Goal: Task Accomplishment & Management: Manage account settings

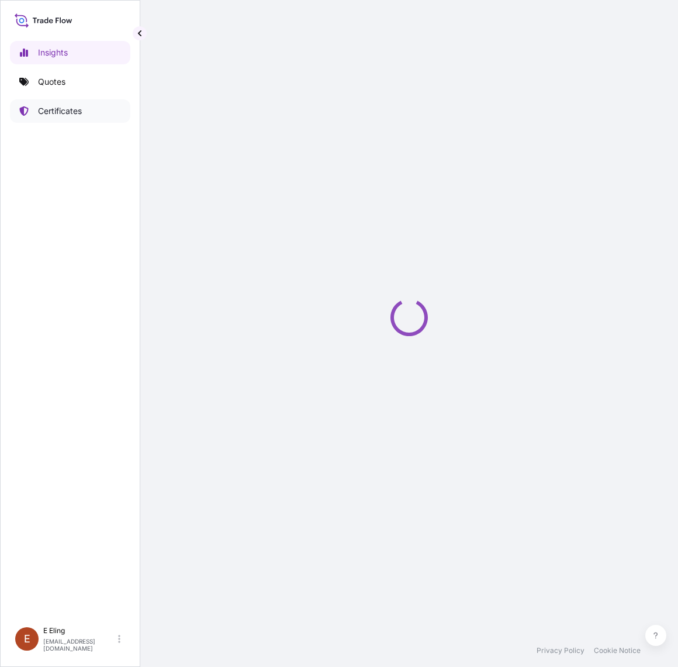
click at [95, 108] on link "Certificates" at bounding box center [70, 110] width 120 height 23
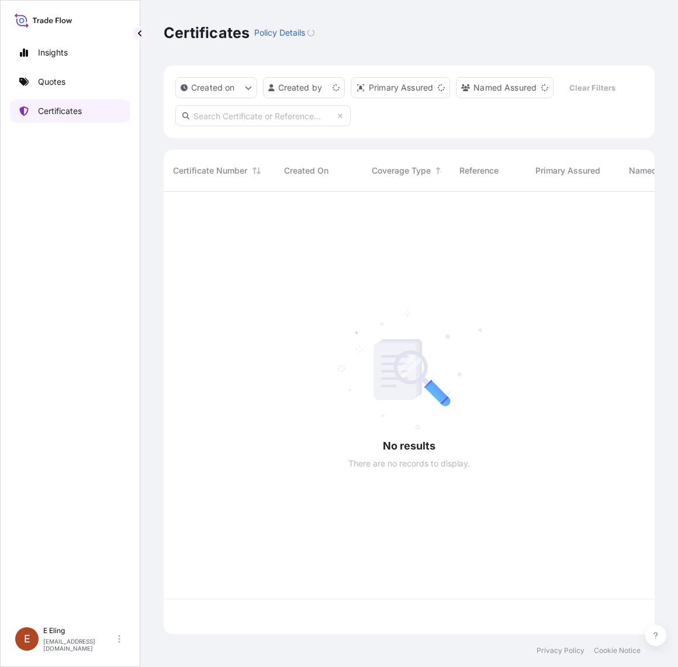
scroll to position [439, 480]
click at [234, 118] on input "text" at bounding box center [262, 115] width 175 height 21
paste input "AMAR244924FHFH"
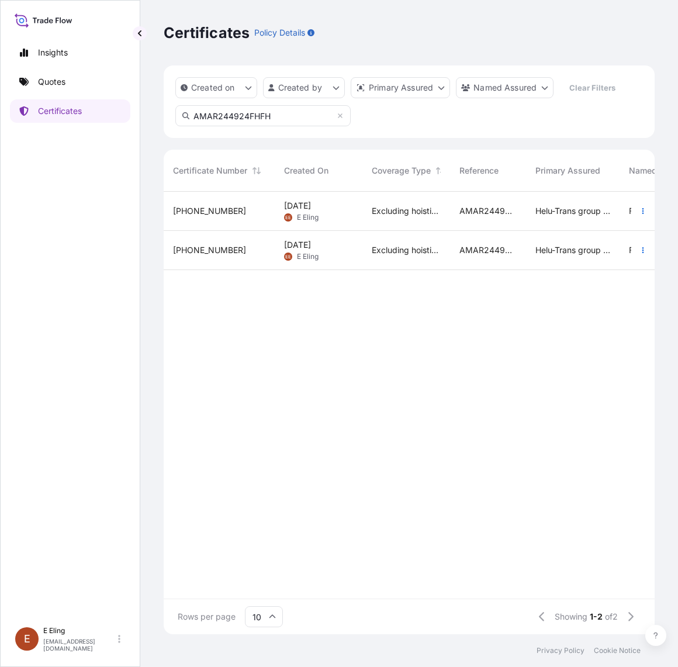
type input "AMAR244924FHFH"
click at [382, 246] on span "Excluding hoisting" at bounding box center [406, 250] width 69 height 12
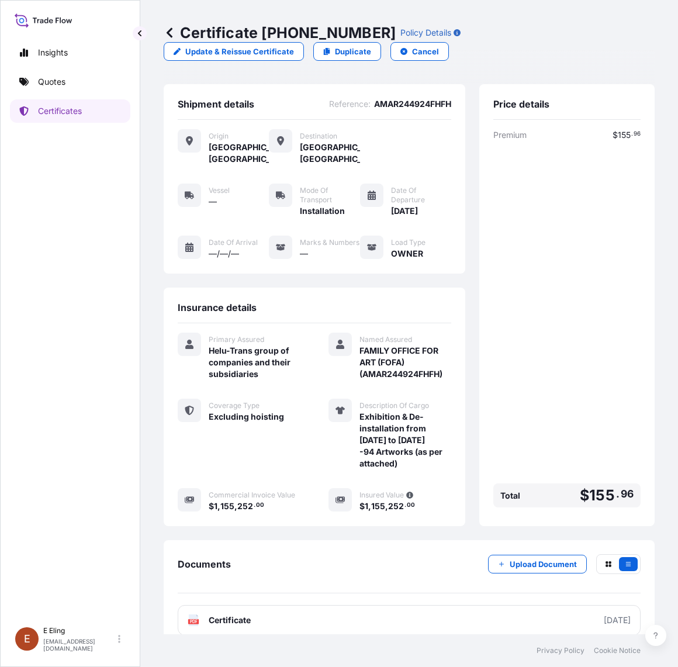
click at [168, 30] on icon at bounding box center [170, 33] width 12 height 12
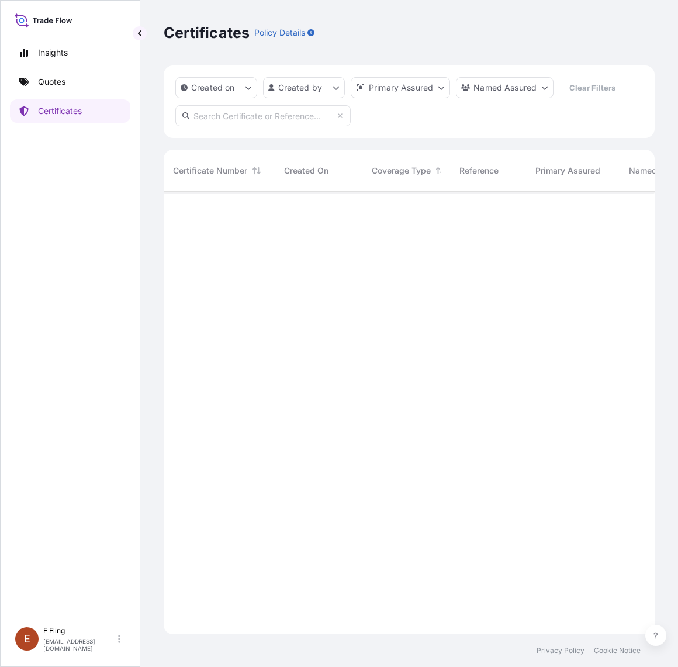
scroll to position [439, 480]
click at [261, 111] on input "text" at bounding box center [262, 115] width 175 height 21
paste input "AMAR244924FHFH"
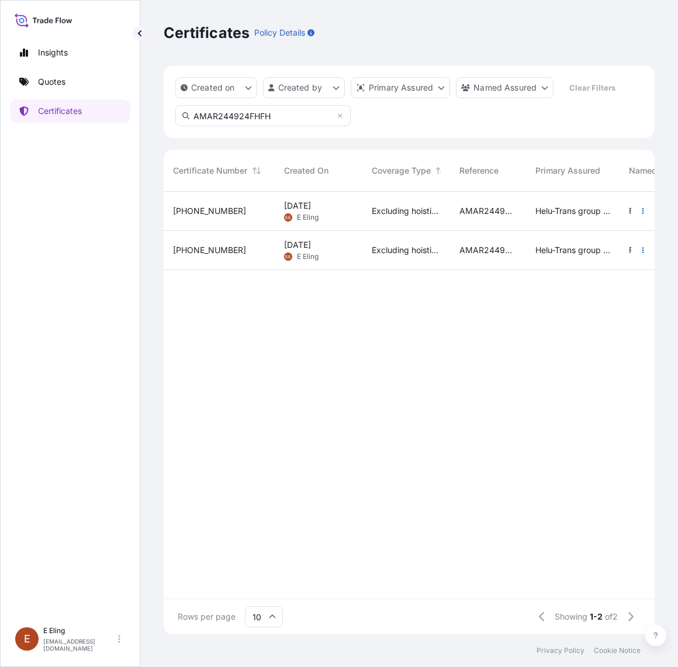
type input "AMAR244924FHFH"
click at [369, 216] on div "Excluding hoisting" at bounding box center [407, 211] width 88 height 39
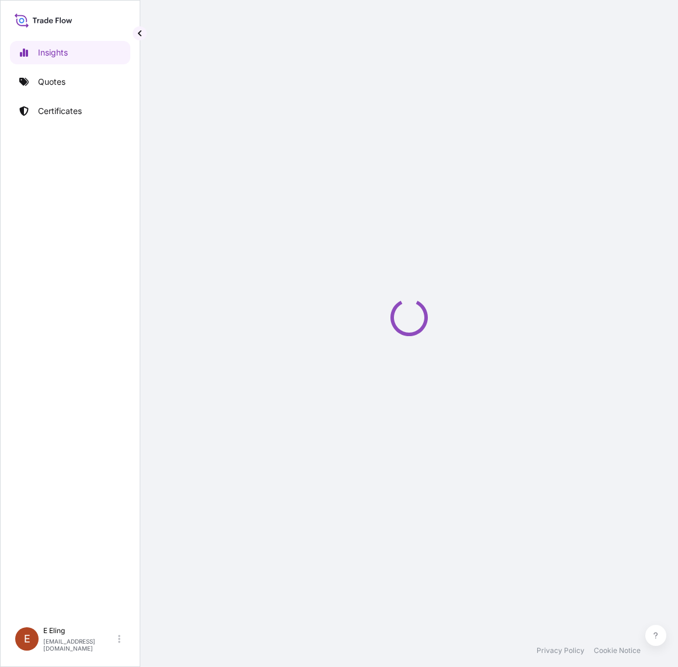
select select "2025"
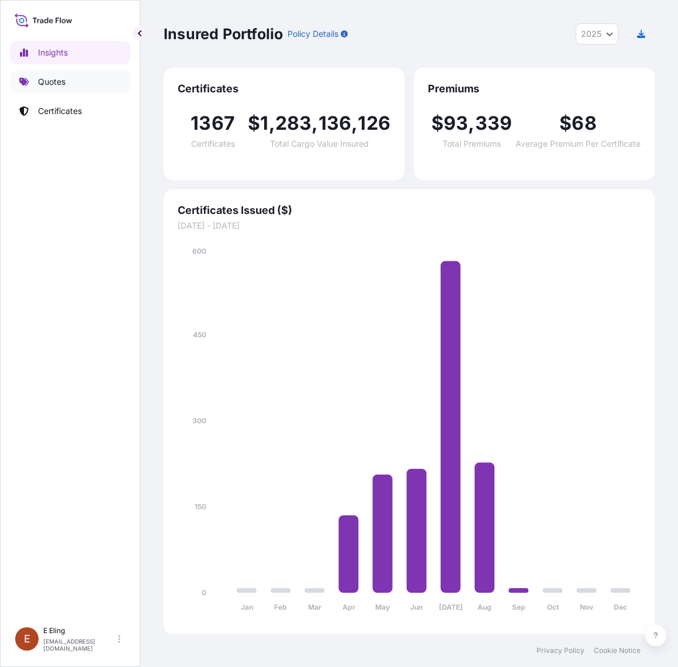
click at [85, 84] on link "Quotes" at bounding box center [70, 81] width 120 height 23
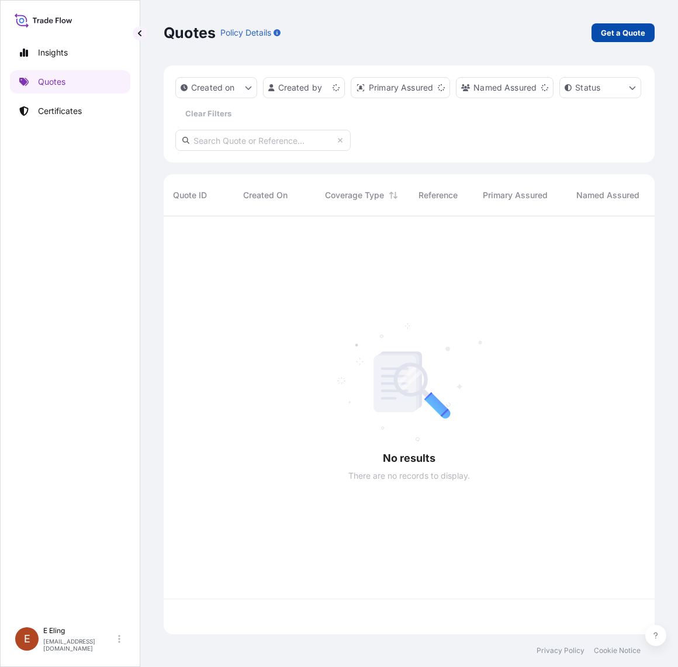
scroll to position [413, 480]
click at [617, 28] on p "Get a Quote" at bounding box center [623, 33] width 44 height 12
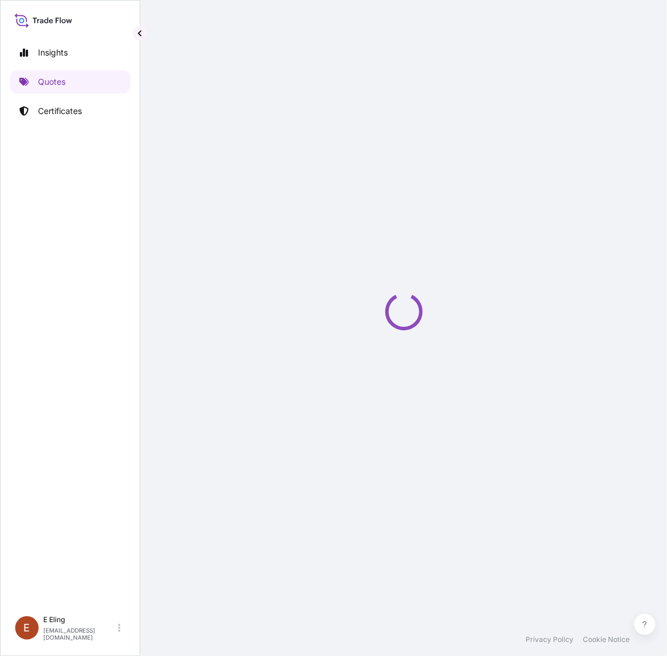
scroll to position [19, 0]
select select "AIR"
select select "27"
select select "Transit"
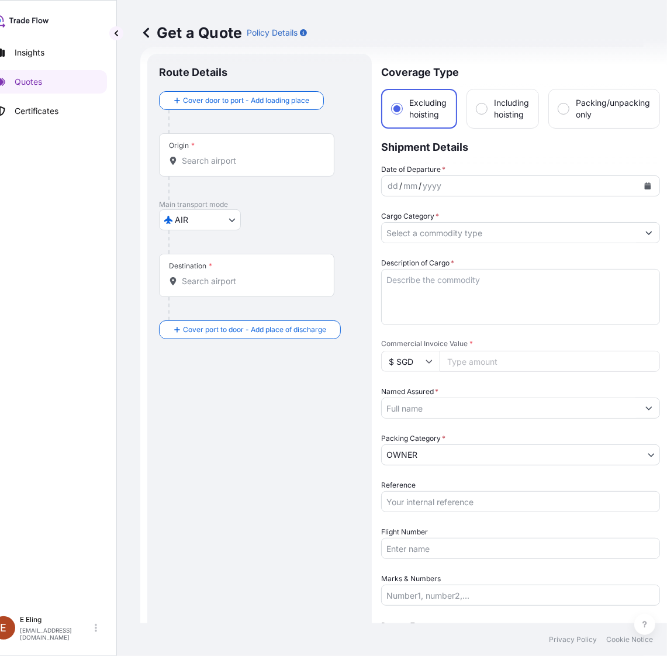
click at [647, 189] on button "Calendar" at bounding box center [647, 186] width 19 height 19
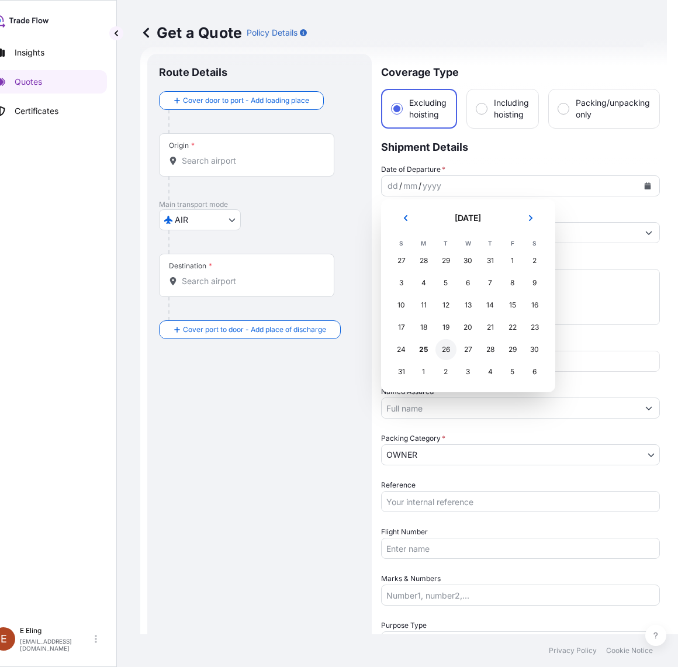
click at [442, 355] on div "26" at bounding box center [446, 349] width 21 height 21
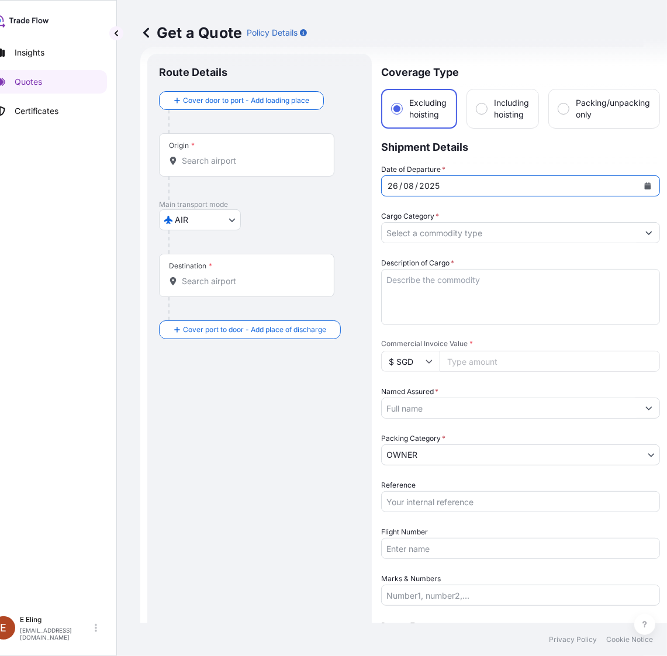
click at [453, 220] on div "Cargo Category *" at bounding box center [520, 226] width 279 height 33
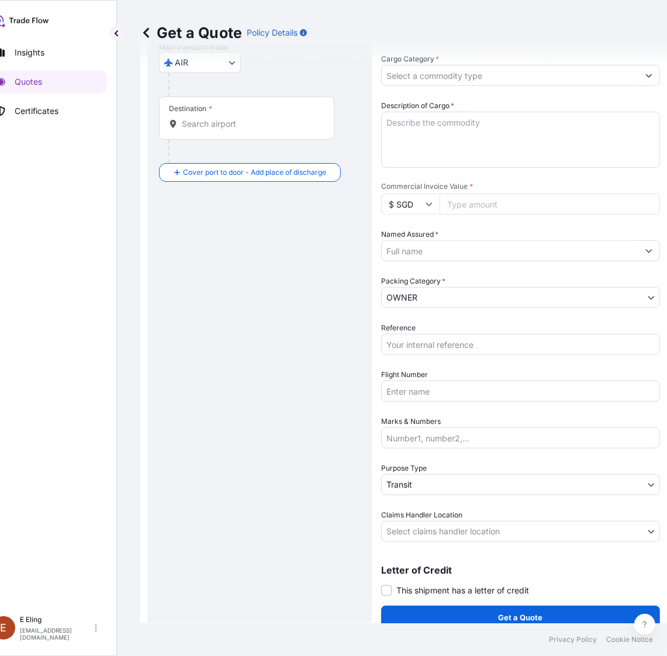
scroll to position [0, 0]
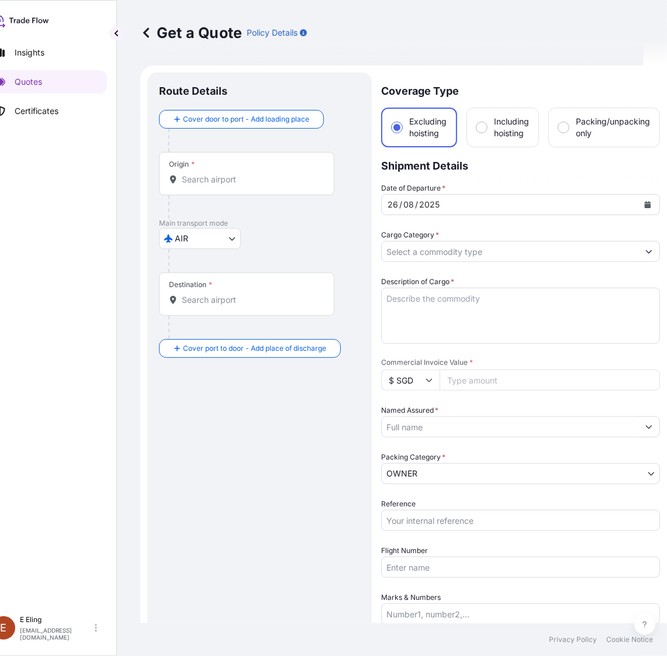
click at [512, 256] on input "Cargo Category *" at bounding box center [510, 251] width 257 height 21
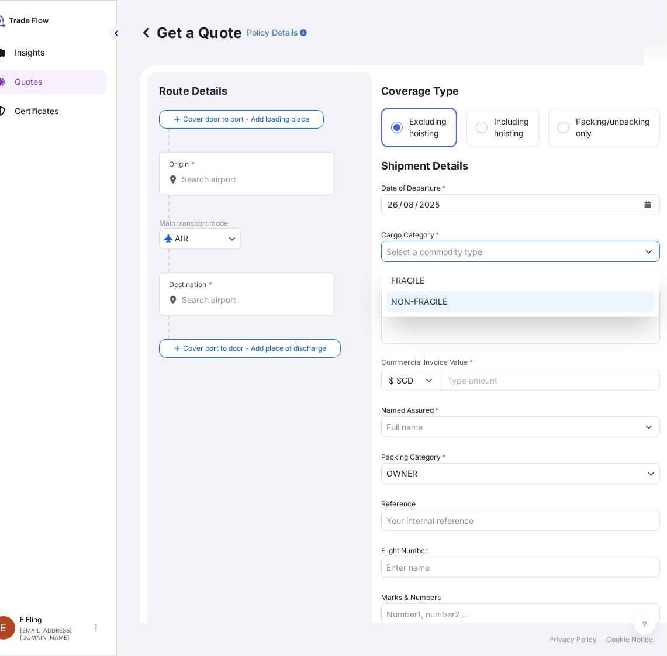
click at [455, 303] on div "NON-FRAGILE" at bounding box center [520, 301] width 268 height 21
type input "NON-FRAGILE"
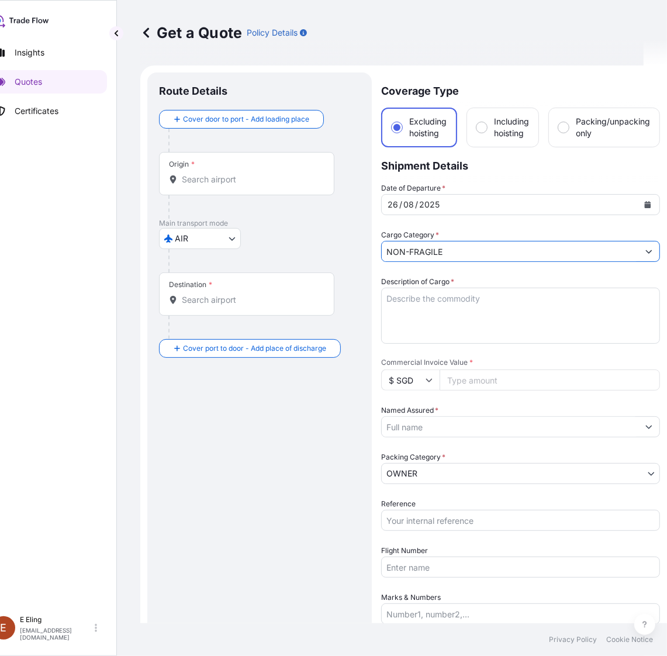
click at [436, 306] on textarea "Description of Cargo *" at bounding box center [520, 316] width 279 height 56
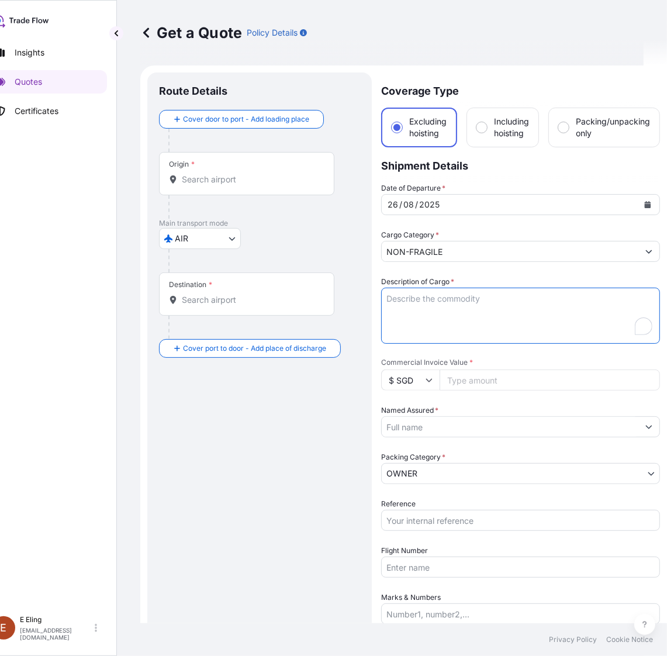
drag, startPoint x: 202, startPoint y: 164, endPoint x: 202, endPoint y: 173, distance: 9.4
click at [202, 165] on div "Origin *" at bounding box center [246, 173] width 175 height 43
click at [202, 174] on input "Origin *" at bounding box center [251, 180] width 138 height 12
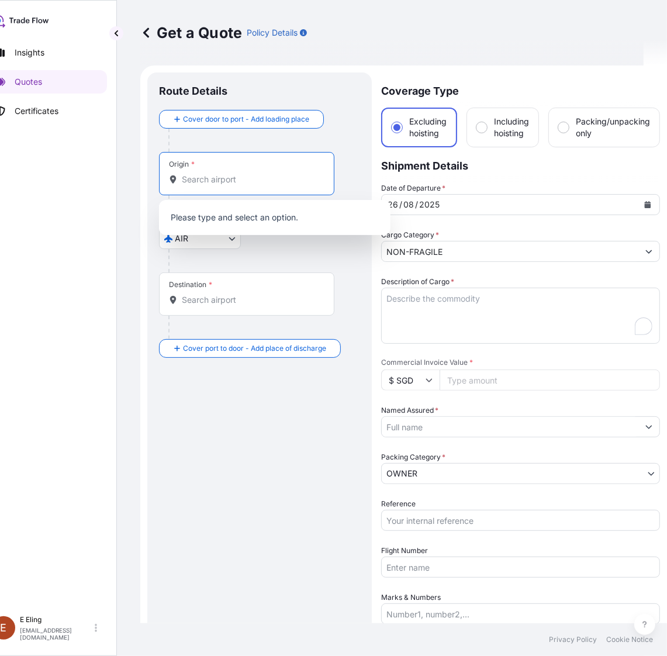
click at [202, 183] on input "Origin *" at bounding box center [251, 180] width 138 height 12
click at [203, 185] on div "Origin *" at bounding box center [246, 173] width 175 height 43
click at [203, 185] on input "Origin *" at bounding box center [251, 180] width 138 height 12
click at [199, 186] on div "Origin *" at bounding box center [246, 173] width 175 height 43
click at [199, 185] on input "Origin * Please select an origin" at bounding box center [251, 180] width 138 height 12
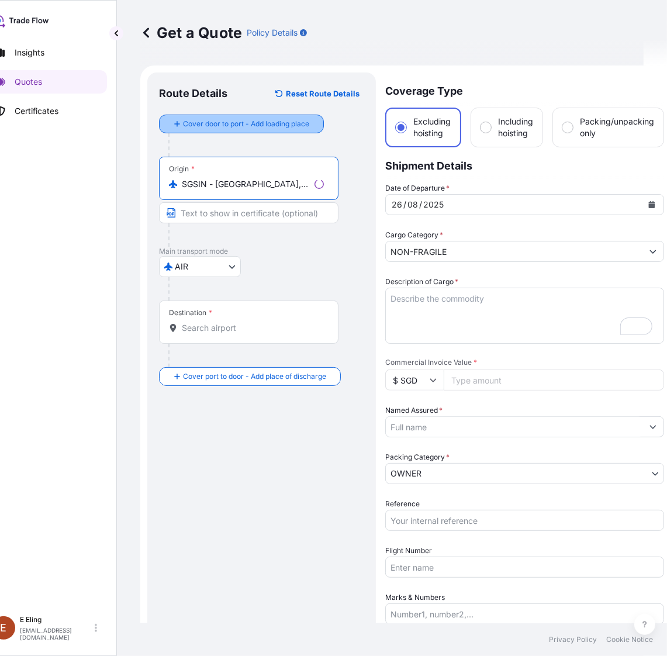
type input "SGSIN - [GEOGRAPHIC_DATA], [GEOGRAPHIC_DATA]"
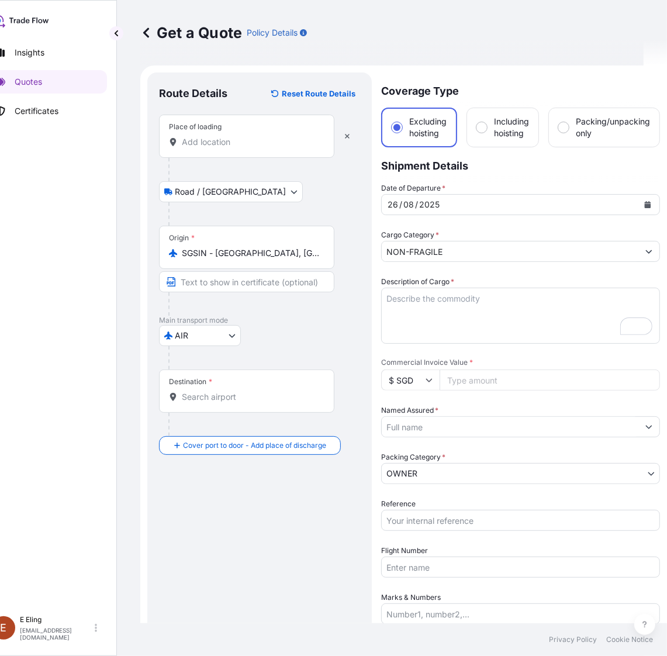
click at [222, 150] on div "Place of loading" at bounding box center [246, 136] width 175 height 43
click at [222, 148] on input "Place of loading" at bounding box center [251, 142] width 138 height 12
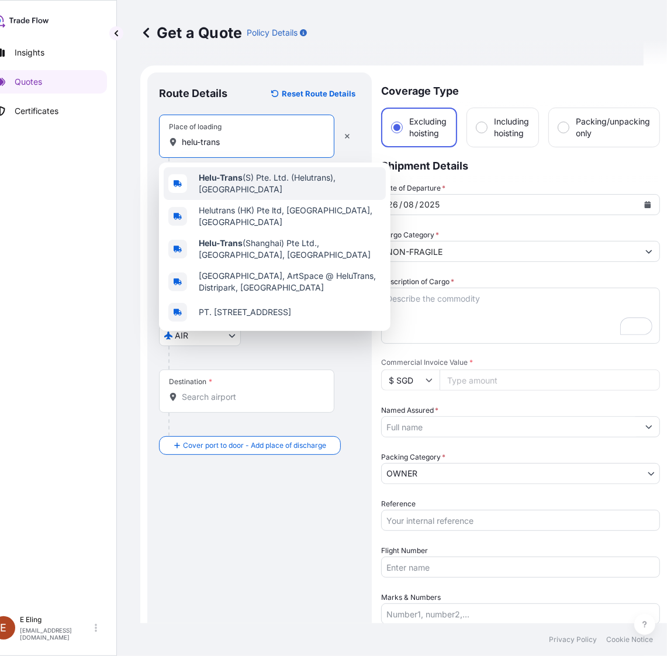
click at [229, 180] on b "Helu-Trans" at bounding box center [221, 177] width 44 height 10
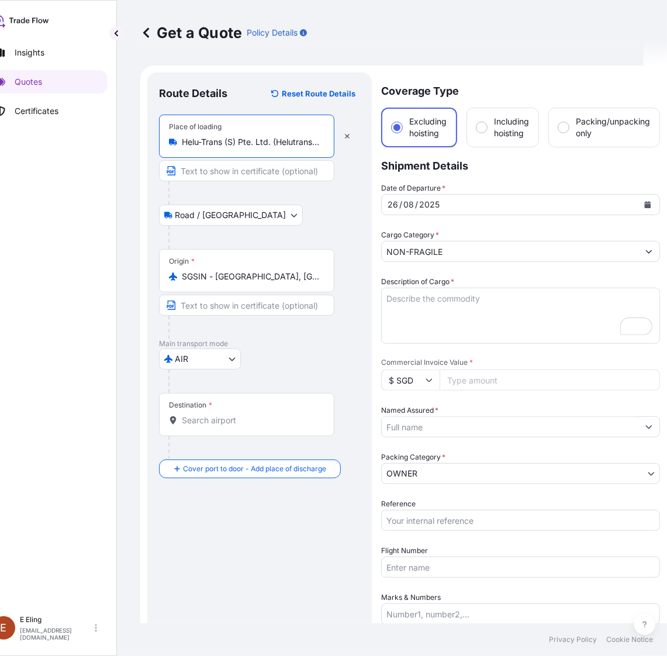
type input "Helu-Trans (S) Pte. Ltd. (Helutrans), Singapore"
click at [202, 421] on input "Destination *" at bounding box center [251, 421] width 138 height 12
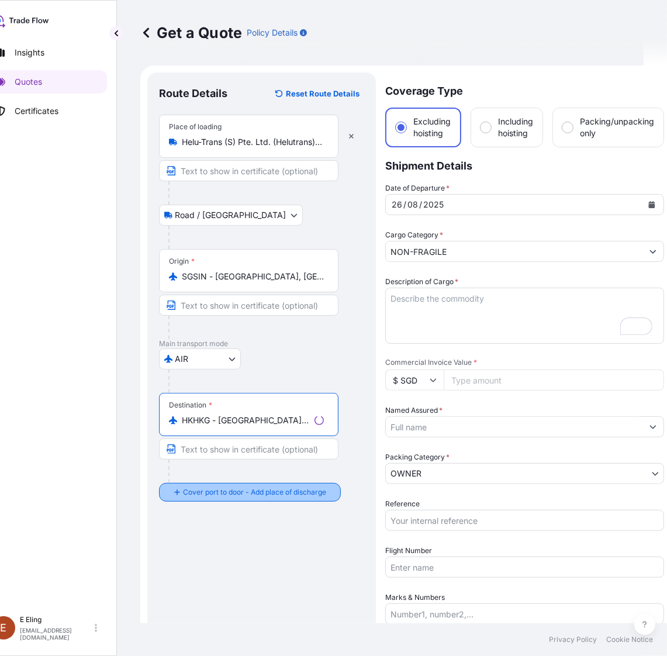
type input "HKHKG - Hong Kong, Hong Kong"
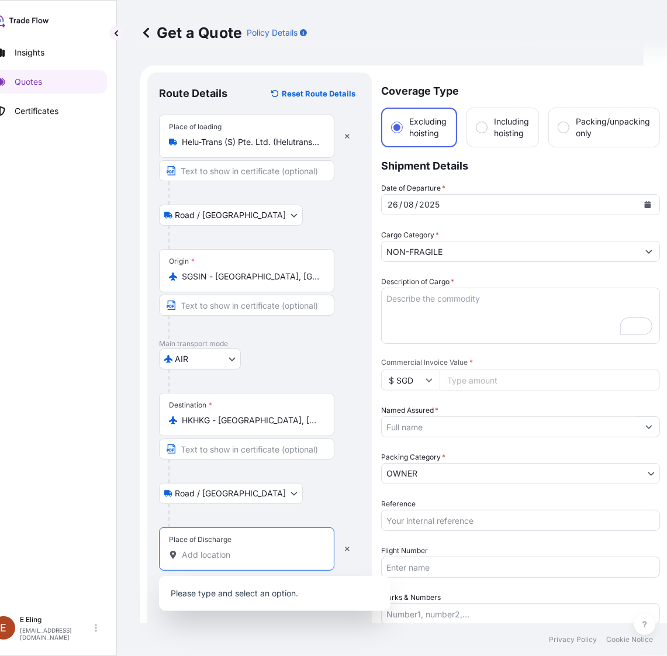
click at [219, 550] on input "Place of Discharge" at bounding box center [251, 555] width 138 height 12
paste input "Bonhams"
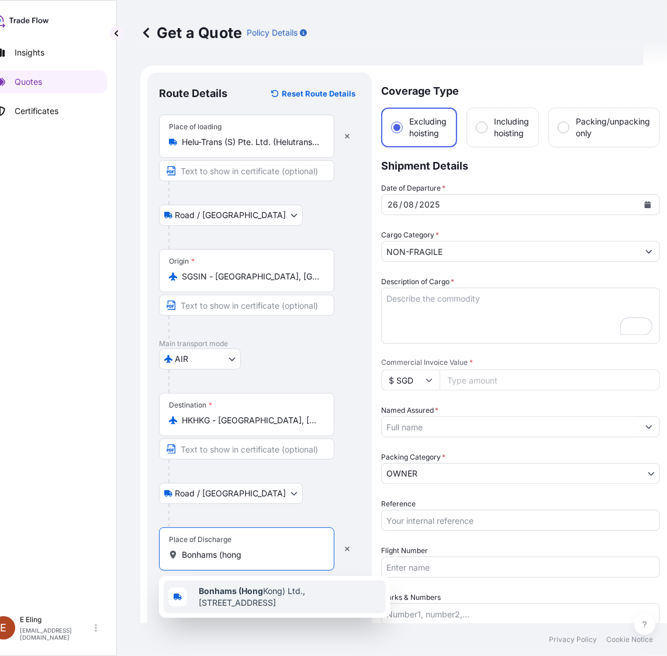
click at [281, 603] on span "Bonhams (Hong Kong) Ltd., Six Pacific Place, Queen's Road East, Admiralty, Hong…" at bounding box center [290, 596] width 182 height 23
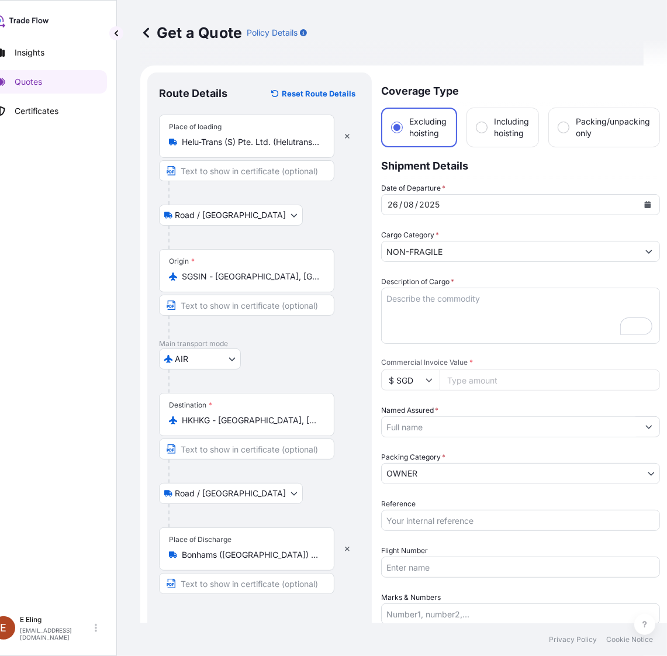
click at [244, 562] on div "Place of Discharge Bonhams (Hong Kong) Ltd., Six Pacific Place, Queen's Road Ea…" at bounding box center [246, 548] width 175 height 43
click at [244, 561] on input "Bonhams (Hong Kong) Ltd., Six Pacific Place, Queen's Road East, Admiralty, Hong…" at bounding box center [251, 555] width 138 height 12
click at [276, 565] on div "Place of Discharge Bonhams (Hong Kong) Ltd., Six Pacific Place, Queen's Road Ea…" at bounding box center [246, 548] width 175 height 43
click at [276, 561] on input "Bonhams (Hong Kong) Ltd., Six Pacific Place, Queen's Road East, Admiralty, Hong…" at bounding box center [251, 555] width 138 height 12
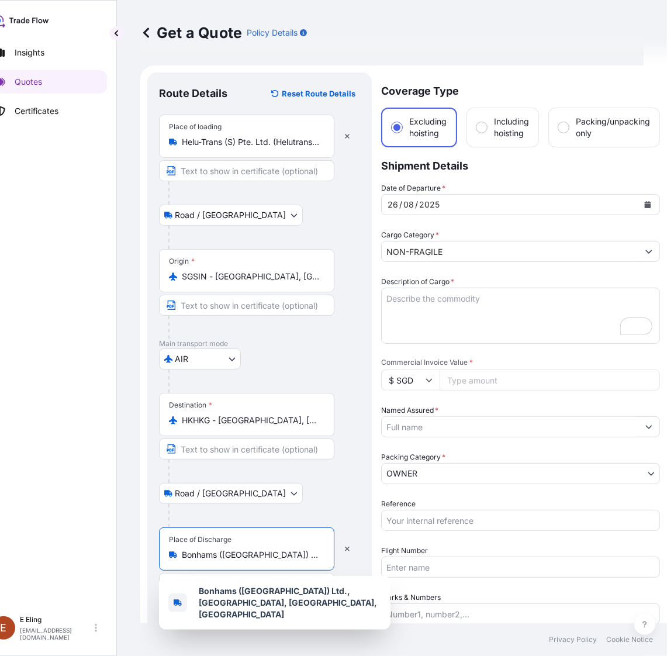
scroll to position [0, 202]
click at [281, 557] on input "Bonhams (Hong Kong) Ltd., Six Pacific Place, Queen's Road East, Admiralty, Hong…" at bounding box center [251, 555] width 138 height 12
click at [281, 556] on input "Bonhams (Hong Kong) Ltd., Six Pacific Place, Queen's Road East, Admiralty, Hong…" at bounding box center [251, 555] width 138 height 12
click at [284, 557] on input "Bonhams (Hong Kong) Ltd., Six Pacific Place, Queen's Road East, Admiralty, Hong…" at bounding box center [251, 555] width 138 height 12
paste input ","
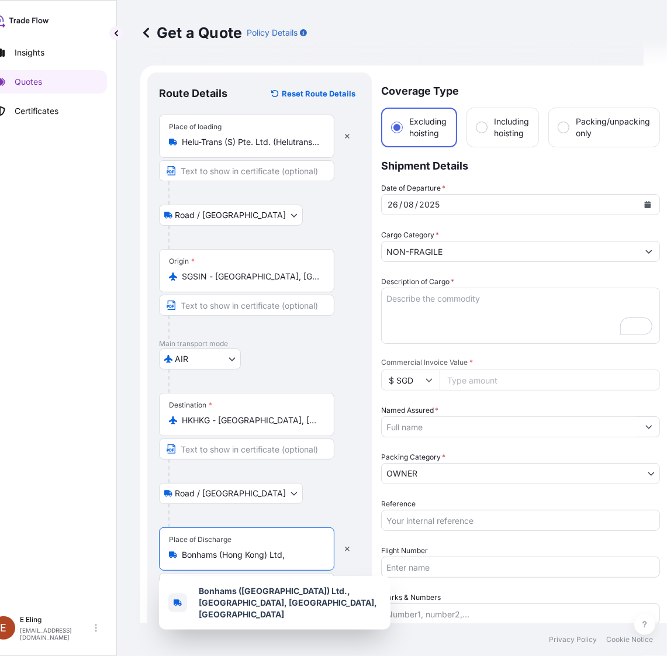
scroll to position [0, 0]
type input "Bonhams (Hong Kong) Ltd., Six Pacific Place, Queen's Road East, Admiralty, Hong…"
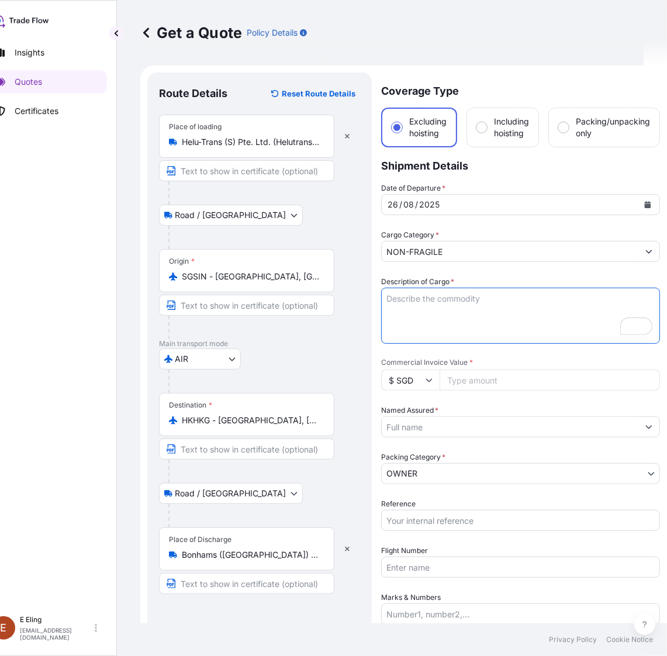
click at [442, 298] on textarea "Description of Cargo *" at bounding box center [520, 316] width 279 height 56
click at [501, 307] on textarea "Transit via Air from" at bounding box center [520, 316] width 279 height 56
paste textarea "Helutrans (S) Pte Ltd"
click at [556, 302] on textarea "Transit via Air from Helutrans (S) Pte Ltd to" at bounding box center [520, 316] width 279 height 56
paste textarea "Bonhams (Hong Kong) Ltd, Hong Kong, Admiralty, Queen's Rd E, 50號, Six Pacific P…"
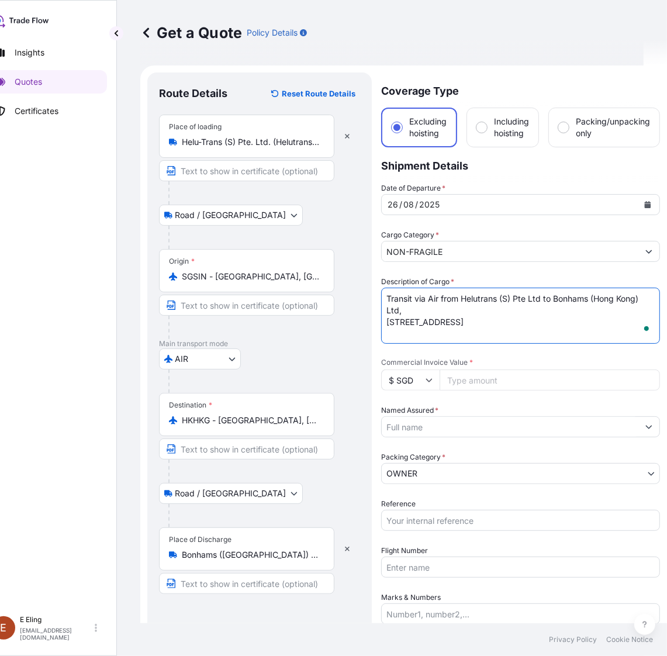
click at [384, 325] on textarea "Transit via Air from Helutrans (S) Pte Ltd to Bonhams (Hong Kong) Ltd, Hong Kon…" at bounding box center [520, 316] width 279 height 56
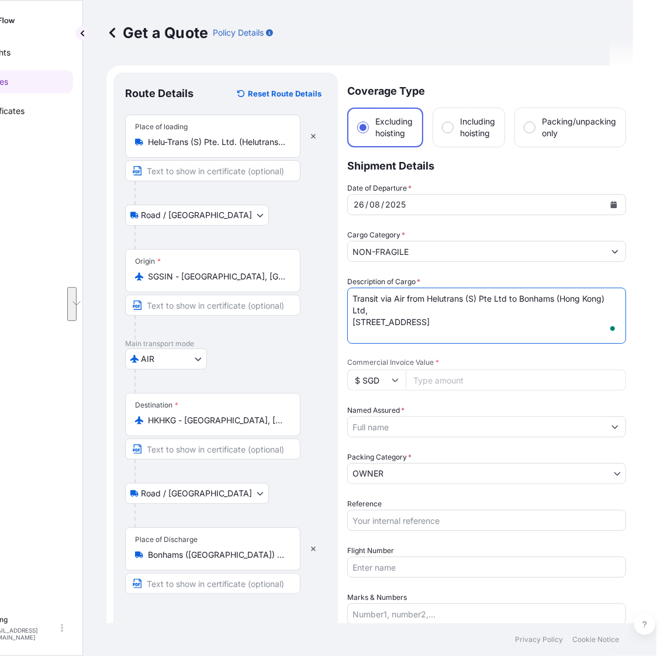
drag, startPoint x: 442, startPoint y: 299, endPoint x: 776, endPoint y: 338, distance: 336.2
click at [610, 338] on html "Insights Quotes Certificates E E Eling eeling@helutrans.com Get a Quote Policy …" at bounding box center [276, 328] width 667 height 656
click at [442, 306] on textarea "Transit via Air" at bounding box center [486, 316] width 279 height 56
drag, startPoint x: 365, startPoint y: 316, endPoint x: 254, endPoint y: 316, distance: 111.1
click at [254, 316] on form "Route Details Reset Route Details Place of loading Helu-Trans (S) Pte. Ltd. (He…" at bounding box center [369, 438] width 527 height 747
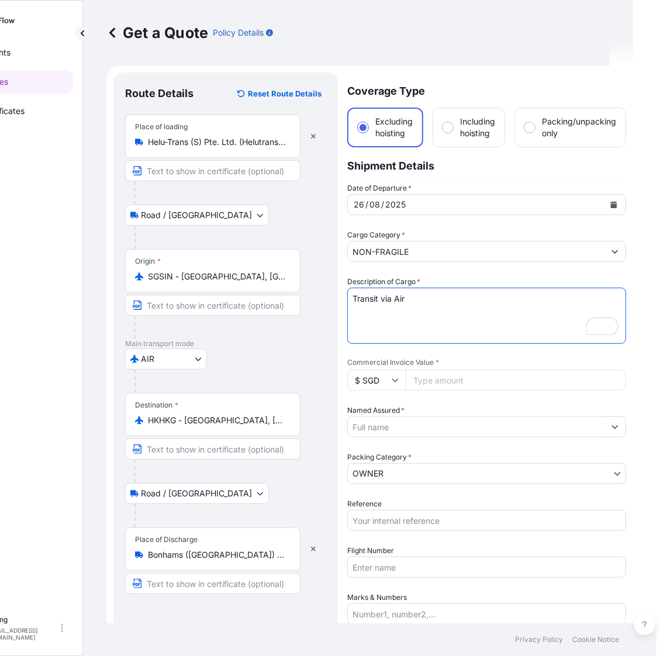
click at [69, 171] on div "Insights Quotes Certificates" at bounding box center [13, 319] width 120 height 579
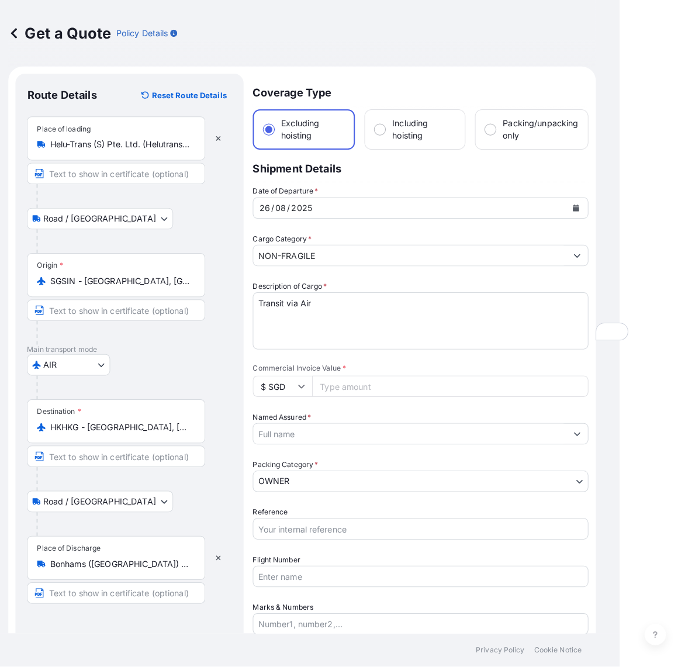
scroll to position [0, 0]
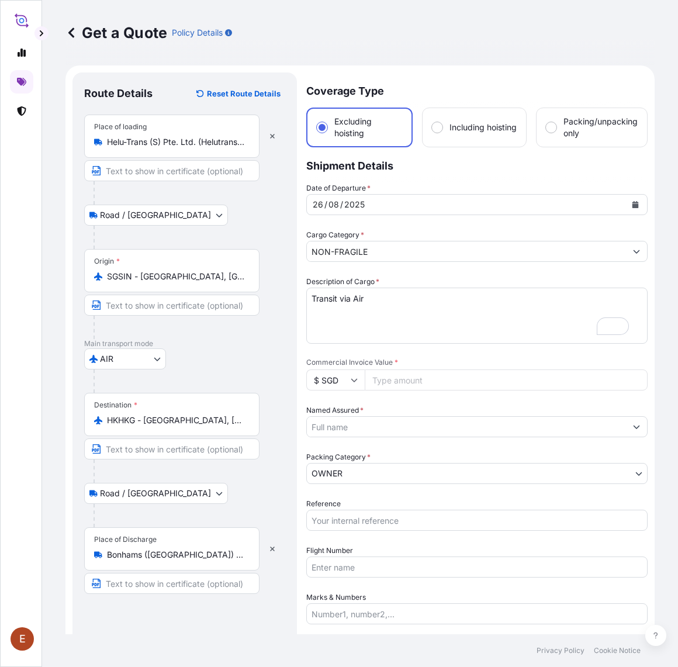
click at [350, 319] on textarea "Transit via Air" at bounding box center [476, 316] width 341 height 56
paste textarea "Artist: HUANG BINHONG Tittle: Landscape Medium: Album Year: - Origin: China Val…"
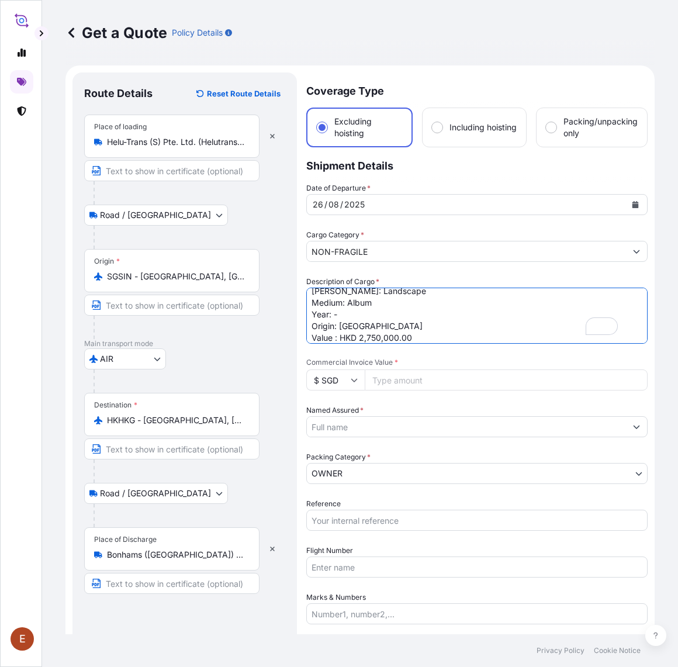
scroll to position [31, 0]
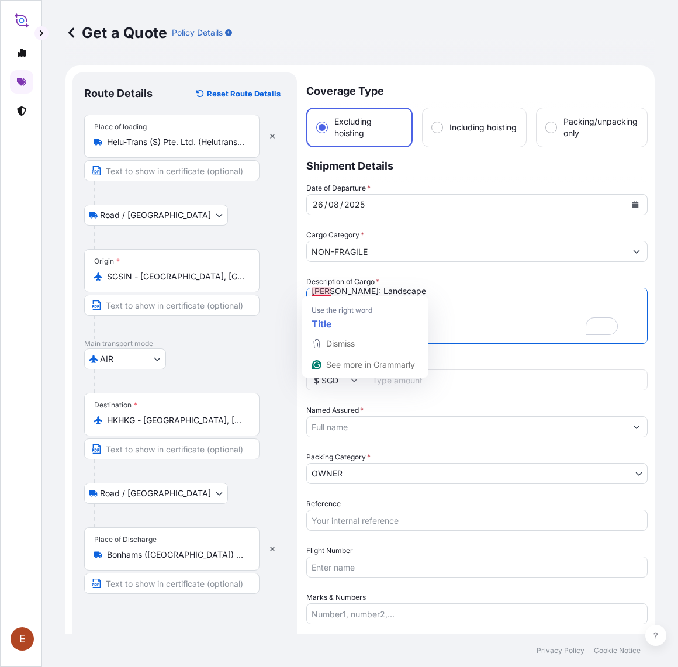
click at [428, 305] on div "Use the right word Title" at bounding box center [365, 314] width 126 height 36
click at [462, 302] on textarea "Transit via Air Artist: HUANG BINHONG Tittle: Landscape Medium: Album Year: - O…" at bounding box center [476, 316] width 341 height 56
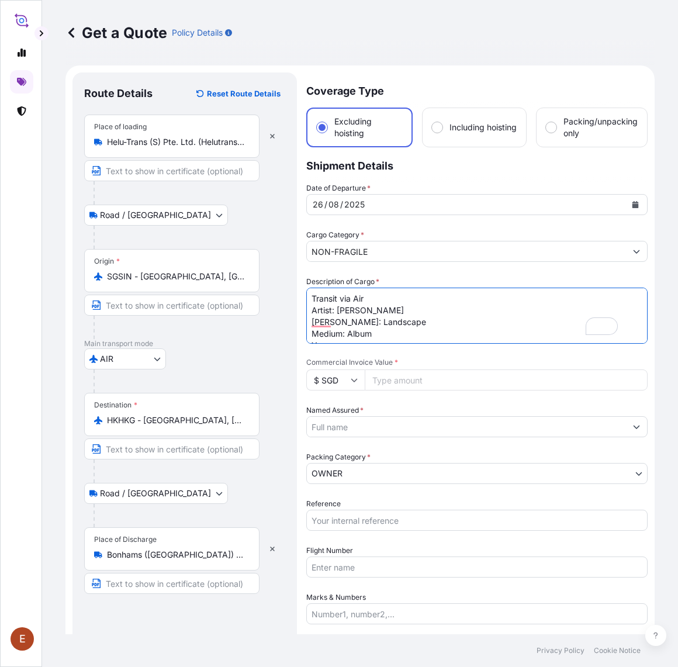
scroll to position [36, 0]
drag, startPoint x: 311, startPoint y: 310, endPoint x: 431, endPoint y: 375, distance: 136.6
click at [431, 375] on div "Date of Departure * 26 / 08 / 2025 Cargo Category * NON-FRAGILE Description of …" at bounding box center [476, 450] width 341 height 536
paste textarea "/ SGD456,362.50"
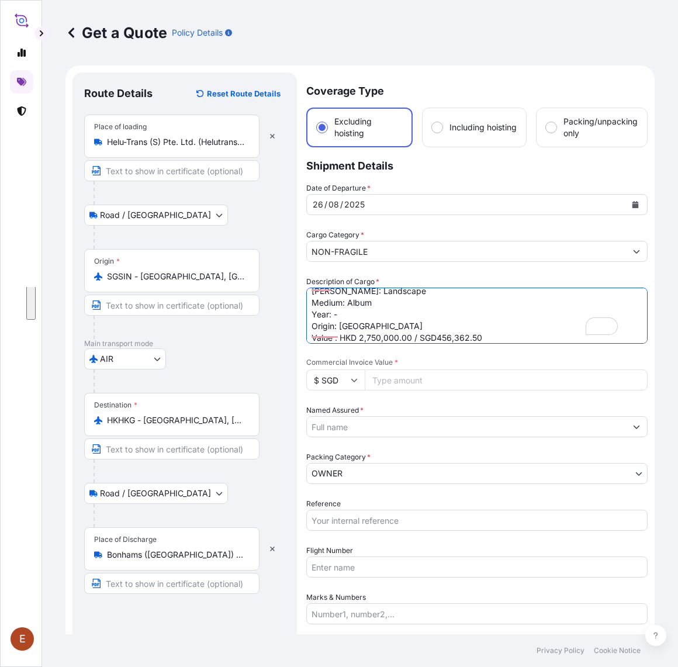
scroll to position [31, 0]
click at [320, 291] on textarea "Transit via Air Artist: HUANG BINHONG Tittle: Landscape Medium: Album Year: - O…" at bounding box center [476, 316] width 341 height 56
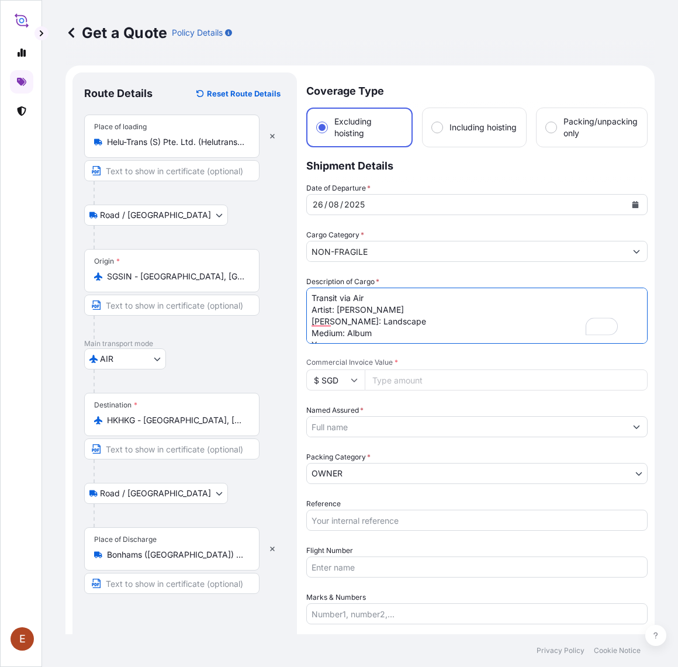
scroll to position [1, 0]
click at [329, 313] on textarea "Transit via Air Artist: HUANG BINHONG Tittle: Landscape Medium: Album Year: - O…" at bounding box center [476, 316] width 341 height 56
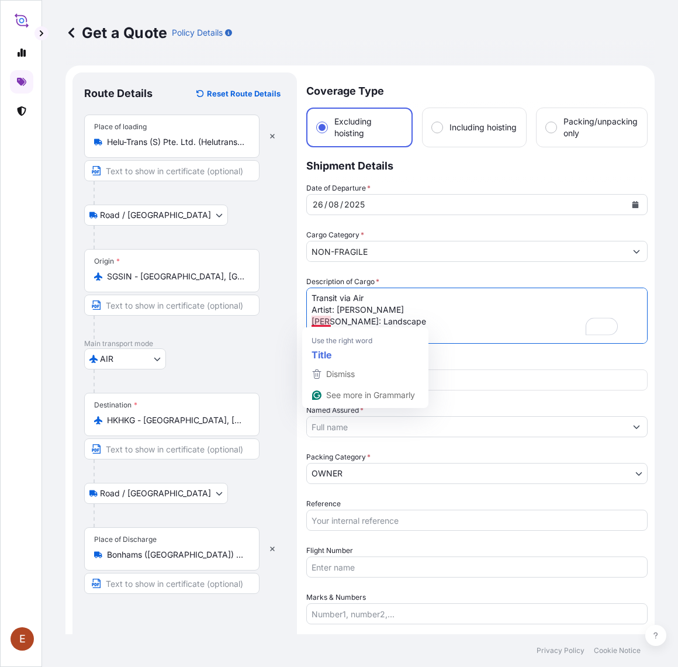
click at [323, 320] on textarea "Transit via Air Artist: HUANG BINHONG Tittle: Landscape Medium: Album Year: - O…" at bounding box center [476, 316] width 341 height 56
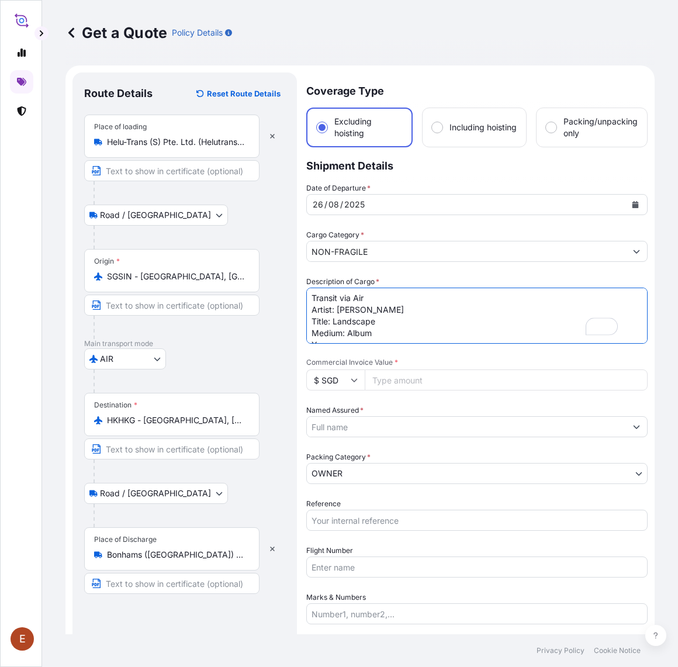
scroll to position [36, 0]
click at [330, 331] on textarea "Transit via Air Artist: HUANG BINHONG Title: Landscape Medium: Album Year: - Or…" at bounding box center [476, 316] width 341 height 56
click at [470, 322] on textarea "Transit via Air Artist: HUANG BINHONG Title: Landscape Medium: Album Year: - Or…" at bounding box center [476, 316] width 341 height 56
click at [493, 330] on textarea "Transit via Air Artist: HUANG BINHONG Title: Landscape Medium: Album Year: - Or…" at bounding box center [476, 316] width 341 height 56
type textarea "Transit via Air Artist: HUANG BINHONG Title: Landscape Medium: Album Year: - Or…"
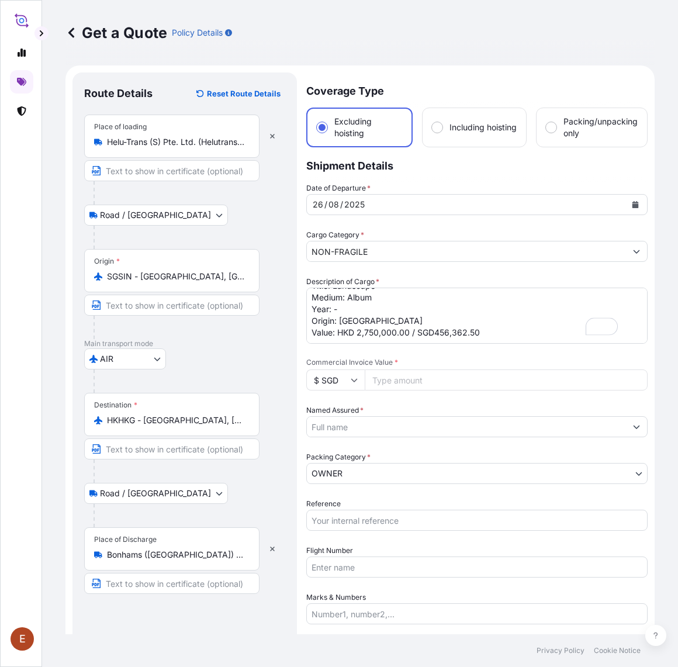
click at [417, 379] on input "Commercial Invoice Value *" at bounding box center [506, 380] width 283 height 21
drag, startPoint x: 436, startPoint y: 332, endPoint x: 478, endPoint y: 333, distance: 42.7
click at [478, 333] on textarea "Transit via Air Artist: HUANG BINHONG Title: Landscape Medium: Album Year: - Or…" at bounding box center [476, 316] width 341 height 56
click at [398, 377] on input "Commercial Invoice Value *" at bounding box center [506, 380] width 283 height 21
paste input "456362.50"
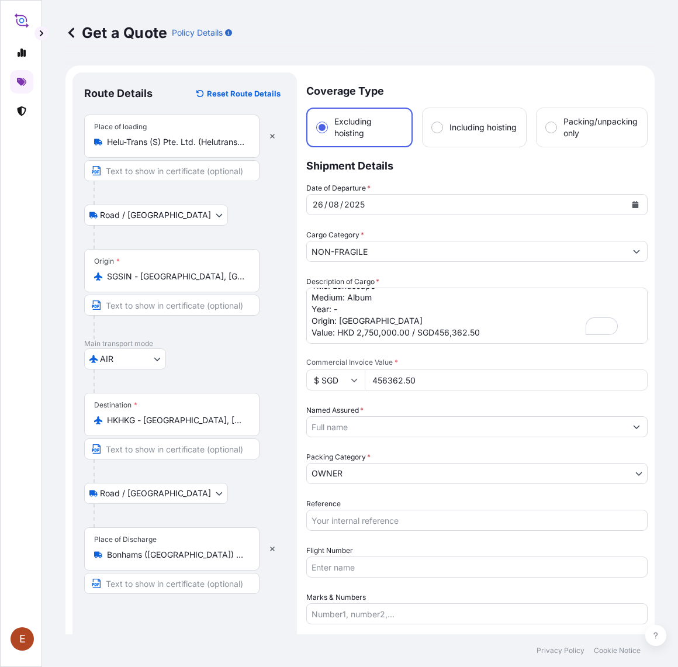
type input "456362.50"
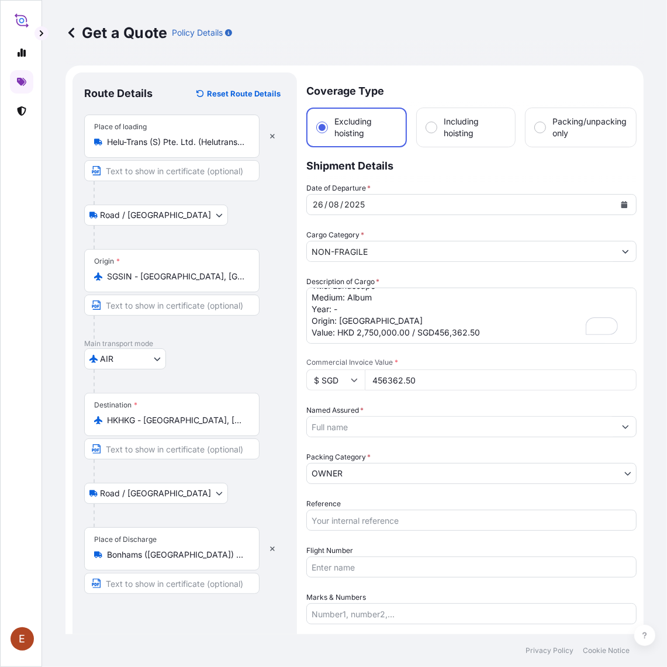
click at [385, 427] on input "Named Assured *" at bounding box center [461, 426] width 308 height 21
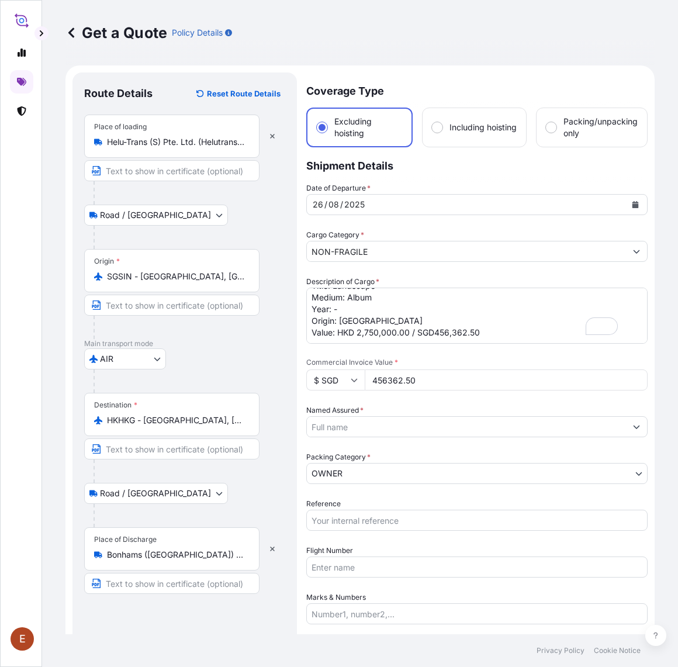
click at [364, 419] on input "Named Assured *" at bounding box center [466, 426] width 319 height 21
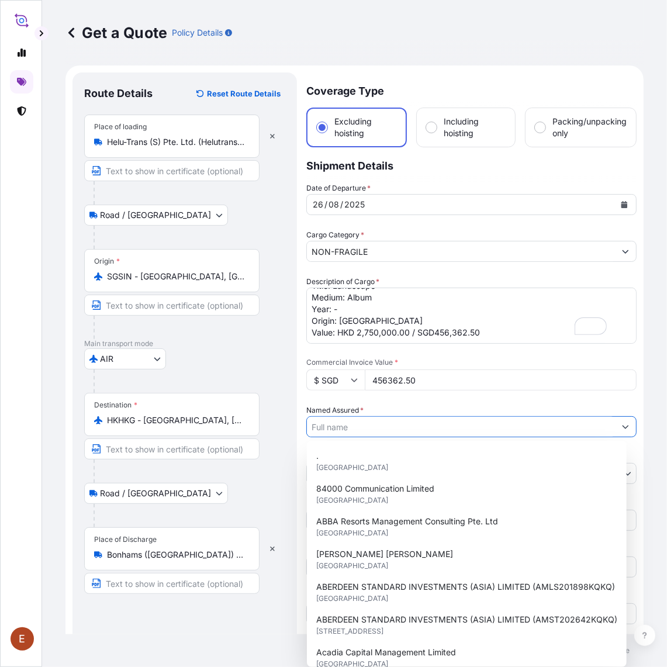
paste input "Bonhams (Hong Kong) Ltd, Singapore Branch"
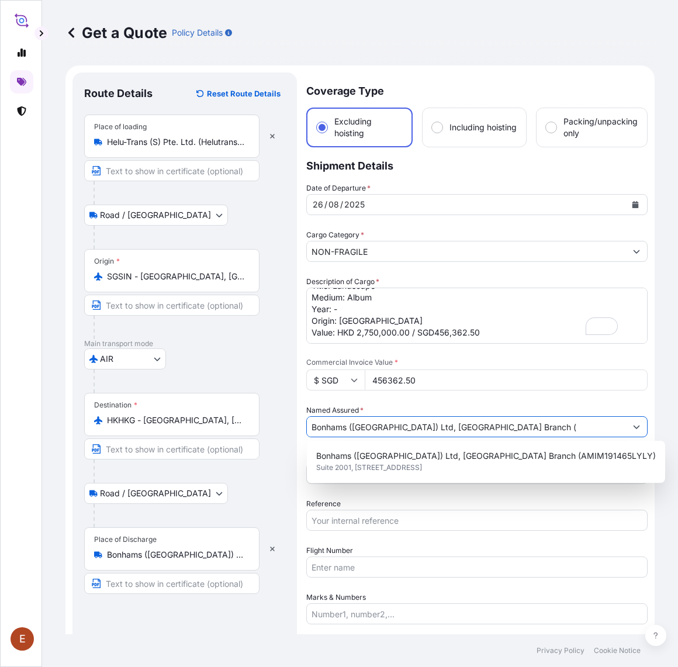
click at [517, 425] on input "Bonhams (Hong Kong) Ltd, Singapore Branch (" at bounding box center [466, 426] width 319 height 21
paste input "AMIM253404KHKH"
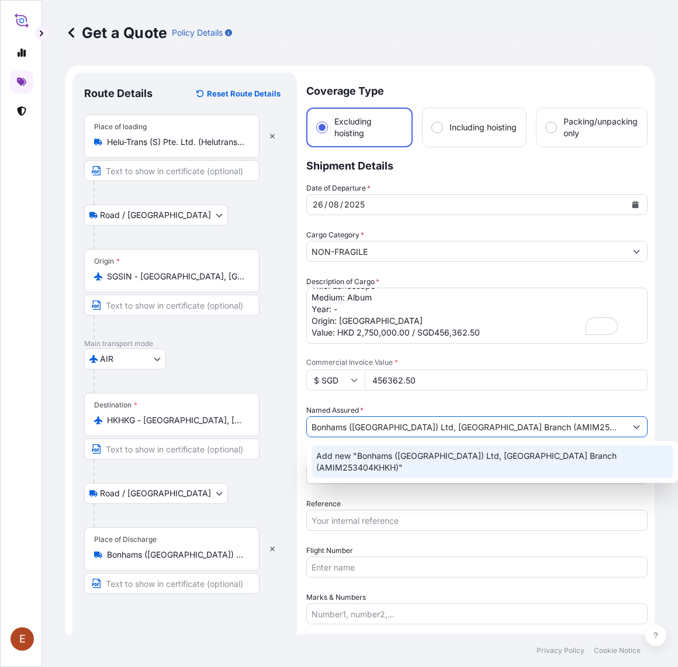
type input "Bonhams ([GEOGRAPHIC_DATA]) Ltd, [GEOGRAPHIC_DATA] Branch (AMIM253404KHKH)"
drag, startPoint x: 406, startPoint y: 519, endPoint x: 399, endPoint y: 509, distance: 12.5
click at [406, 519] on input "Reference" at bounding box center [476, 520] width 341 height 21
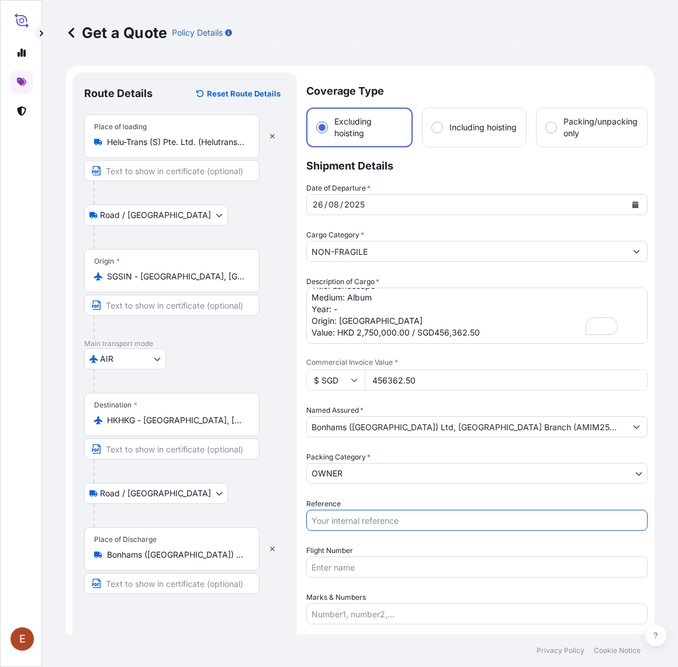
click at [350, 516] on input "Reference" at bounding box center [476, 520] width 341 height 21
paste input "AMIM253404KHKH"
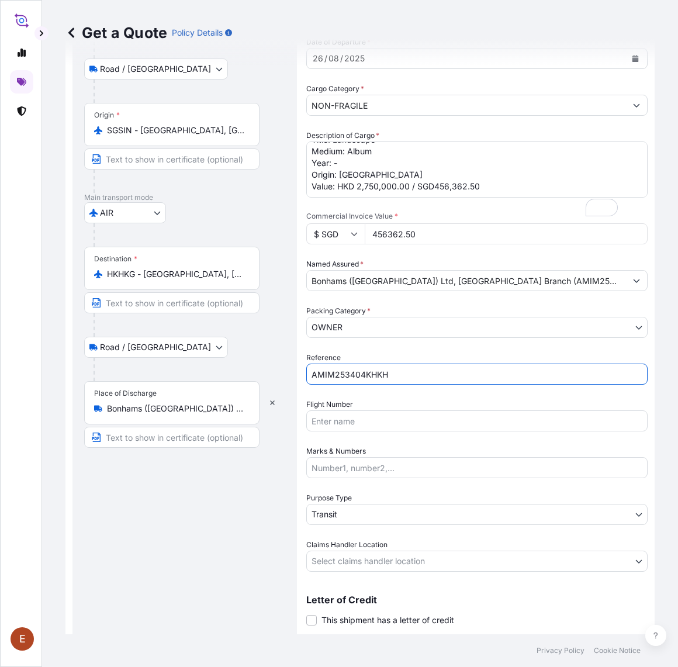
scroll to position [0, 0]
type input "AMIM253404KHKH"
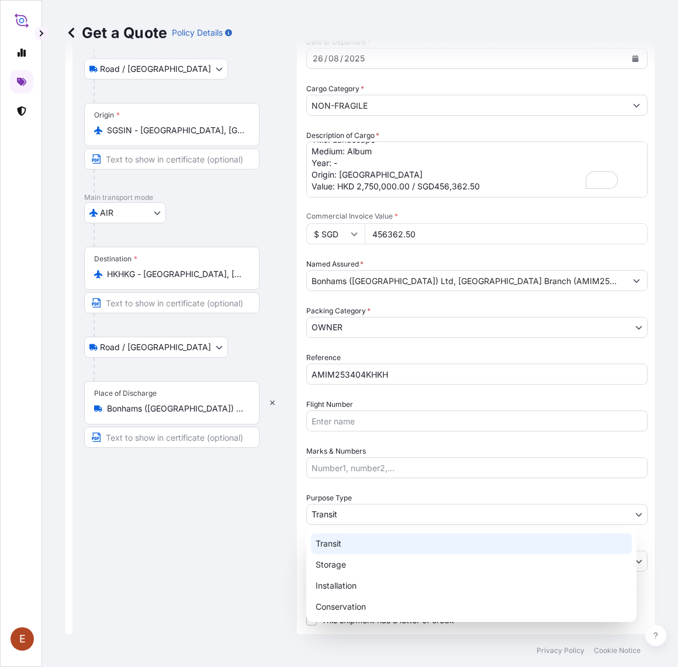
click at [361, 517] on body "1 option available. E Get a Quote Policy Details Route Details Reset Route Deta…" at bounding box center [339, 333] width 678 height 667
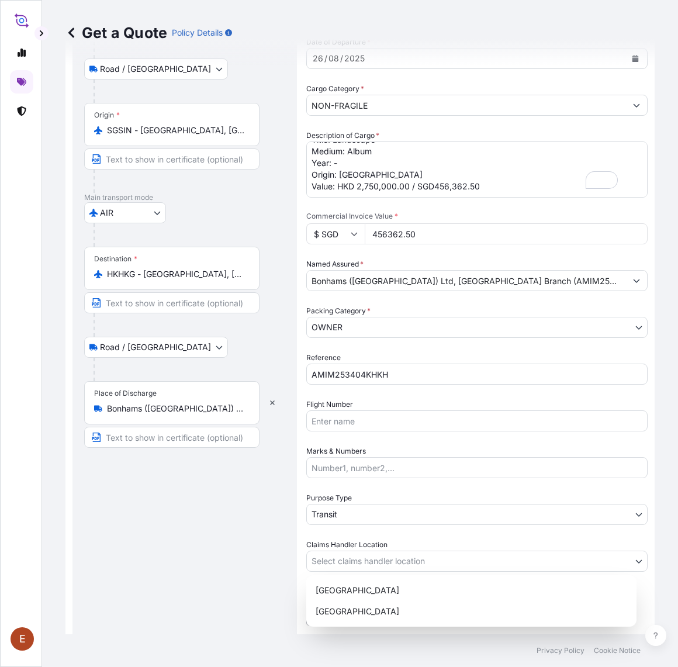
click at [349, 565] on body "1 option available. E Get a Quote Policy Details Route Details Reset Route Deta…" at bounding box center [339, 333] width 678 height 667
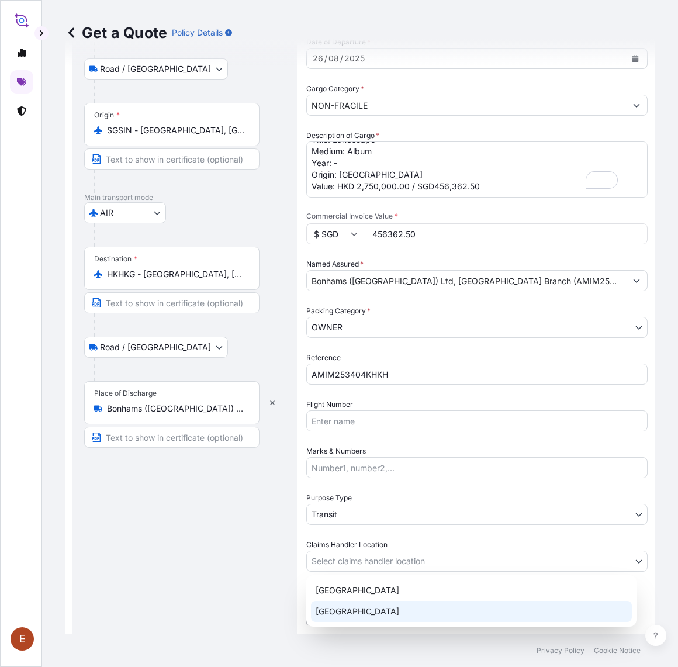
click at [351, 615] on div "[GEOGRAPHIC_DATA]" at bounding box center [471, 611] width 321 height 21
select select "[GEOGRAPHIC_DATA]"
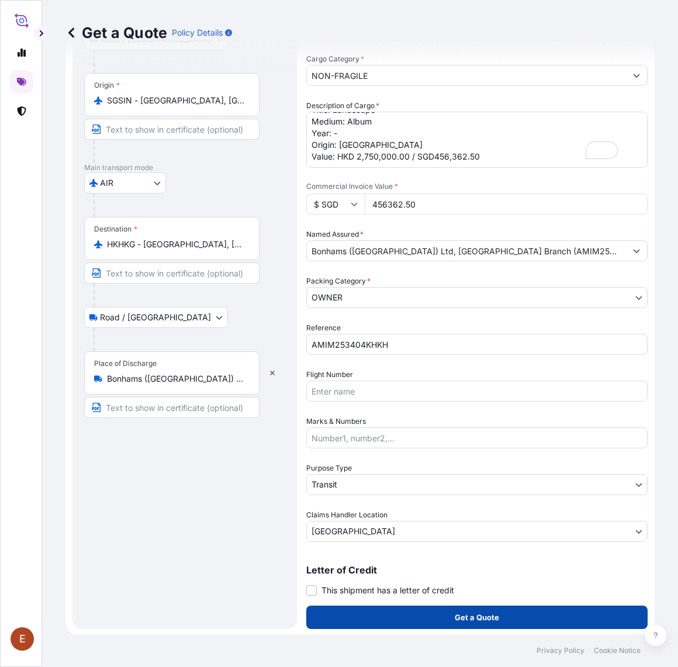
click at [458, 620] on p "Get a Quote" at bounding box center [477, 618] width 44 height 12
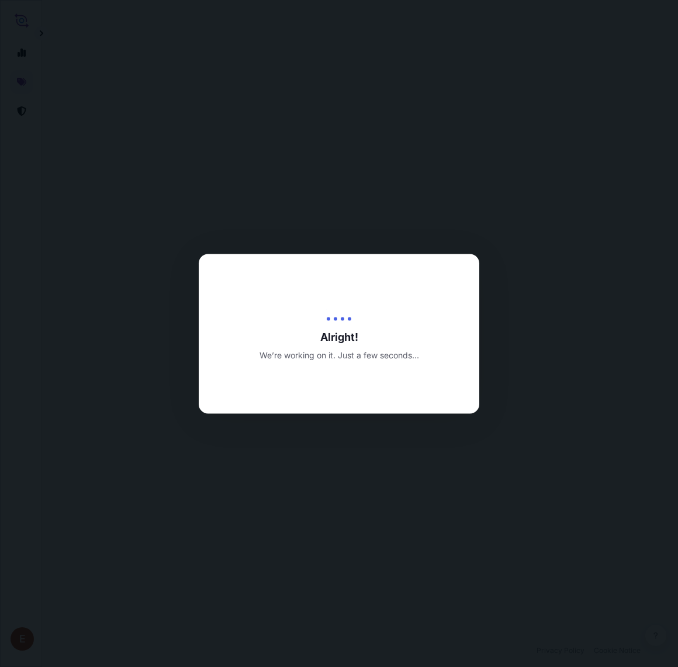
select select "Road / [GEOGRAPHIC_DATA]"
select select "AIR"
select select "Road / [GEOGRAPHIC_DATA]"
select select "Transit"
select select "[GEOGRAPHIC_DATA]"
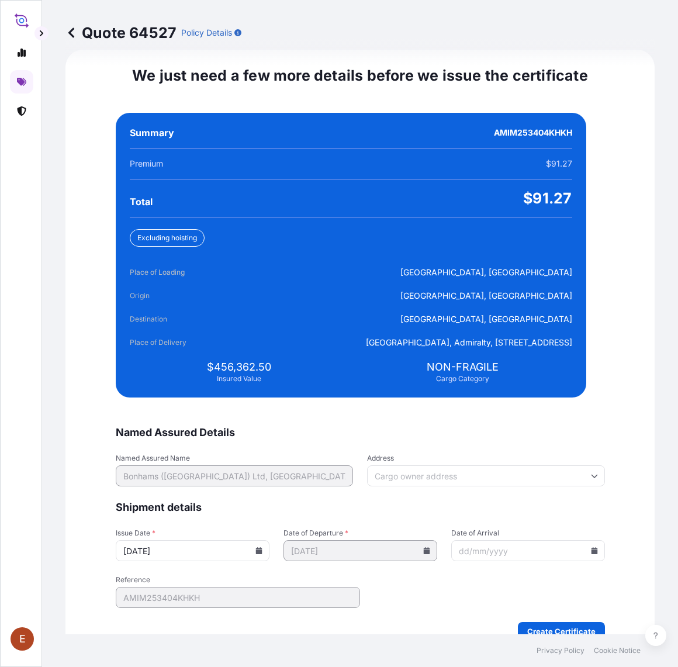
click at [260, 551] on icon at bounding box center [259, 550] width 6 height 7
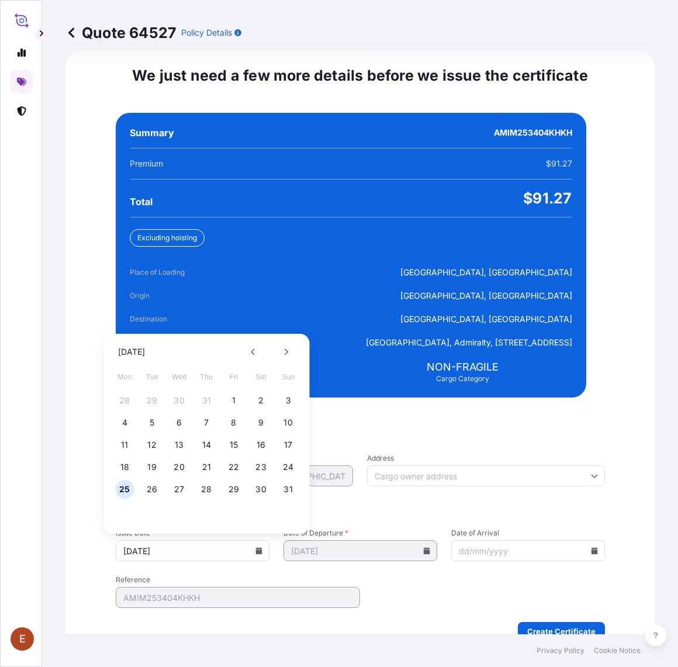
click at [260, 551] on icon at bounding box center [259, 550] width 6 height 7
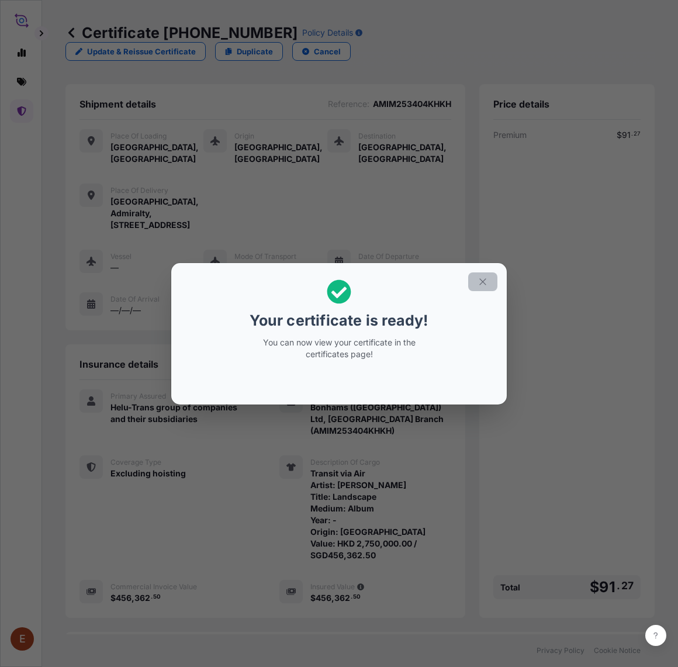
click at [478, 288] on button "button" at bounding box center [482, 281] width 29 height 19
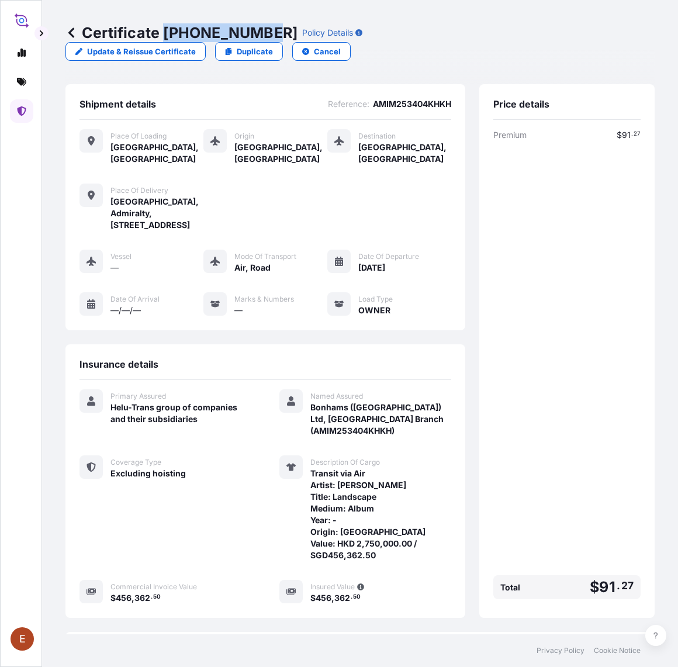
drag, startPoint x: 164, startPoint y: 31, endPoint x: 264, endPoint y: 33, distance: 100.0
click at [264, 33] on p "Certificate 31504-1377-1" at bounding box center [181, 32] width 232 height 19
copy p "31504-1377-1"
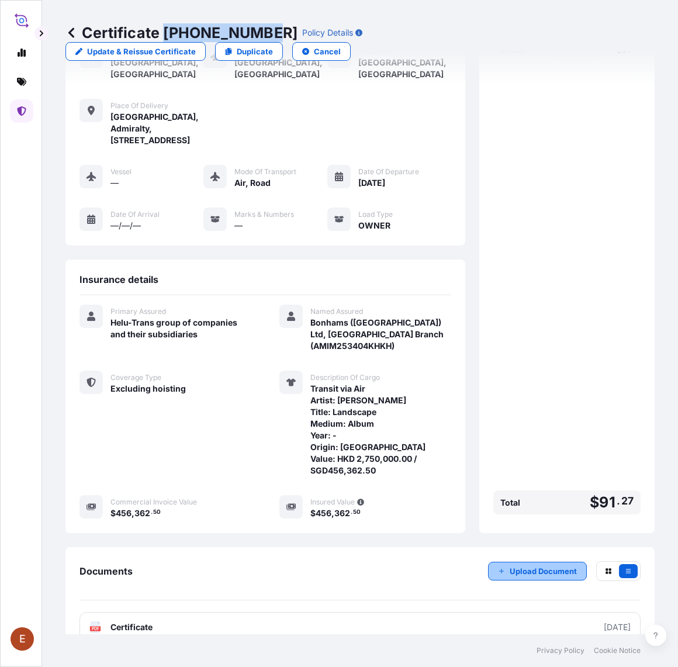
click at [531, 565] on p "Upload Document" at bounding box center [543, 571] width 67 height 12
click at [519, 565] on p "Upload Document" at bounding box center [543, 571] width 67 height 12
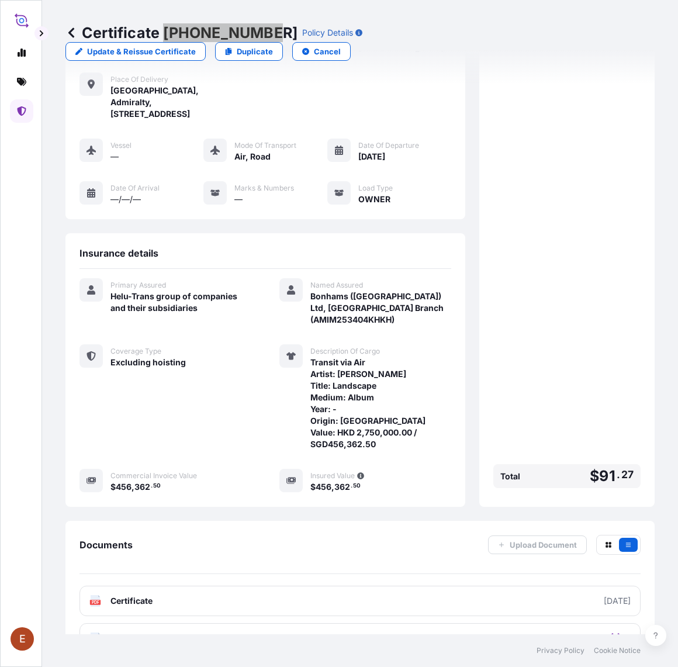
scroll to position [122, 0]
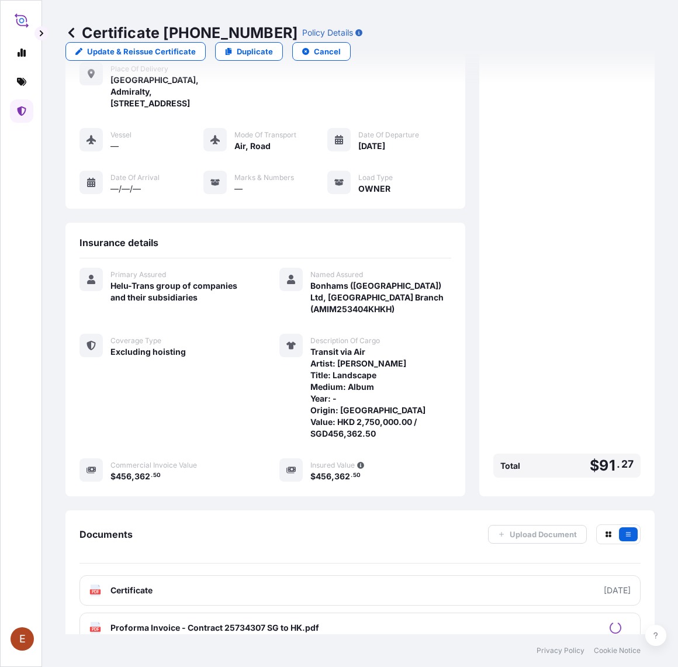
click at [264, 613] on div "PDF Proforma Invoice - Contract 25734307 SG to HK.pdf" at bounding box center [360, 628] width 561 height 30
click at [263, 622] on span "Proforma Invoice - Contract 25734307 SG to HK.pdf" at bounding box center [215, 628] width 209 height 12
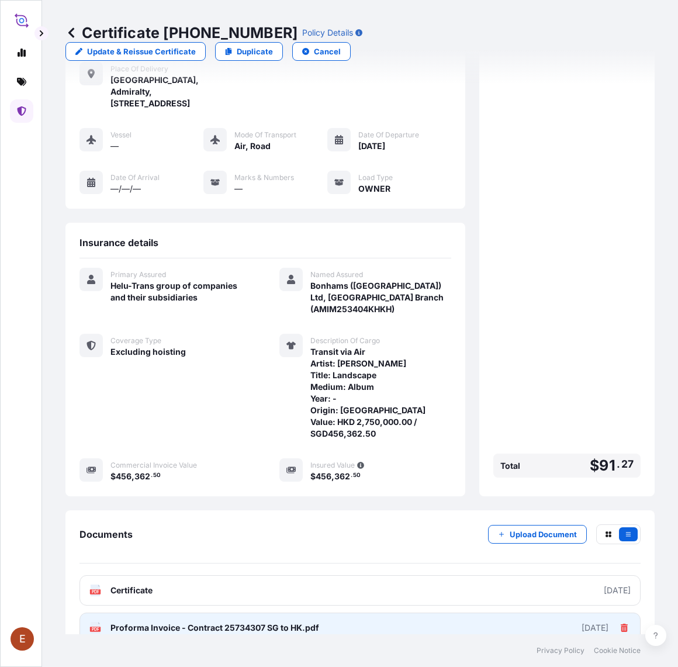
click at [620, 624] on icon at bounding box center [624, 628] width 8 height 8
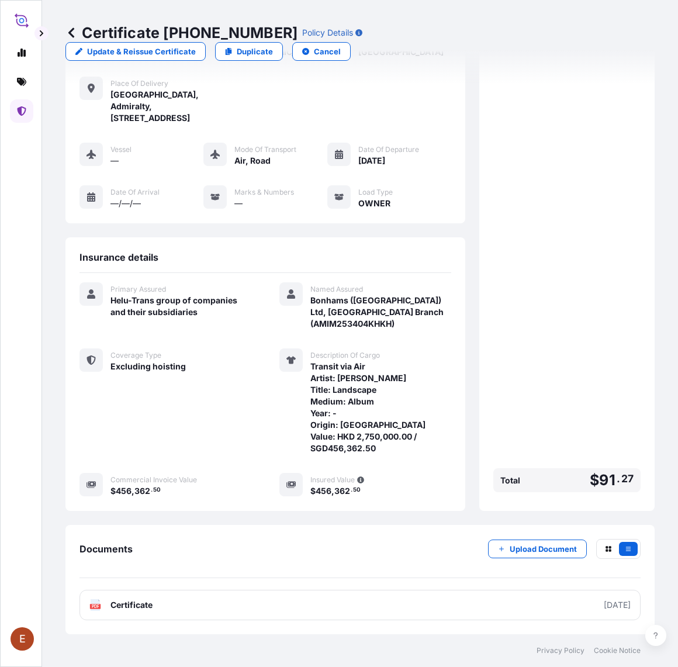
scroll to position [85, 0]
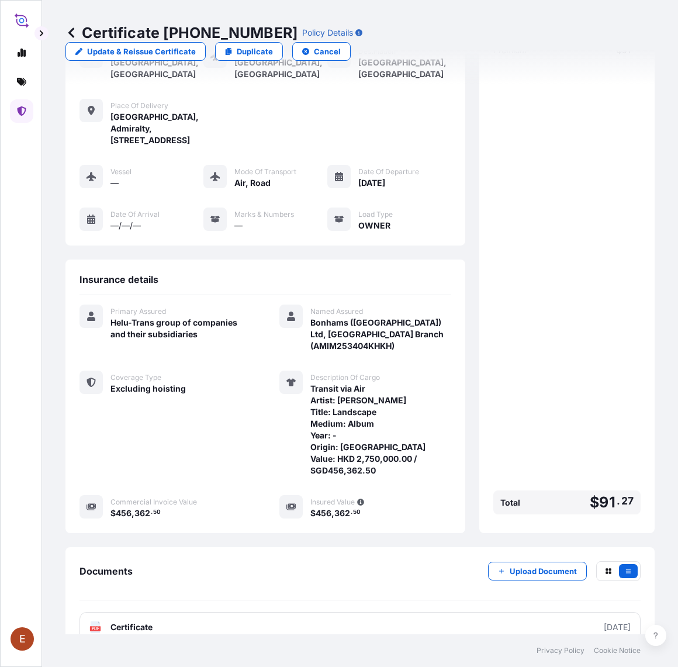
click at [498, 561] on div "Upload Document" at bounding box center [564, 571] width 153 height 20
click at [527, 565] on p "Upload Document" at bounding box center [543, 571] width 67 height 12
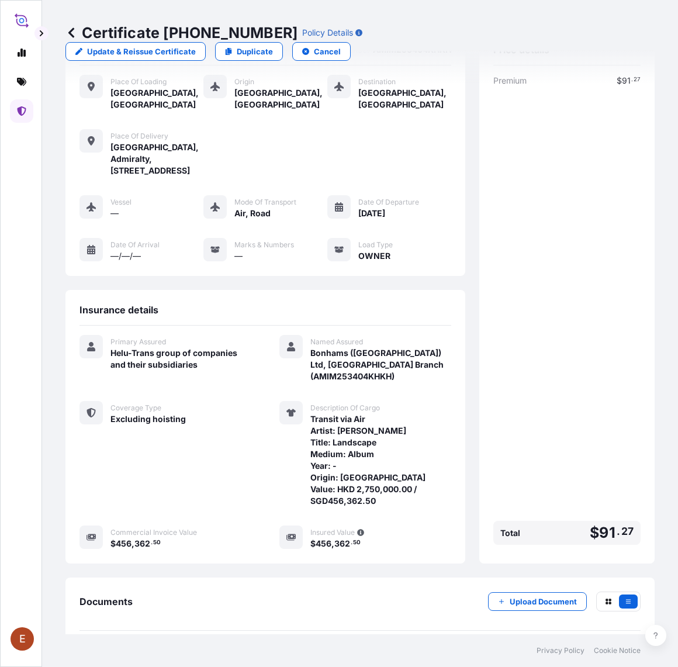
scroll to position [0, 0]
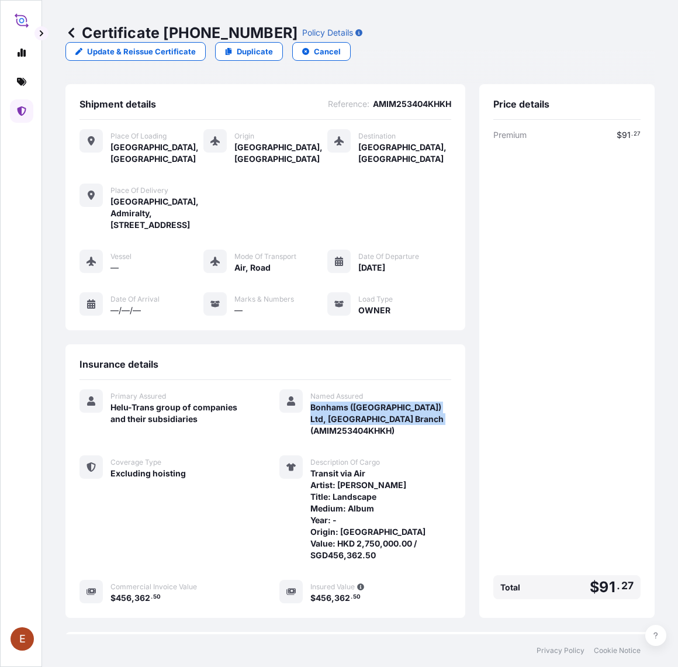
drag, startPoint x: 305, startPoint y: 387, endPoint x: 398, endPoint y: 415, distance: 97.7
click at [398, 415] on span "Bonhams ([GEOGRAPHIC_DATA]) Ltd, [GEOGRAPHIC_DATA] Branch (AMIM253404KHKH)" at bounding box center [380, 419] width 141 height 35
copy span "Bonhams ([GEOGRAPHIC_DATA]) Ltd, [GEOGRAPHIC_DATA] Branch (AMIM253404KHKH)"
click at [551, 448] on div "Premium $ 91 . 27 Total $ 91 . 27" at bounding box center [566, 366] width 147 height 475
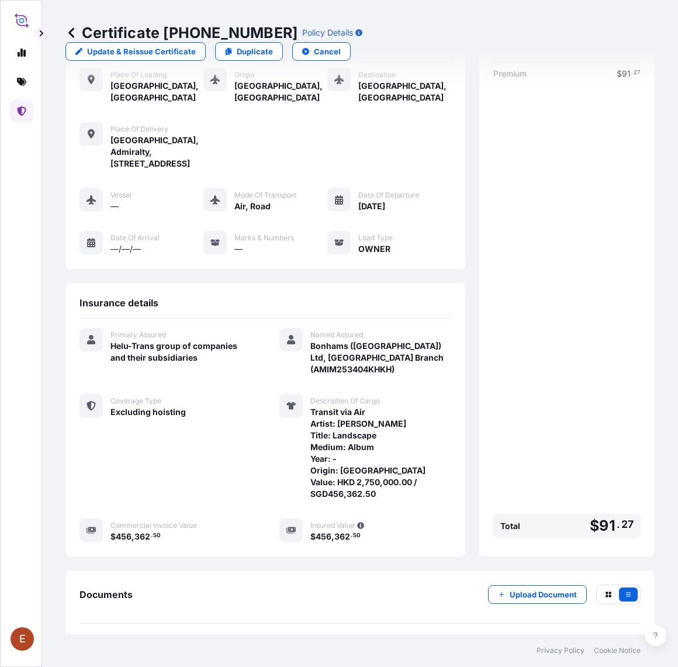
scroll to position [122, 0]
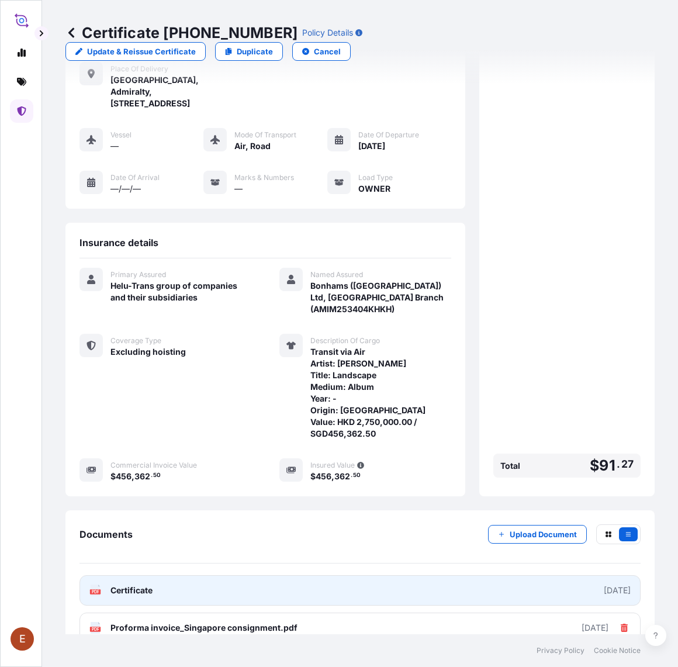
click at [376, 579] on link "PDF Certificate [DATE]" at bounding box center [360, 590] width 561 height 30
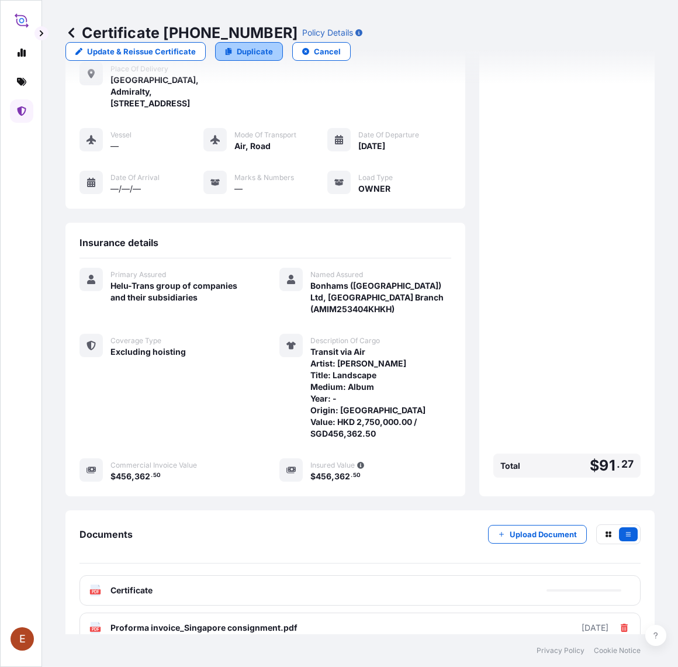
click at [283, 42] on link "Duplicate" at bounding box center [249, 51] width 68 height 19
select select "Road / [GEOGRAPHIC_DATA]"
select select "AIR"
select select "Road / [GEOGRAPHIC_DATA]"
select select "Transit"
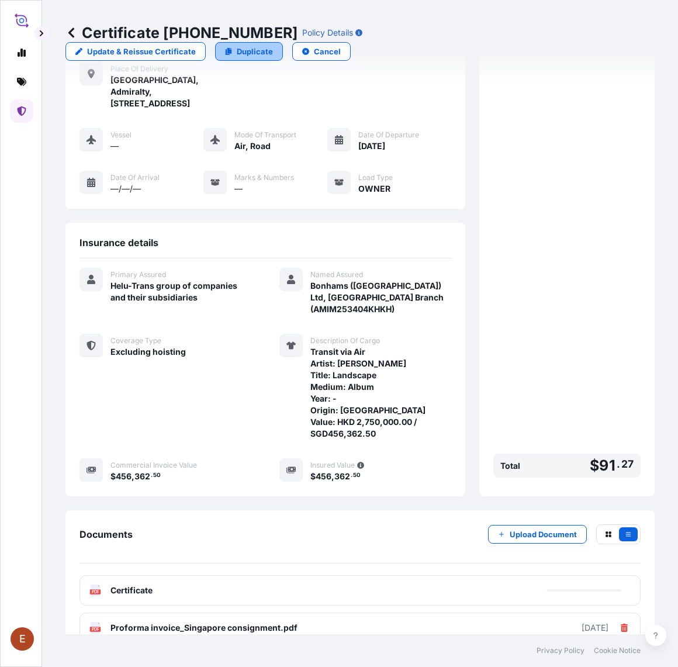
select select "[GEOGRAPHIC_DATA]"
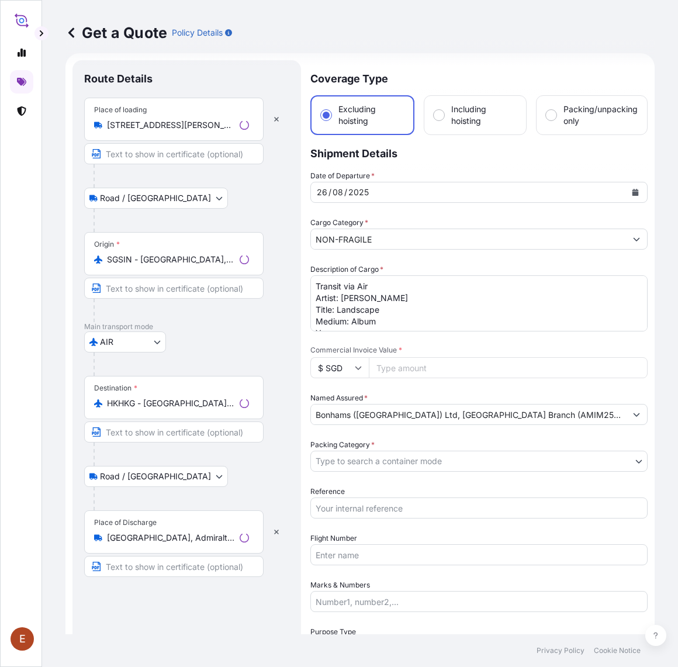
scroll to position [19, 0]
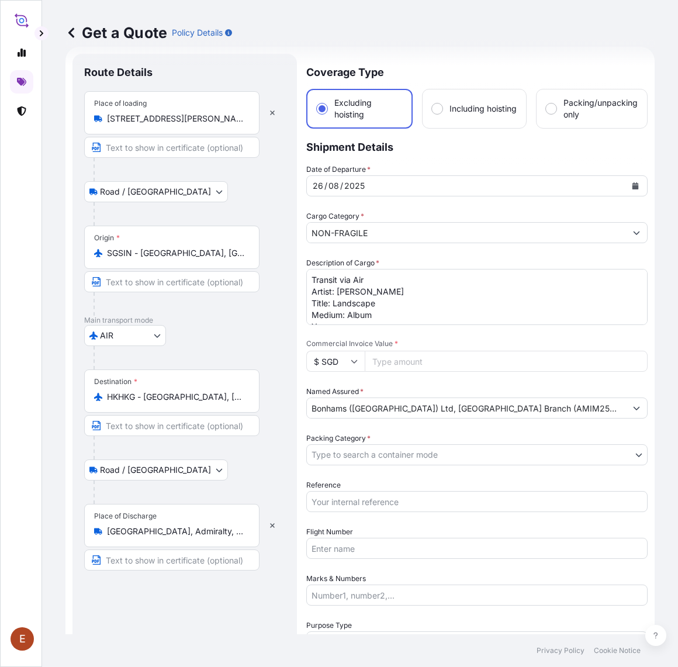
drag, startPoint x: 329, startPoint y: 285, endPoint x: 338, endPoint y: 288, distance: 9.8
click at [329, 285] on textarea "Transit via Air Artist: HUANG BINHONG Title: Landscape Medium: Album Year: - Or…" at bounding box center [476, 297] width 341 height 56
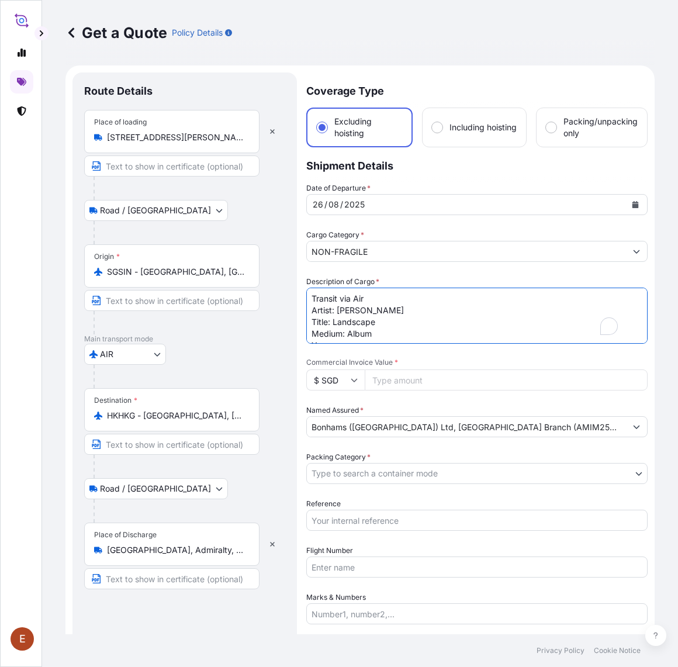
scroll to position [36, 0]
drag, startPoint x: 310, startPoint y: 312, endPoint x: 486, endPoint y: 407, distance: 200.7
click at [486, 407] on div "Date of Departure * 26 / 08 / 2025 Cargo Category * NON-FRAGILE Description of …" at bounding box center [476, 450] width 341 height 536
paste textarea "Le Huy Toan Tittle: Battle of Điện Biên Phủ Medium: oil on carboard with lacque…"
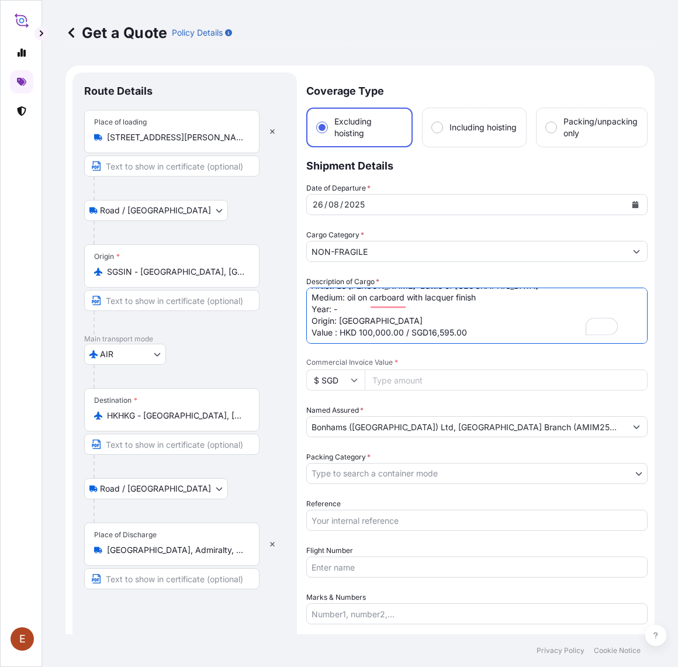
click at [410, 296] on textarea "Transit via Air Artist: HUANG BINHONG Title: Landscape Medium: Album Year: - Or…" at bounding box center [476, 316] width 341 height 56
drag, startPoint x: 396, startPoint y: 294, endPoint x: 417, endPoint y: 370, distance: 79.4
click at [395, 295] on textarea "Transit via Air Artist: HUANG BINHONG Title: Landscape Medium: Album Year: - Or…" at bounding box center [476, 316] width 341 height 56
type textarea "Transit via Air Artist: Le [PERSON_NAME]: Battle of [GEOGRAPHIC_DATA] Medium: o…"
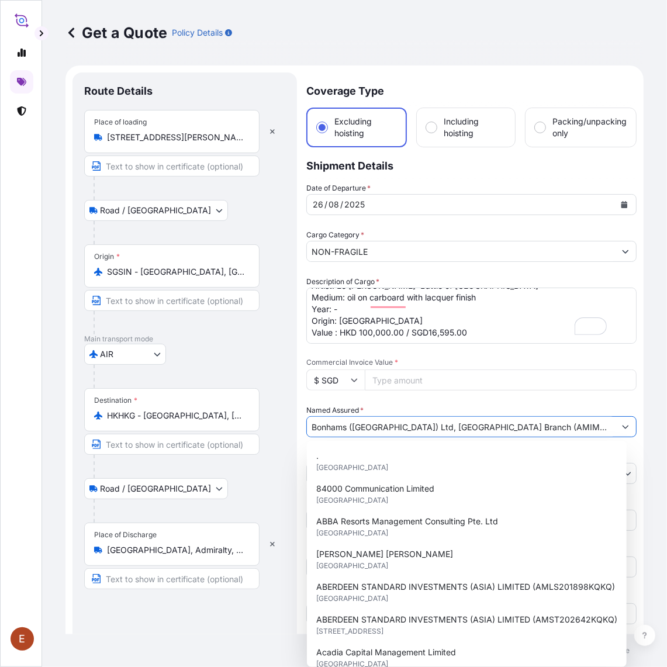
drag, startPoint x: 492, startPoint y: 430, endPoint x: 568, endPoint y: 430, distance: 75.4
click at [568, 430] on input "Bonhams ([GEOGRAPHIC_DATA]) Ltd, [GEOGRAPHIC_DATA] Branch (AMIM253404KHKH)" at bounding box center [461, 426] width 308 height 21
click at [291, 462] on div "Route Details Place of loading 39 Keppel Rd, #02-04/05 Tanjong Pagar Distripark…" at bounding box center [185, 439] width 225 height 733
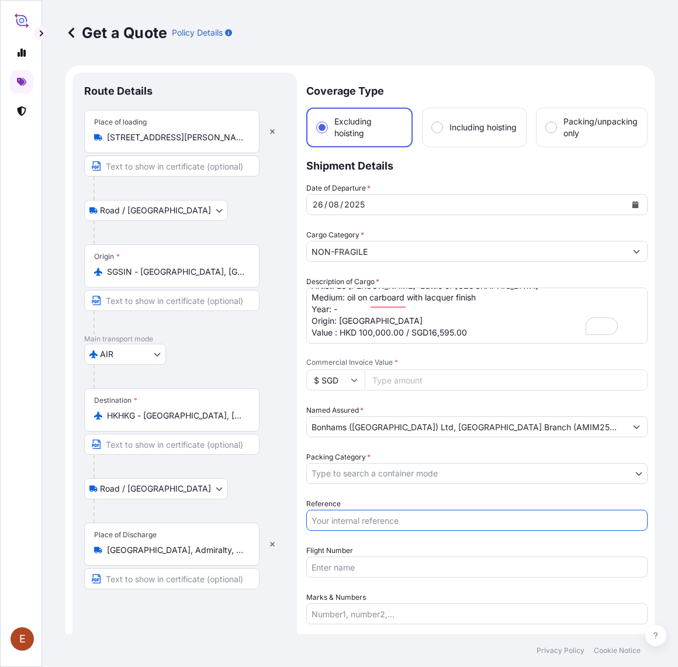
click at [354, 523] on input "Reference" at bounding box center [476, 520] width 341 height 21
paste input "AMIM253404KHKH"
type input "AMIM253404KHKH"
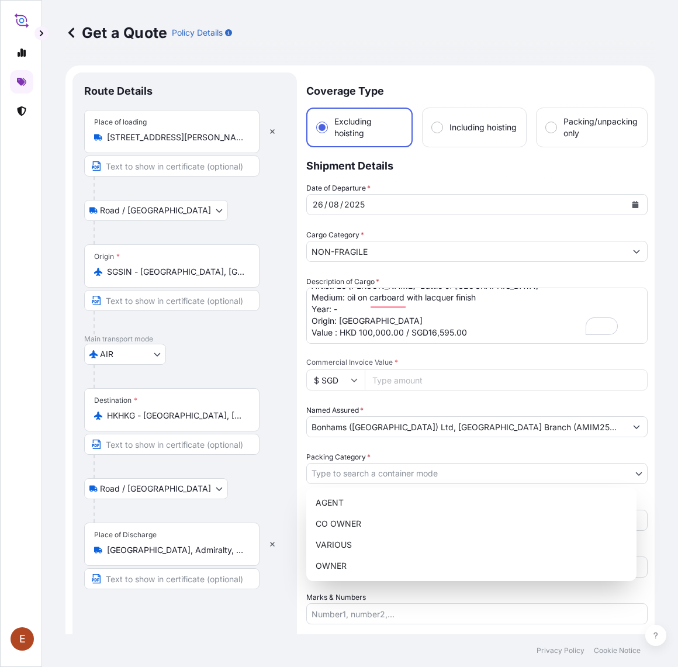
click at [341, 482] on body "15 options available. E Get a Quote Policy Details Route Details Place of loadi…" at bounding box center [339, 333] width 678 height 667
click at [357, 562] on div "OWNER" at bounding box center [471, 565] width 321 height 21
select select "27"
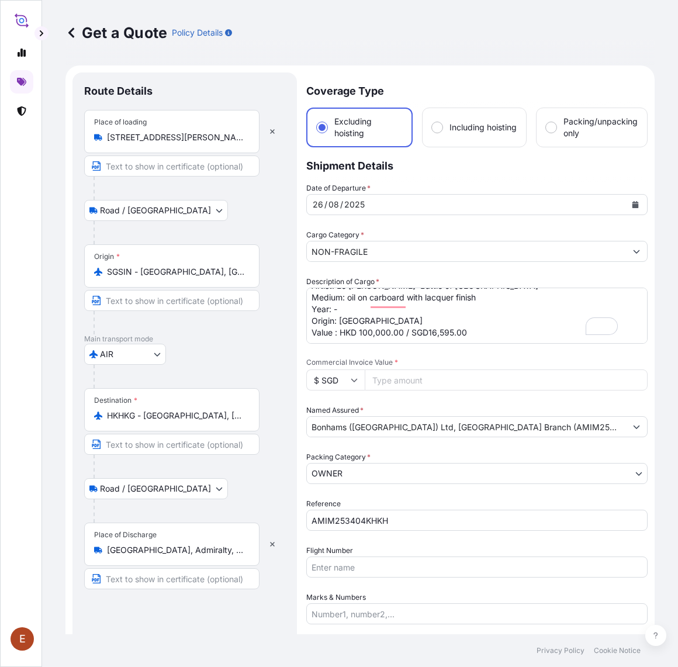
click at [404, 378] on input "Commercial Invoice Value *" at bounding box center [506, 380] width 283 height 21
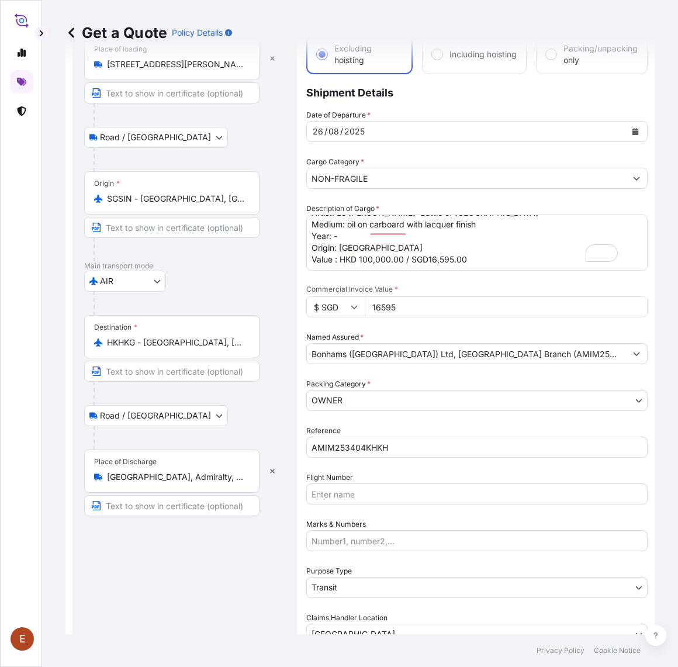
scroll to position [91, 0]
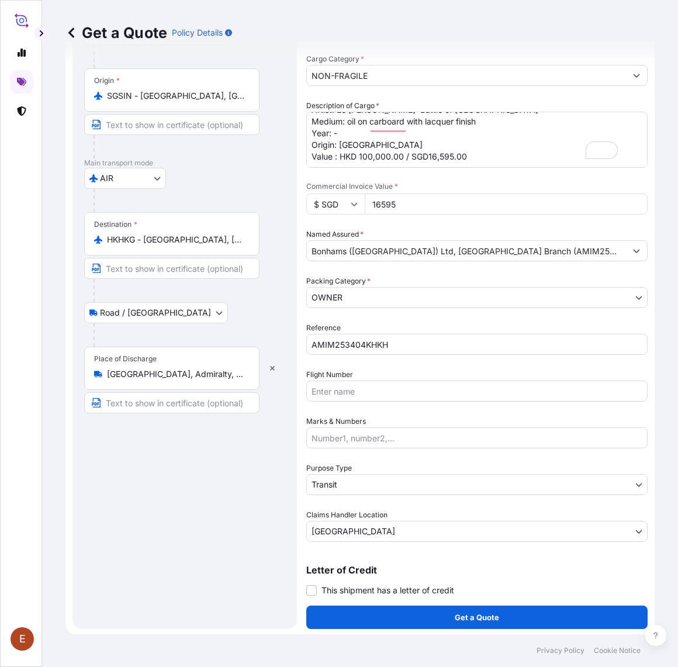
type input "16595"
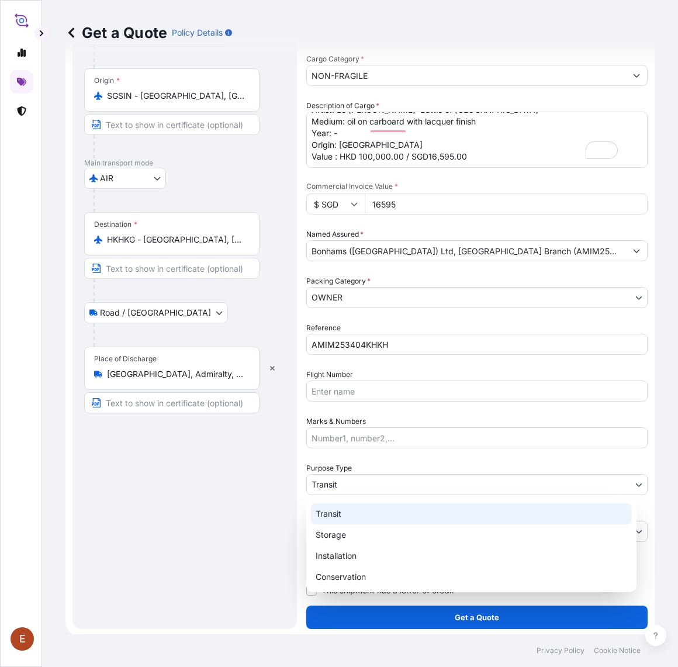
click at [340, 479] on body "E Get a Quote Policy Details Route Details Place of loading 39 Keppel Rd, #02-0…" at bounding box center [339, 333] width 678 height 667
click at [345, 517] on div "Transit" at bounding box center [471, 513] width 321 height 21
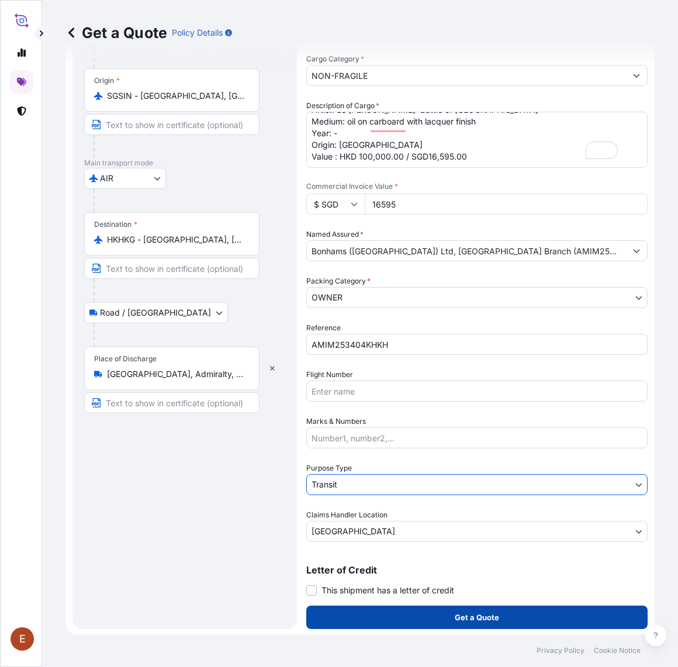
click at [431, 612] on button "Get a Quote" at bounding box center [476, 617] width 341 height 23
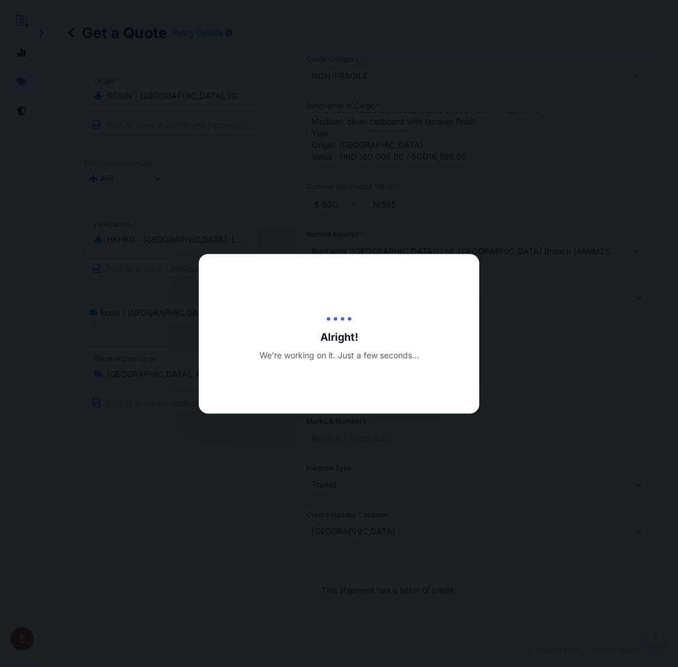
type input "[DATE]"
select select "Road / [GEOGRAPHIC_DATA]"
select select "AIR"
select select "Road / [GEOGRAPHIC_DATA]"
select select "Transit"
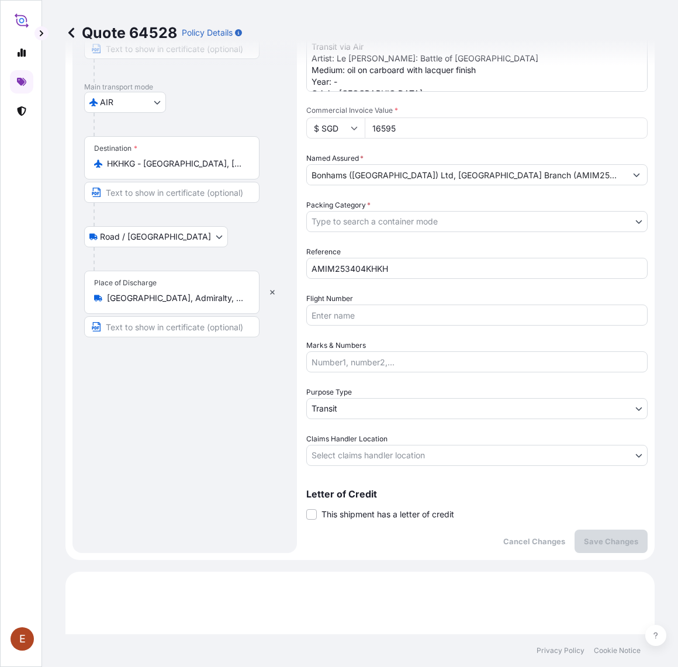
click at [366, 451] on body "E Quote 64528 Policy Details Route Details Place of loading 39 Keppel Rd, #02-0…" at bounding box center [339, 333] width 678 height 667
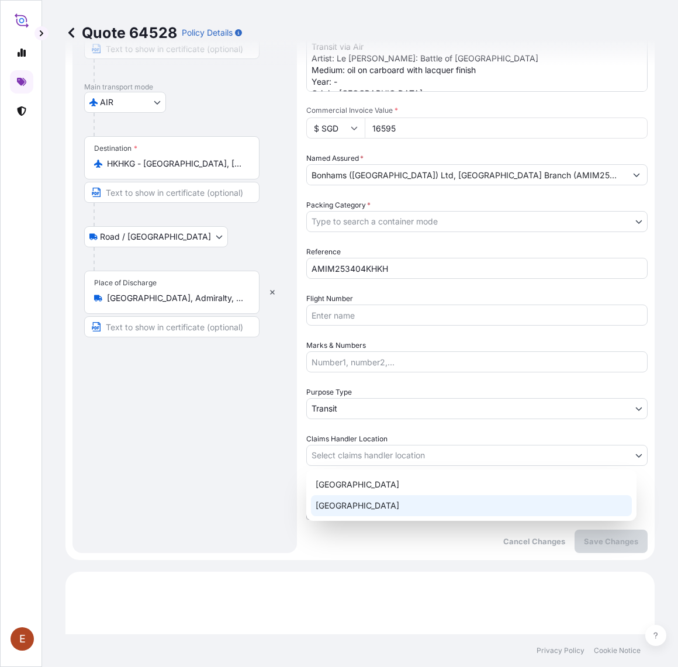
click at [347, 502] on div "[GEOGRAPHIC_DATA]" at bounding box center [471, 505] width 321 height 21
select select "[GEOGRAPHIC_DATA]"
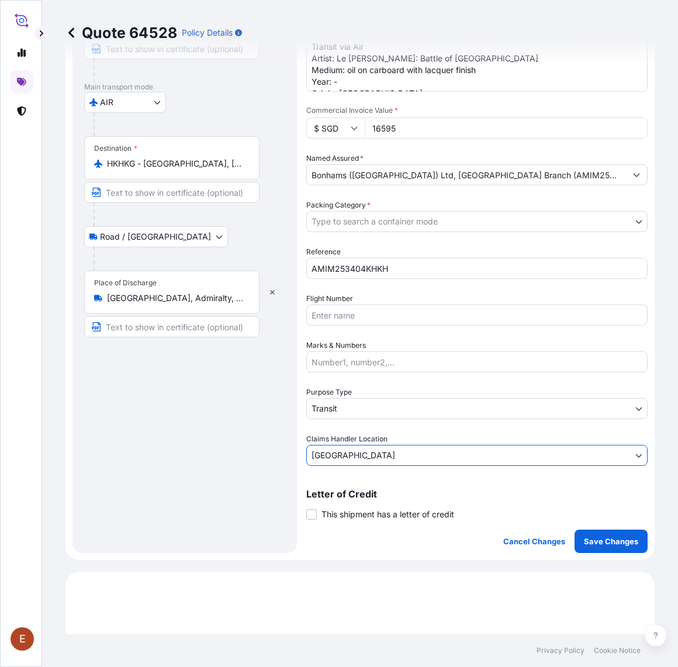
click at [367, 228] on body "E Quote 64528 Policy Details Route Details Place of loading 39 Keppel Rd, #02-0…" at bounding box center [339, 333] width 678 height 667
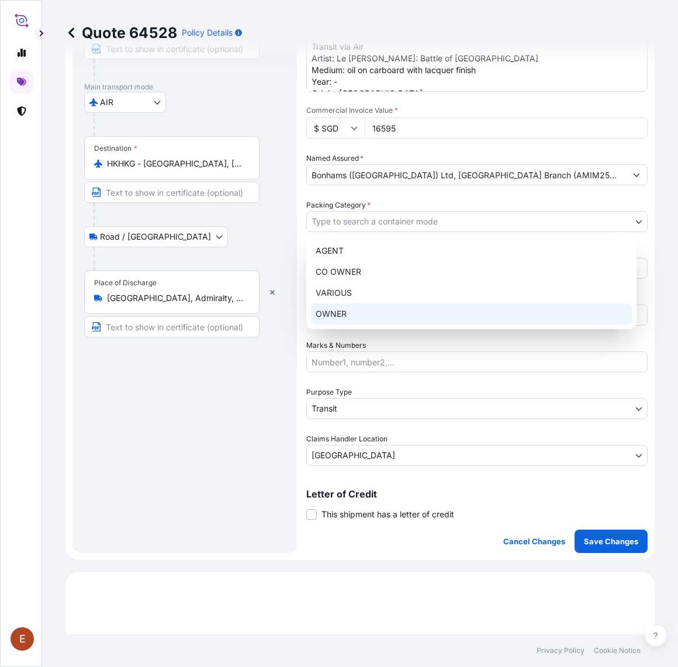
click at [372, 308] on div "OWNER" at bounding box center [471, 313] width 321 height 21
select select "27"
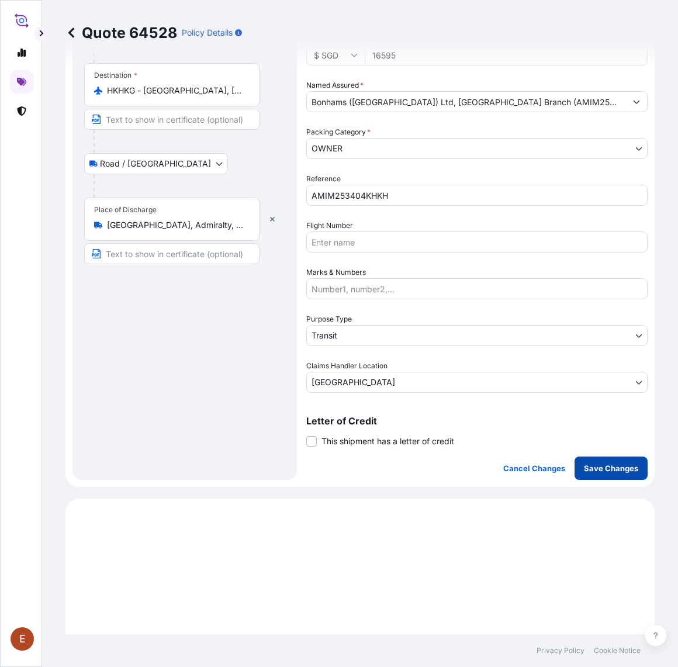
click at [598, 468] on p "Save Changes" at bounding box center [611, 468] width 54 height 12
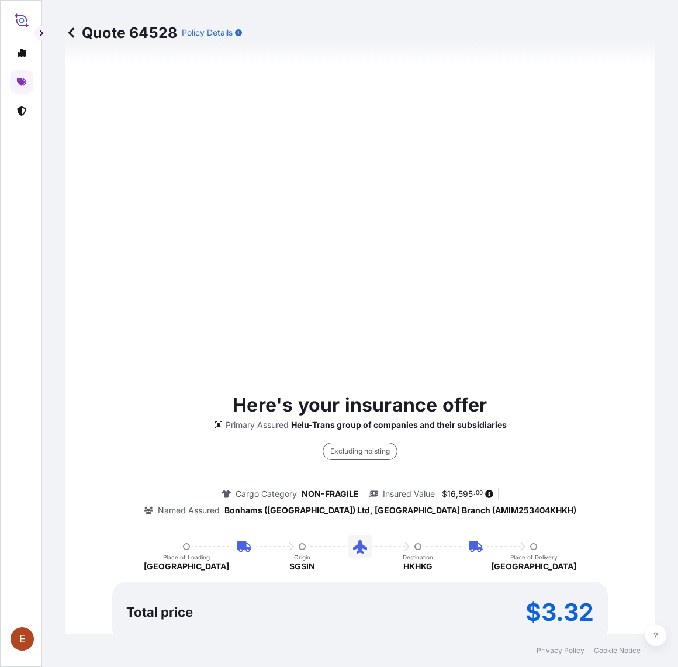
select select "Road / [GEOGRAPHIC_DATA]"
select select "AIR"
select select "Road / [GEOGRAPHIC_DATA]"
select select "Transit"
select select "[GEOGRAPHIC_DATA]"
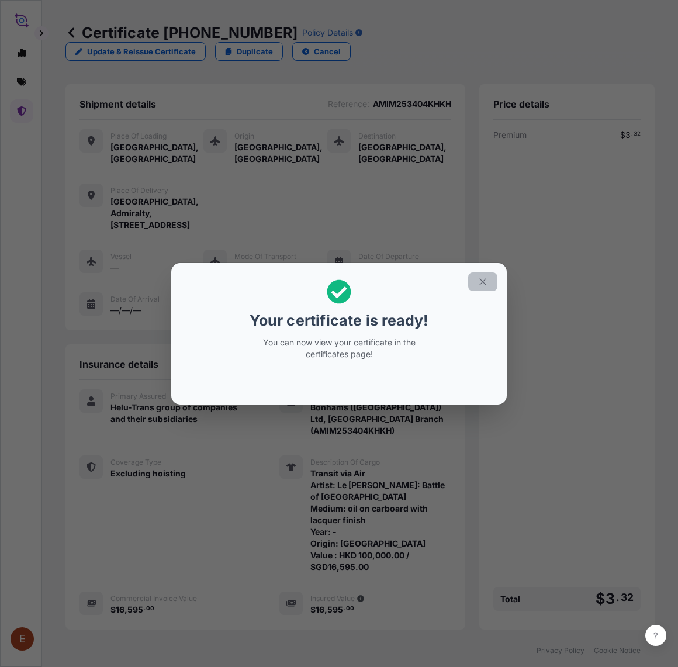
click at [480, 277] on icon "button" at bounding box center [483, 282] width 11 height 11
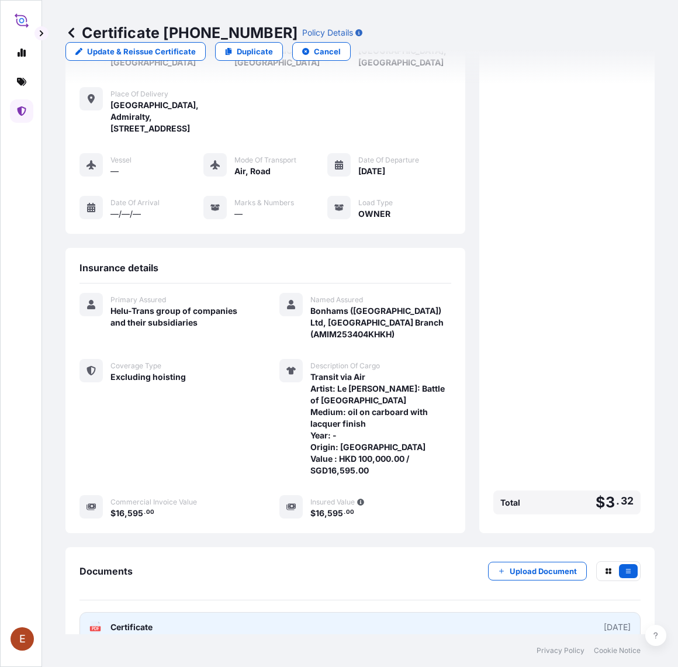
click at [446, 612] on link "PDF Certificate [DATE]" at bounding box center [360, 627] width 561 height 30
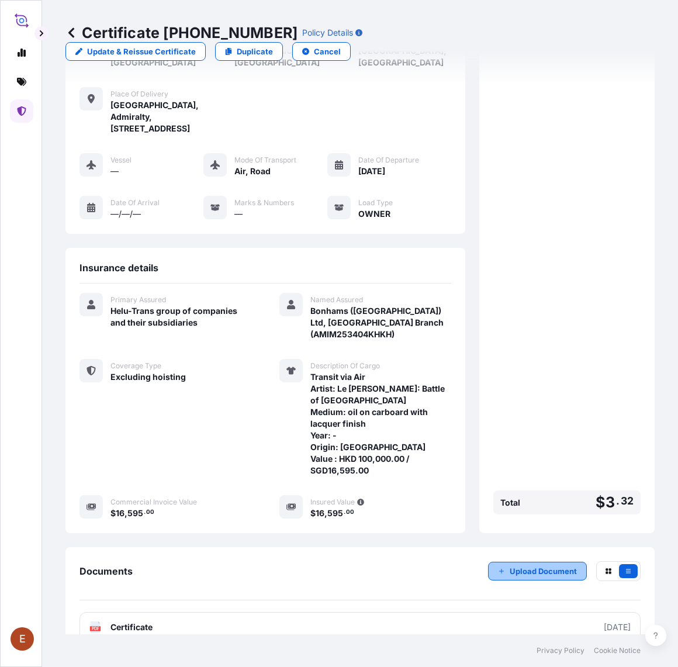
click at [520, 565] on p "Upload Document" at bounding box center [543, 571] width 67 height 12
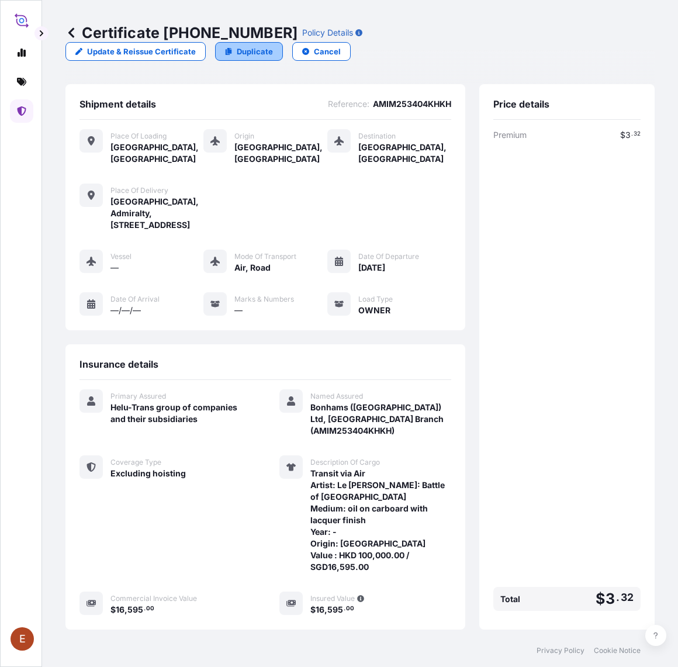
click at [283, 42] on link "Duplicate" at bounding box center [249, 51] width 68 height 19
select select "Road / [GEOGRAPHIC_DATA]"
select select "AIR"
select select "Road / [GEOGRAPHIC_DATA]"
select select "Transit"
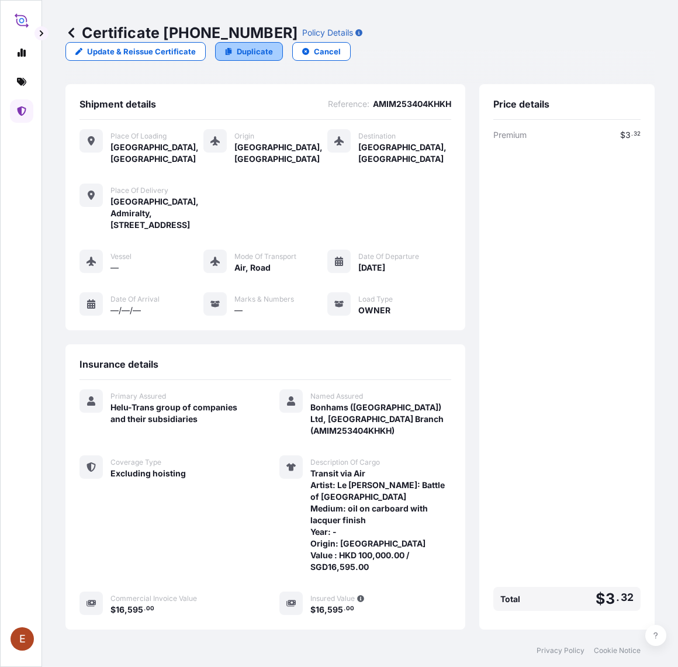
select select "[GEOGRAPHIC_DATA]"
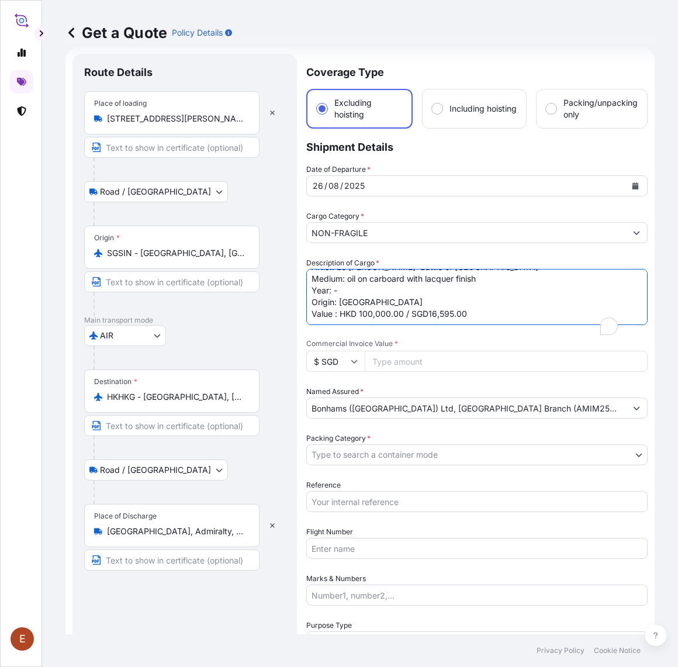
scroll to position [19, 0]
drag, startPoint x: 310, startPoint y: 288, endPoint x: 544, endPoint y: 384, distance: 253.1
click at [544, 384] on div "Date of Departure * 26 / 08 / 2025 Cargo Category * NON-FRAGILE Description of …" at bounding box center [476, 432] width 341 height 536
paste textarea "Pham Luc Tittle: Leaving for the Front Medium: lacquer on wood inlaid with egg …"
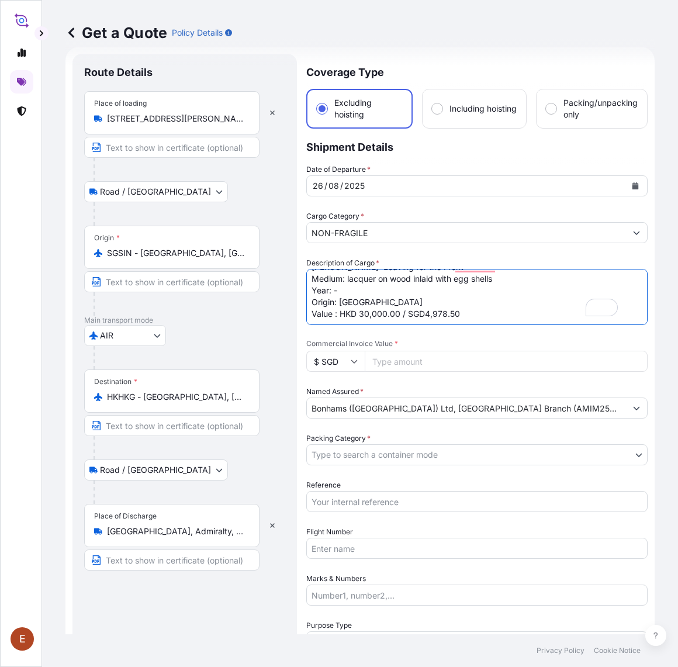
click at [358, 316] on textarea "Transit via Air Artist: Le [PERSON_NAME]: Battle of [GEOGRAPHIC_DATA] Medium: o…" at bounding box center [476, 297] width 341 height 56
type textarea "Transit via Air Artist: [PERSON_NAME] [PERSON_NAME]: Leaving for the Front Medi…"
click at [437, 363] on input "Commercial Invoice Value *" at bounding box center [506, 361] width 283 height 21
type input "4978.50"
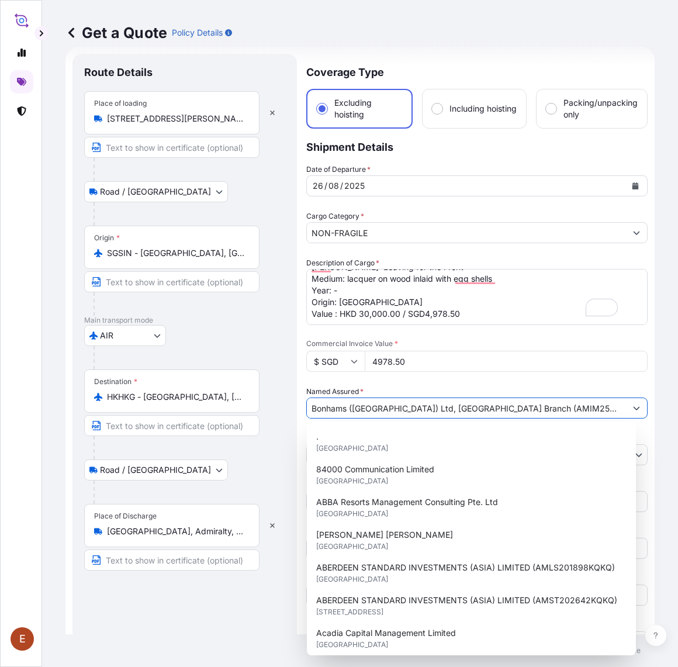
drag, startPoint x: 495, startPoint y: 406, endPoint x: 568, endPoint y: 405, distance: 73.1
click at [568, 405] on input "Bonhams ([GEOGRAPHIC_DATA]) Ltd, [GEOGRAPHIC_DATA] Branch (AMIM253404KHKH)" at bounding box center [466, 408] width 319 height 21
drag, startPoint x: 279, startPoint y: 446, endPoint x: 316, endPoint y: 442, distance: 37.1
click at [281, 446] on div "Destination * HKHKG - Hong Kong, Hong Kong" at bounding box center [184, 415] width 201 height 90
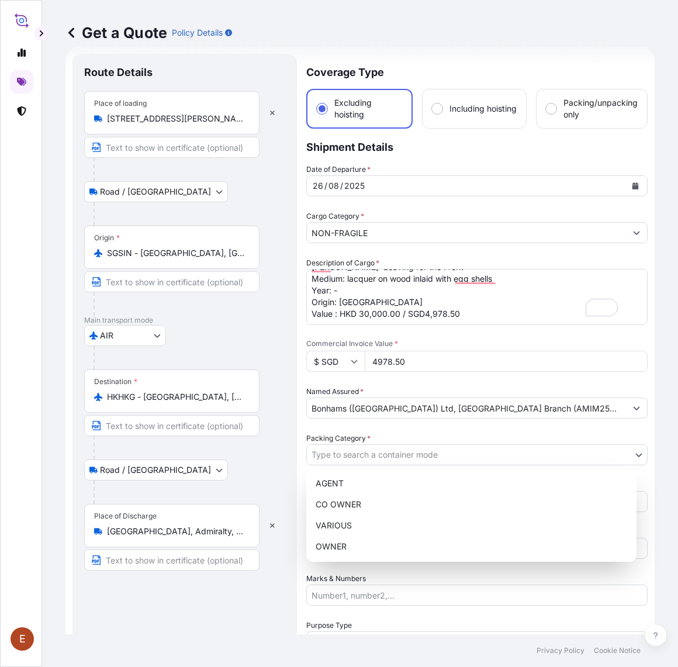
click at [351, 444] on body "15 options available. E Get a Quote Policy Details Route Details Place of loadi…" at bounding box center [339, 333] width 678 height 667
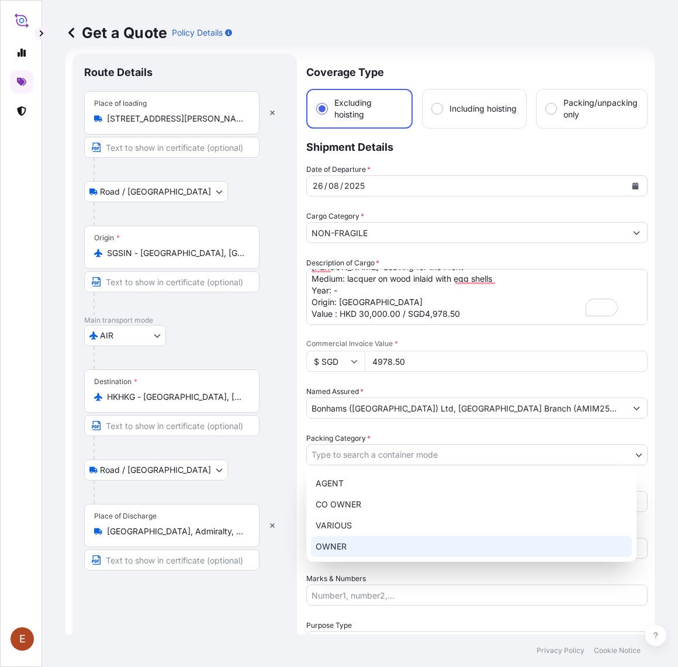
click at [331, 547] on div "OWNER" at bounding box center [471, 546] width 321 height 21
select select "27"
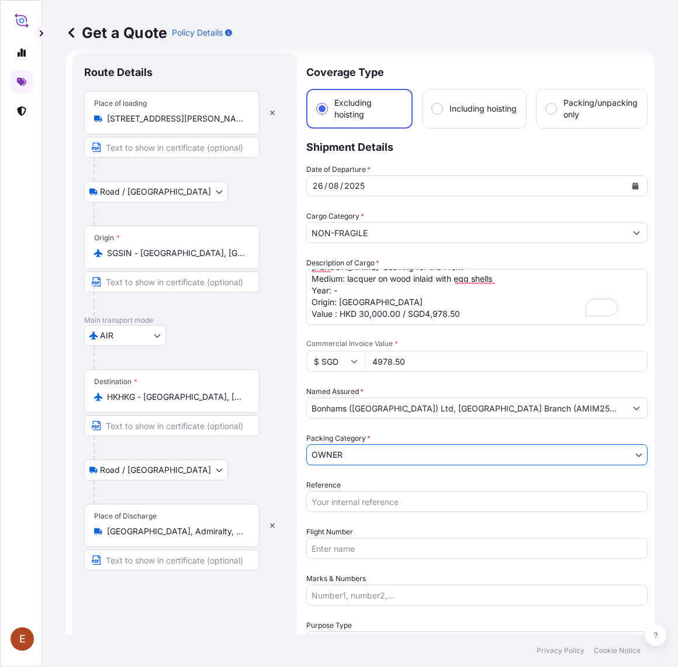
click at [340, 504] on input "Reference" at bounding box center [476, 501] width 341 height 21
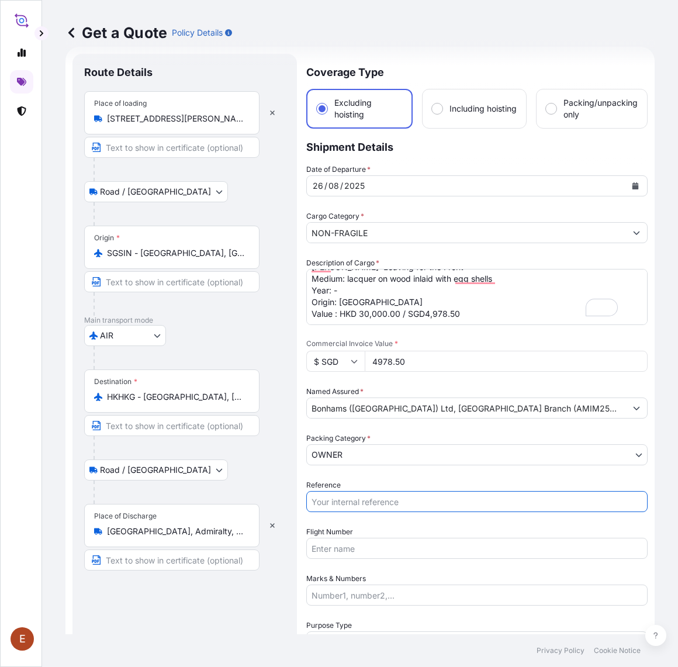
paste input "AMIM253404KHKH"
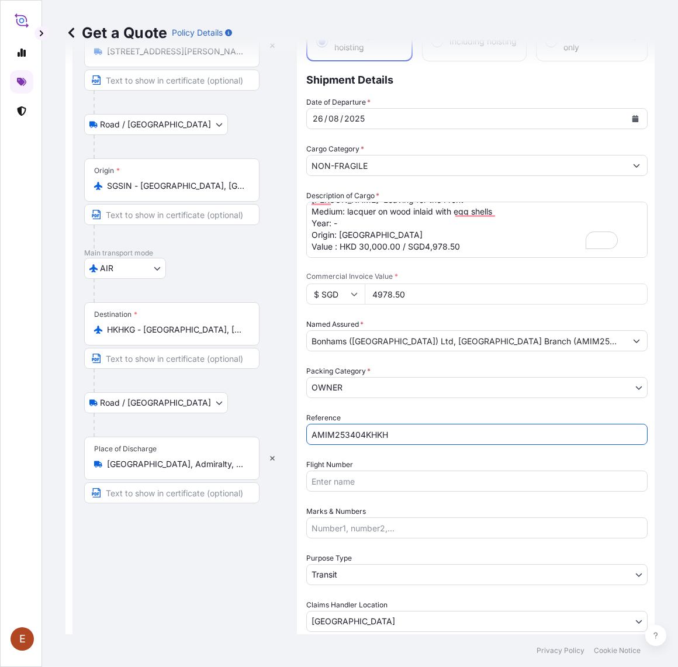
scroll to position [172, 0]
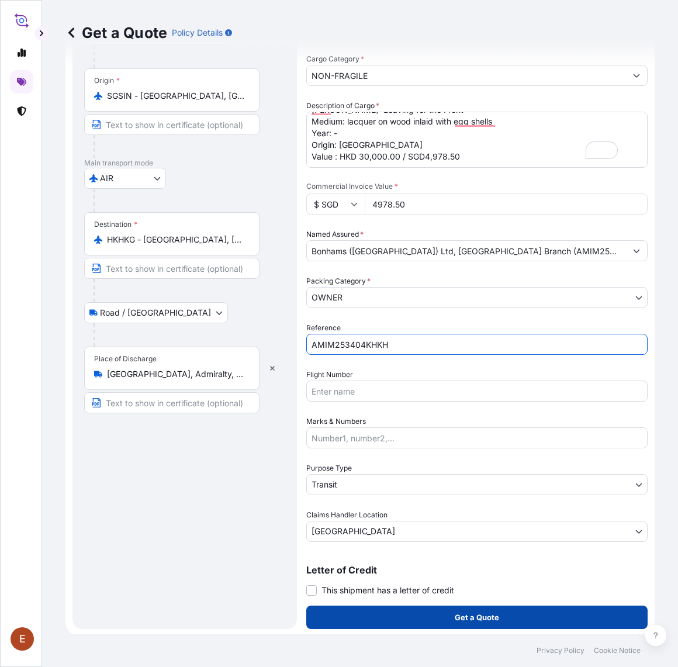
type input "AMIM253404KHKH"
click at [474, 612] on p "Get a Quote" at bounding box center [477, 618] width 44 height 12
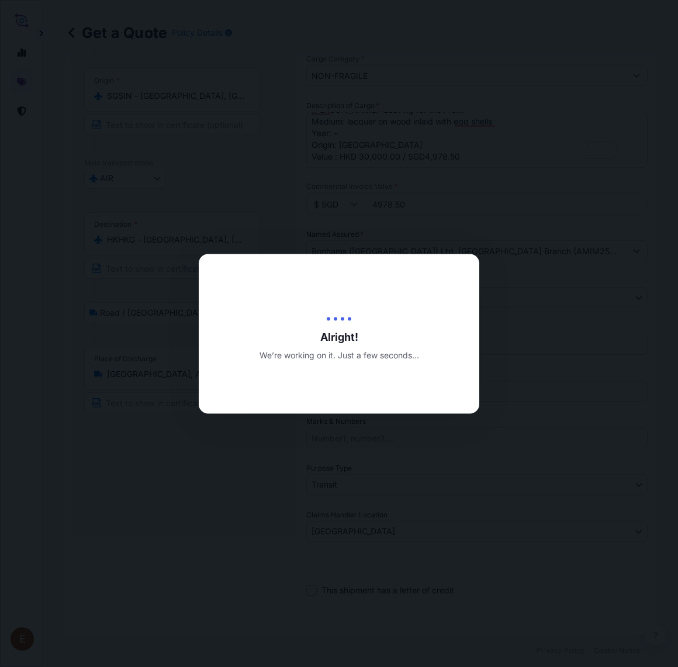
type input "[DATE]"
select select "Road / [GEOGRAPHIC_DATA]"
select select "AIR"
select select "Road / [GEOGRAPHIC_DATA]"
select select "Transit"
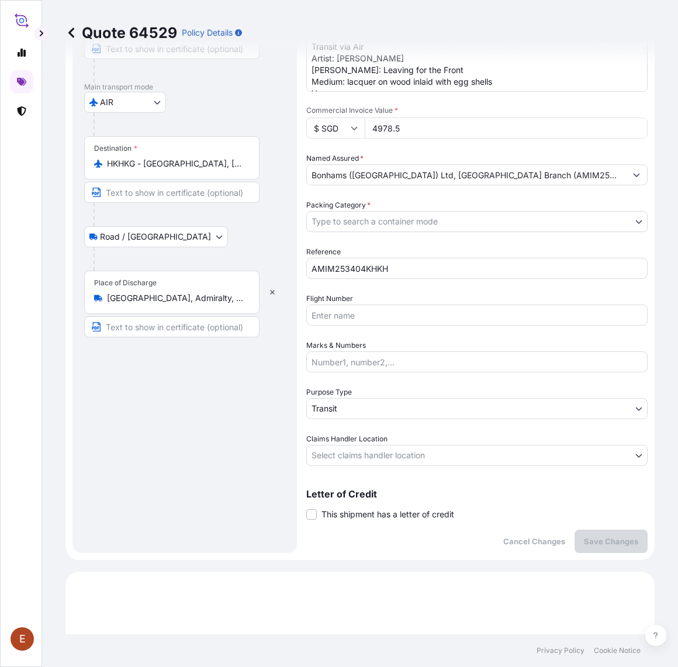
click at [370, 458] on body "E Quote 64529 Policy Details Route Details Place of loading 39 Keppel Rd, #02-0…" at bounding box center [339, 333] width 678 height 667
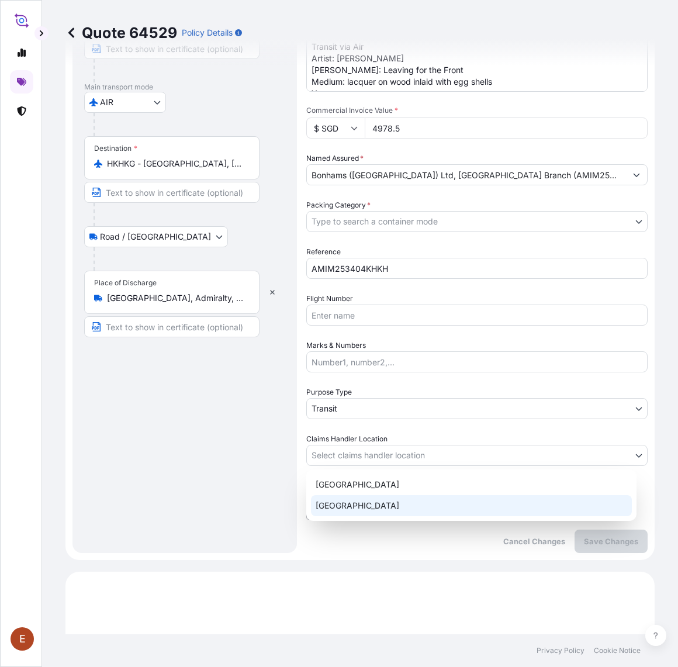
click at [357, 500] on div "[GEOGRAPHIC_DATA]" at bounding box center [471, 505] width 321 height 21
select select "[GEOGRAPHIC_DATA]"
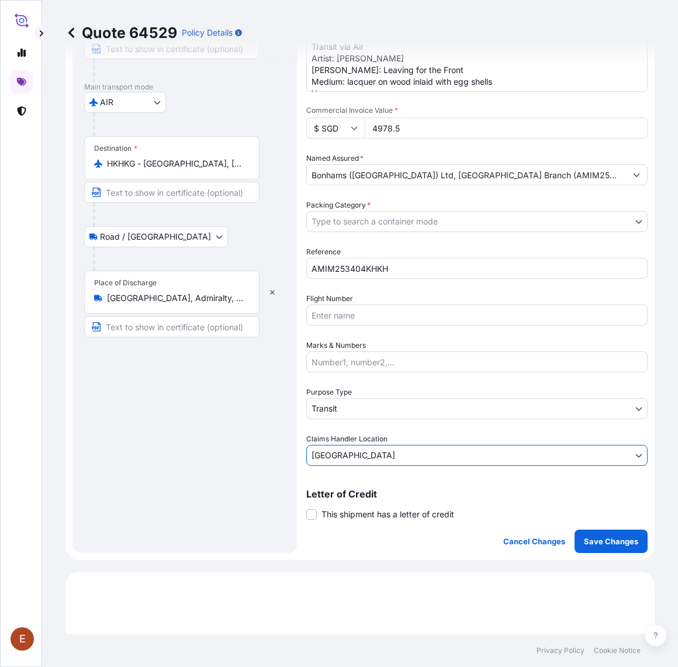
click at [371, 220] on body "E Quote 64529 Policy Details Route Details Place of loading 39 Keppel Rd, #02-0…" at bounding box center [339, 333] width 678 height 667
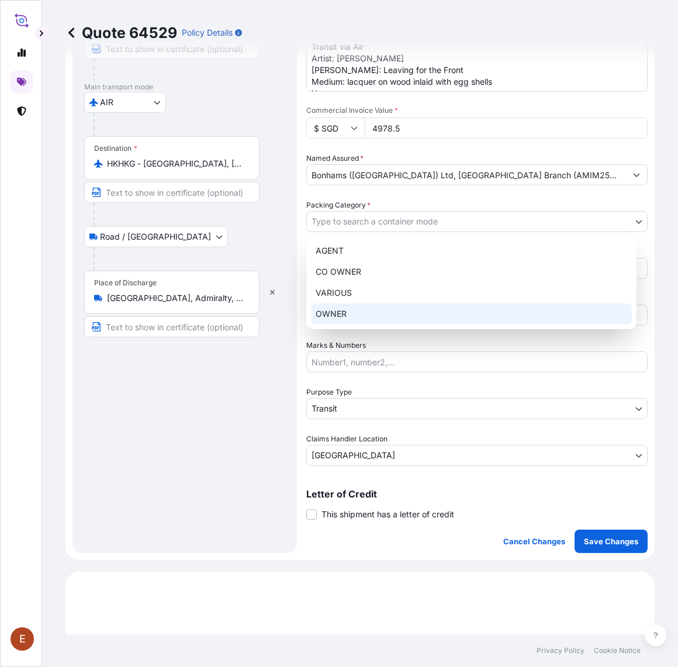
click at [357, 313] on div "OWNER" at bounding box center [471, 313] width 321 height 21
select select "27"
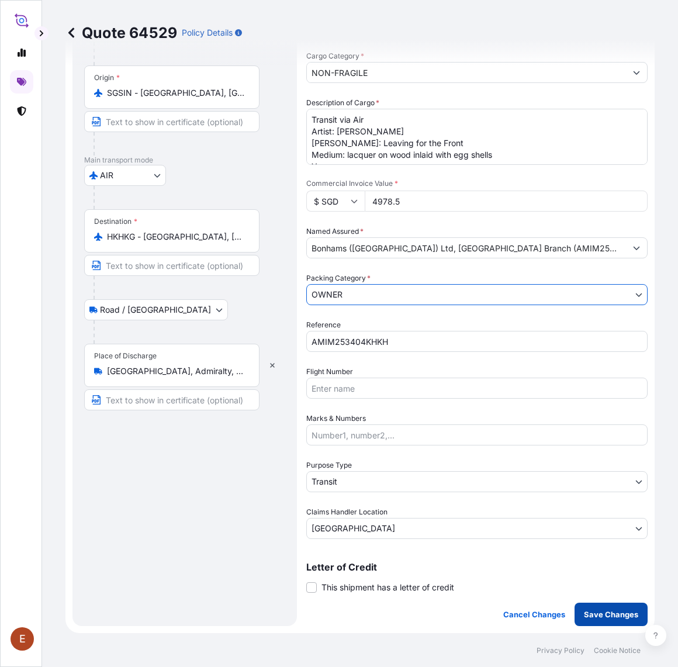
click at [607, 614] on p "Save Changes" at bounding box center [611, 615] width 54 height 12
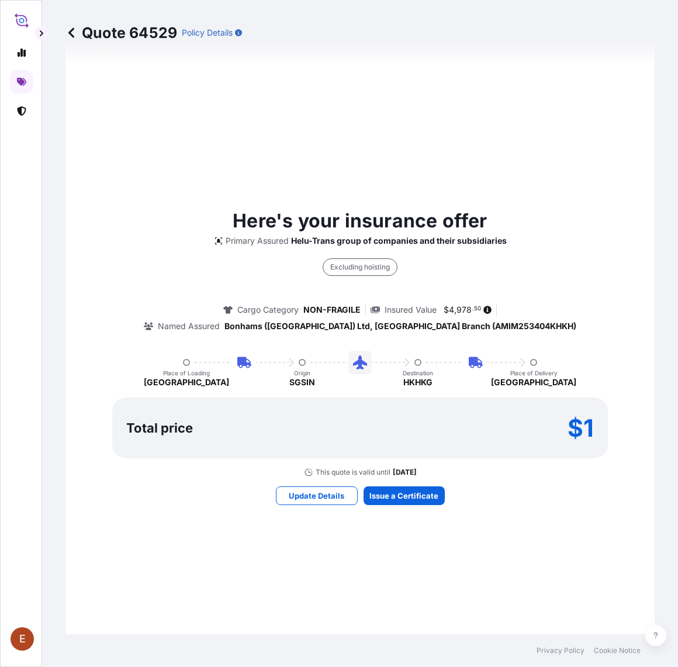
select select "Road / [GEOGRAPHIC_DATA]"
select select "AIR"
select select "Road / [GEOGRAPHIC_DATA]"
select select "Transit"
select select "[GEOGRAPHIC_DATA]"
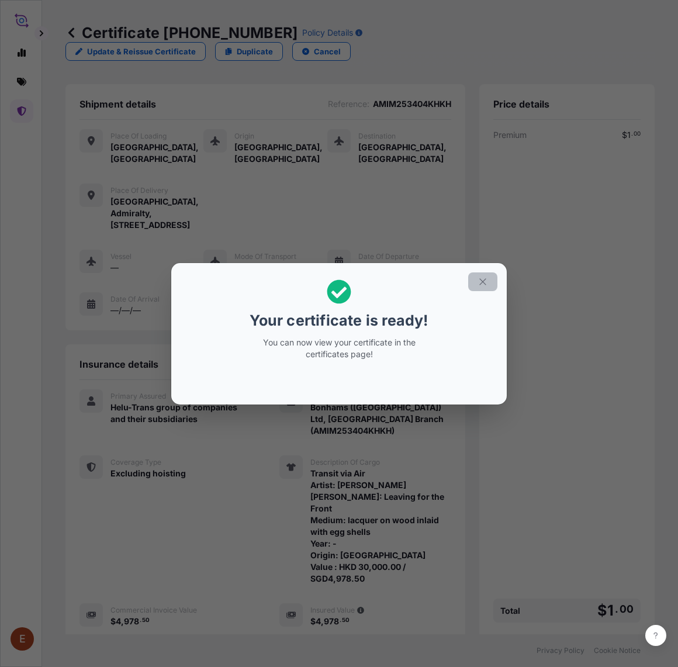
click at [474, 285] on button "button" at bounding box center [482, 281] width 29 height 19
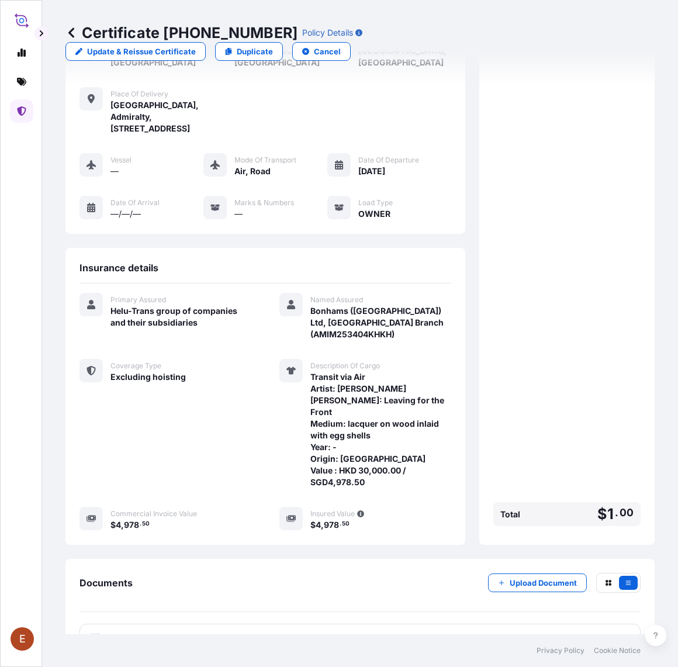
click at [310, 624] on div "PDF Certificate" at bounding box center [360, 639] width 561 height 30
click at [289, 624] on link "PDF Certificate [DATE]" at bounding box center [360, 639] width 561 height 30
click at [544, 577] on p "Upload Document" at bounding box center [543, 583] width 67 height 12
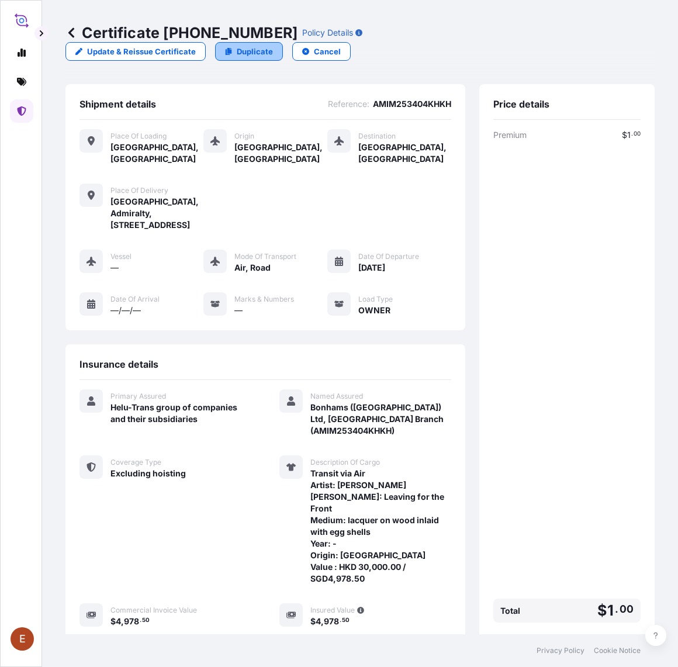
click at [273, 46] on p "Duplicate" at bounding box center [255, 52] width 36 height 12
select select "Road / [GEOGRAPHIC_DATA]"
select select "AIR"
select select "Road / [GEOGRAPHIC_DATA]"
select select "Transit"
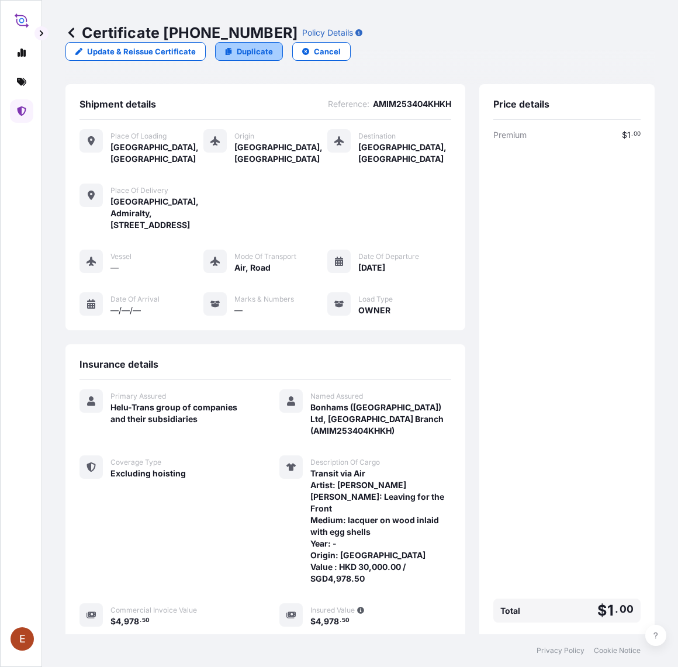
select select "[GEOGRAPHIC_DATA]"
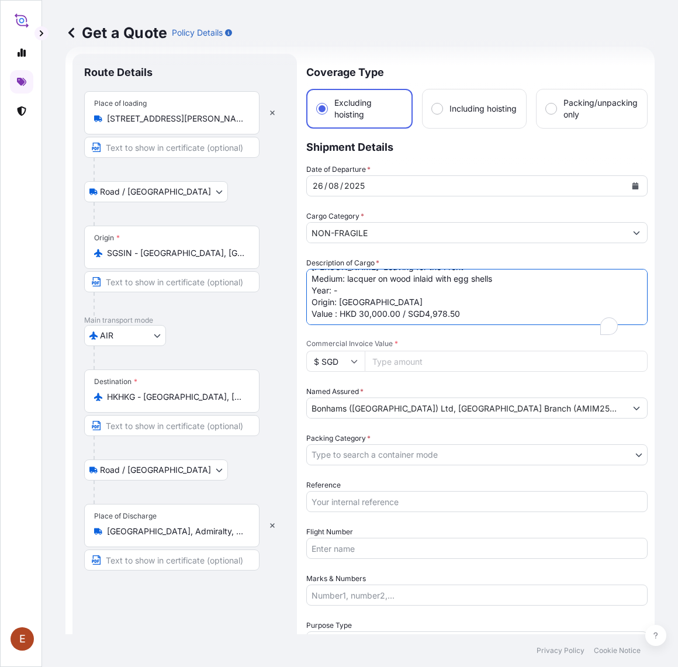
scroll to position [19, 0]
drag, startPoint x: 311, startPoint y: 293, endPoint x: 533, endPoint y: 351, distance: 229.7
click at [533, 351] on div "Date of Departure * 26 / 08 / 2025 Cargo Category * NON-FRAGILE Description of …" at bounding box center [476, 432] width 341 height 536
paste textarea "HUY TOAN Tittle: FOREVER GRATEFUL TO THE GREAT CHAIRMAN HO CHI MINH, 9.1969 Med…"
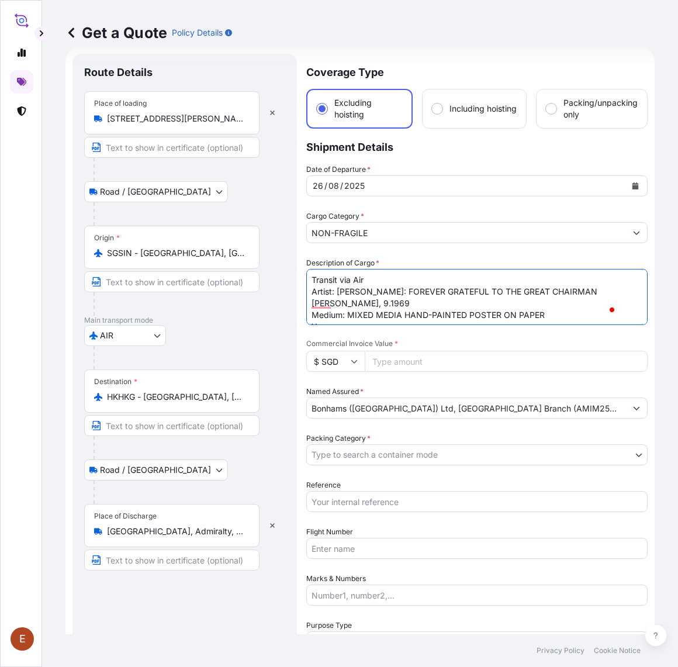
type textarea "Transit via Air Artist: [PERSON_NAME]: FOREVER GRATEFUL TO THE GREAT CHAIRMAN […"
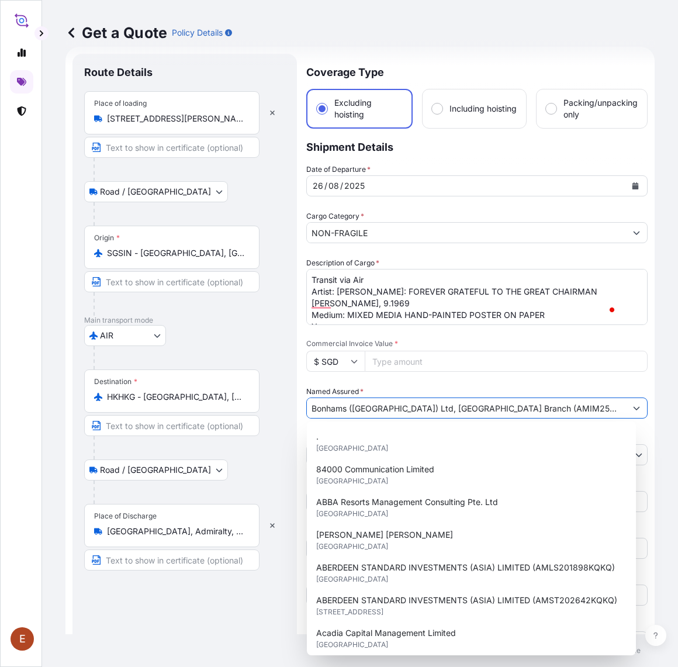
drag, startPoint x: 493, startPoint y: 407, endPoint x: 568, endPoint y: 409, distance: 74.9
click at [568, 409] on input "Bonhams ([GEOGRAPHIC_DATA]) Ltd, [GEOGRAPHIC_DATA] Branch (AMIM253404KHKH)" at bounding box center [466, 408] width 319 height 21
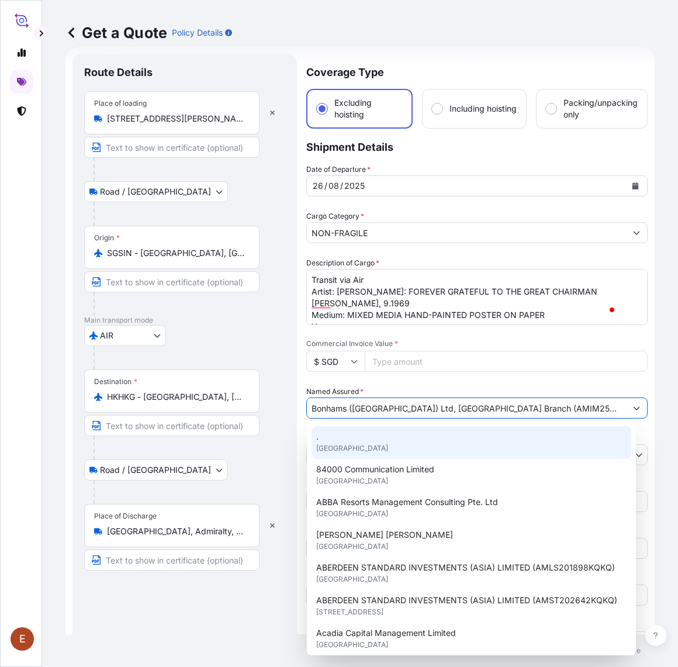
click at [292, 450] on div "Route Details Place of loading 39 Keppel Rd, #02-04/05 Tanjong Pagar Distripark…" at bounding box center [185, 420] width 225 height 733
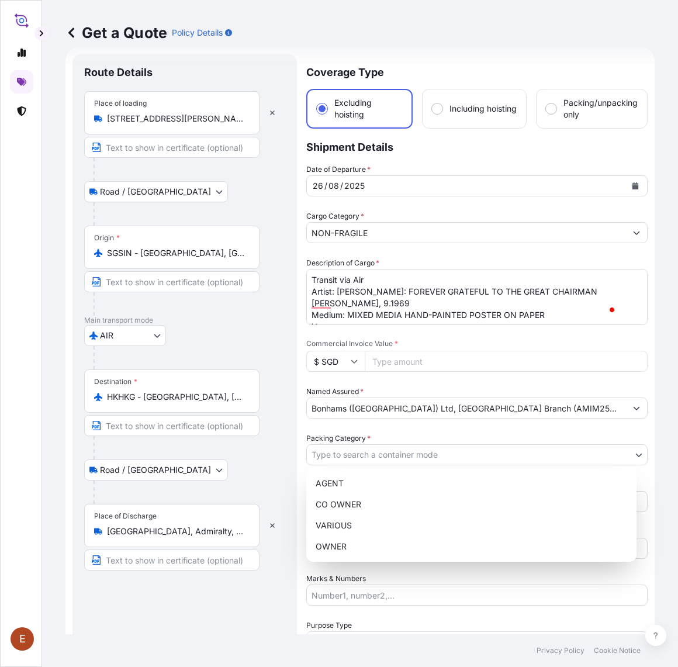
click at [339, 457] on body "15 options available. E Get a Quote Policy Details Route Details Place of loadi…" at bounding box center [339, 333] width 678 height 667
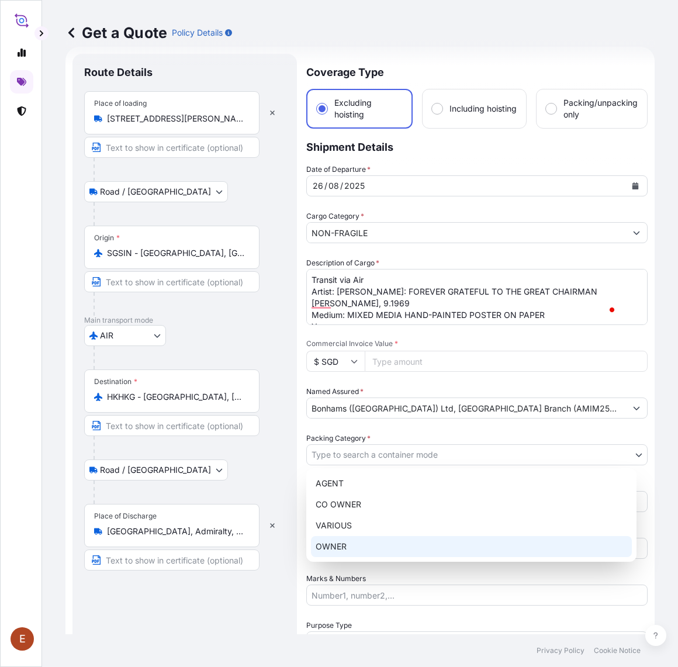
click at [345, 540] on div "OWNER" at bounding box center [471, 546] width 321 height 21
select select "27"
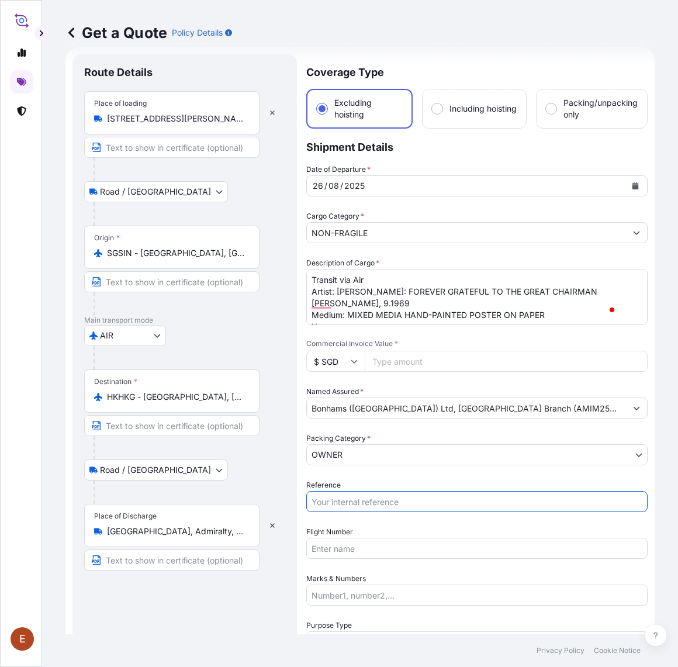
click at [337, 506] on input "Reference" at bounding box center [476, 501] width 341 height 21
paste input "AMIM253404KHKH"
type input "AMIM253404KHKH"
click at [384, 365] on input "Commercial Invoice Value *" at bounding box center [506, 361] width 283 height 21
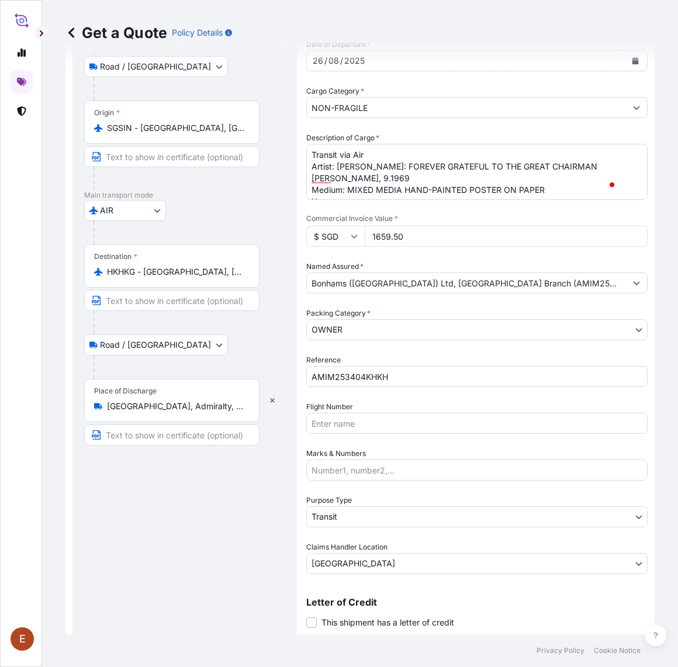
scroll to position [176, 0]
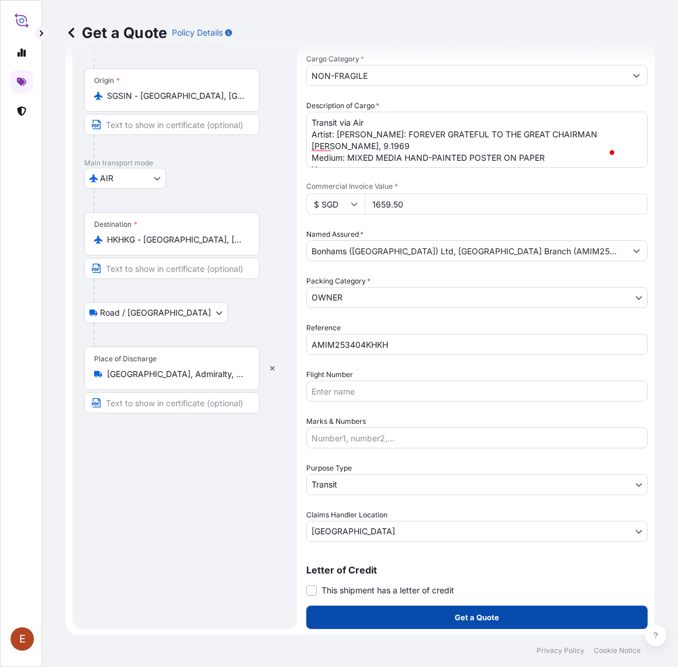
type input "1659.50"
click at [465, 612] on p "Get a Quote" at bounding box center [477, 618] width 44 height 12
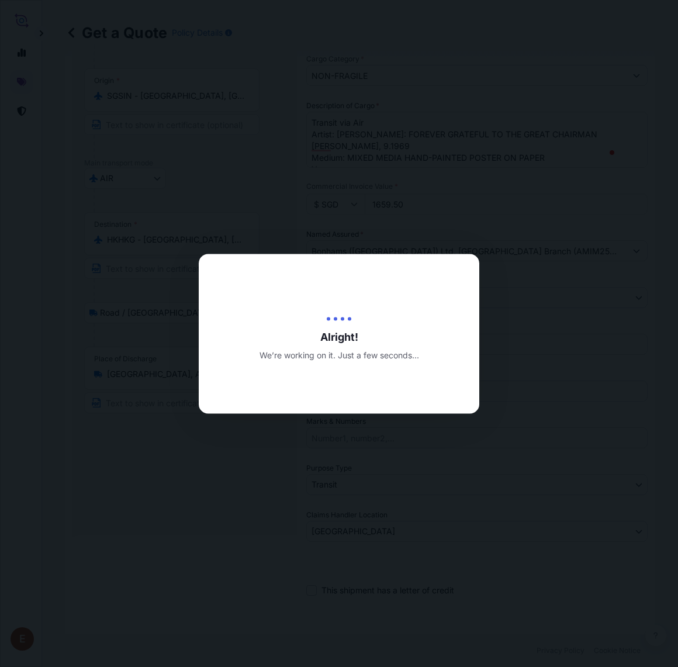
type input "[DATE]"
select select "Road / [GEOGRAPHIC_DATA]"
select select "AIR"
select select "Road / [GEOGRAPHIC_DATA]"
select select "Transit"
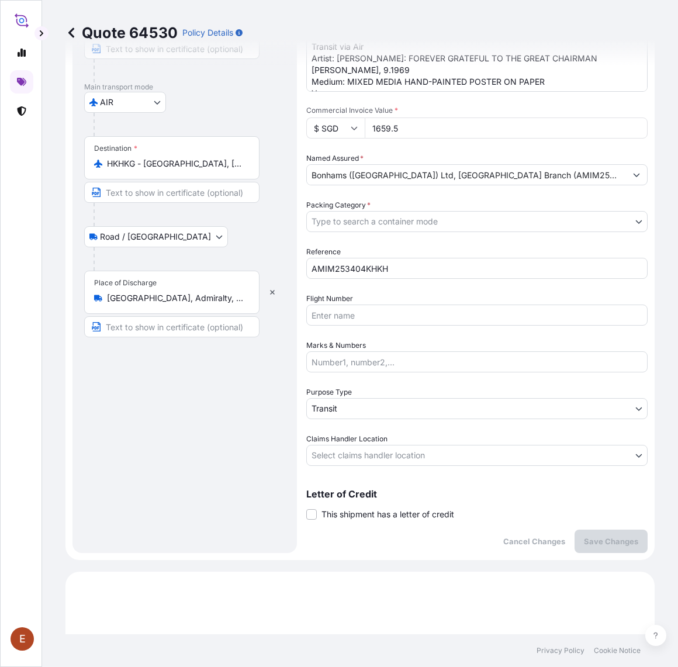
click at [395, 463] on body "E Quote 64530 Policy Details Route Details Place of loading 39 Keppel Rd, #02-0…" at bounding box center [339, 333] width 678 height 667
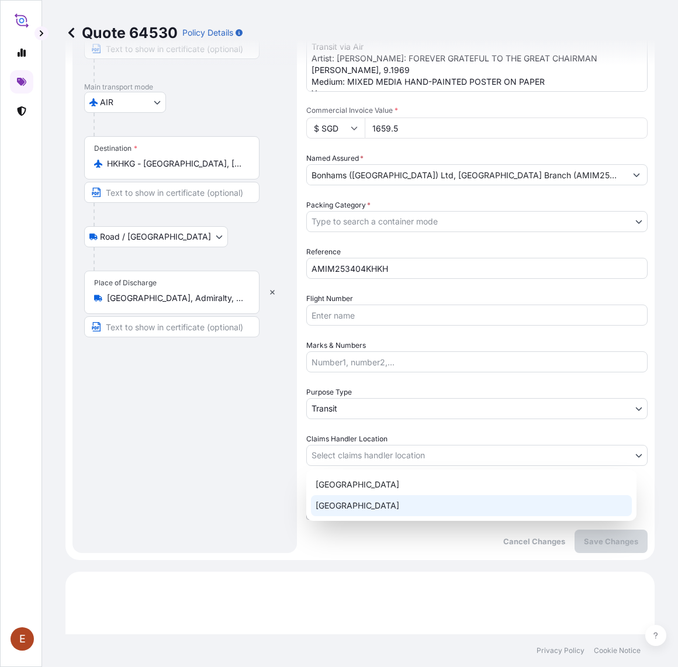
click at [366, 500] on div "[GEOGRAPHIC_DATA]" at bounding box center [471, 505] width 321 height 21
select select "[GEOGRAPHIC_DATA]"
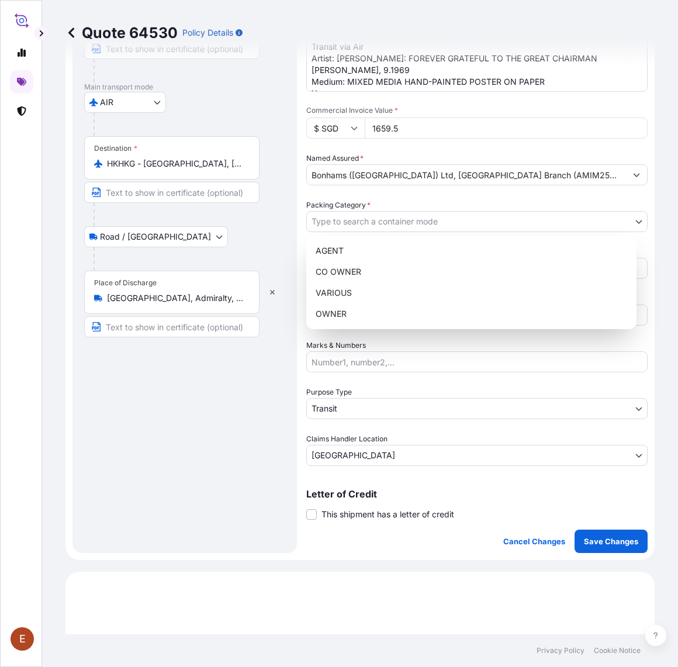
click at [354, 223] on body "E Quote 64530 Policy Details Route Details Place of loading 39 Keppel Rd, #02-0…" at bounding box center [339, 333] width 678 height 667
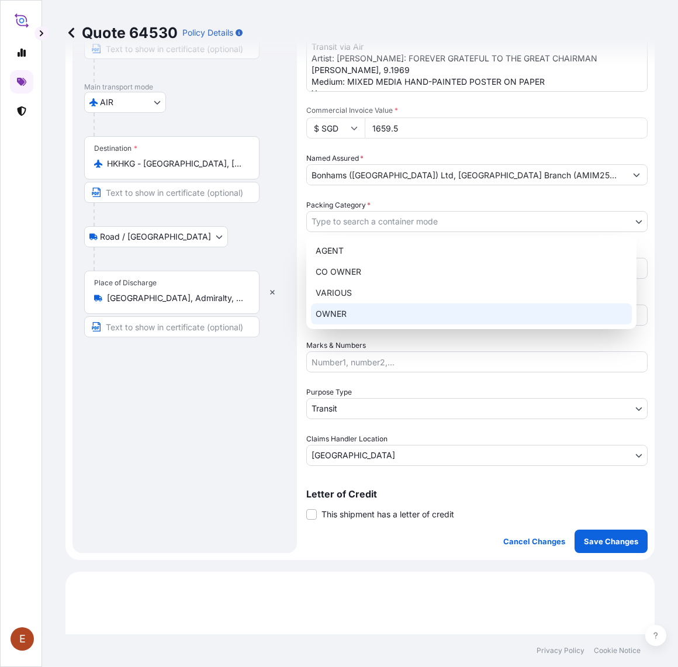
click at [357, 312] on div "OWNER" at bounding box center [471, 313] width 321 height 21
select select "27"
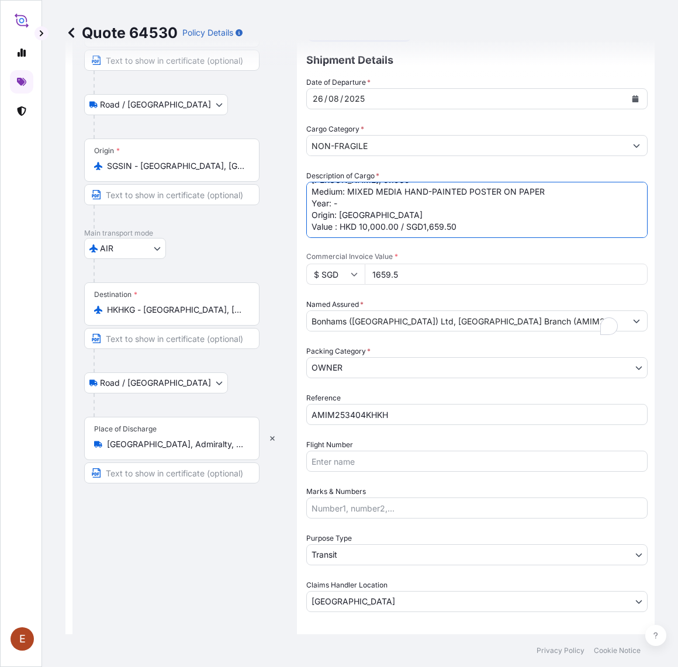
click at [424, 227] on textarea "Transit via Air Artist: [PERSON_NAME]: FOREVER GRATEFUL TO THE GREAT CHAIRMAN […" at bounding box center [476, 210] width 341 height 56
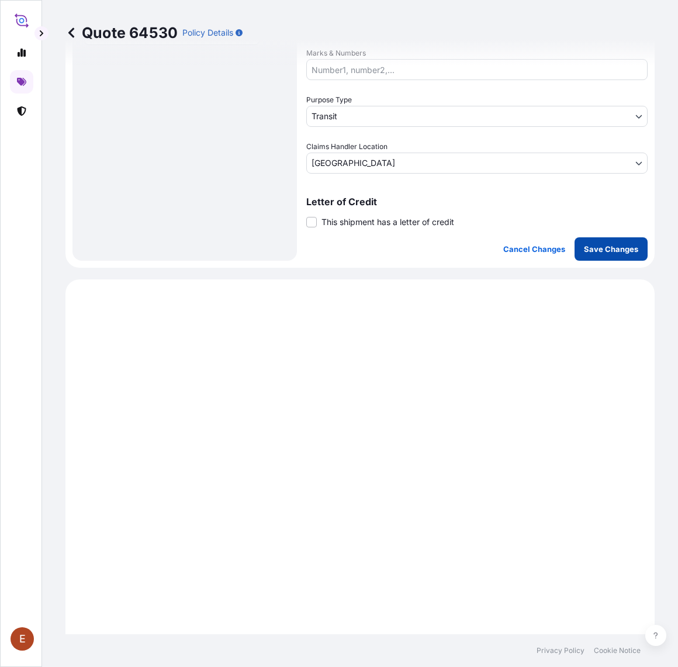
type textarea "Transit via Air Artist: [PERSON_NAME]: FOREVER GRATEFUL TO THE GREAT CHAIRMAN […"
click at [609, 247] on p "Save Changes" at bounding box center [611, 249] width 54 height 12
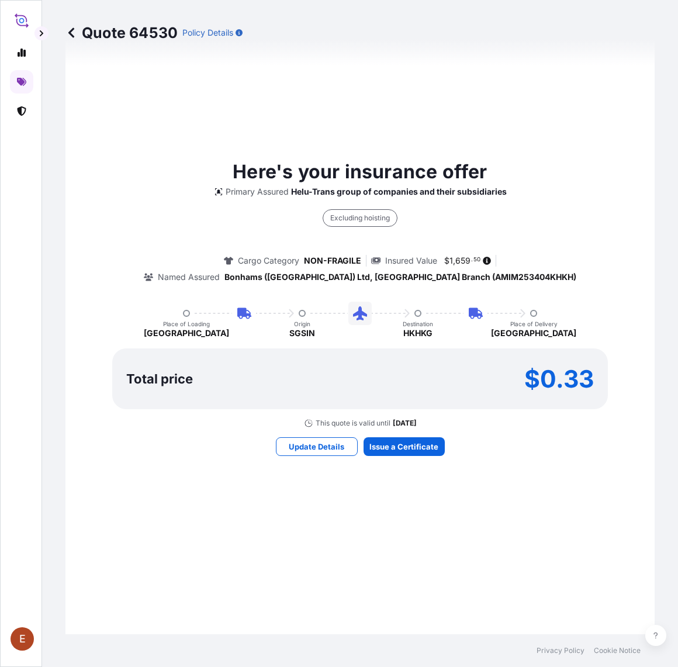
select select "Road / [GEOGRAPHIC_DATA]"
select select "AIR"
select select "Road / [GEOGRAPHIC_DATA]"
select select "Transit"
select select "[GEOGRAPHIC_DATA]"
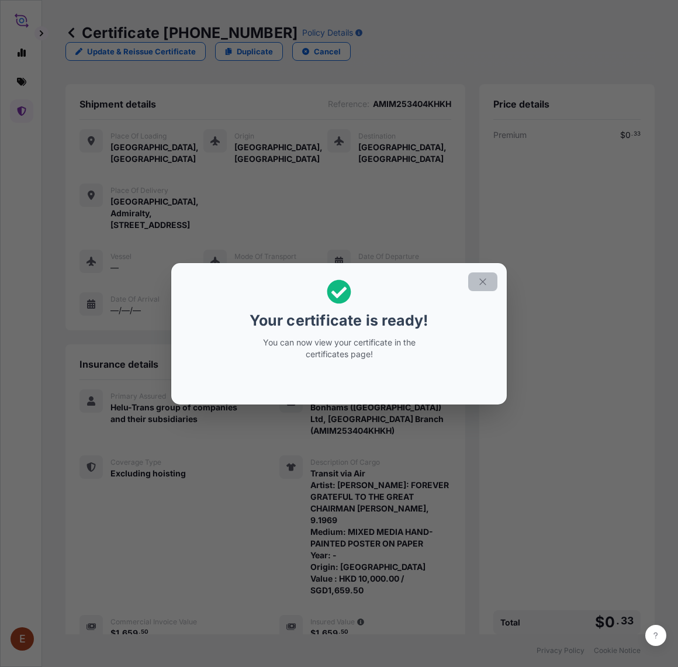
click at [485, 279] on icon "button" at bounding box center [482, 281] width 6 height 6
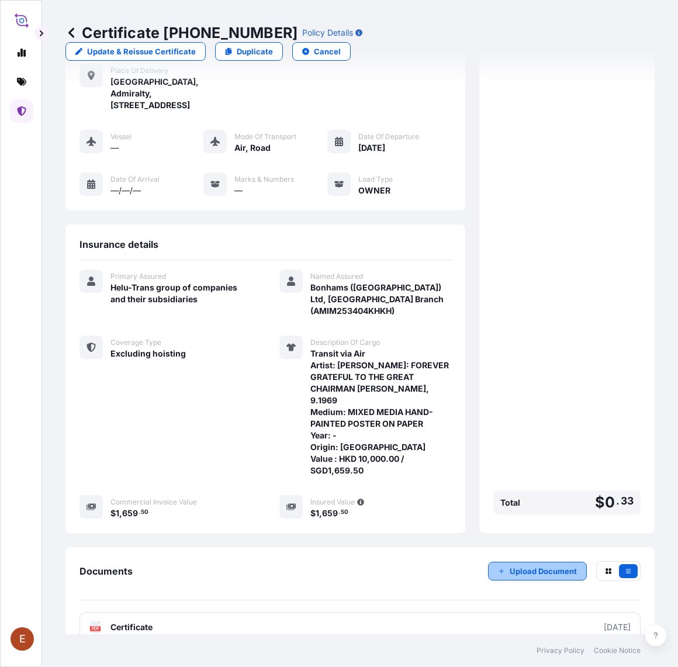
click at [522, 565] on p "Upload Document" at bounding box center [543, 571] width 67 height 12
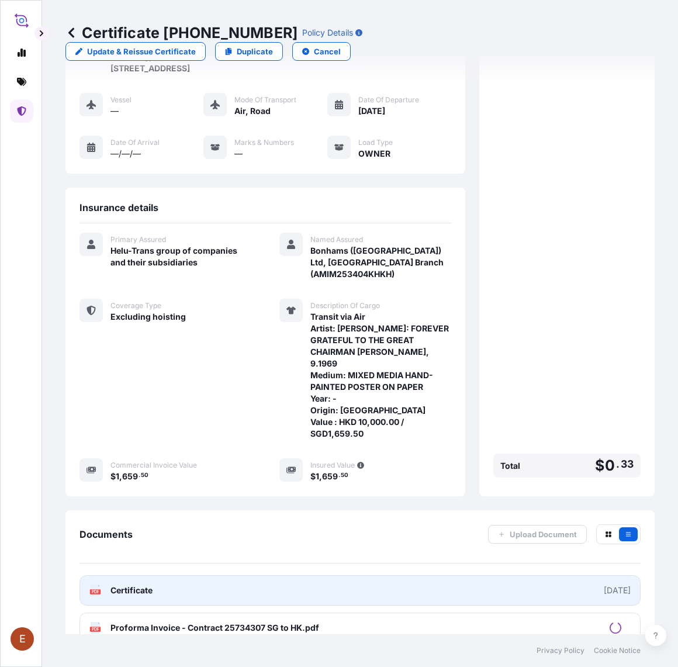
click at [369, 575] on link "PDF Certificate [DATE]" at bounding box center [360, 590] width 561 height 30
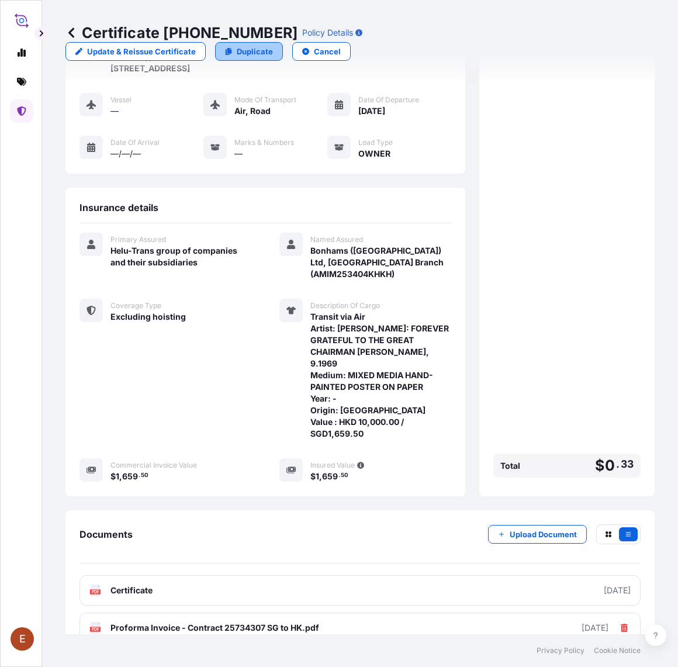
click at [283, 42] on link "Duplicate" at bounding box center [249, 51] width 68 height 19
select select "Road / [GEOGRAPHIC_DATA]"
select select "AIR"
select select "Road / [GEOGRAPHIC_DATA]"
select select "Transit"
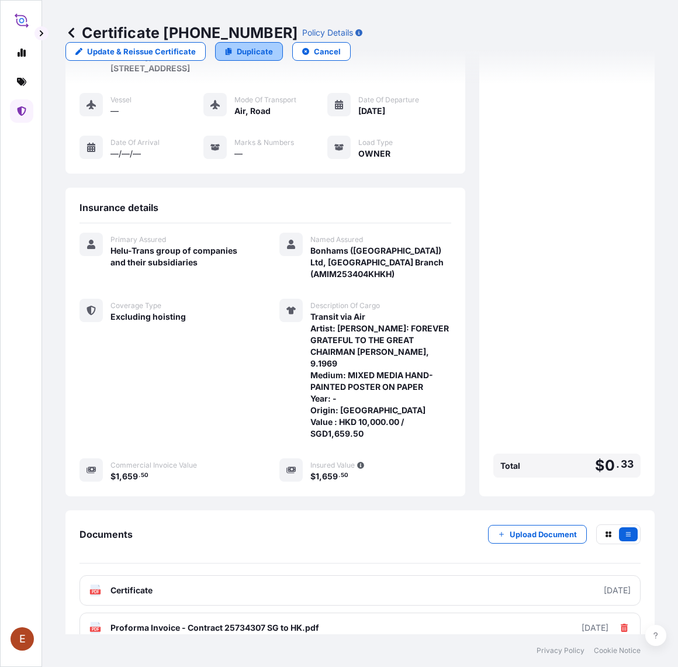
select select "[GEOGRAPHIC_DATA]"
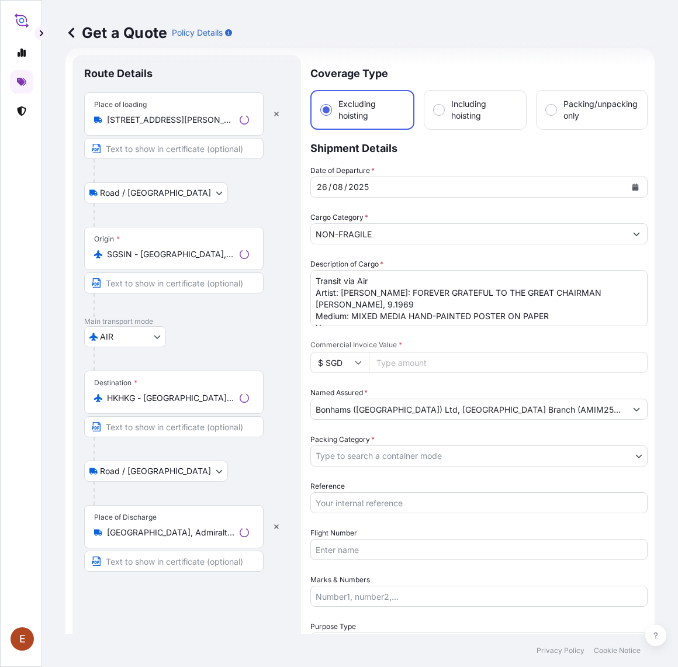
scroll to position [19, 0]
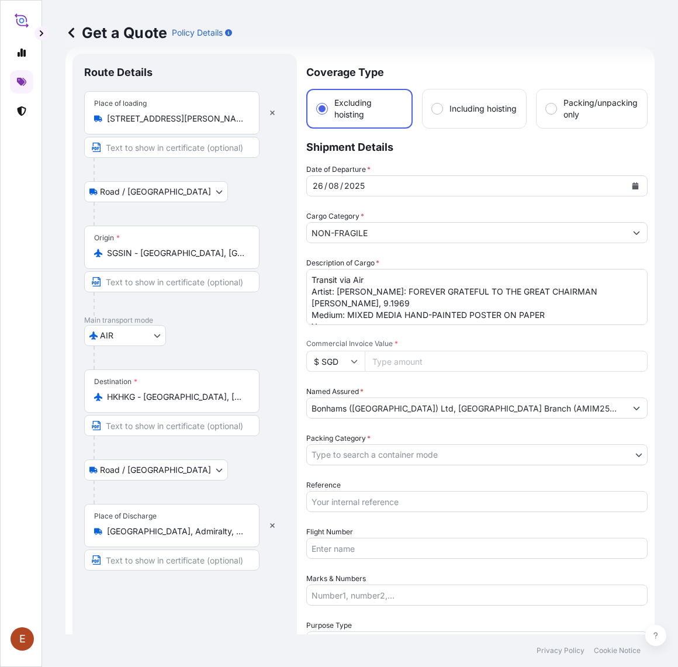
click at [316, 290] on textarea "Transit via Air Artist: [PERSON_NAME]: FOREVER GRATEFUL TO THE GREAT CHAIRMAN […" at bounding box center [476, 297] width 341 height 56
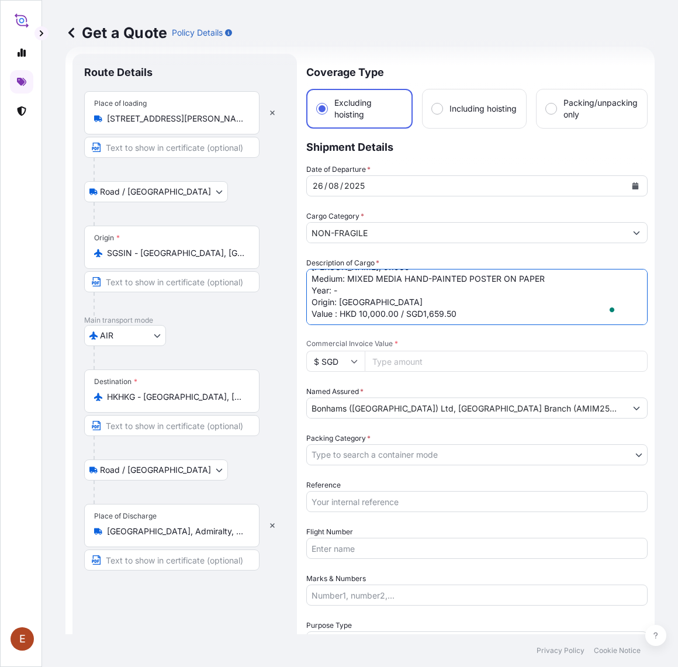
drag, startPoint x: 310, startPoint y: 290, endPoint x: 567, endPoint y: 336, distance: 261.4
click at [567, 336] on div "Date of Departure * 26 / 08 / 2025 Cargo Category * NON-FRAGILE Description of …" at bounding box center [476, 432] width 341 height 536
paste textarea "LUONG XUAN HIEP Tittle: THE HUNG KINGS BUILT A DISTINGUISHED COUNTRY UNCLE'S (H…"
drag, startPoint x: 416, startPoint y: 313, endPoint x: 457, endPoint y: 316, distance: 41.0
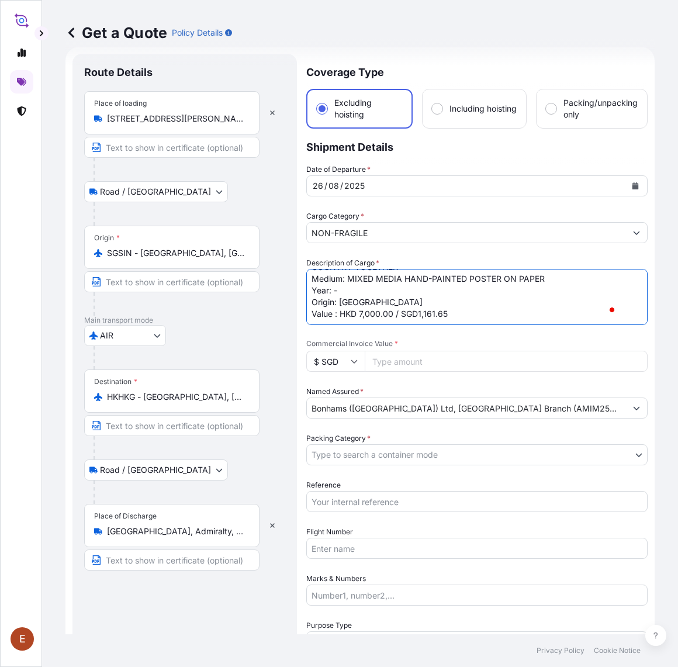
click at [457, 316] on textarea "Transit via Air Artist: [PERSON_NAME]: FOREVER GRATEFUL TO THE GREAT CHAIRMAN […" at bounding box center [476, 297] width 341 height 56
type textarea "Transit via Air Artist: [PERSON_NAME] [PERSON_NAME]: THE HUNG KINGS BUILT A DIS…"
click at [426, 354] on input "Commercial Invoice Value *" at bounding box center [506, 361] width 283 height 21
paste input "1161.65"
type input "1161.65"
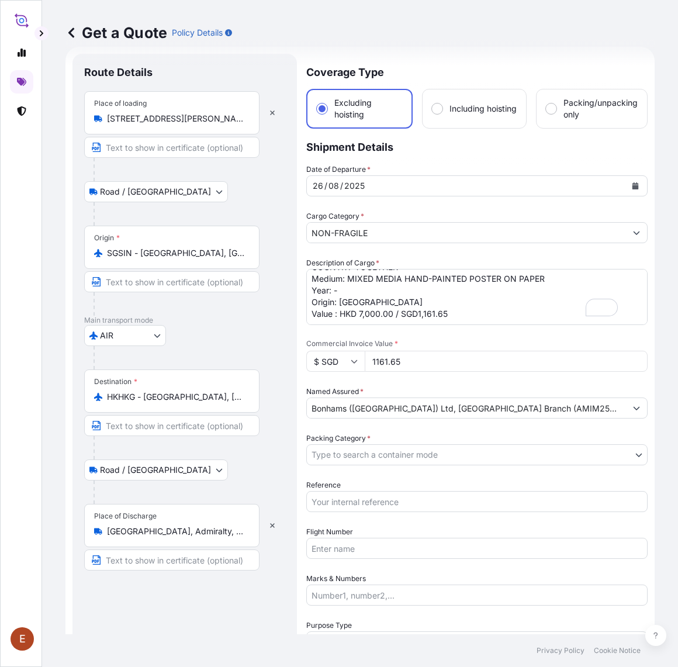
click at [495, 407] on input "Bonhams ([GEOGRAPHIC_DATA]) Ltd, [GEOGRAPHIC_DATA] Branch (AMIM253404KHKH)" at bounding box center [466, 408] width 319 height 21
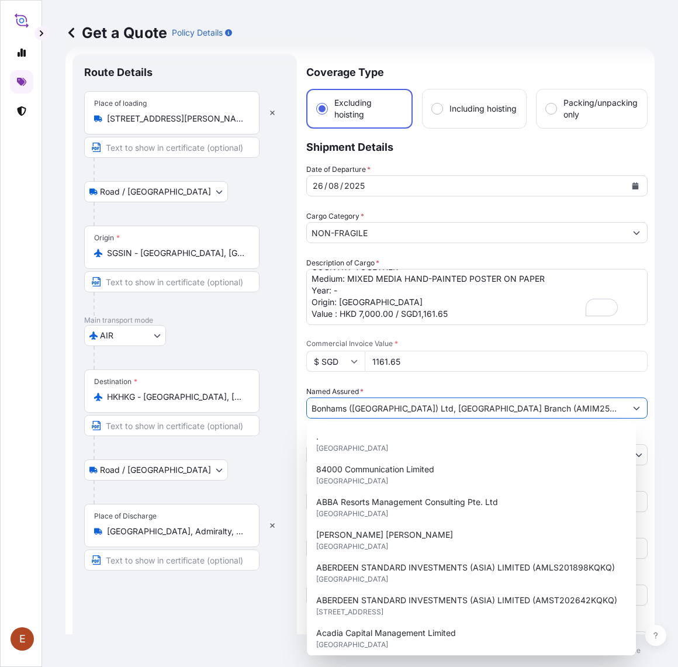
drag, startPoint x: 495, startPoint y: 409, endPoint x: 567, endPoint y: 412, distance: 72.6
click at [567, 412] on input "Bonhams ([GEOGRAPHIC_DATA]) Ltd, [GEOGRAPHIC_DATA] Branch (AMIM253404KHKH)" at bounding box center [466, 408] width 319 height 21
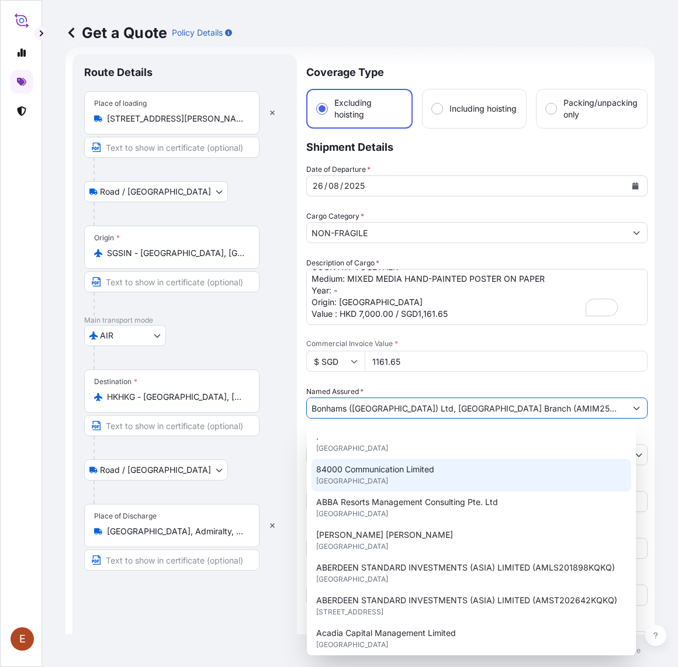
click at [262, 482] on div at bounding box center [190, 492] width 192 height 23
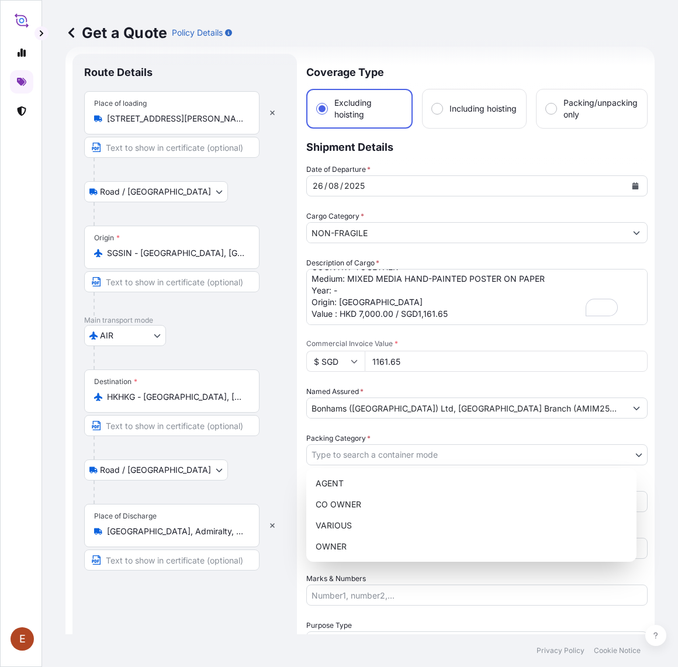
click at [380, 451] on body "15 options available. E Get a Quote Policy Details Route Details Place of loadi…" at bounding box center [339, 333] width 678 height 667
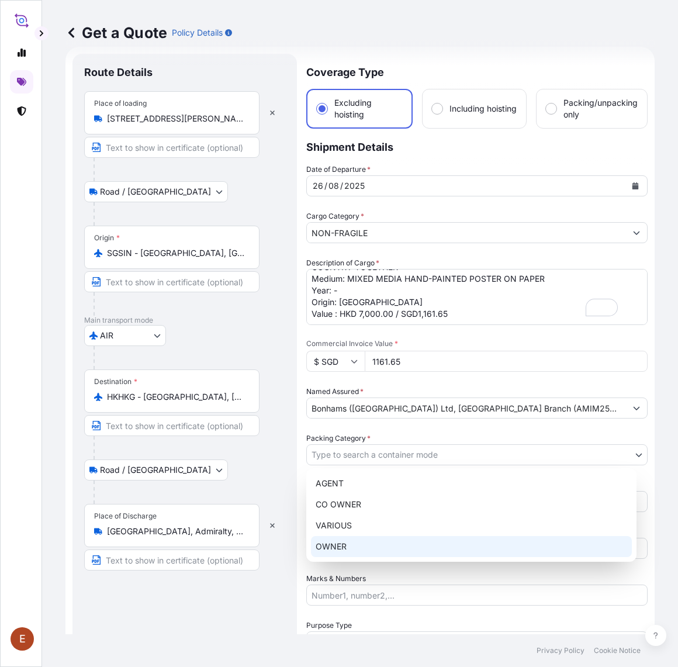
click at [354, 548] on div "OWNER" at bounding box center [471, 546] width 321 height 21
select select "27"
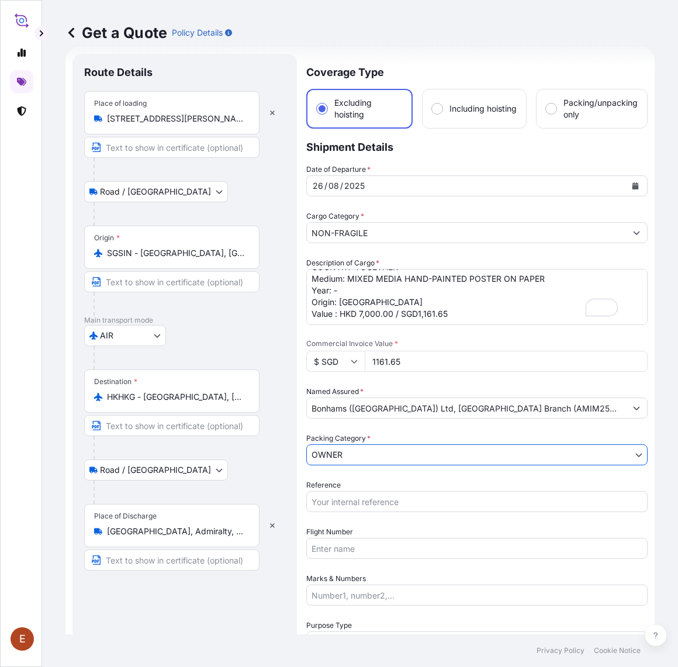
drag, startPoint x: 335, startPoint y: 513, endPoint x: 337, endPoint y: 492, distance: 21.2
click at [337, 509] on div "Date of Departure * 26 / 08 / 2025 Cargo Category * NON-FRAGILE Description of …" at bounding box center [476, 432] width 341 height 536
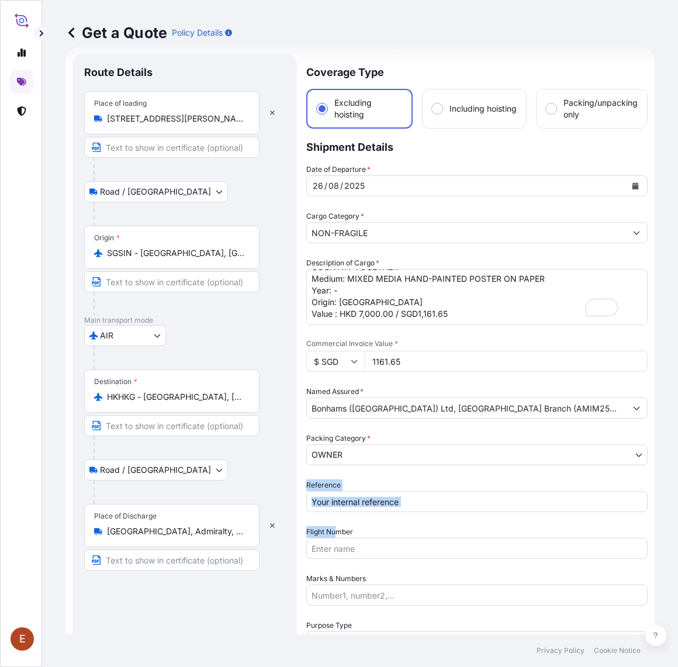
click at [337, 491] on input "Reference" at bounding box center [476, 501] width 341 height 21
click at [344, 504] on input "Reference" at bounding box center [476, 501] width 341 height 21
paste input "AMIM253404KHKH"
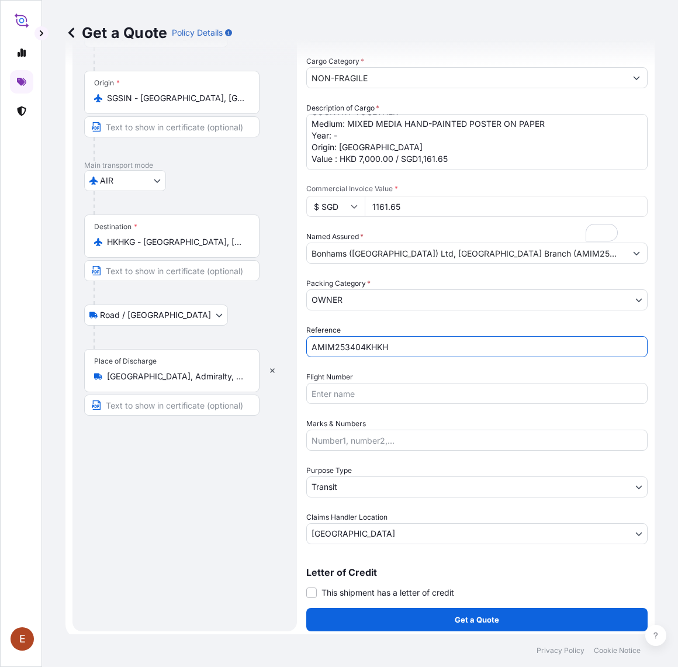
scroll to position [176, 0]
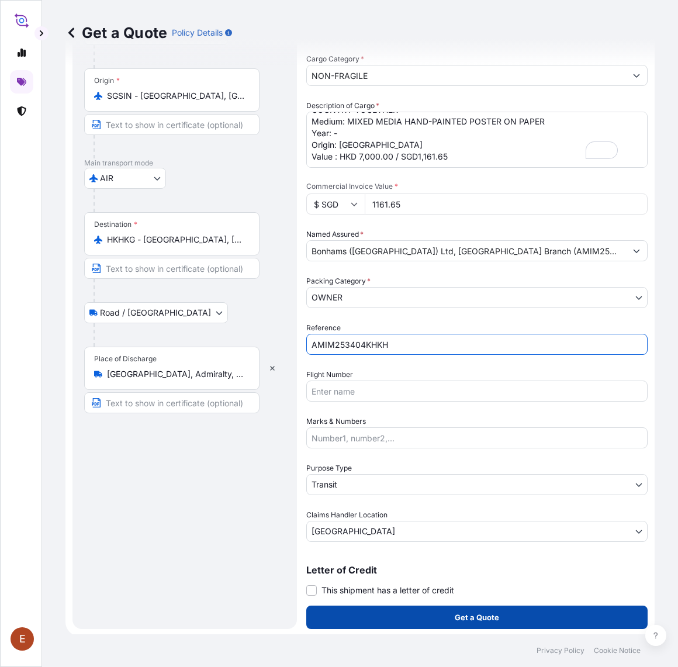
type input "AMIM253404KHKH"
click at [396, 609] on button "Get a Quote" at bounding box center [476, 617] width 341 height 23
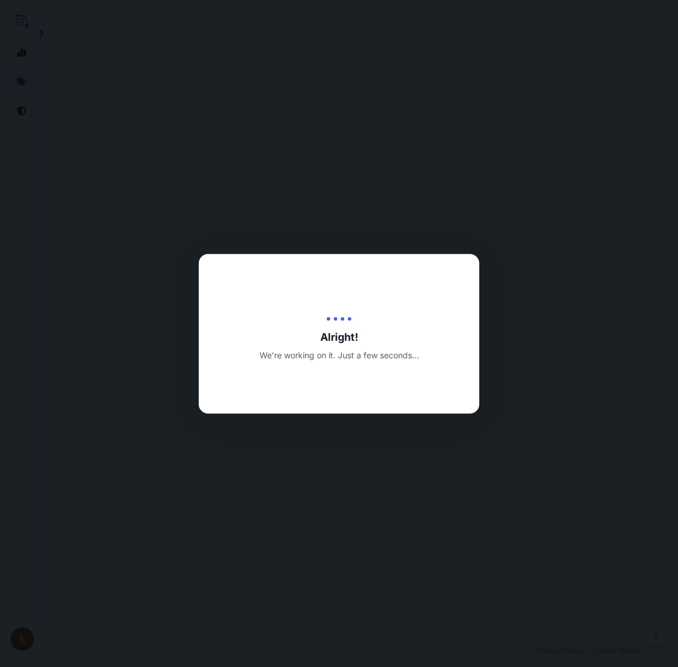
select select "Road / [GEOGRAPHIC_DATA]"
select select "AIR"
select select "Road / [GEOGRAPHIC_DATA]"
select select "Transit"
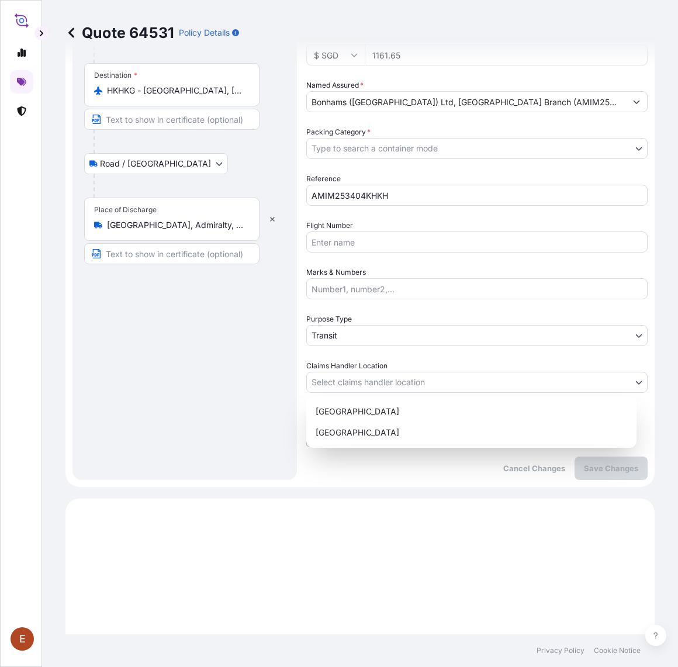
click at [365, 378] on body "E Quote 64531 Policy Details Route Details Place of loading 39 Keppel Rd, #02-0…" at bounding box center [339, 333] width 678 height 667
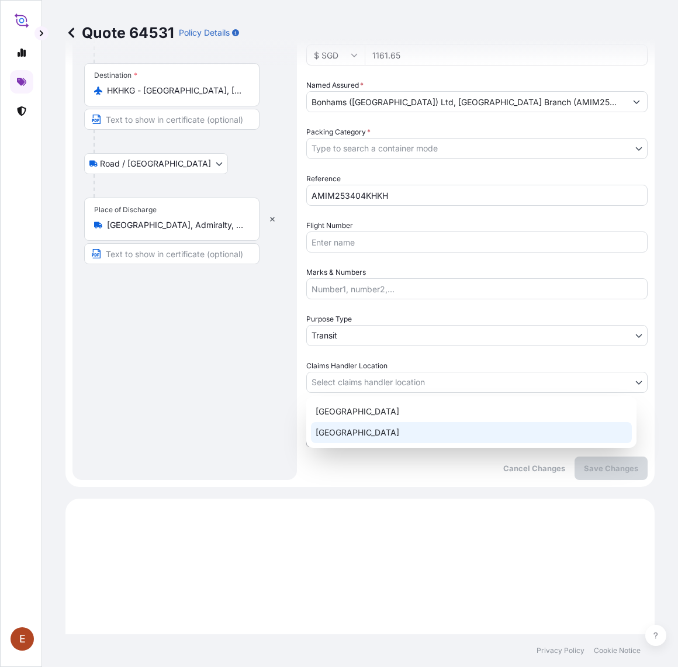
click at [357, 432] on div "[GEOGRAPHIC_DATA]" at bounding box center [471, 432] width 321 height 21
select select "[GEOGRAPHIC_DATA]"
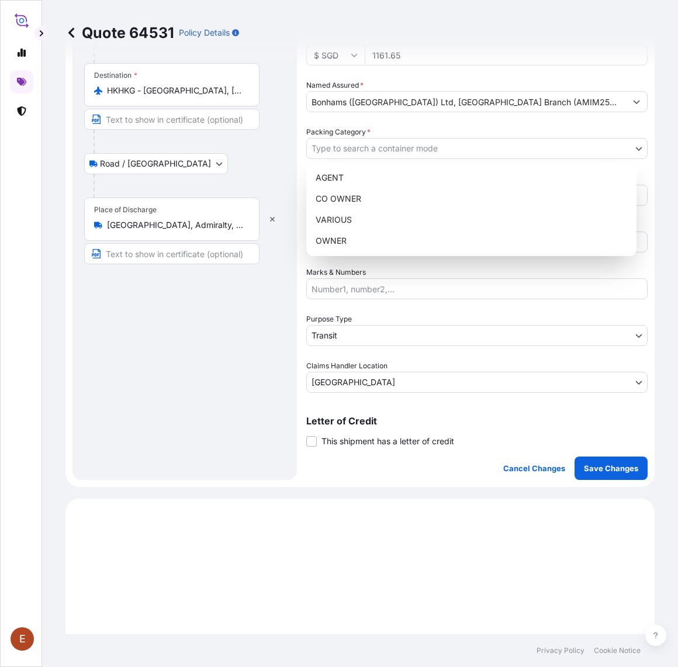
click at [410, 149] on body "E Quote 64531 Policy Details Route Details Place of loading 39 Keppel Rd, #02-0…" at bounding box center [339, 333] width 678 height 667
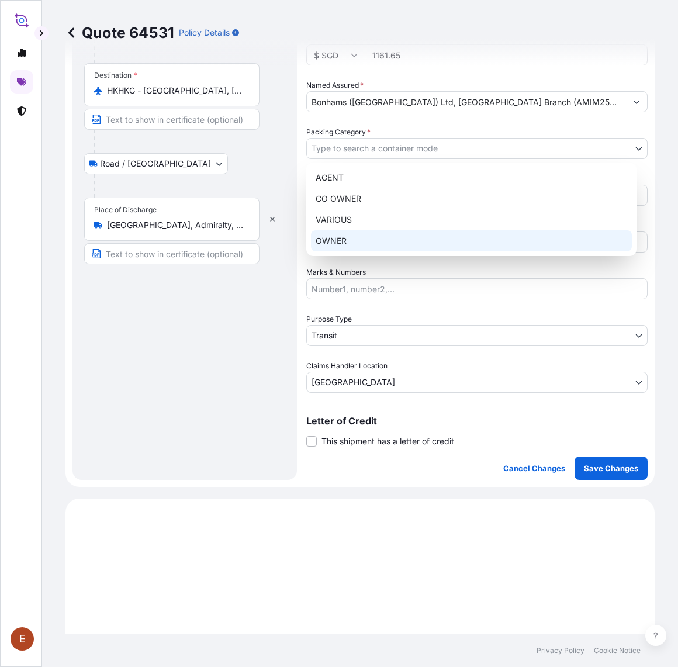
click at [361, 240] on div "AGENT CO OWNER VARIOUS OWNER" at bounding box center [471, 210] width 330 height 94
select select "27"
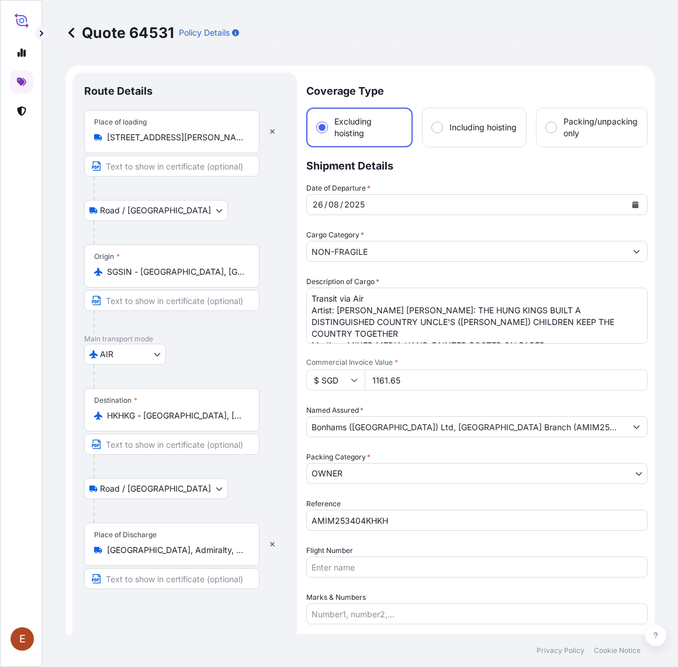
click at [380, 293] on textarea "Transit via Air Artist: [PERSON_NAME] [PERSON_NAME]: THE HUNG KINGS BUILT A DIS…" at bounding box center [476, 316] width 341 height 56
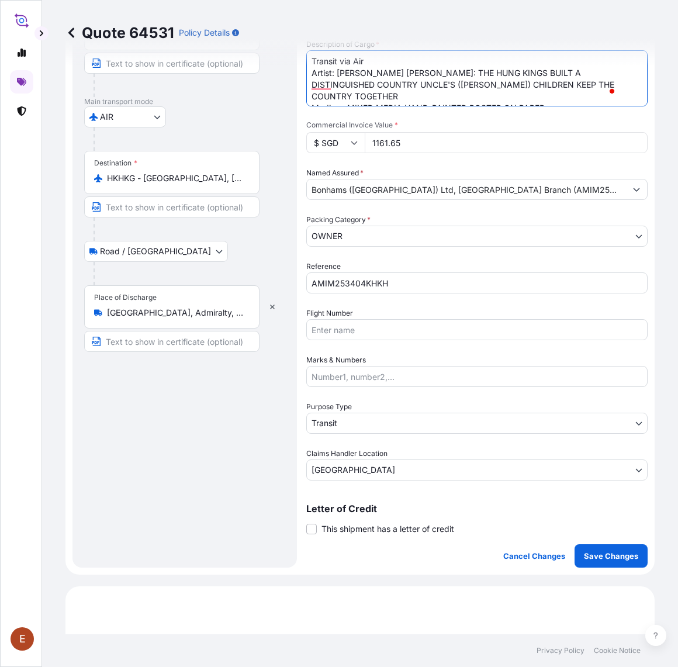
scroll to position [292, 0]
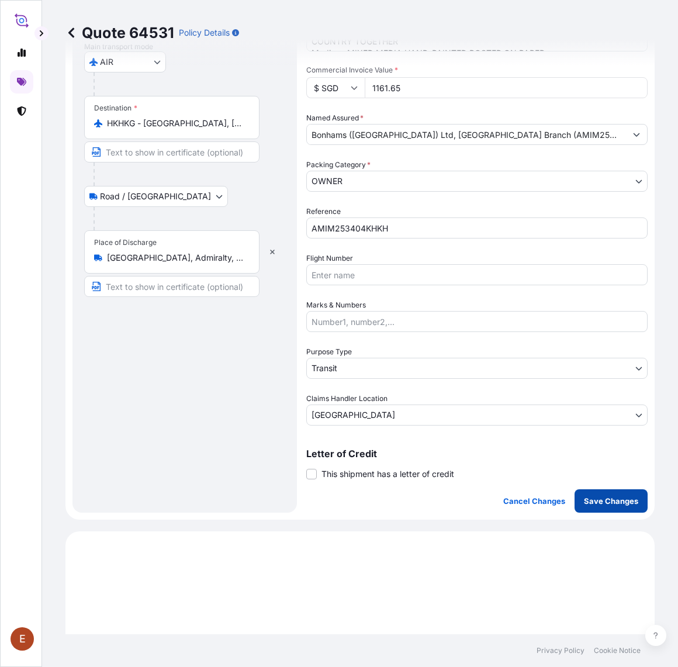
click at [603, 498] on p "Save Changes" at bounding box center [611, 501] width 54 height 12
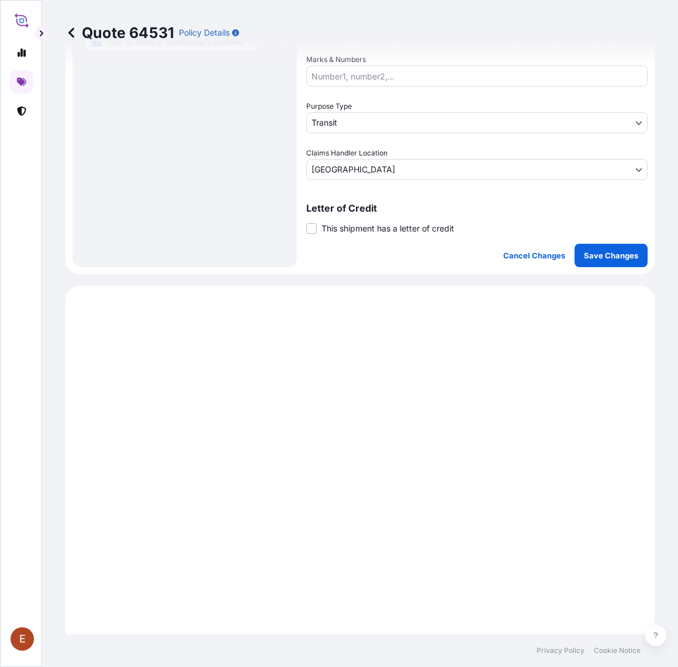
scroll to position [720, 0]
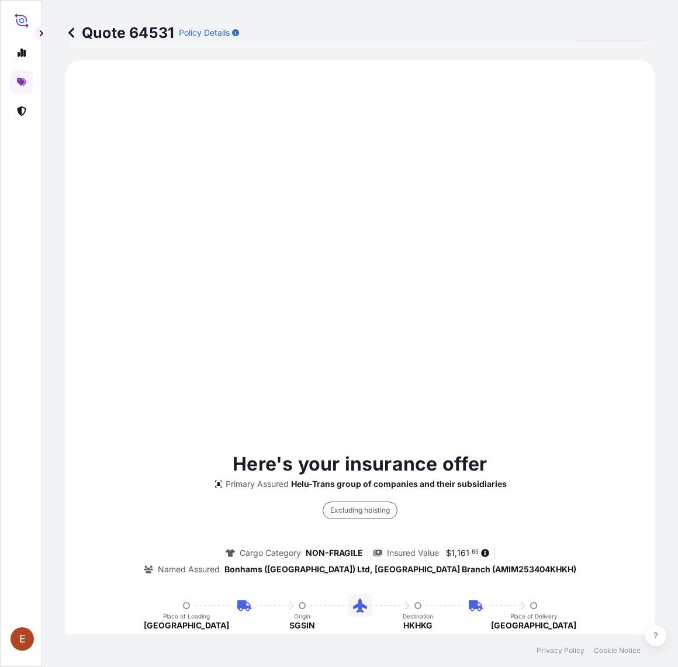
select select "Road / [GEOGRAPHIC_DATA]"
select select "AIR"
select select "Road / [GEOGRAPHIC_DATA]"
select select "Transit"
select select "[GEOGRAPHIC_DATA]"
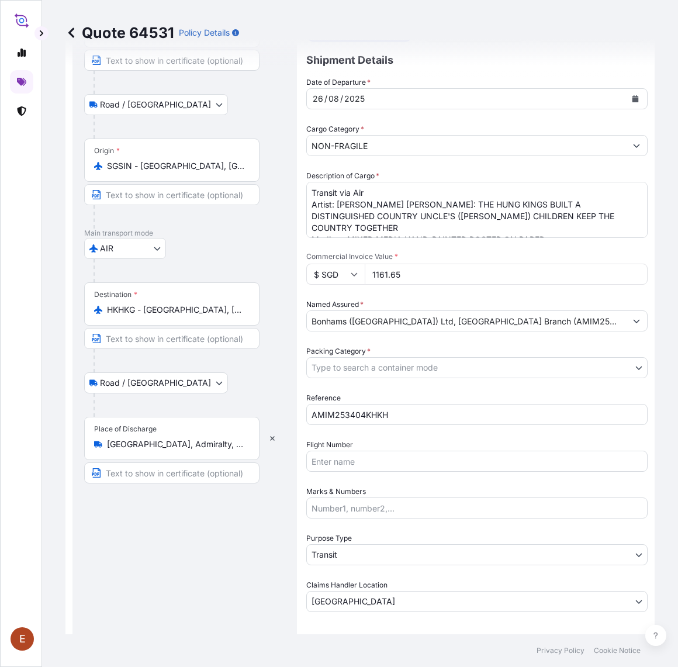
click at [378, 370] on body "E Quote 64531 Policy Details Route Details Place of loading 39 Keppel Rd, #02-0…" at bounding box center [339, 333] width 678 height 667
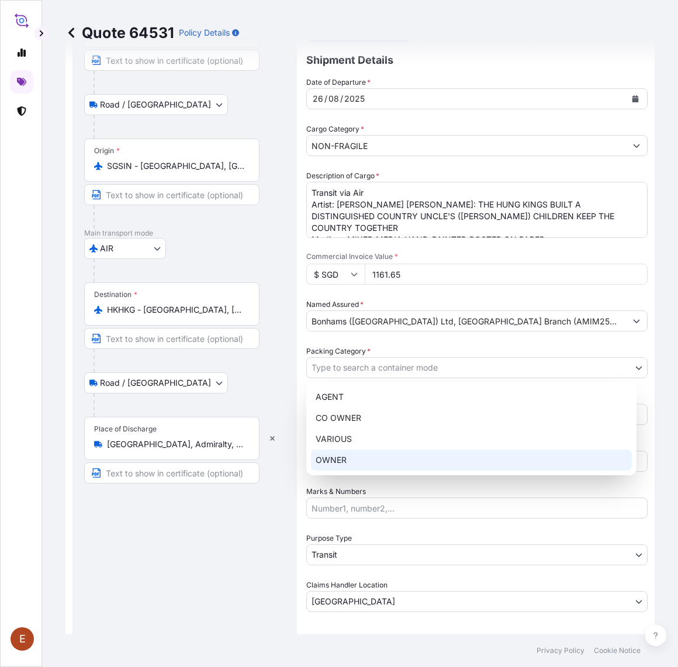
click at [367, 464] on div "OWNER" at bounding box center [471, 460] width 321 height 21
select select "27"
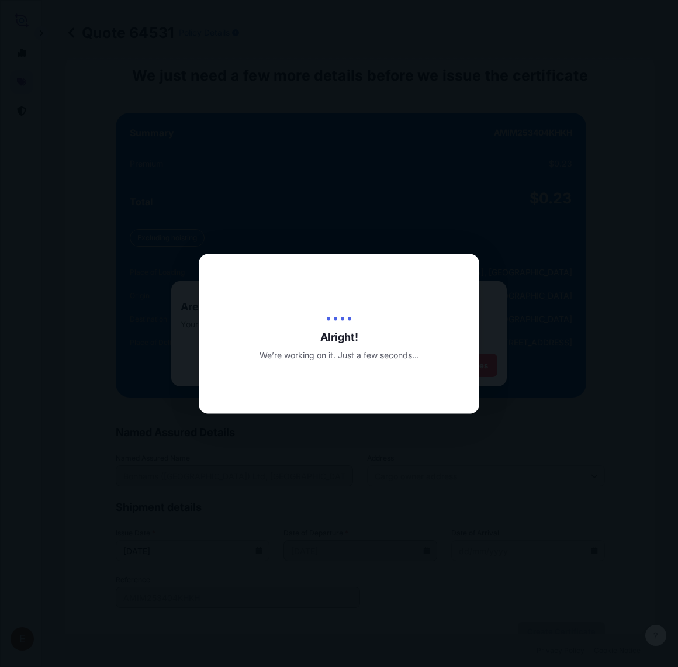
click at [457, 221] on div at bounding box center [339, 333] width 678 height 667
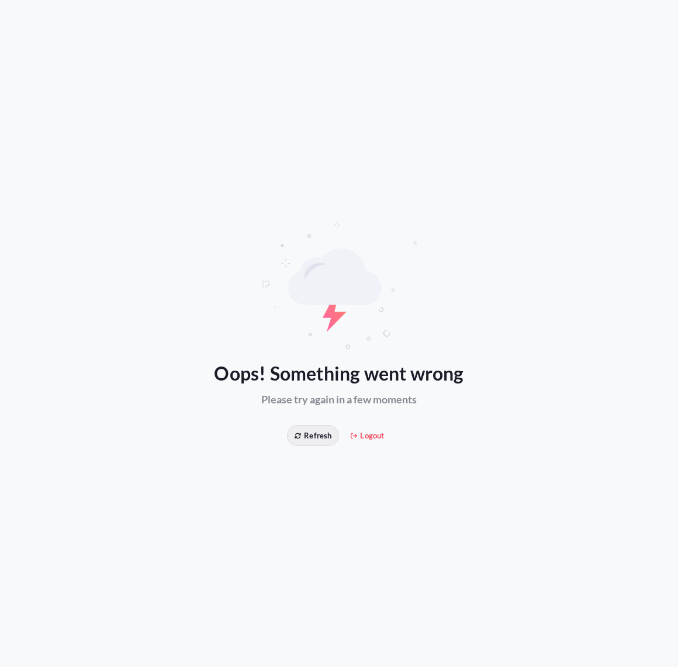
click at [307, 434] on span "Refresh" at bounding box center [313, 436] width 37 height 12
click at [297, 439] on icon at bounding box center [298, 436] width 6 height 6
click at [304, 442] on button "Refresh" at bounding box center [313, 435] width 52 height 21
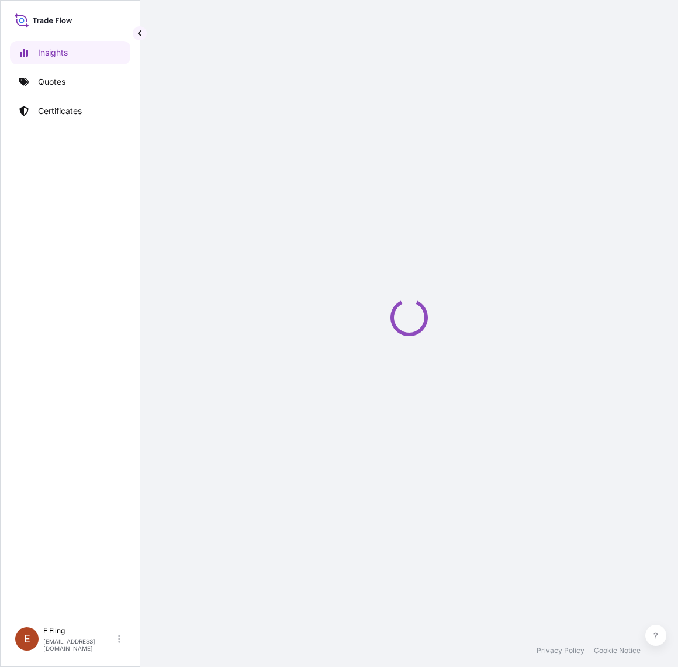
select select "2025"
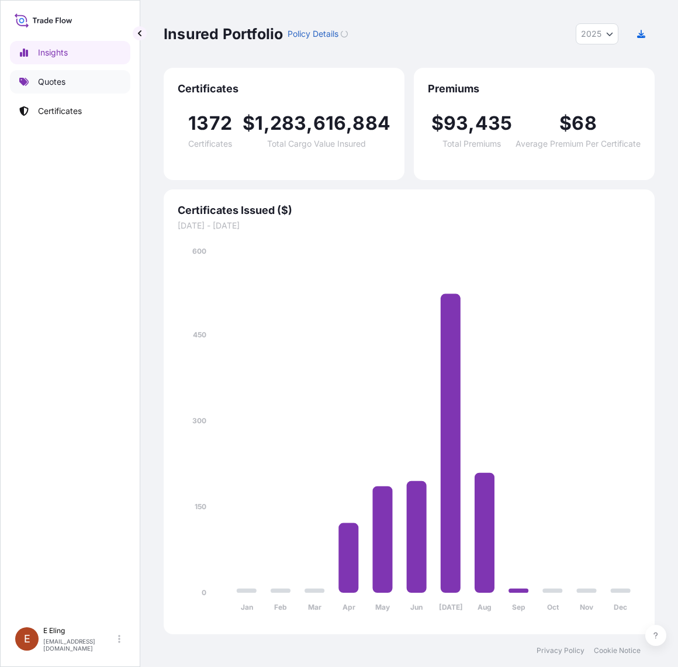
click at [51, 82] on p "Quotes" at bounding box center [51, 82] width 27 height 12
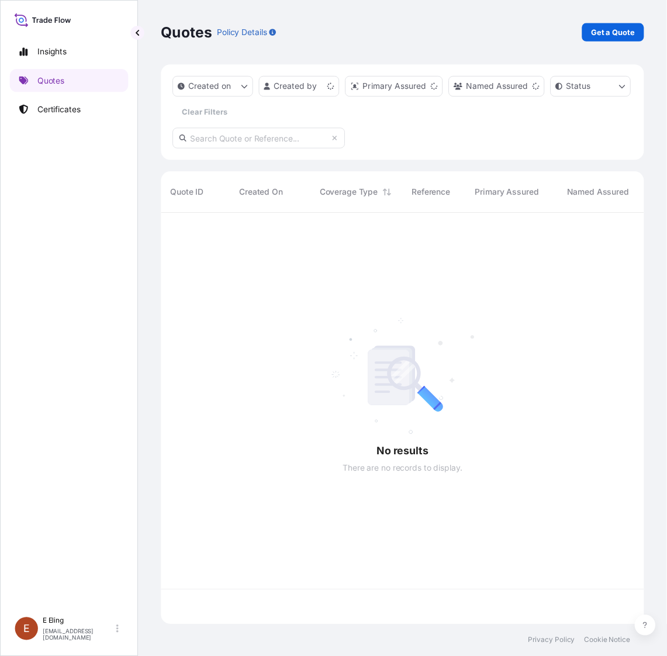
scroll to position [413, 480]
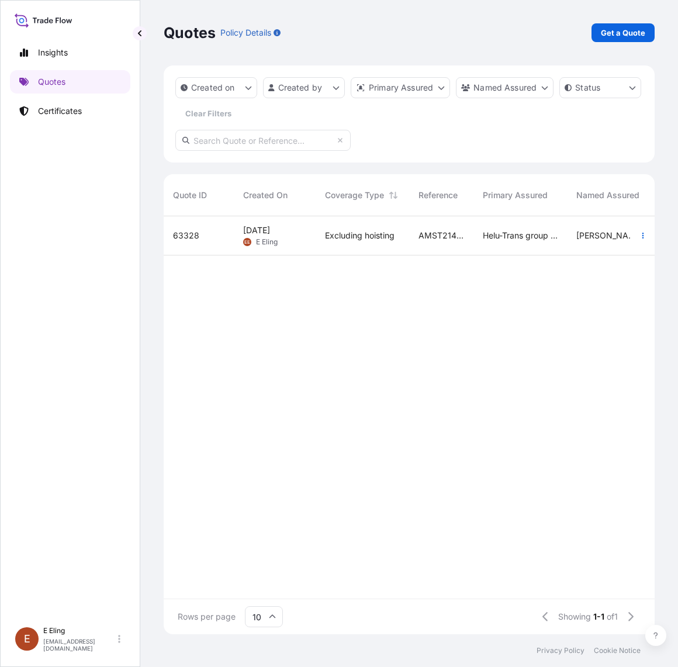
click at [429, 239] on span "AMST214510JHJH" at bounding box center [442, 236] width 46 height 12
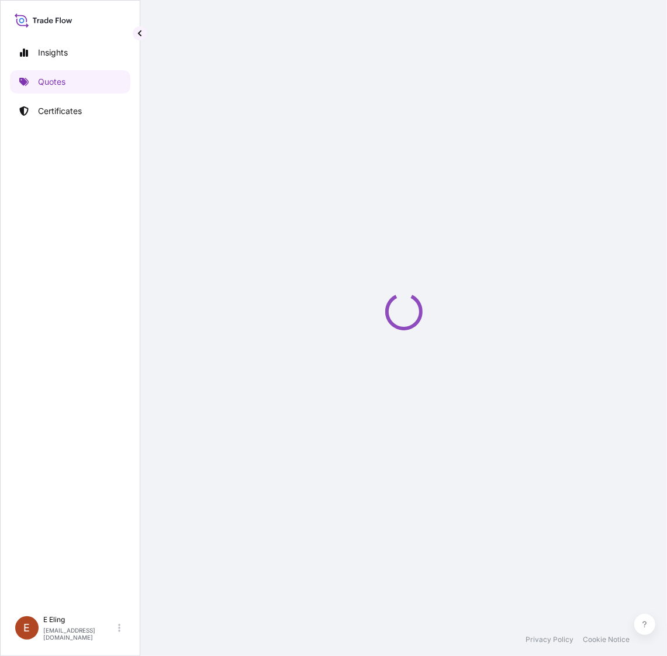
scroll to position [0, 23]
select select "STORAGE"
select select "Storage"
select select "Singapore"
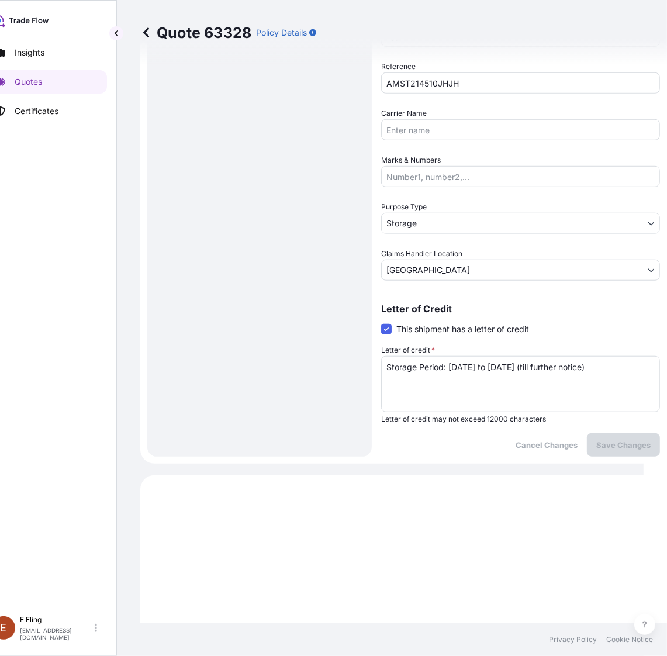
scroll to position [439, 0]
click at [68, 109] on link "Certificates" at bounding box center [47, 110] width 120 height 23
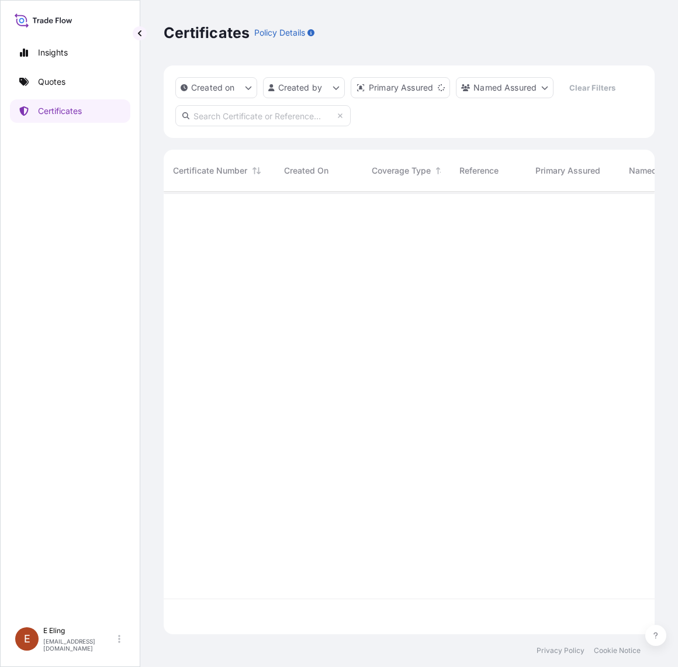
scroll to position [439, 480]
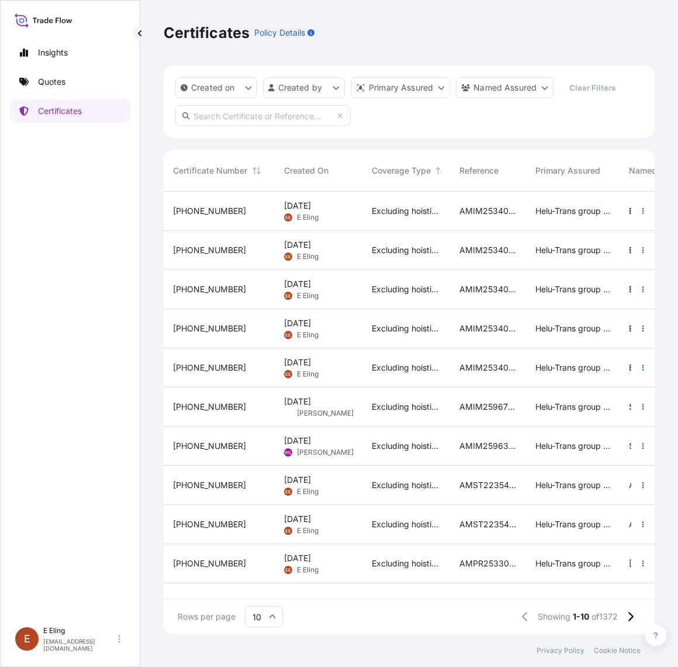
click at [319, 216] on div "EE E Eling" at bounding box center [301, 217] width 34 height 9
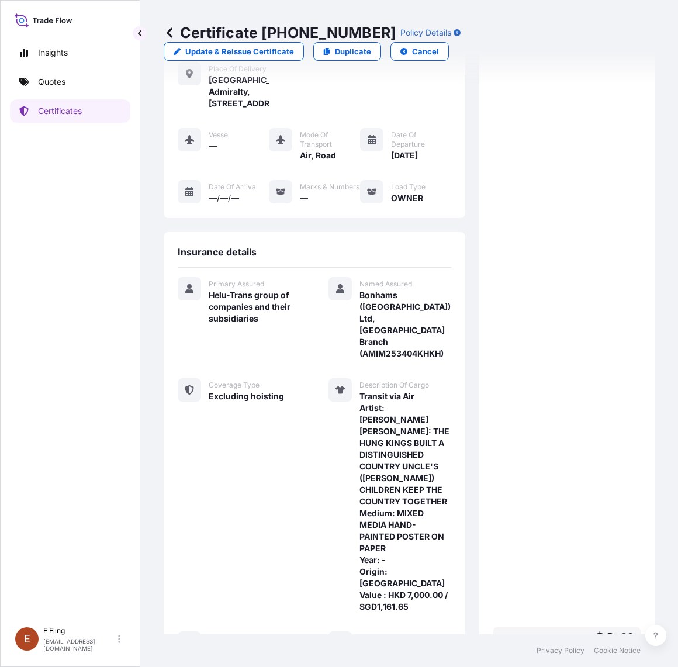
scroll to position [316, 0]
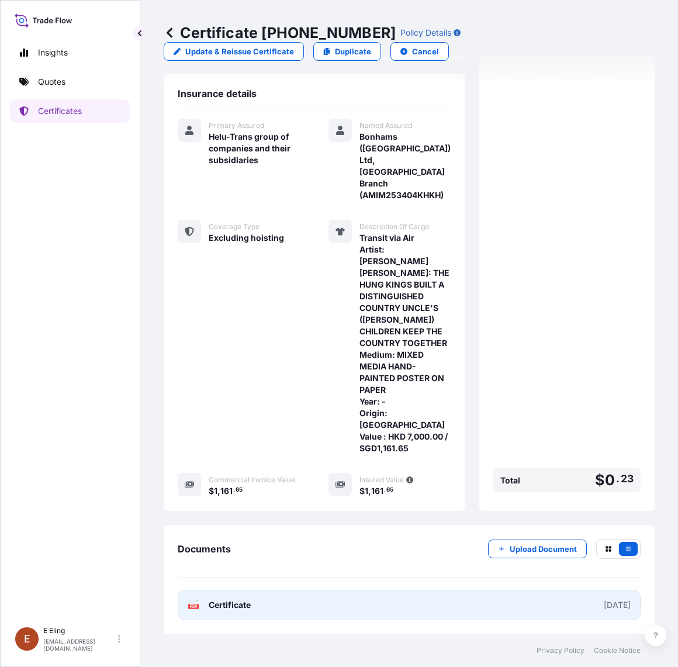
click at [454, 606] on link "PDF Certificate 2025-08-25" at bounding box center [409, 605] width 463 height 30
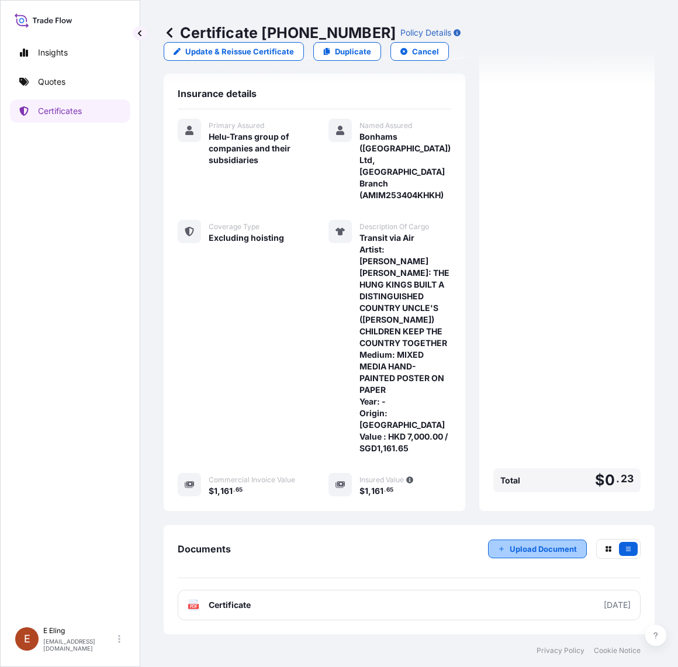
click at [518, 553] on p "Upload Document" at bounding box center [543, 549] width 67 height 12
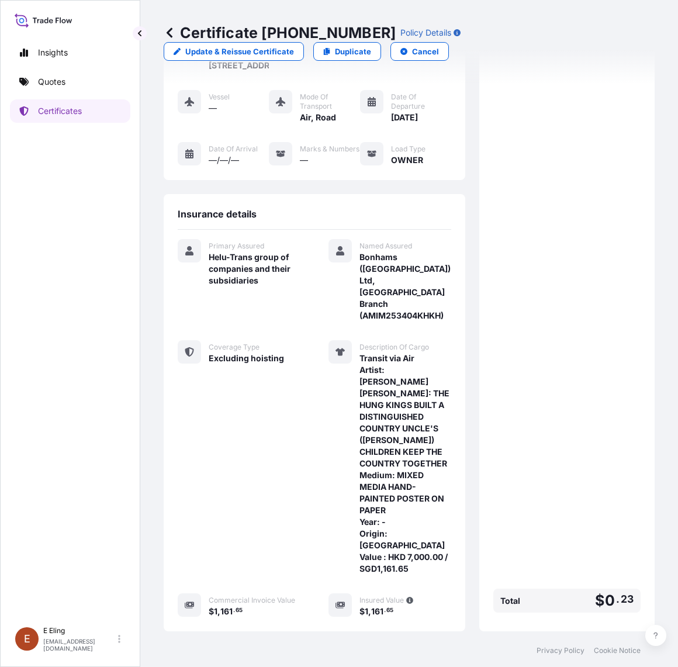
scroll to position [0, 0]
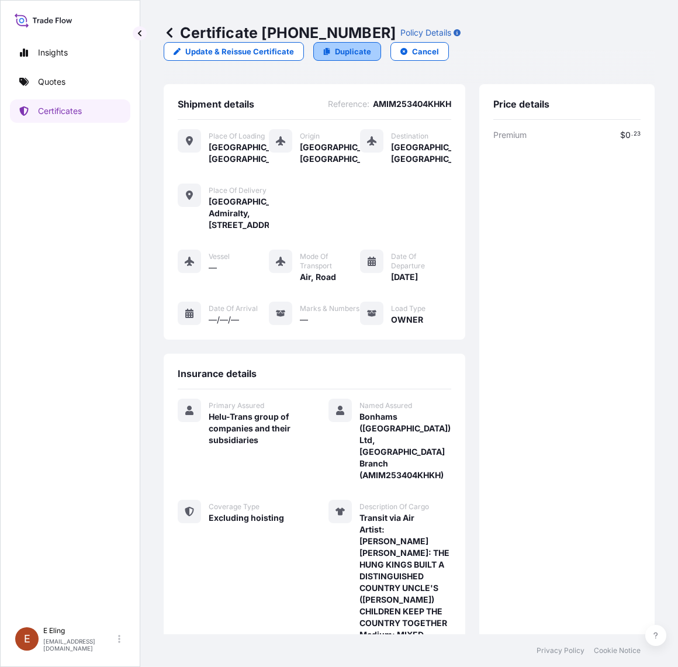
click at [337, 50] on p "Duplicate" at bounding box center [353, 52] width 36 height 12
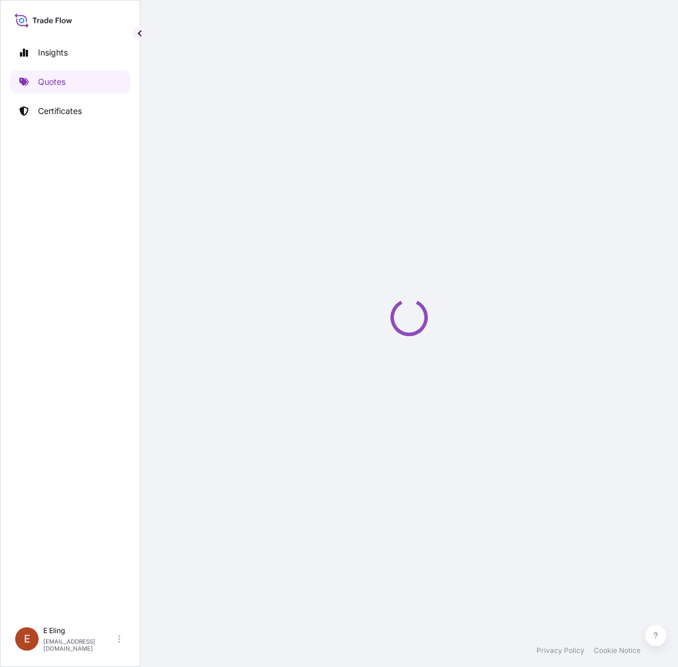
select select "Road / Inland"
select select "AIR"
select select "Road / [GEOGRAPHIC_DATA]"
select select "Transit"
select select "[GEOGRAPHIC_DATA]"
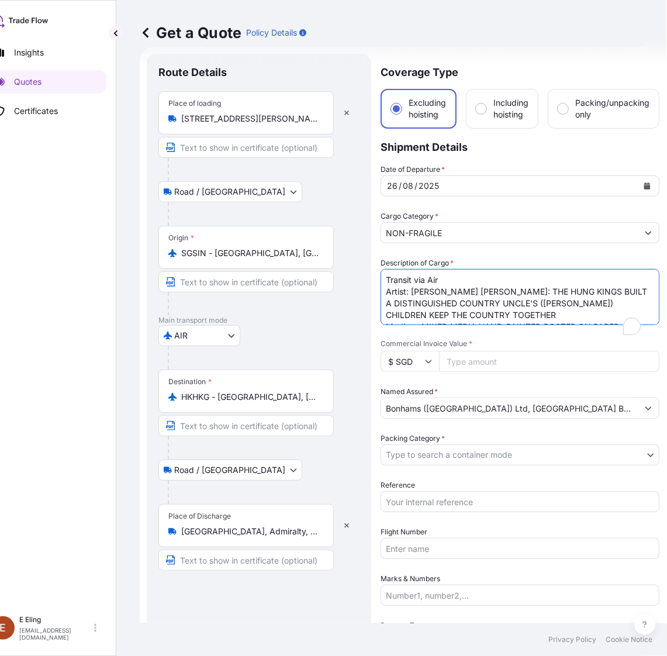
scroll to position [0, 57]
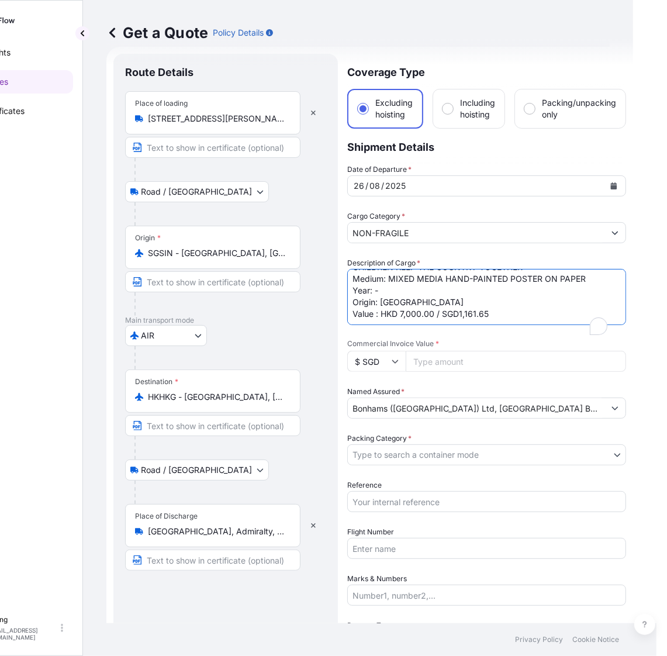
drag, startPoint x: 384, startPoint y: 291, endPoint x: 681, endPoint y: 389, distance: 312.8
click at [610, 389] on html "Insights Quotes Certificates E E Eling eeling@helutrans.com Get a Quote Policy …" at bounding box center [276, 328] width 667 height 656
paste textarea "HUYNH VAN THUAN Tittle: INDEPENDENCE FREEDOM 2.9.1945 - 2.9.1985 Medium: MIXED …"
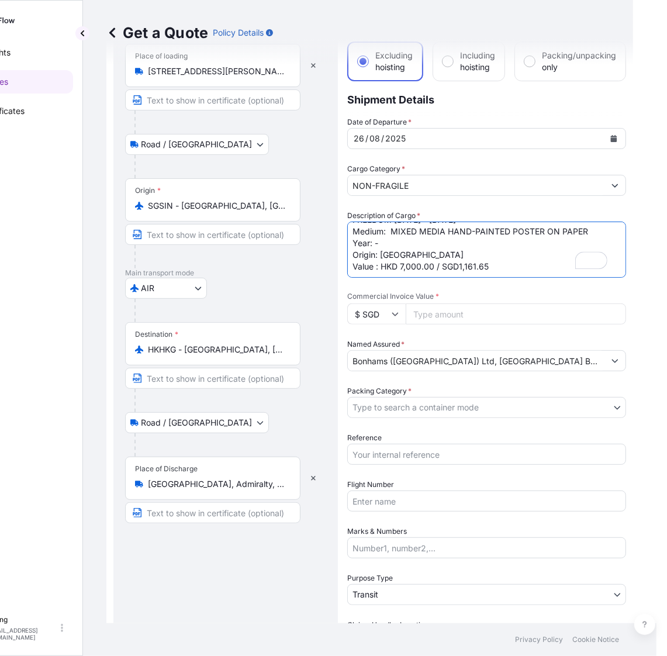
scroll to position [0, 0]
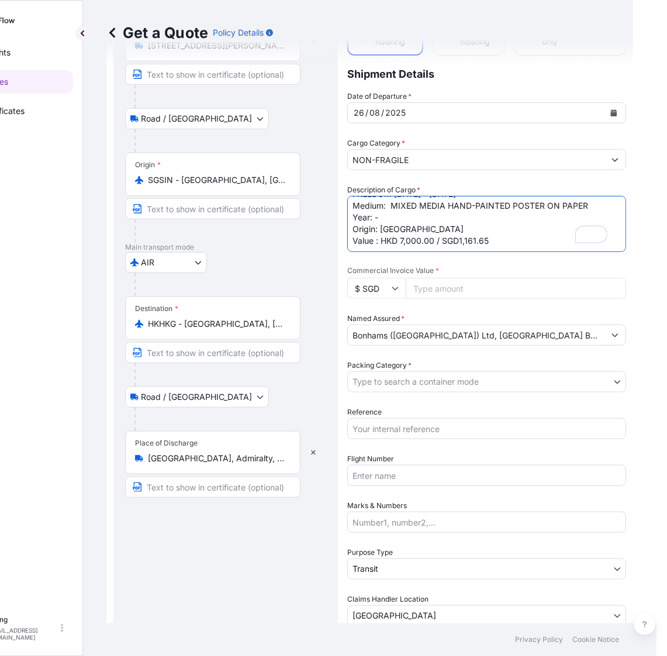
click at [386, 241] on textarea "Transit via Air Artist: [PERSON_NAME] [PERSON_NAME]: THE HUNG KINGS BUILT A DIS…" at bounding box center [486, 224] width 279 height 56
type textarea "Transit via Air Artist: [PERSON_NAME] VAN [PERSON_NAME]: INDEPENDENCE FREEDOM […"
click at [454, 288] on input "Commercial Invoice Value *" at bounding box center [516, 288] width 220 height 21
type input "1161.65"
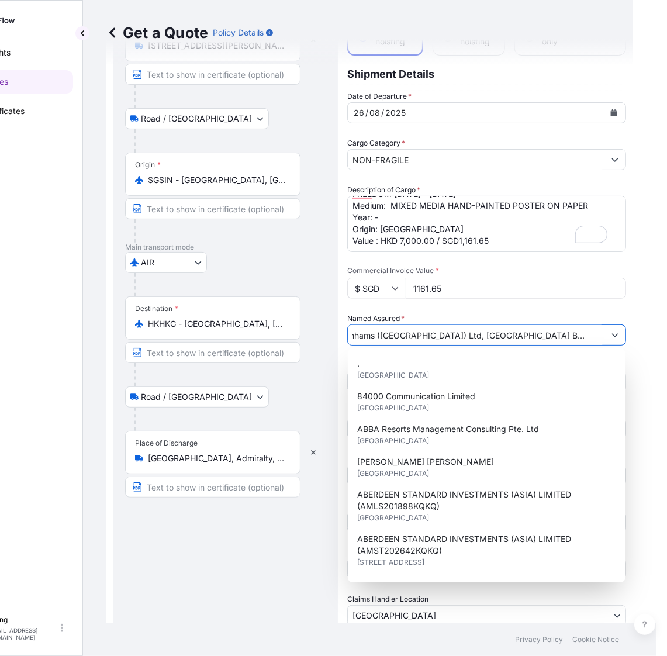
drag, startPoint x: 534, startPoint y: 332, endPoint x: 595, endPoint y: 331, distance: 61.4
click at [595, 331] on input "Bonhams ([GEOGRAPHIC_DATA]) Ltd, [GEOGRAPHIC_DATA] Branch (AMIM253404KHKH)" at bounding box center [476, 335] width 257 height 21
click at [327, 384] on div "Route Details Place of loading 39 Keppel Rd, #02-04/05 Tanjong Pagar Distripark…" at bounding box center [225, 347] width 225 height 733
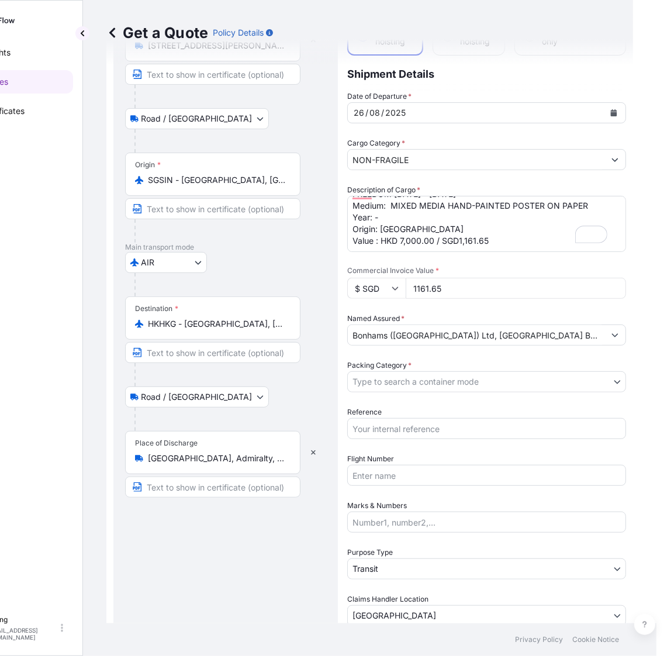
click at [386, 422] on input "Reference" at bounding box center [486, 428] width 279 height 21
paste input "AMIM253404KHKH"
type input "AMIM253404KHKH"
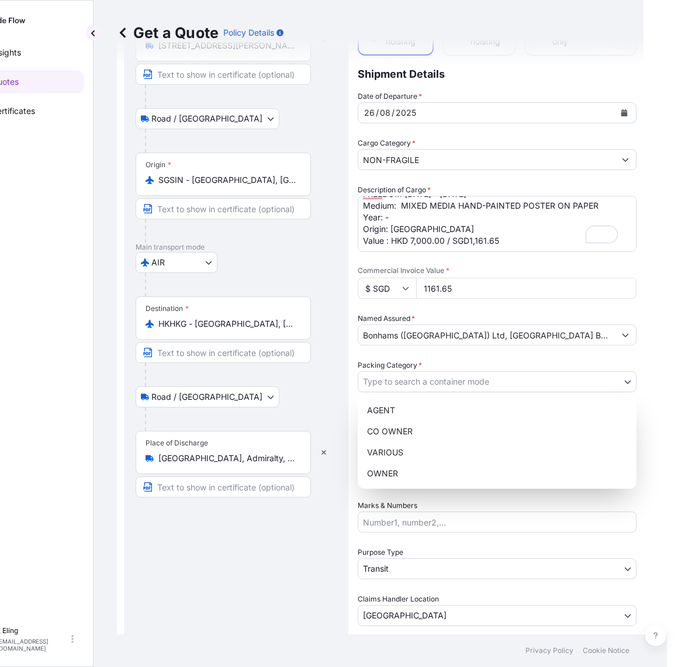
click at [388, 387] on body "15 options available. Insights Quotes Certificates E E Eling eeling@helutrans.c…" at bounding box center [286, 333] width 667 height 667
click at [398, 462] on div "VARIOUS" at bounding box center [498, 452] width 270 height 21
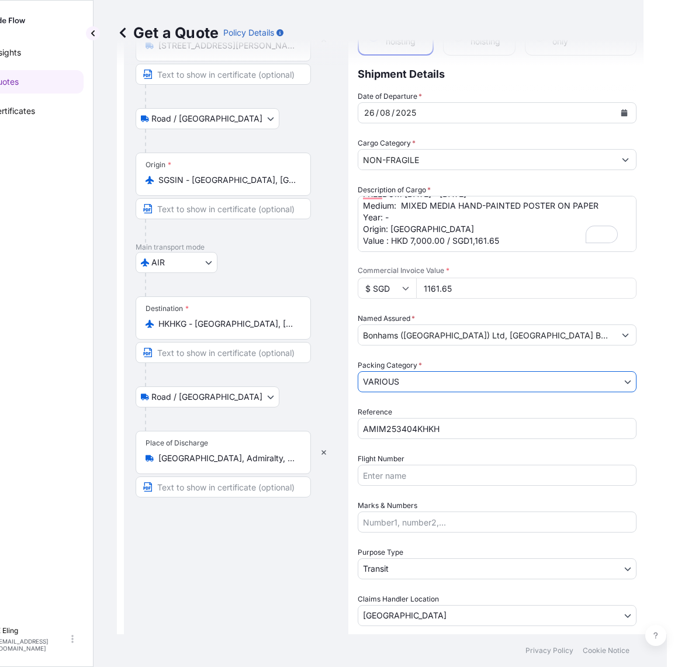
click at [407, 382] on body "15 options available. Insights Quotes Certificates E E Eling eeling@helutrans.c…" at bounding box center [292, 333] width 678 height 667
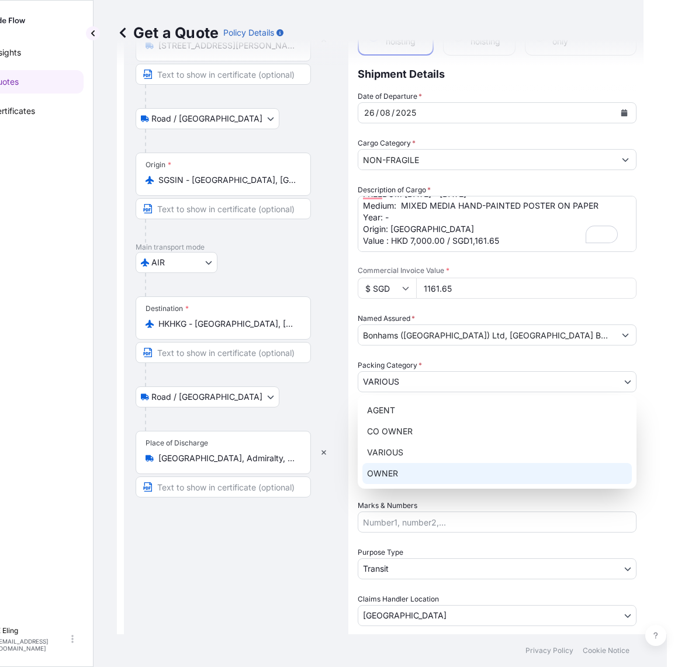
click at [398, 470] on div "OWNER" at bounding box center [498, 473] width 270 height 21
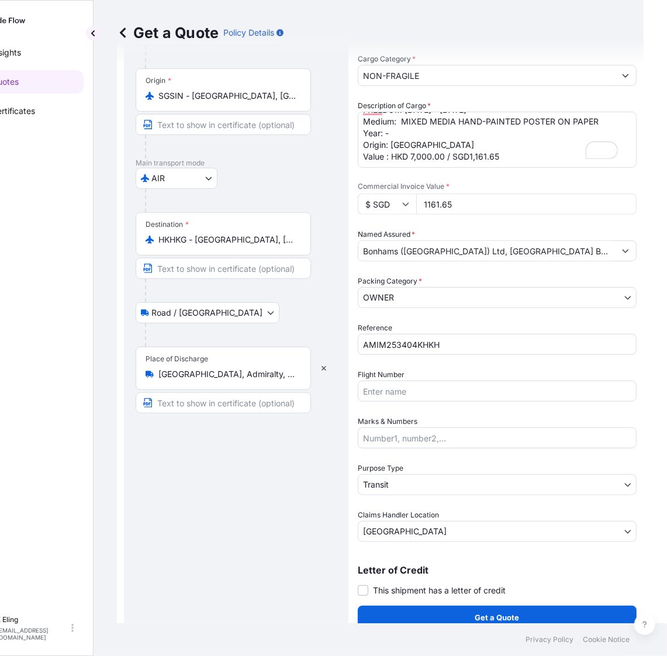
click at [432, 601] on div "Coverage Type Excluding hoisting Including hoisting Packing/unpacking only Ship…" at bounding box center [497, 263] width 279 height 733
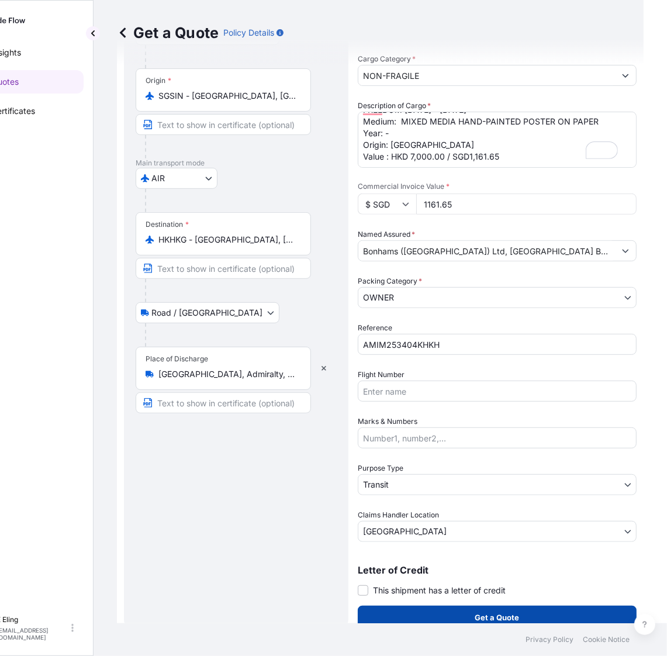
click at [439, 616] on button "Get a Quote" at bounding box center [497, 617] width 279 height 23
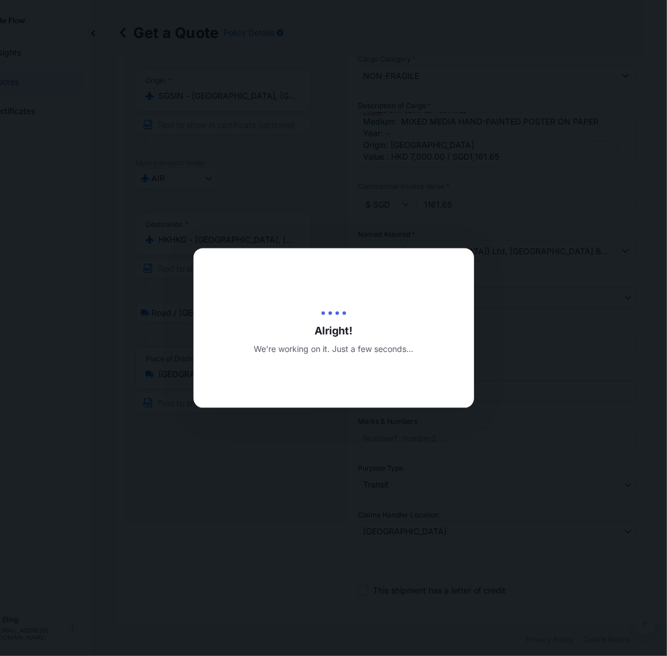
type input "[DATE]"
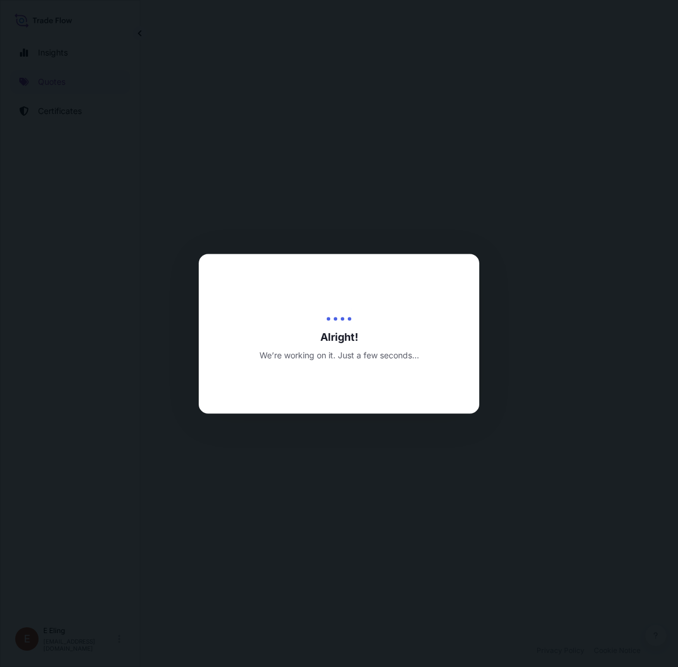
select select "Road / [GEOGRAPHIC_DATA]"
select select "AIR"
select select "Road / [GEOGRAPHIC_DATA]"
select select "Transit"
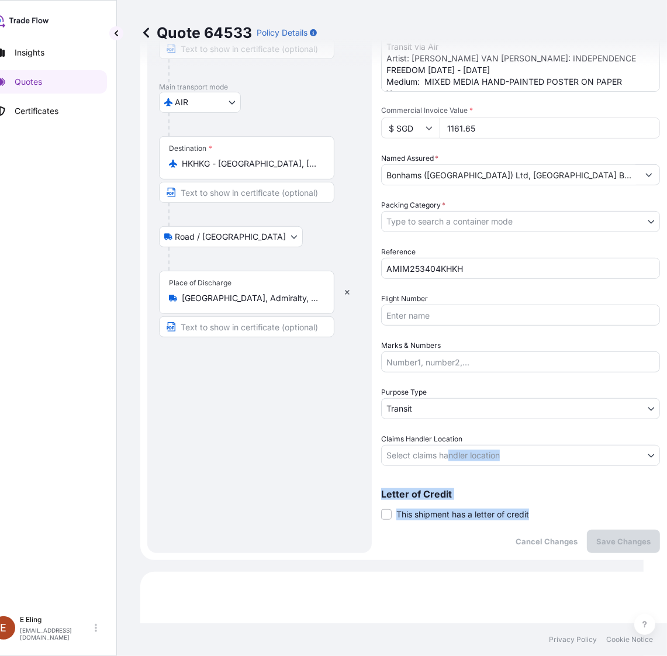
drag, startPoint x: 443, startPoint y: 519, endPoint x: 450, endPoint y: 465, distance: 54.3
click at [450, 465] on div "Coverage Type Excluding hoisting Including hoisting Packing/unpacking only Ship…" at bounding box center [520, 186] width 279 height 733
click at [448, 452] on body "Insights Quotes Certificates E E Eling eeling@helutrans.com Quote 64533 Policy …" at bounding box center [310, 328] width 667 height 656
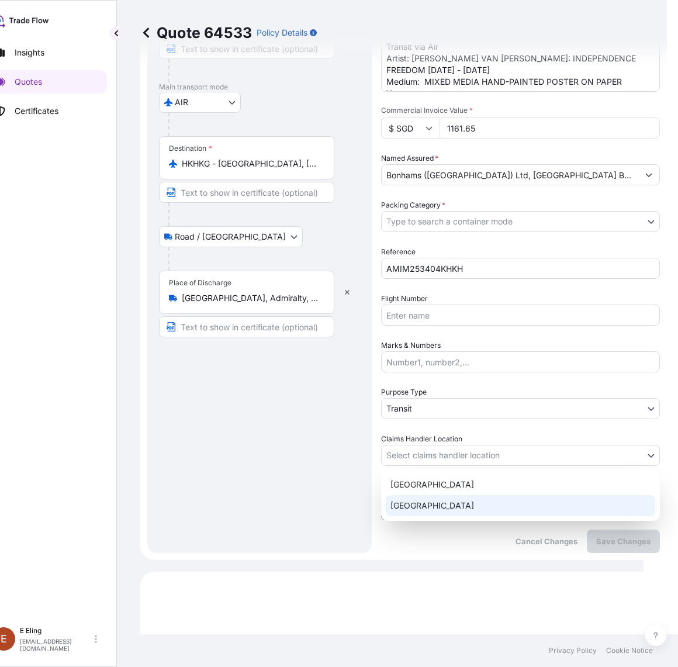
click at [427, 503] on div "[GEOGRAPHIC_DATA]" at bounding box center [521, 505] width 270 height 21
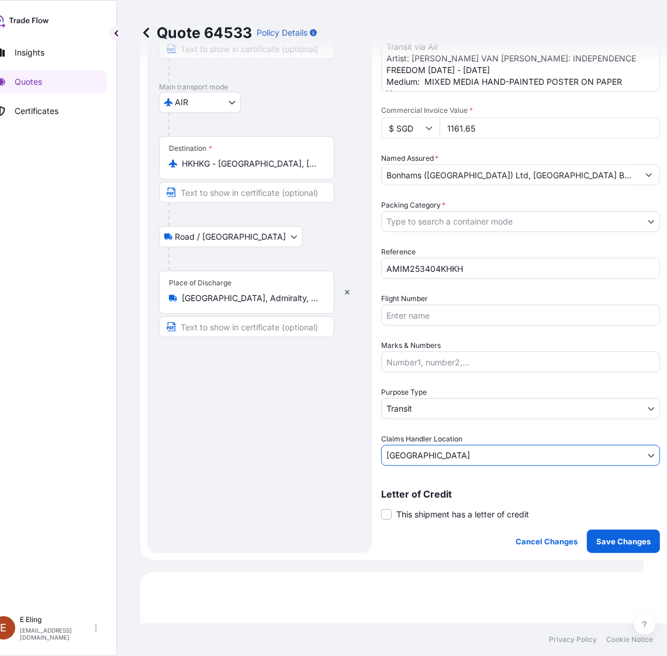
click at [437, 208] on span "Packing Category *" at bounding box center [413, 205] width 64 height 12
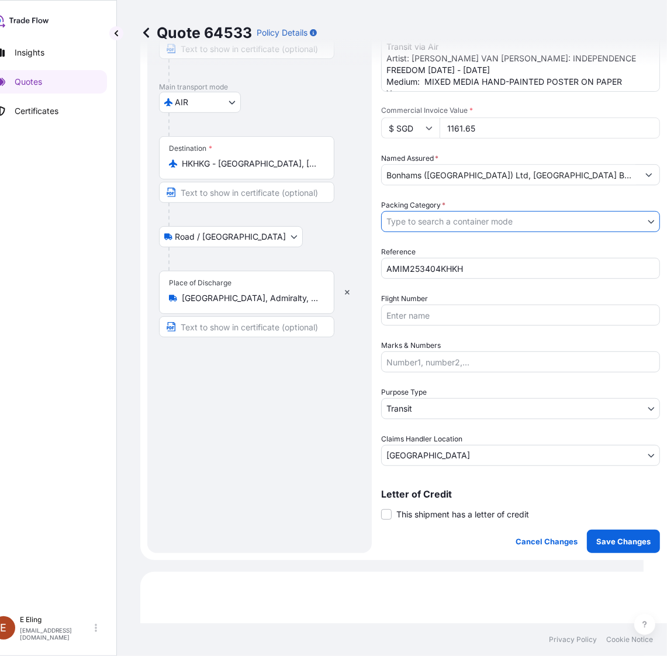
click at [436, 213] on body "Insights Quotes Certificates E E Eling eeling@helutrans.com Quote 64533 Policy …" at bounding box center [310, 328] width 667 height 656
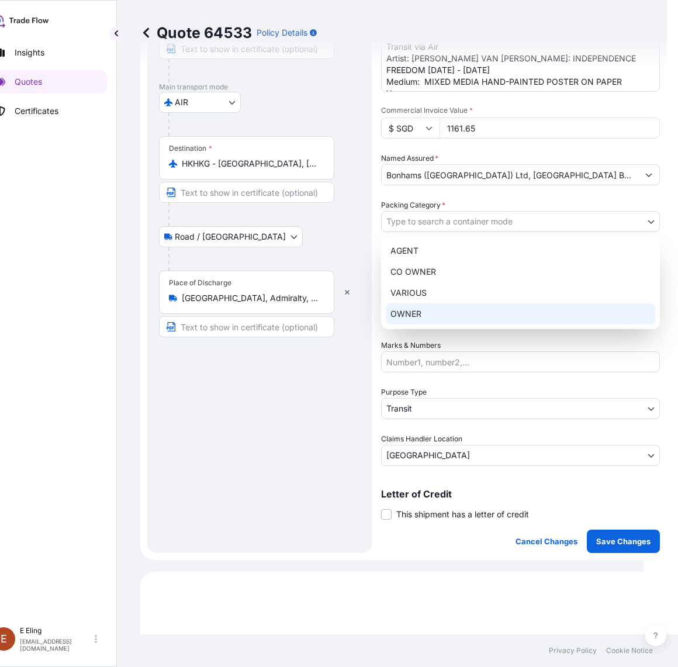
click at [424, 311] on div "OWNER" at bounding box center [521, 313] width 270 height 21
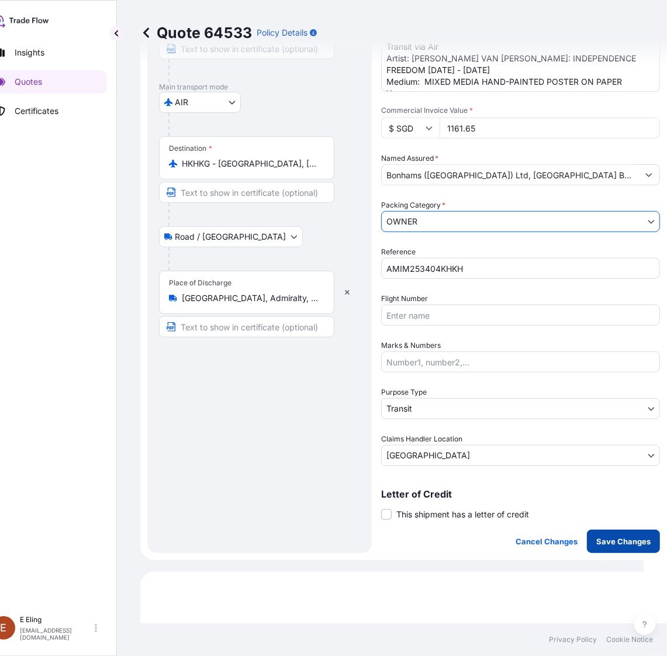
click at [604, 533] on button "Save Changes" at bounding box center [623, 541] width 73 height 23
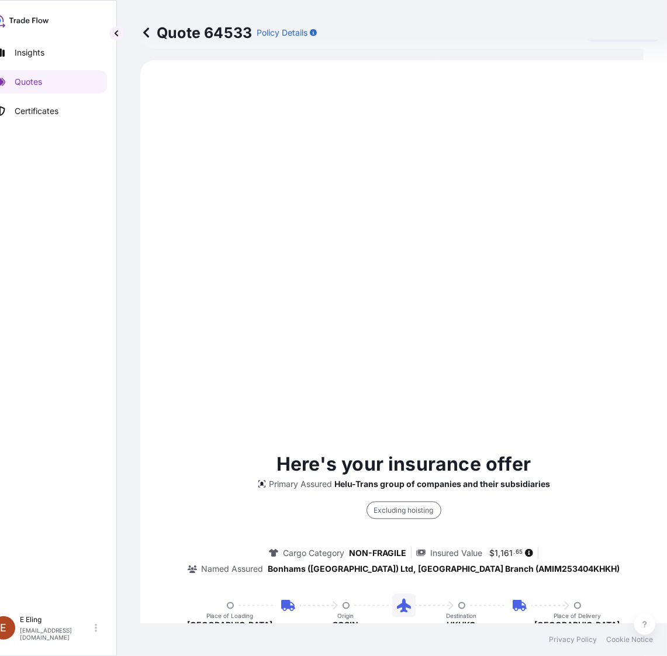
select select "Road / [GEOGRAPHIC_DATA]"
select select "AIR"
select select "Road / [GEOGRAPHIC_DATA]"
select select "Transit"
select select "[GEOGRAPHIC_DATA]"
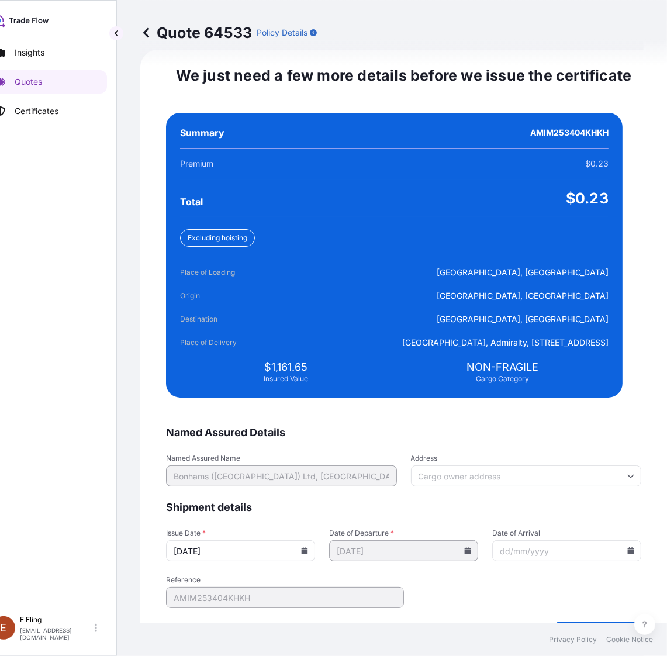
click at [308, 550] on icon at bounding box center [304, 550] width 7 height 7
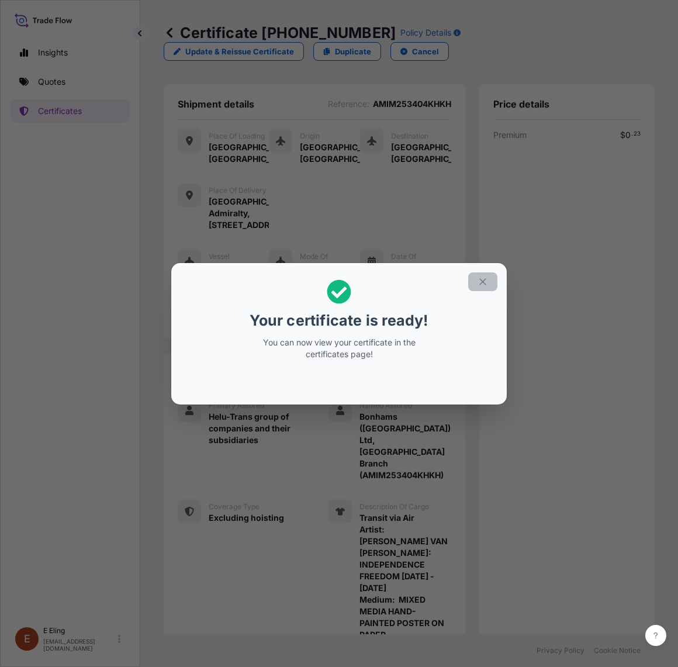
click at [475, 277] on button "button" at bounding box center [482, 281] width 29 height 19
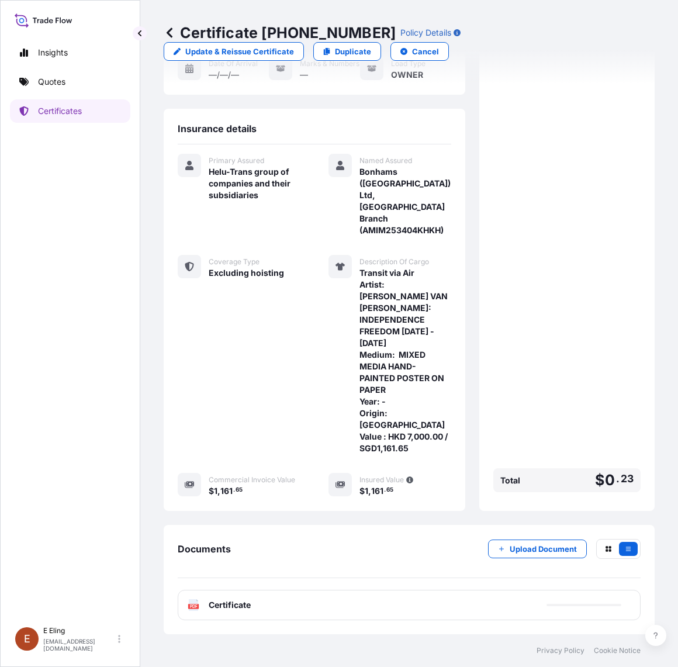
click at [396, 617] on div "PDF Certificate" at bounding box center [409, 605] width 463 height 30
click at [396, 596] on div "PDF Certificate" at bounding box center [409, 605] width 463 height 30
click at [395, 600] on div "PDF Certificate" at bounding box center [409, 605] width 463 height 30
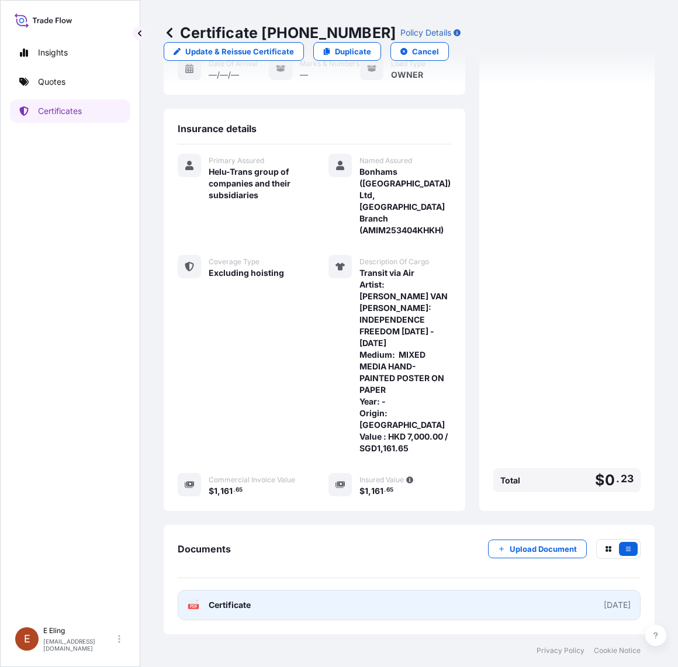
click at [338, 605] on link "PDF Certificate [DATE]" at bounding box center [409, 605] width 463 height 30
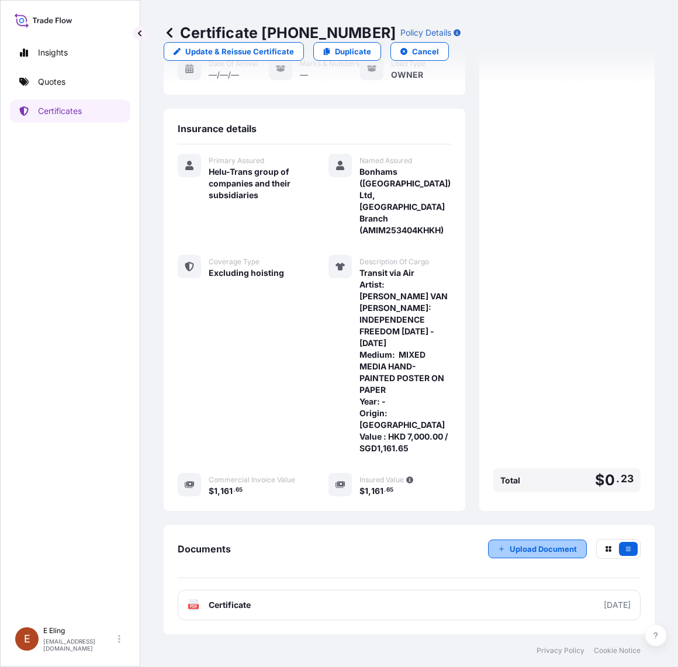
click at [530, 553] on p "Upload Document" at bounding box center [543, 549] width 67 height 12
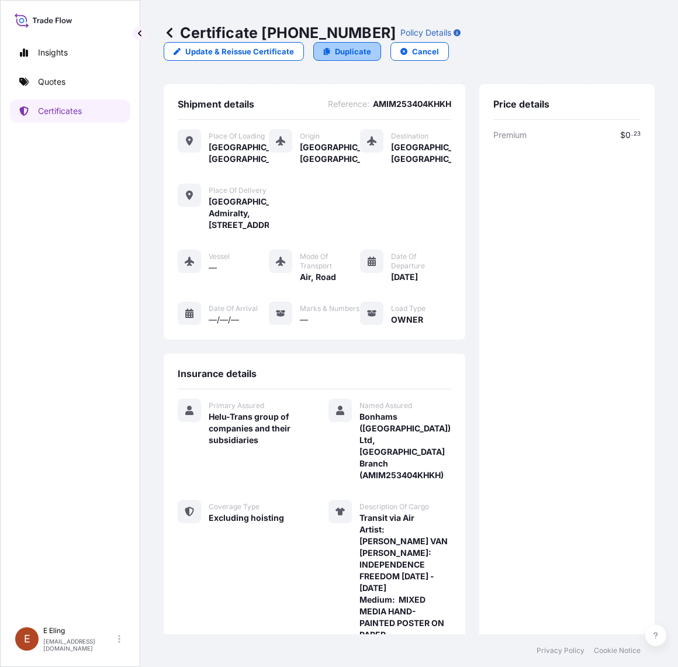
click at [361, 53] on p "Duplicate" at bounding box center [353, 52] width 36 height 12
select select "Road / [GEOGRAPHIC_DATA]"
select select "AIR"
select select "Road / [GEOGRAPHIC_DATA]"
select select "Transit"
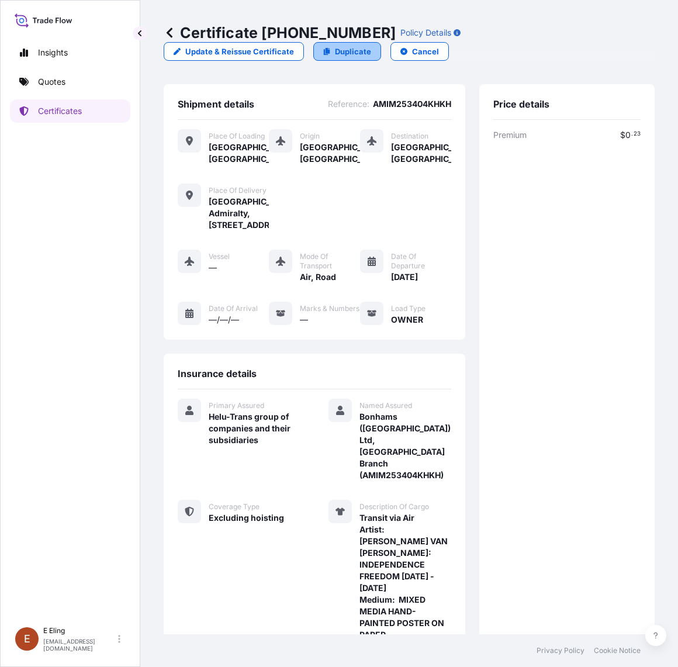
select select "[GEOGRAPHIC_DATA]"
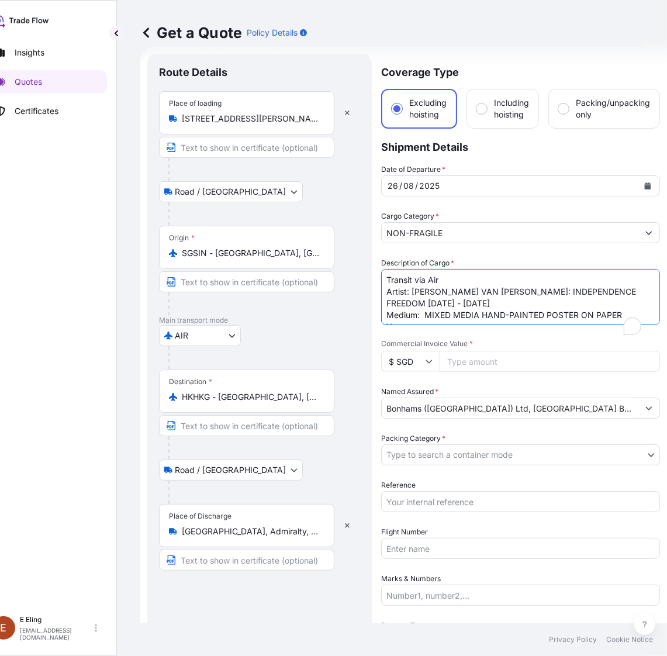
scroll to position [19, 0]
drag, startPoint x: 387, startPoint y: 292, endPoint x: 578, endPoint y: 360, distance: 202.3
click at [578, 360] on div "Date of Departure * 26 / 08 / 2025 Cargo Category * NON-FRAGILE Description of …" at bounding box center [520, 432] width 279 height 536
paste textarea "(PORTRAIT OF HO CHI MINH) THERE IS NOTHING MORE PRECIOUS THAN INDEPENDENCE AND …"
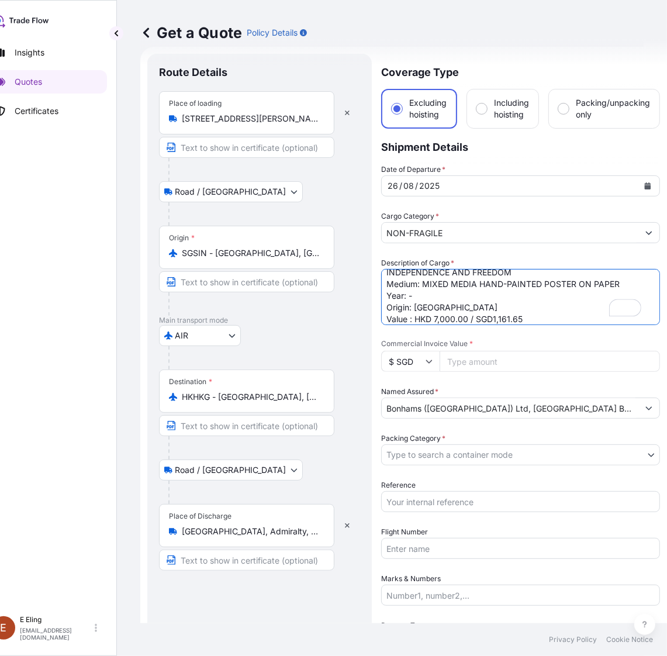
type textarea "Transit via Air Artist: [PERSON_NAME] VAN [PERSON_NAME]: (PORTRAIT OF [PERSON_N…"
click at [499, 358] on input "Commercial Invoice Value *" at bounding box center [550, 361] width 220 height 21
type input "1161.65"
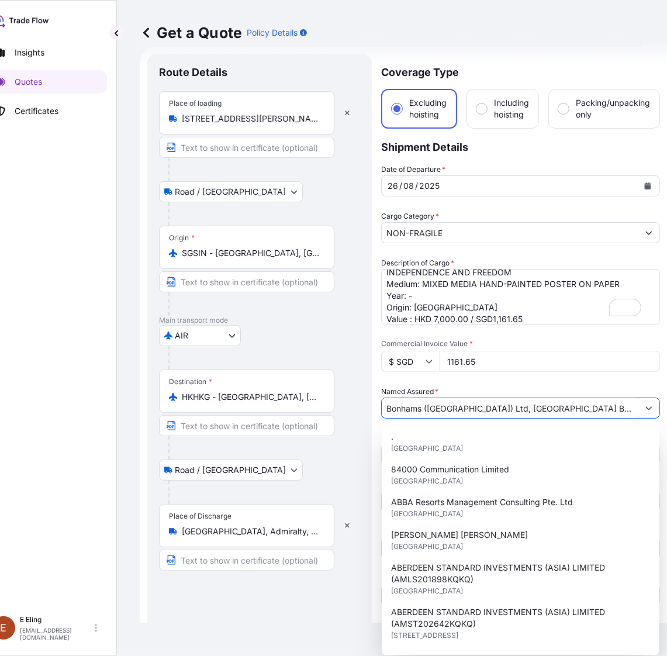
scroll to position [0, 13]
drag, startPoint x: 566, startPoint y: 408, endPoint x: 629, endPoint y: 408, distance: 63.1
click at [629, 408] on input "Bonhams ([GEOGRAPHIC_DATA]) Ltd, [GEOGRAPHIC_DATA] Branch (AMIM253404KHKH)" at bounding box center [510, 408] width 257 height 21
click at [365, 477] on div "Route Details Place of loading 39 Keppel Rd, #02-04/05 Tanjong Pagar Distripark…" at bounding box center [259, 420] width 225 height 733
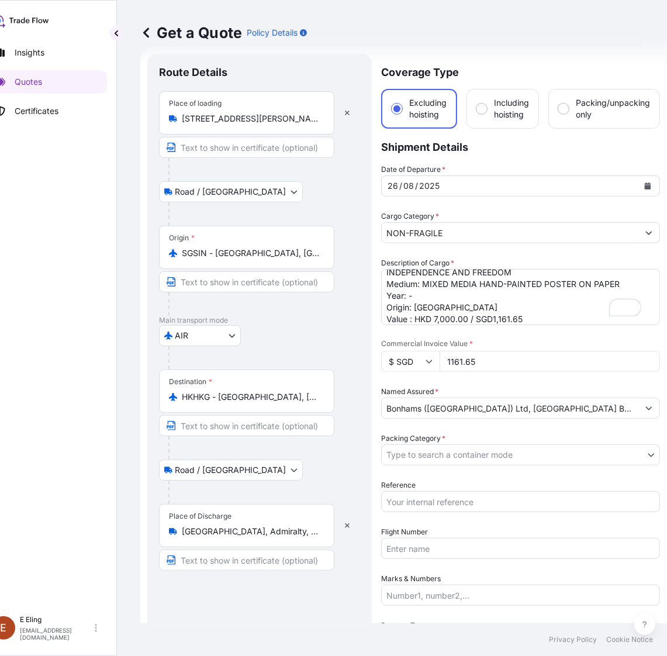
click at [422, 512] on div "Date of Departure * 26 / 08 / 2025 Cargo Category * NON-FRAGILE Description of …" at bounding box center [520, 432] width 279 height 536
click at [420, 497] on input "Reference" at bounding box center [520, 501] width 279 height 21
paste input "AMIM253404KHKH"
type input "AMIM253404KHKH"
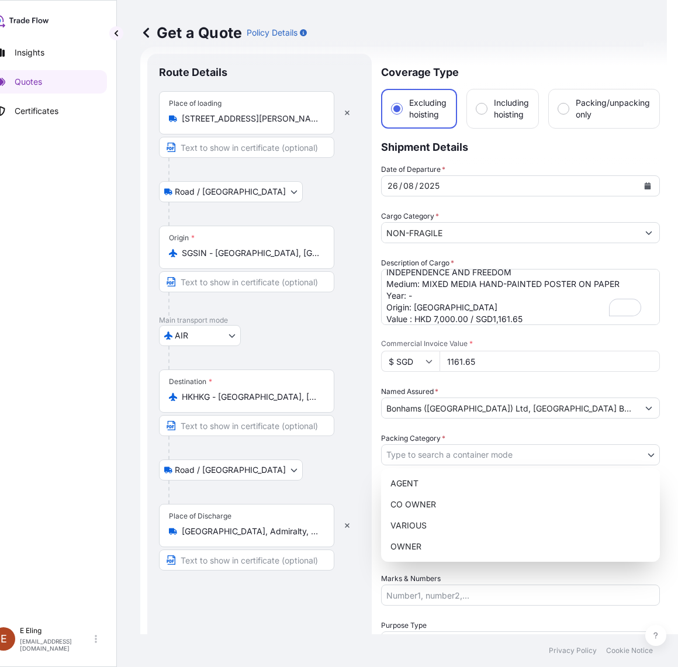
click at [418, 453] on body "15 options available. Insights Quotes Certificates E E Eling eeling@helutrans.c…" at bounding box center [310, 333] width 667 height 667
click at [418, 543] on div "OWNER" at bounding box center [521, 546] width 270 height 21
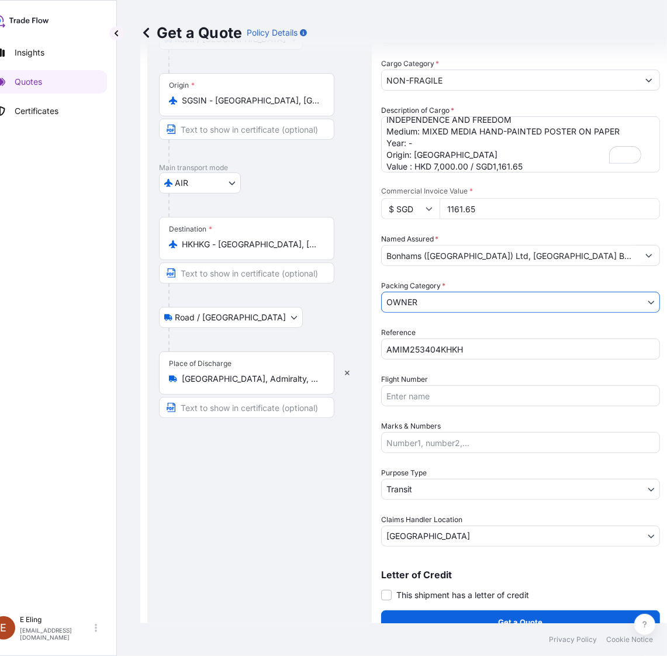
scroll to position [176, 0]
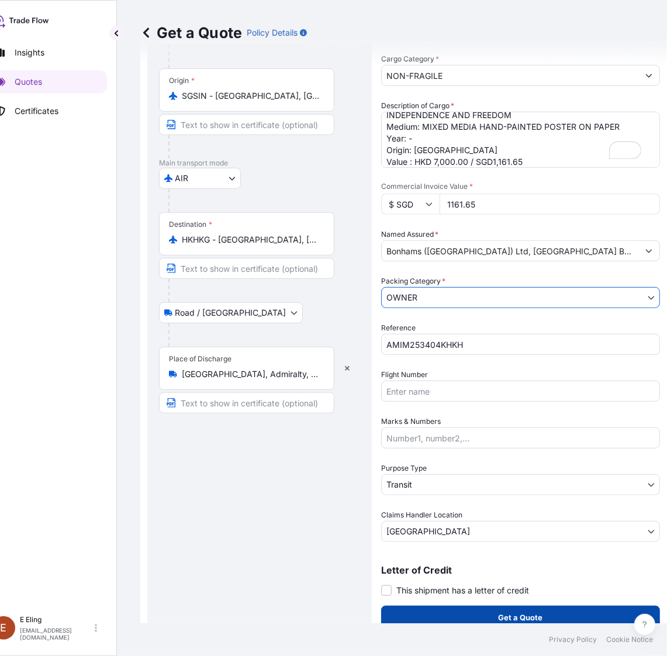
click at [452, 619] on button "Get a Quote" at bounding box center [520, 617] width 279 height 23
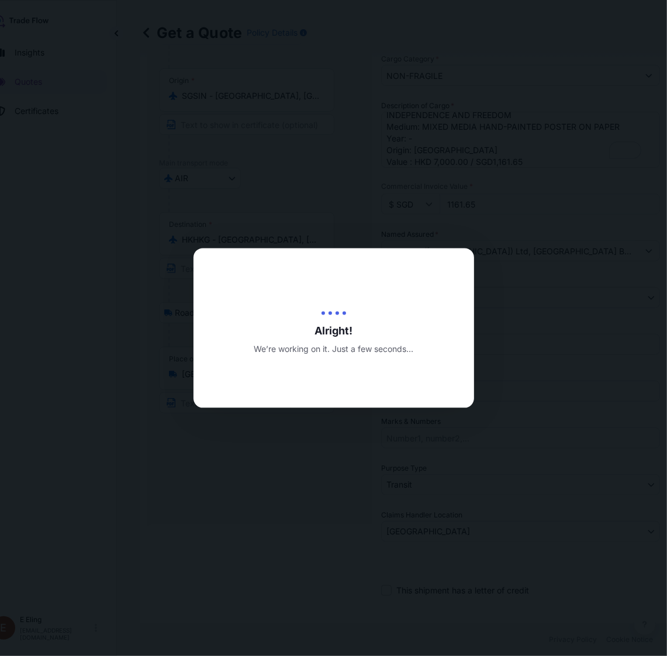
type input "[DATE]"
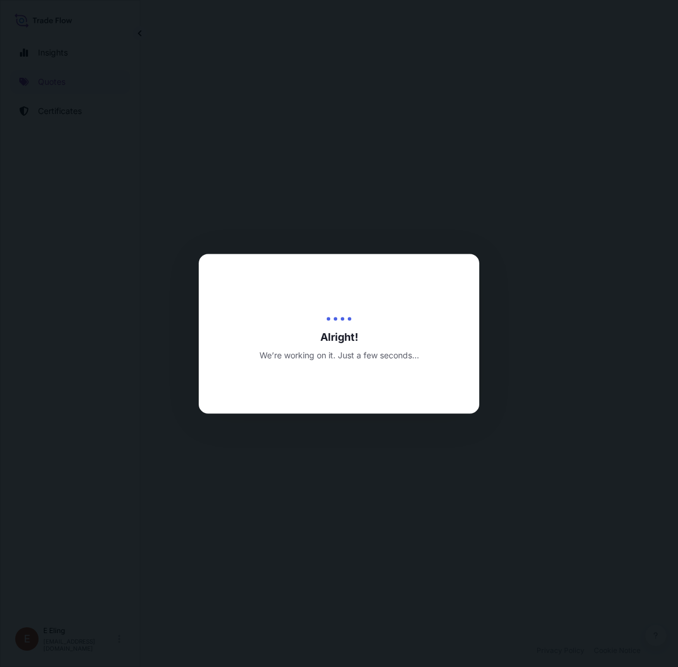
select select "Road / [GEOGRAPHIC_DATA]"
select select "AIR"
select select "Road / [GEOGRAPHIC_DATA]"
select select "Transit"
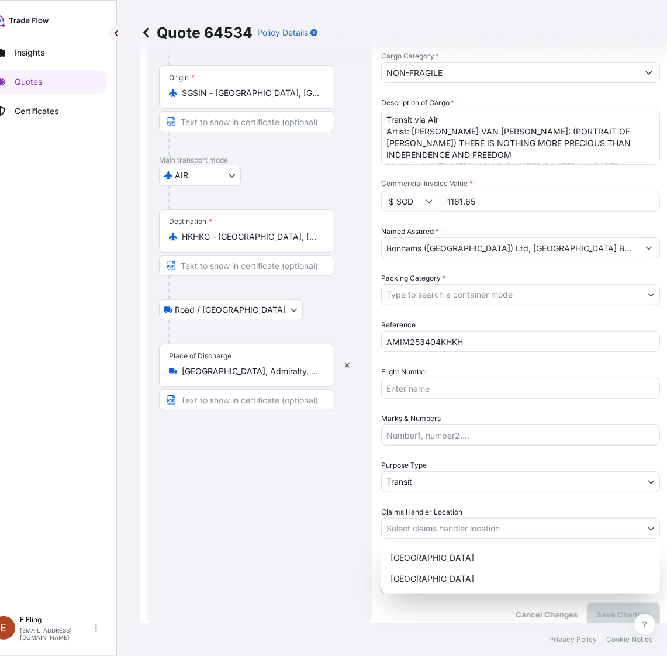
click at [451, 528] on body "Insights Quotes Certificates E E Eling eeling@helutrans.com Quote 64534 Policy …" at bounding box center [305, 328] width 656 height 656
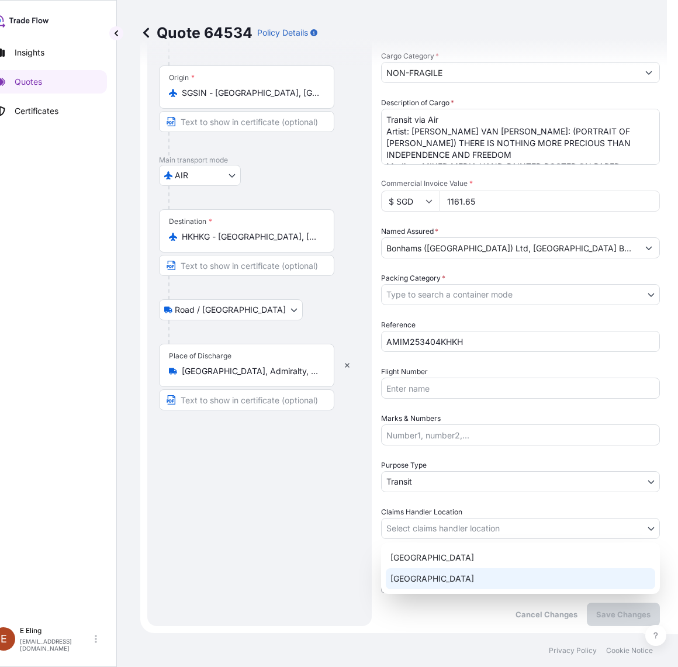
click at [430, 577] on div "[GEOGRAPHIC_DATA]" at bounding box center [521, 578] width 270 height 21
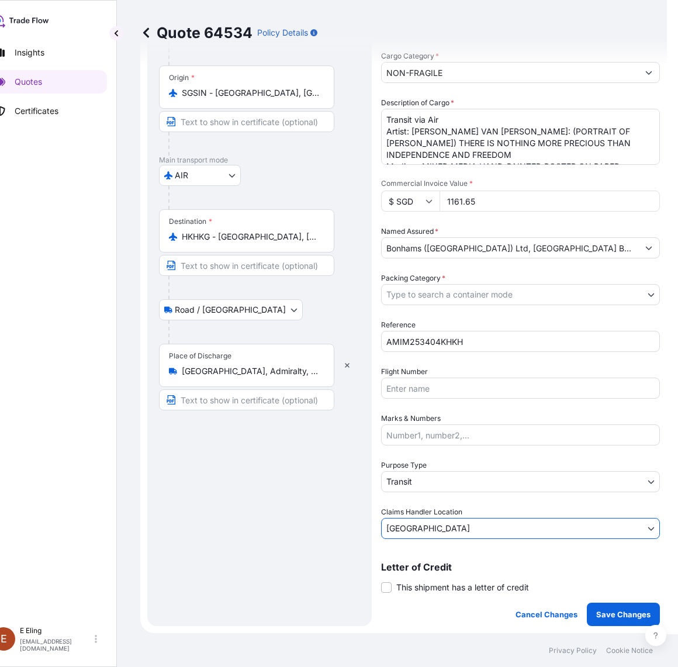
click at [419, 292] on body "Insights Quotes Certificates E E Eling eeling@helutrans.com Quote 64534 Policy …" at bounding box center [316, 333] width 678 height 667
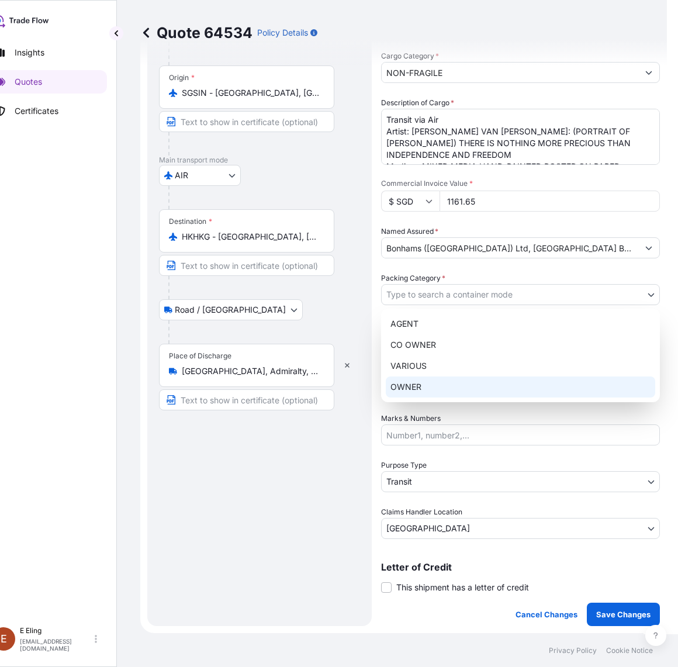
click at [422, 382] on div "OWNER" at bounding box center [521, 387] width 270 height 21
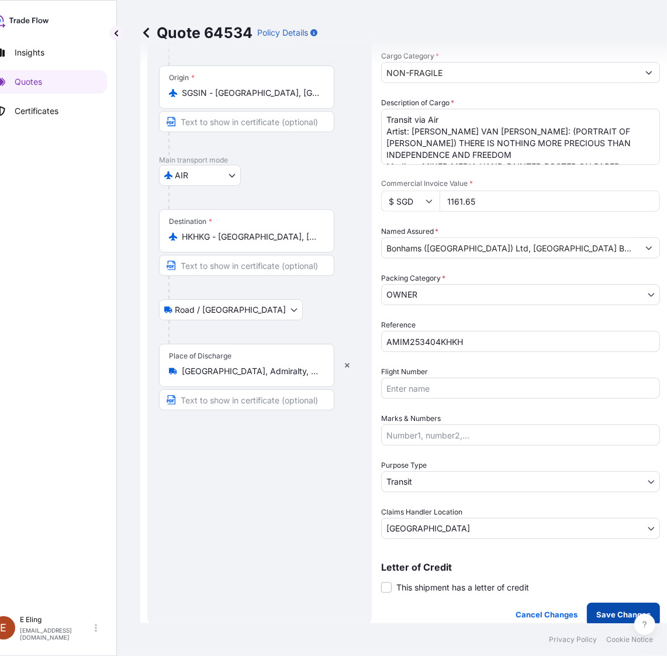
click at [611, 615] on p "Save Changes" at bounding box center [623, 615] width 54 height 12
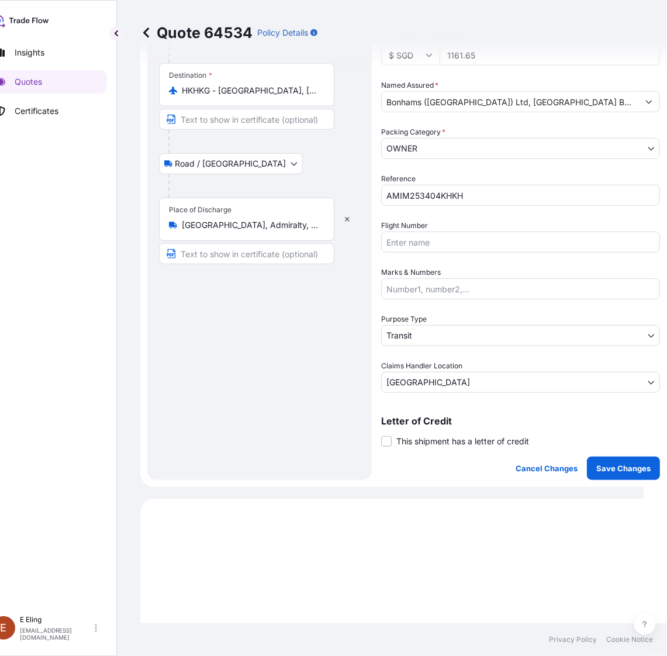
select select "Road / [GEOGRAPHIC_DATA]"
select select "AIR"
select select "Road / [GEOGRAPHIC_DATA]"
select select "Transit"
select select "[GEOGRAPHIC_DATA]"
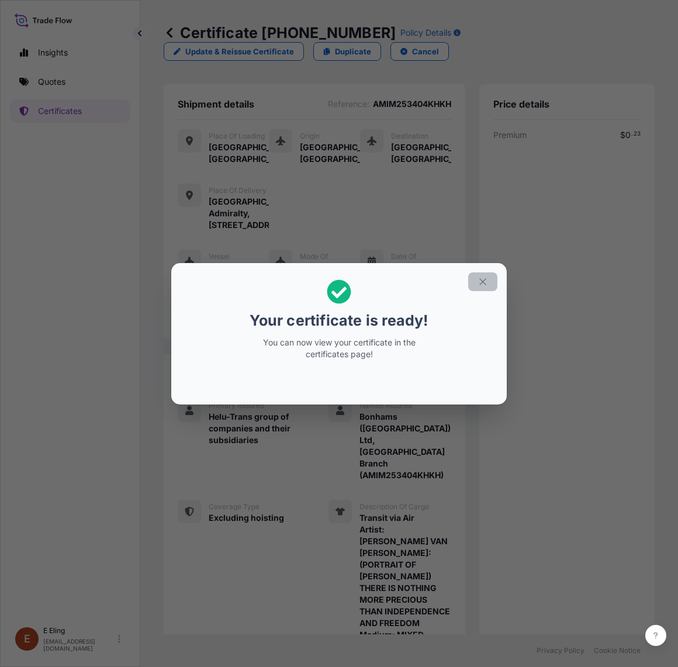
click at [482, 282] on icon "button" at bounding box center [483, 282] width 11 height 11
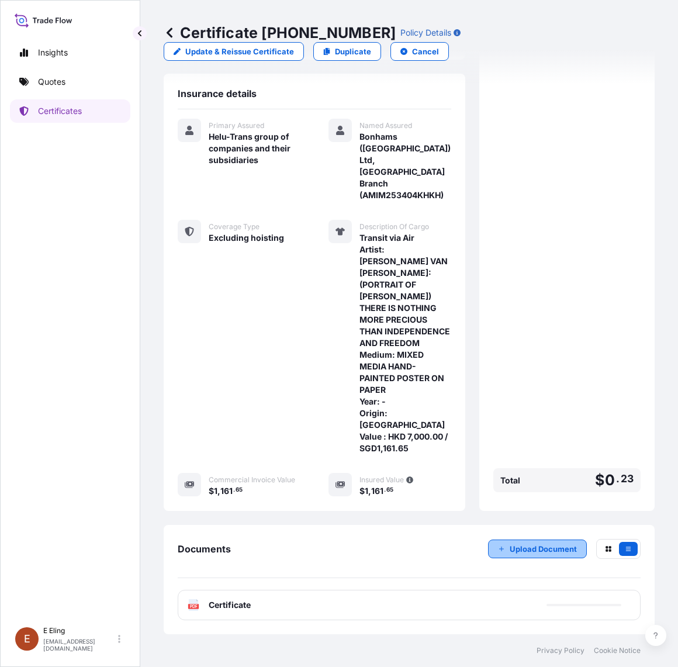
click at [544, 545] on p "Upload Document" at bounding box center [543, 549] width 67 height 12
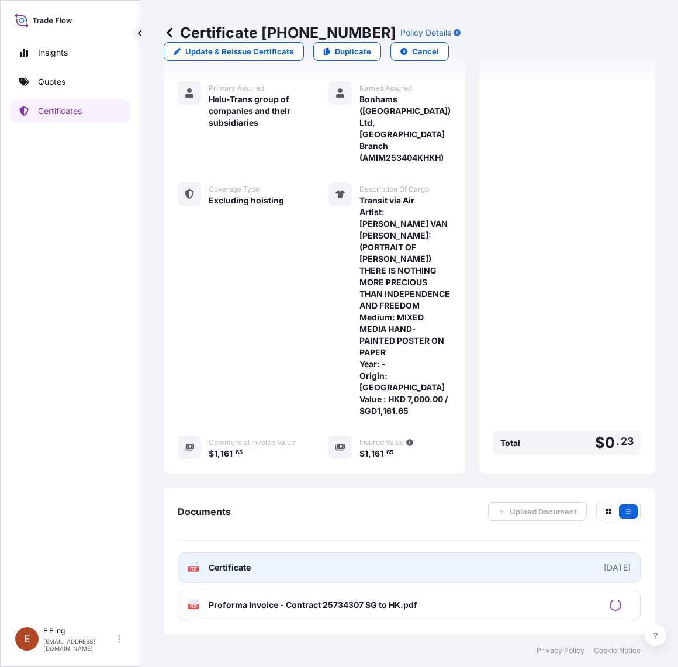
click at [331, 574] on link "PDF Certificate [DATE]" at bounding box center [409, 568] width 463 height 30
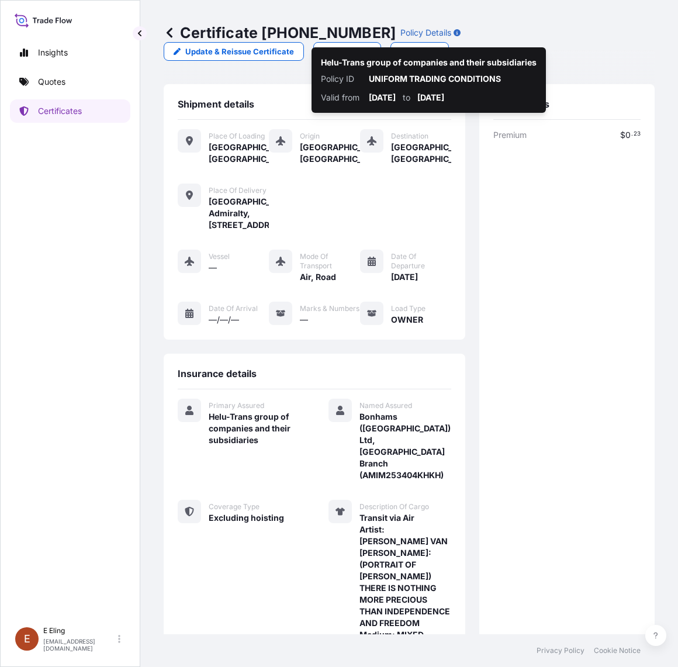
click at [332, 41] on p "Certificate 31504-1383-1" at bounding box center [280, 32] width 232 height 19
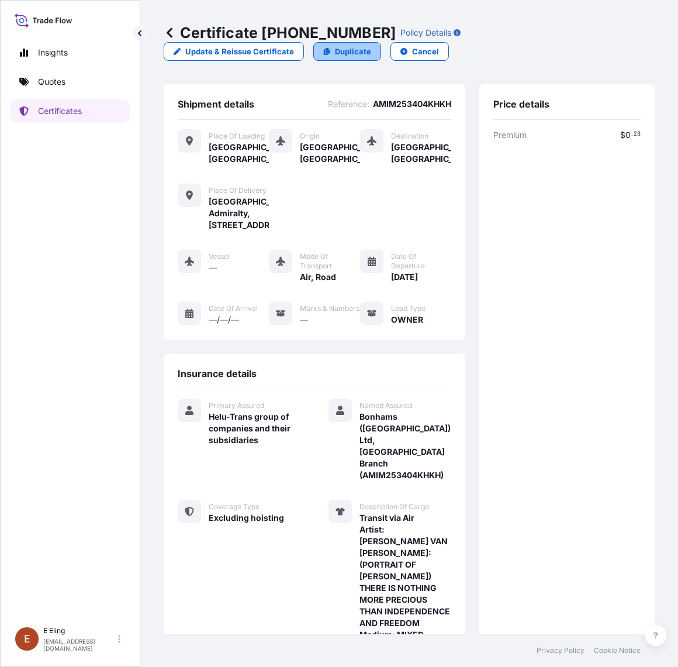
click at [329, 48] on link "Duplicate" at bounding box center [347, 51] width 68 height 19
select select "Road / [GEOGRAPHIC_DATA]"
select select "AIR"
select select "Road / [GEOGRAPHIC_DATA]"
select select "Transit"
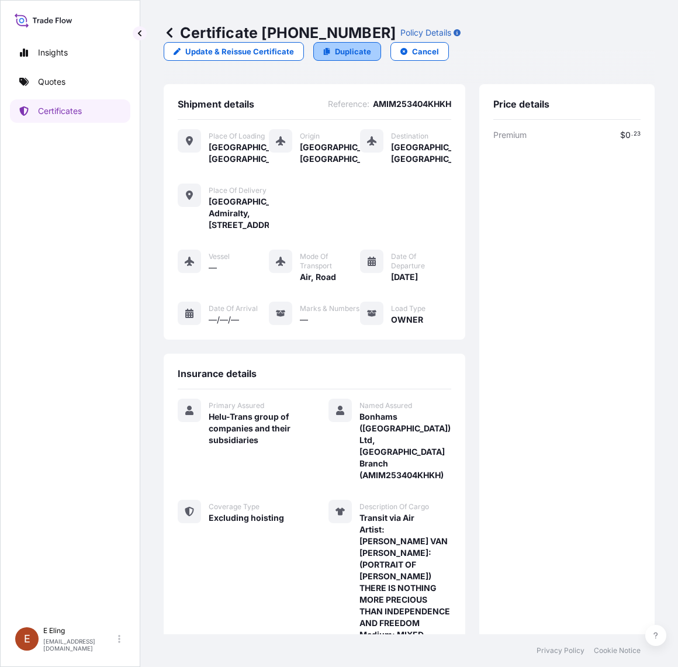
select select "[GEOGRAPHIC_DATA]"
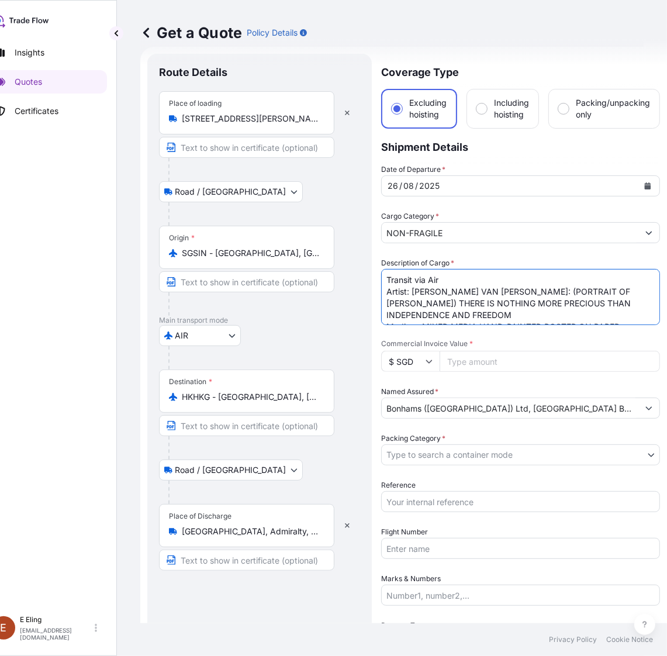
click at [389, 294] on textarea "Transit via Air Artist: [PERSON_NAME] VAN [PERSON_NAME]: (PORTRAIT OF [PERSON_N…" at bounding box center [520, 297] width 279 height 56
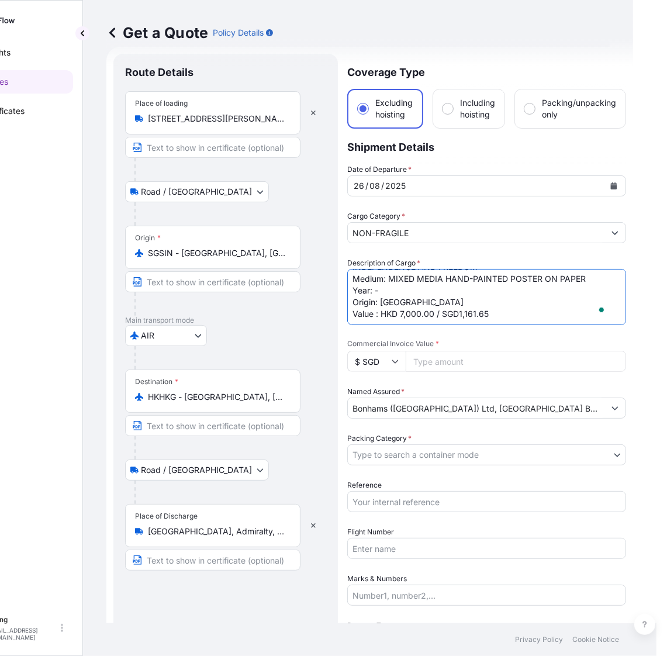
drag, startPoint x: 384, startPoint y: 291, endPoint x: 733, endPoint y: 396, distance: 364.8
click at [610, 396] on html "Insights Quotes Certificates E E Eling eeling@helutrans.com Get a Quote Policy …" at bounding box center [276, 328] width 667 height 656
paste textarea "NGUYEN THU & HUY QANH ( TRAN HUY QANH) Tittle: UNCLE ( HO CHI MINH ) STILL ACCO…"
click at [372, 311] on textarea "Transit via Air Artist: [PERSON_NAME] VAN [PERSON_NAME]: (PORTRAIT OF [PERSON_N…" at bounding box center [486, 297] width 279 height 56
type textarea "Transit via Air Artist: [PERSON_NAME] & [PERSON_NAME] ( [PERSON_NAME]) [PERSON_…"
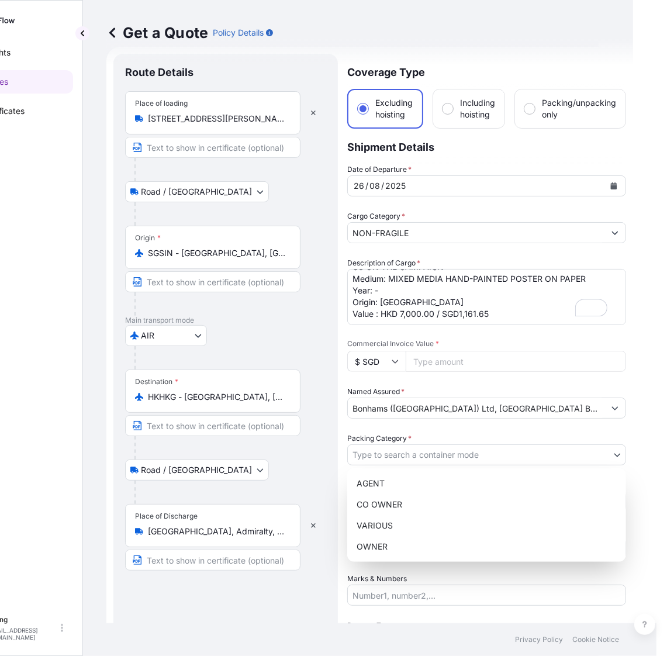
click at [420, 453] on body "Insights Quotes Certificates E E Eling eeling@helutrans.com Get a Quote Policy …" at bounding box center [271, 328] width 656 height 656
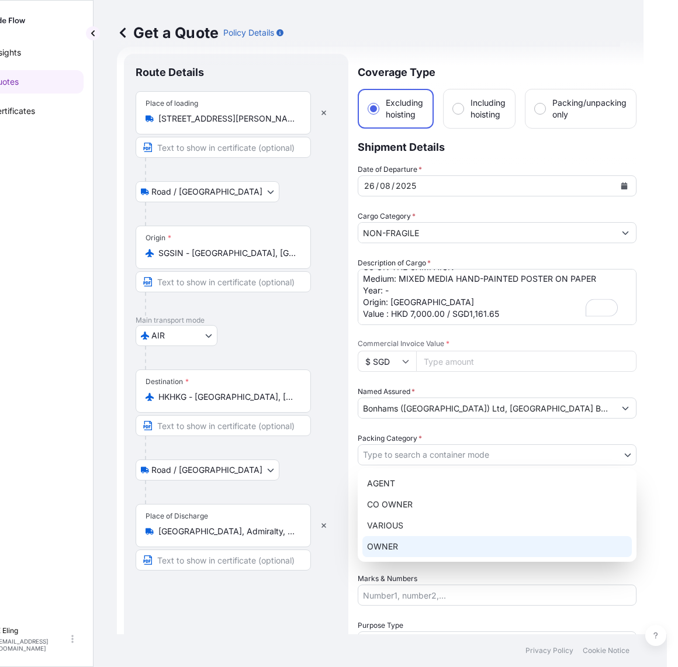
click at [422, 542] on div "OWNER" at bounding box center [498, 546] width 270 height 21
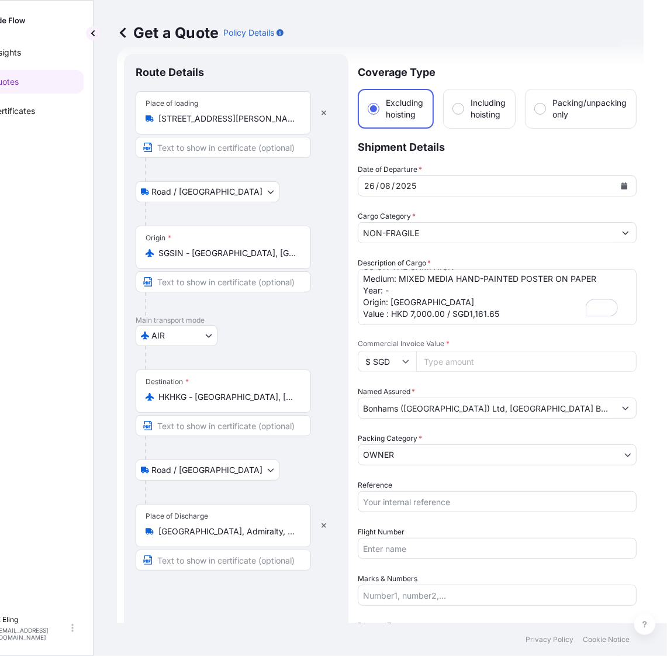
drag, startPoint x: 468, startPoint y: 364, endPoint x: 463, endPoint y: 361, distance: 6.0
click at [465, 364] on input "Commercial Invoice Value *" at bounding box center [526, 361] width 220 height 21
type input "1161.65"
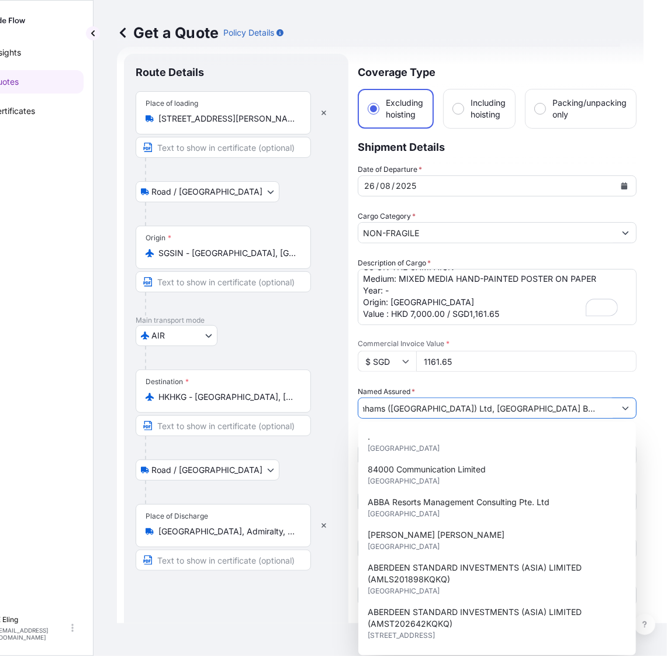
drag, startPoint x: 543, startPoint y: 407, endPoint x: 606, endPoint y: 408, distance: 63.7
click at [606, 408] on input "Bonhams ([GEOGRAPHIC_DATA]) Ltd, [GEOGRAPHIC_DATA] Branch (AMIM253404KHKH)" at bounding box center [486, 408] width 257 height 21
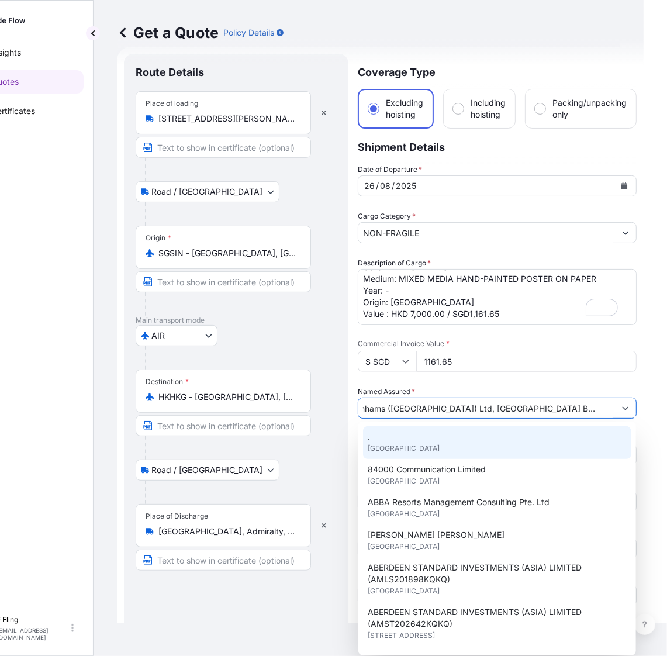
click at [340, 451] on div "Route Details Place of loading 39 Keppel Rd, #02-04/05 Tanjong Pagar Distripark…" at bounding box center [236, 420] width 225 height 733
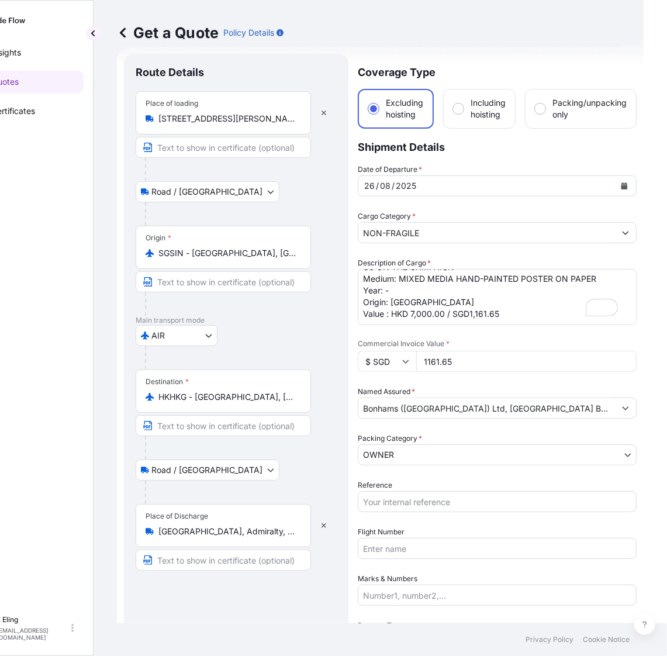
click at [392, 500] on input "Reference" at bounding box center [497, 501] width 279 height 21
paste input "AMIM253404KHKH"
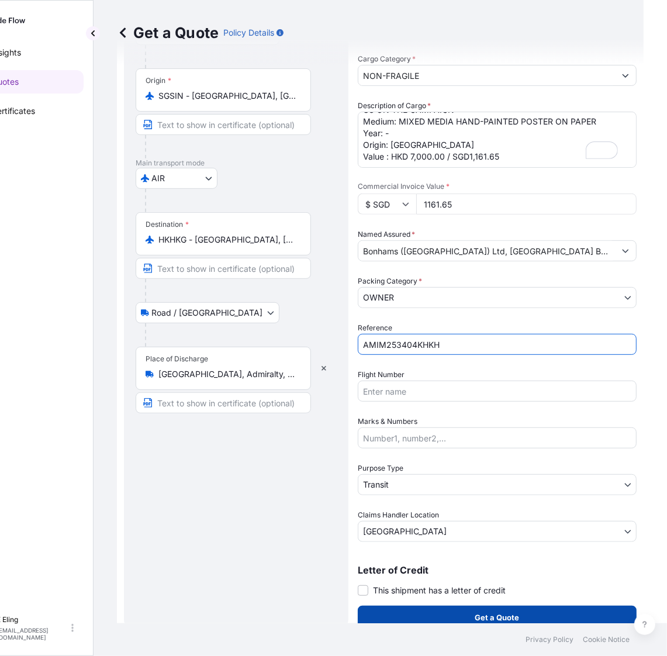
type input "AMIM253404KHKH"
click at [457, 615] on button "Get a Quote" at bounding box center [497, 617] width 279 height 23
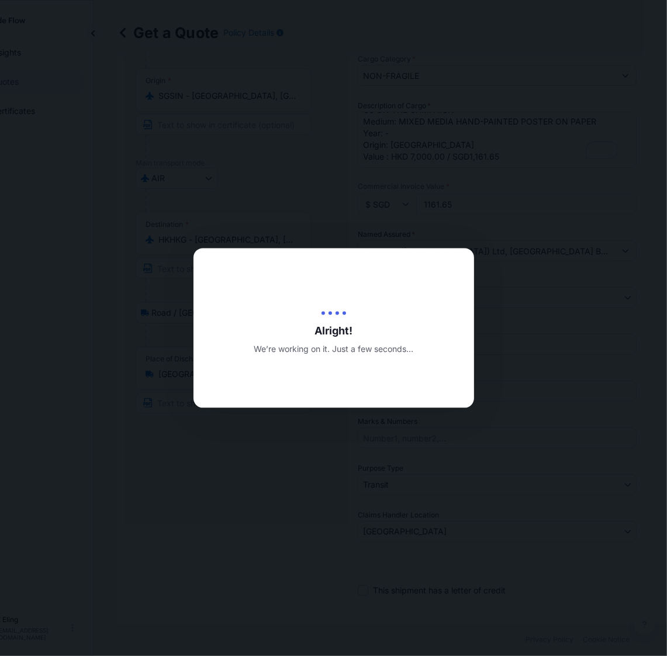
type input "[DATE]"
select select "Road / [GEOGRAPHIC_DATA]"
select select "AIR"
select select "Road / [GEOGRAPHIC_DATA]"
select select "Transit"
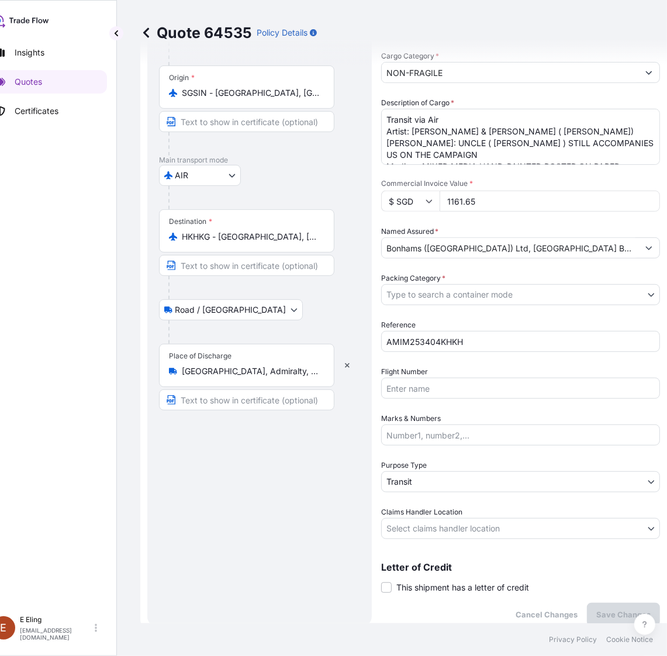
click at [459, 527] on body "Insights Quotes Certificates E E Eling eeling@helutrans.com Quote 64535 Policy …" at bounding box center [310, 328] width 667 height 656
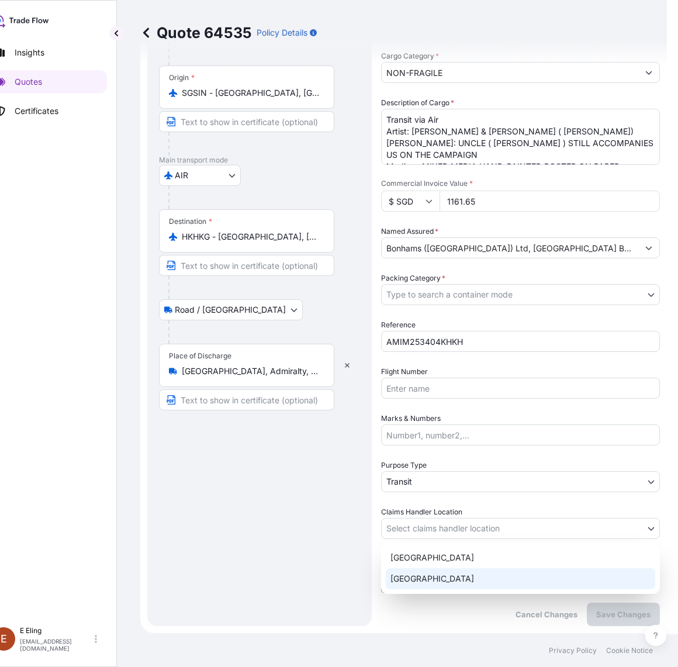
click at [443, 574] on div "[GEOGRAPHIC_DATA]" at bounding box center [521, 578] width 270 height 21
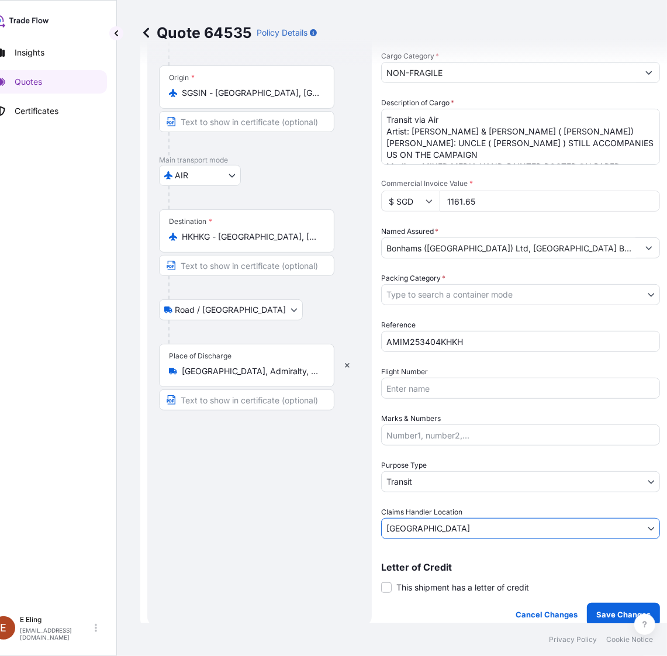
click at [418, 298] on body "Insights Quotes Certificates E E Eling eeling@helutrans.com Quote 64535 Policy …" at bounding box center [310, 328] width 667 height 656
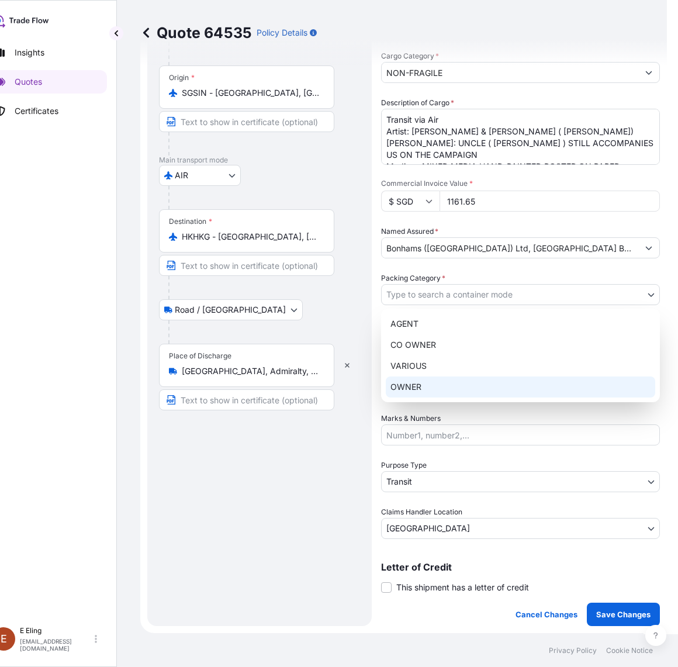
click at [427, 393] on div "OWNER" at bounding box center [521, 387] width 270 height 21
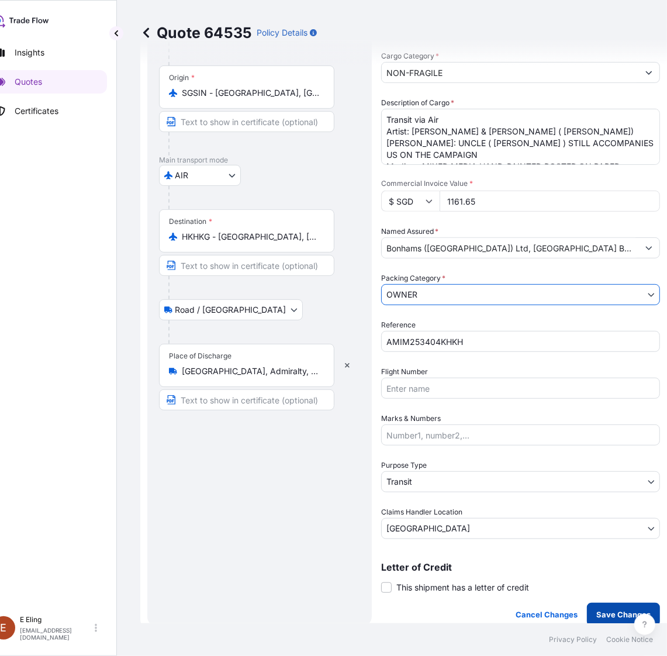
click at [618, 617] on p "Save Changes" at bounding box center [623, 615] width 54 height 12
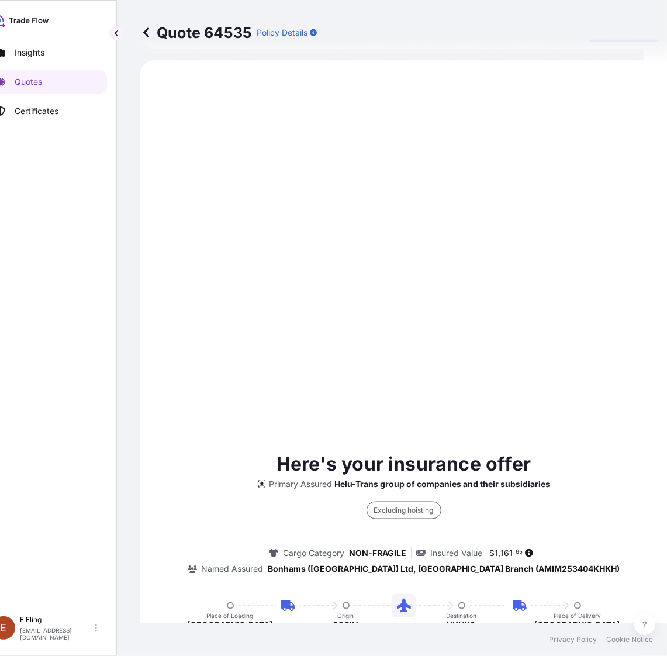
select select "Road / [GEOGRAPHIC_DATA]"
select select "AIR"
select select "Road / [GEOGRAPHIC_DATA]"
select select "Transit"
select select "[GEOGRAPHIC_DATA]"
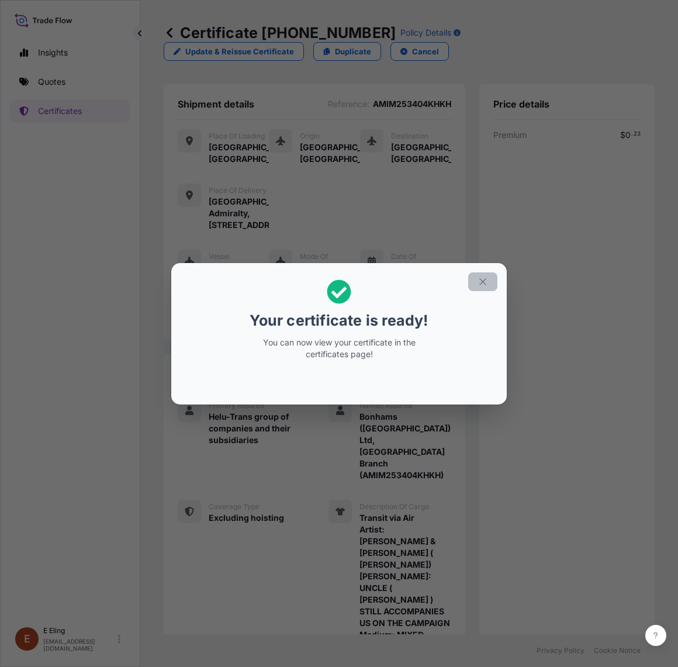
click at [478, 285] on icon "button" at bounding box center [483, 282] width 11 height 11
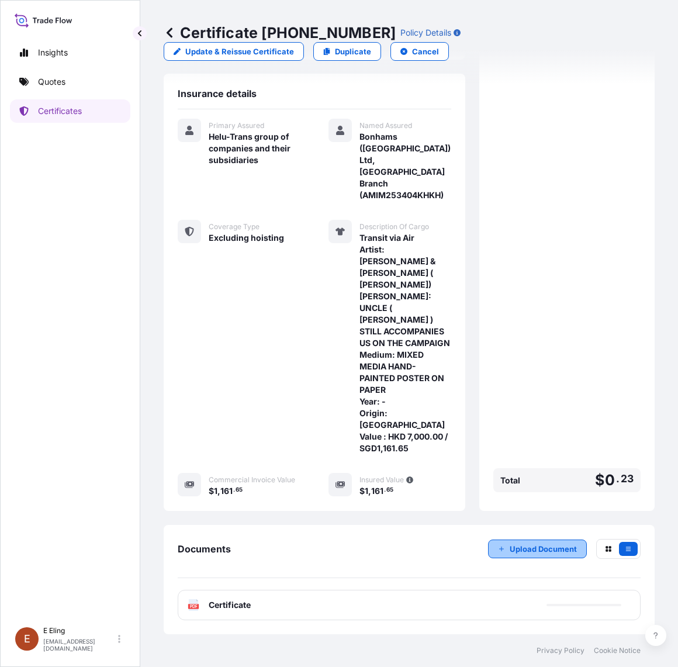
click at [524, 551] on p "Upload Document" at bounding box center [543, 549] width 67 height 12
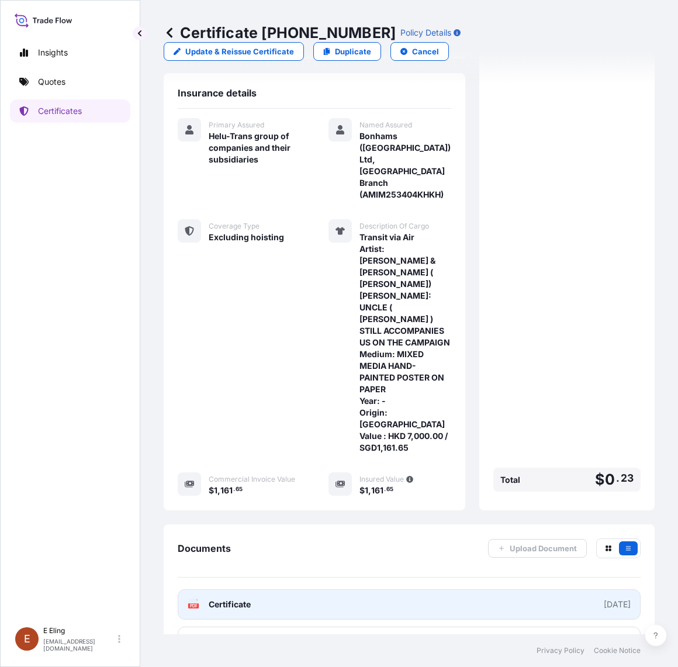
click at [479, 611] on link "PDF Certificate [DATE]" at bounding box center [409, 604] width 463 height 30
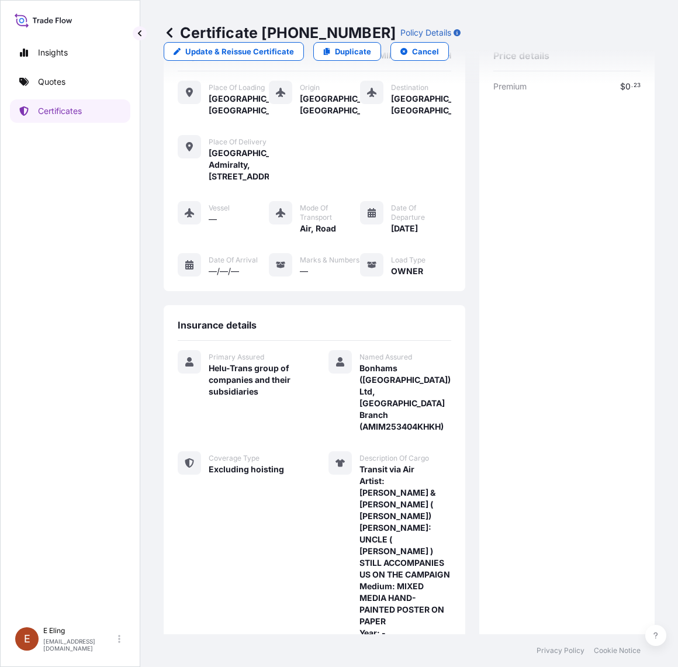
scroll to position [73, 0]
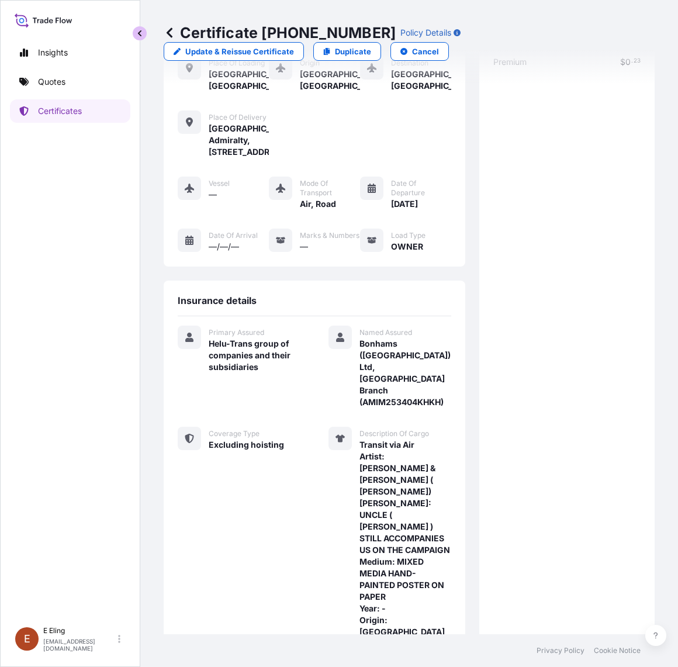
click at [139, 32] on div "Insights Quotes Certificates E E Eling eeling@helutrans.com Certificate 31504-1…" at bounding box center [339, 333] width 678 height 667
click at [165, 30] on icon at bounding box center [170, 33] width 12 height 12
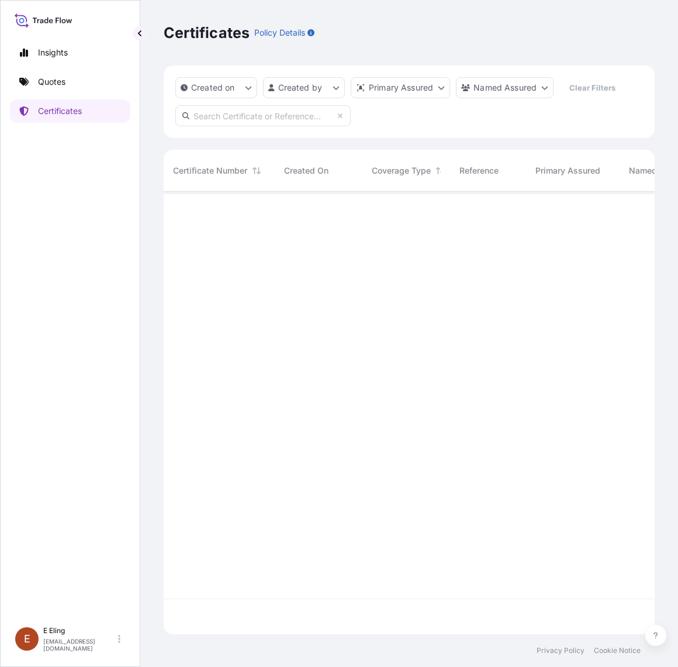
scroll to position [439, 480]
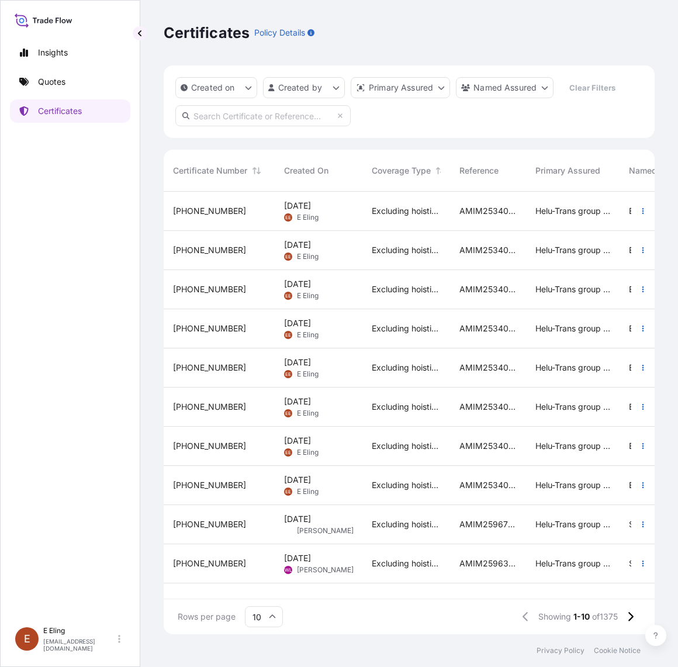
click at [288, 115] on input "text" at bounding box center [262, 115] width 175 height 21
paste input "AMIM253404KHKH"
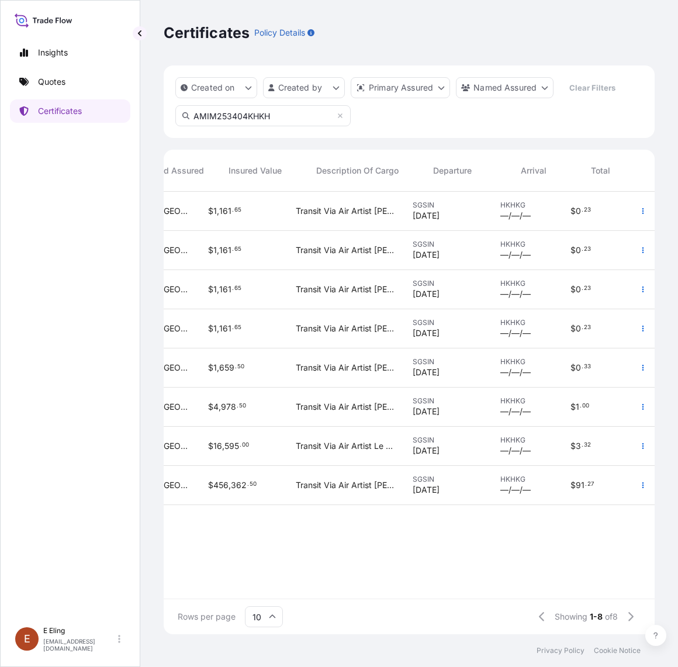
scroll to position [0, 0]
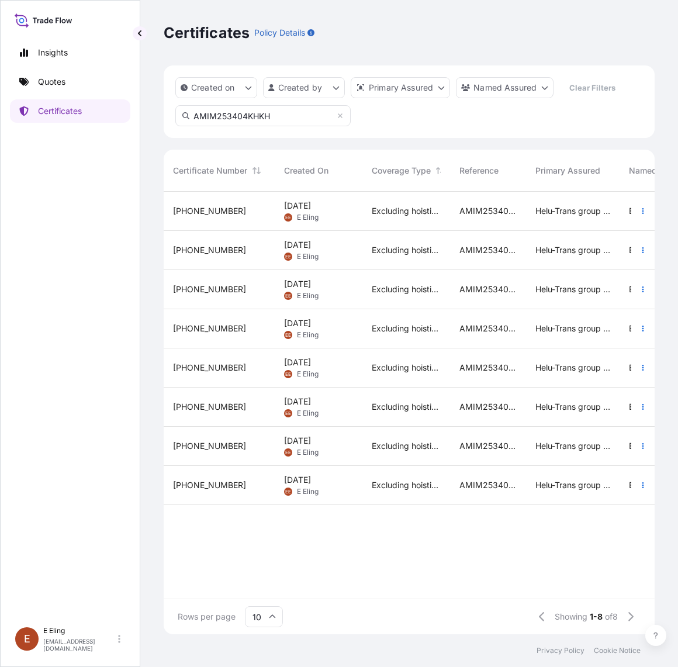
type input "AMIM253404KHKH"
drag, startPoint x: 59, startPoint y: 515, endPoint x: 290, endPoint y: 463, distance: 236.6
click at [63, 513] on div "Insights Quotes Certificates" at bounding box center [70, 325] width 120 height 591
click at [531, 488] on div "Helu-Trans group of companies and their subsidiaries" at bounding box center [573, 485] width 94 height 39
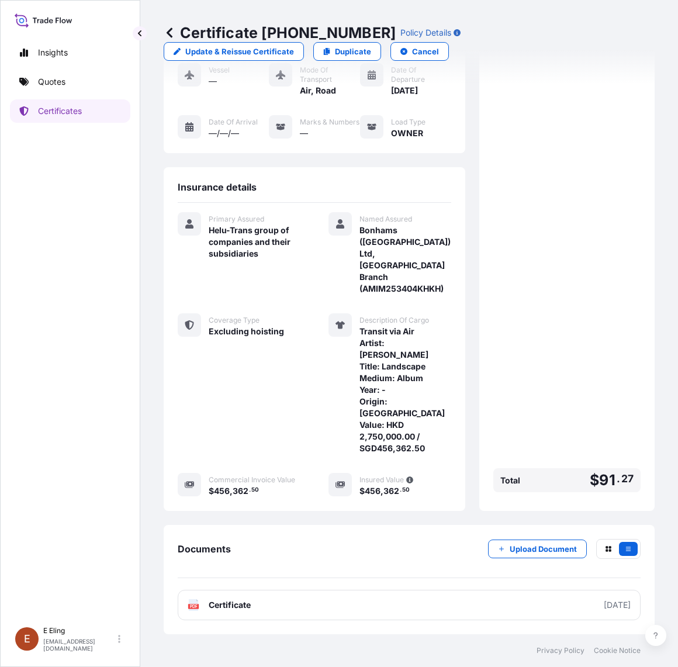
scroll to position [211, 0]
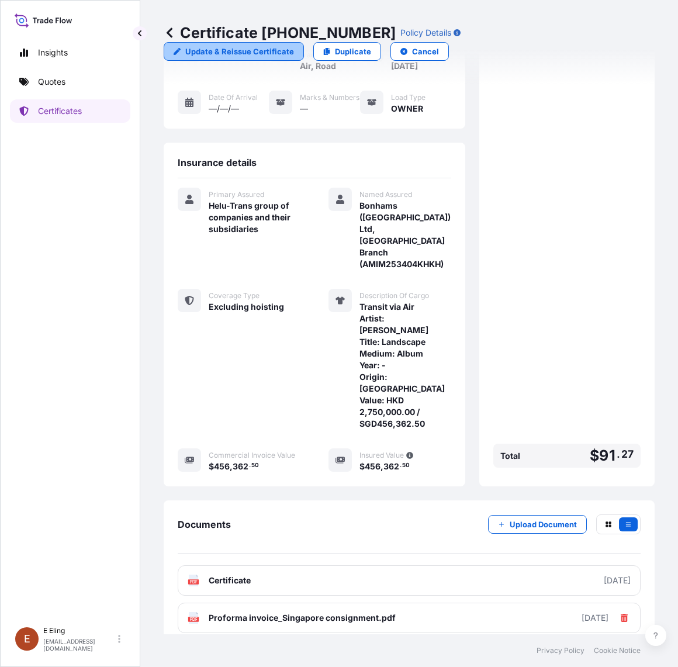
click at [262, 54] on p "Update & Reissue Certificate" at bounding box center [239, 52] width 109 height 12
select select "Road / [GEOGRAPHIC_DATA]"
select select "AIR"
select select "Road / [GEOGRAPHIC_DATA]"
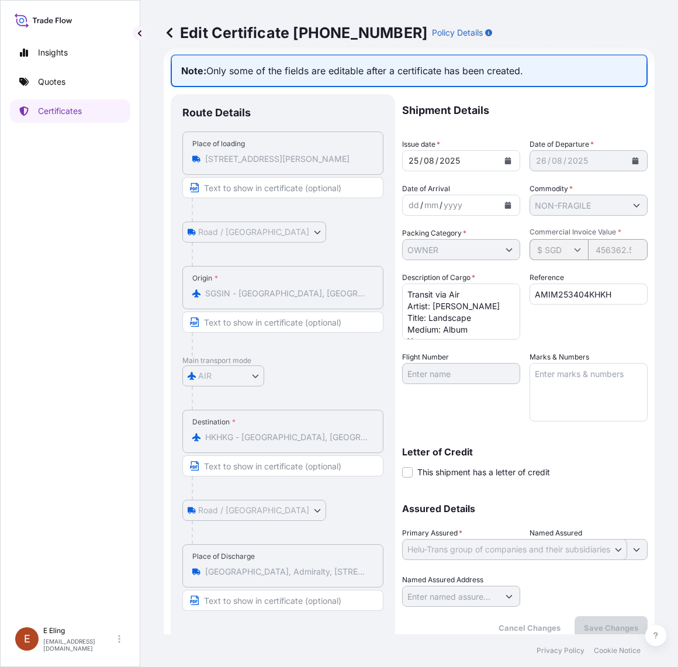
scroll to position [28, 0]
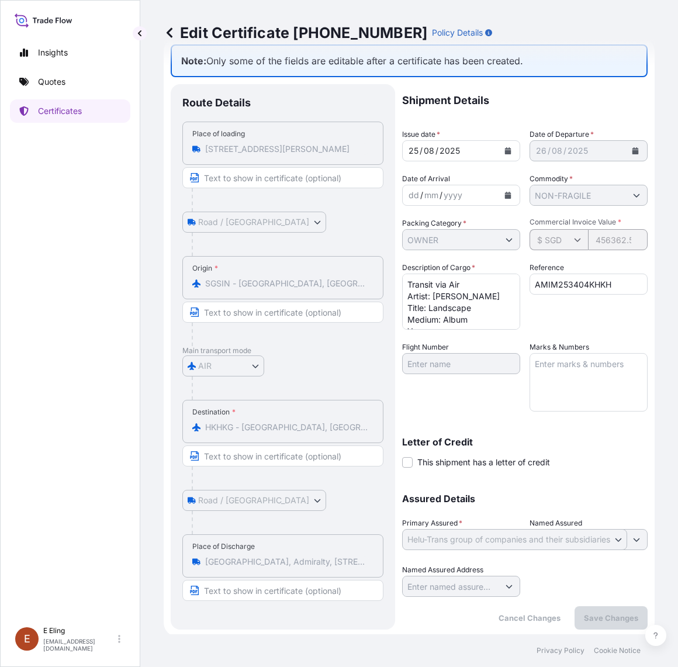
click at [168, 32] on icon at bounding box center [170, 32] width 6 height 10
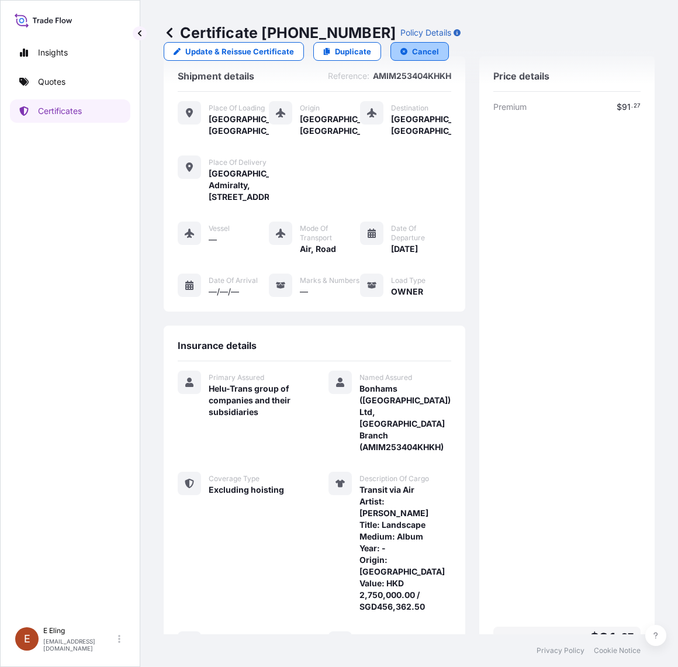
click at [416, 49] on p "Cancel" at bounding box center [425, 52] width 27 height 12
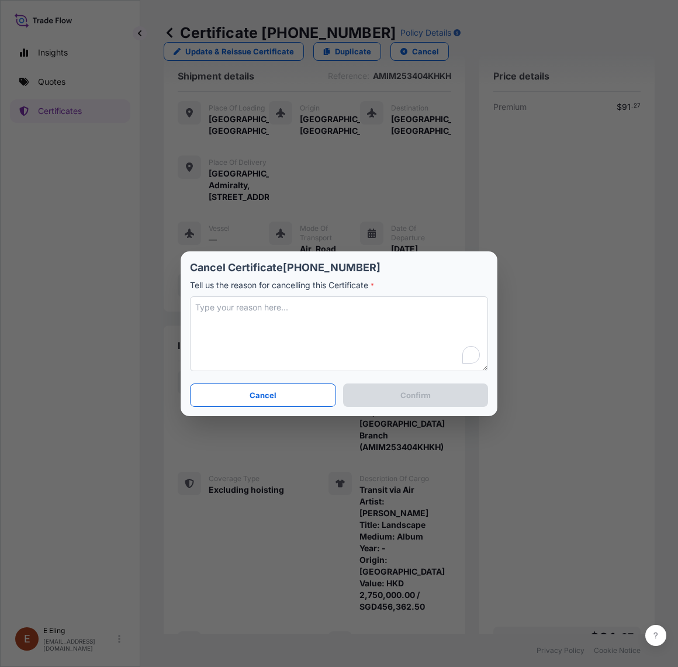
click at [285, 326] on textarea "To enrich screen reader interactions, please activate Accessibility in Grammarl…" at bounding box center [339, 333] width 298 height 75
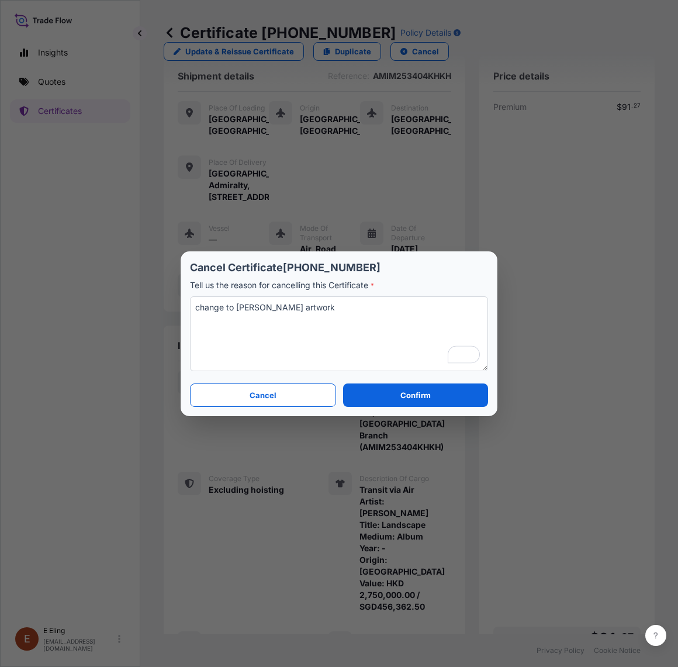
click at [261, 309] on textarea "change to Fragiel artwork" at bounding box center [339, 333] width 298 height 75
type textarea "change to Fragile artwork"
drag, startPoint x: 322, startPoint y: 308, endPoint x: 75, endPoint y: 290, distance: 247.4
click at [75, 290] on div "Cancel Certificate 31504-1377-1 Tell us the reason for cancelling this Certific…" at bounding box center [339, 333] width 678 height 667
click at [387, 396] on button "Confirm" at bounding box center [415, 395] width 145 height 23
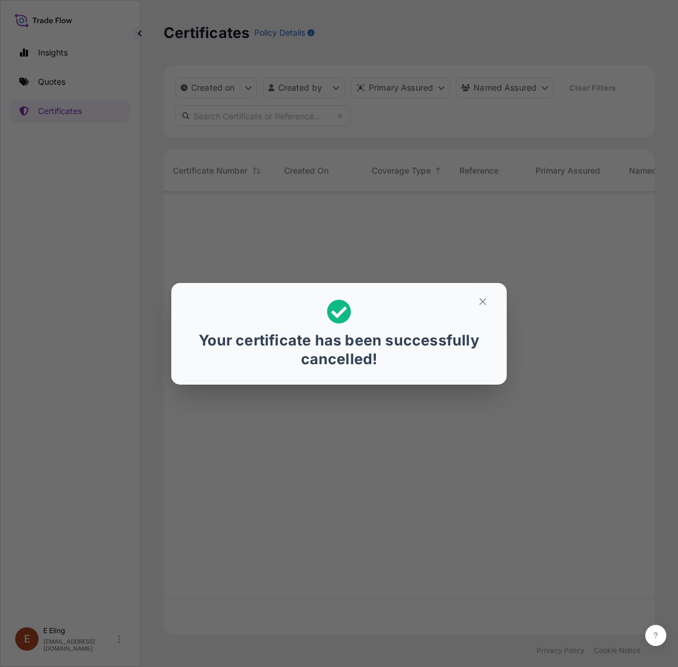
scroll to position [439, 480]
click at [490, 302] on button "button" at bounding box center [482, 301] width 29 height 19
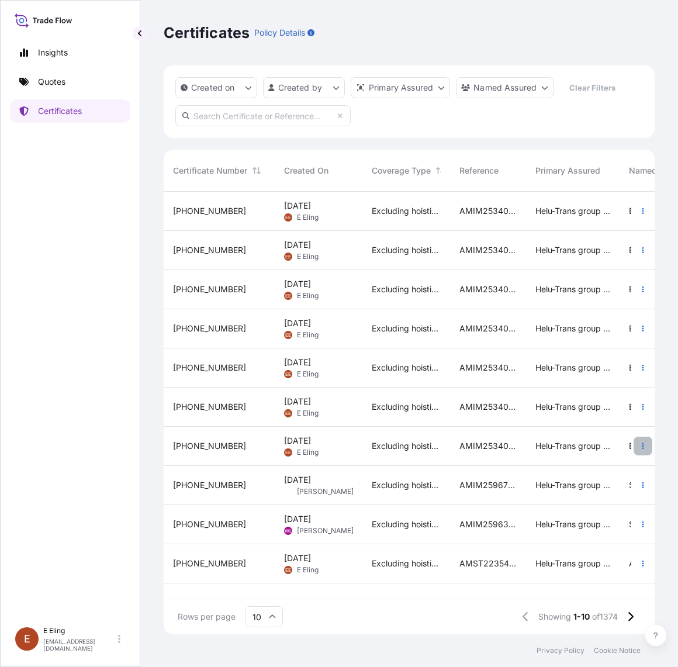
click at [643, 444] on icon "button" at bounding box center [644, 446] width 2 height 6
click at [415, 446] on span "Excluding hoisting" at bounding box center [406, 446] width 69 height 12
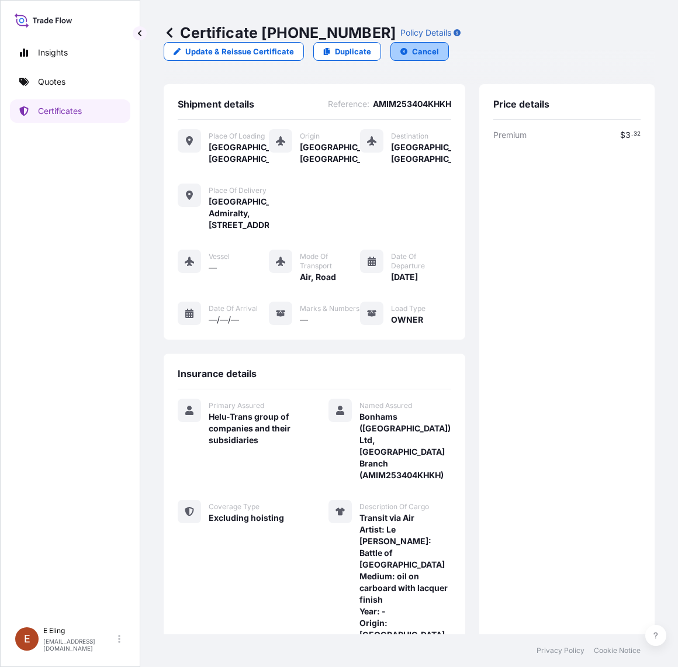
click at [417, 54] on p "Cancel" at bounding box center [425, 52] width 27 height 12
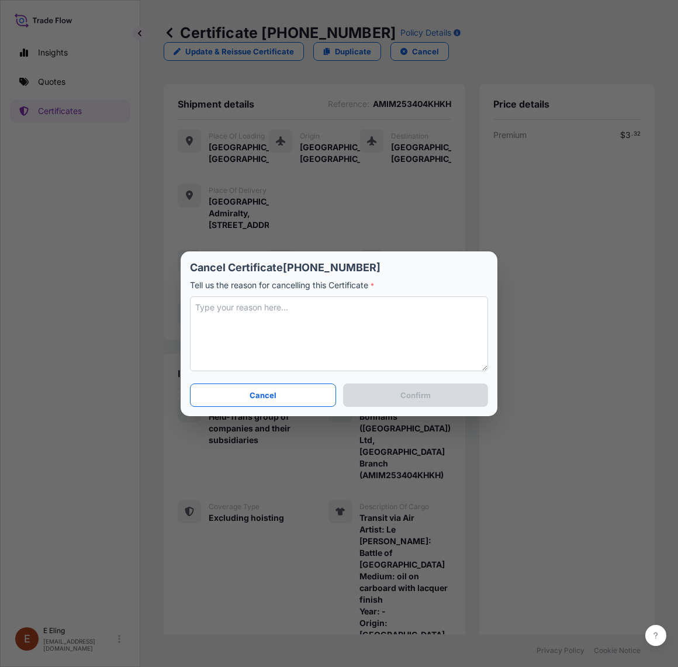
click at [363, 329] on textarea at bounding box center [339, 333] width 298 height 75
paste textarea "AMLS252953LGLG"
click at [386, 315] on textarea "AMLS252953LGLG" at bounding box center [339, 333] width 298 height 75
drag, startPoint x: 386, startPoint y: 315, endPoint x: 1, endPoint y: 335, distance: 385.3
click at [1, 335] on div "Cancel Certificate 31504-1378-1 Tell us the reason for cancelling this Certific…" at bounding box center [339, 333] width 678 height 667
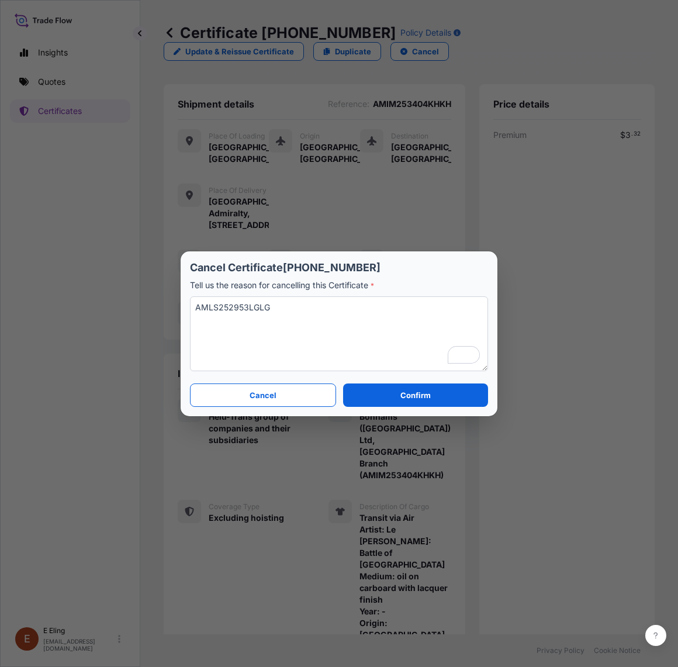
paste textarea "change to Fragile artwork"
type textarea "change to Fragile artwork"
click at [391, 396] on button "Confirm" at bounding box center [415, 395] width 145 height 23
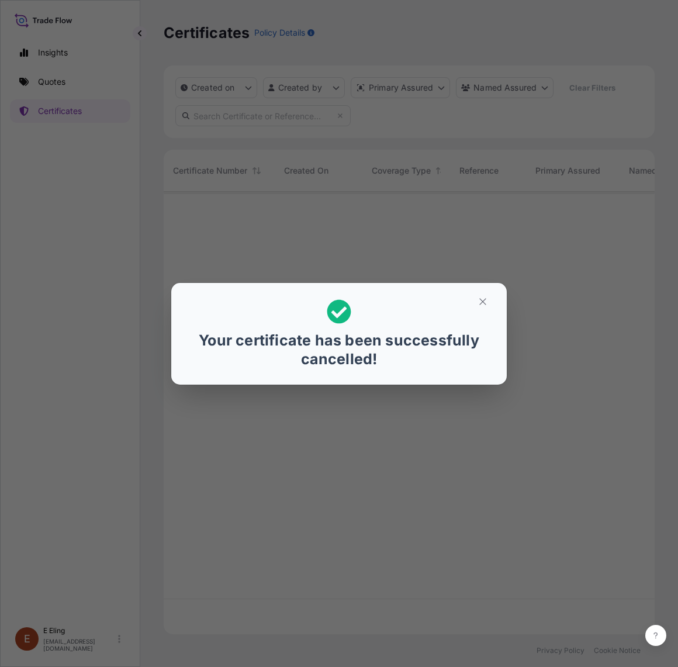
scroll to position [439, 480]
click at [474, 309] on button "button" at bounding box center [482, 301] width 29 height 19
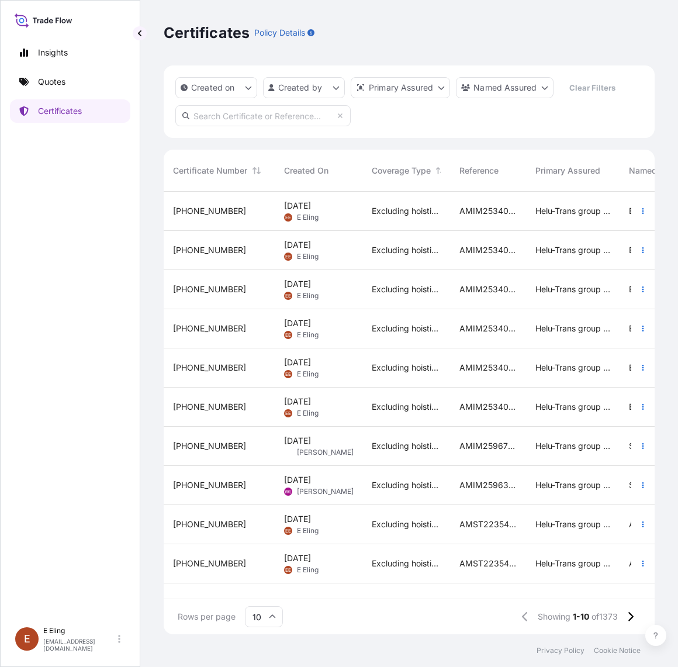
click at [344, 401] on div "[DATE] [PERSON_NAME]" at bounding box center [318, 407] width 69 height 22
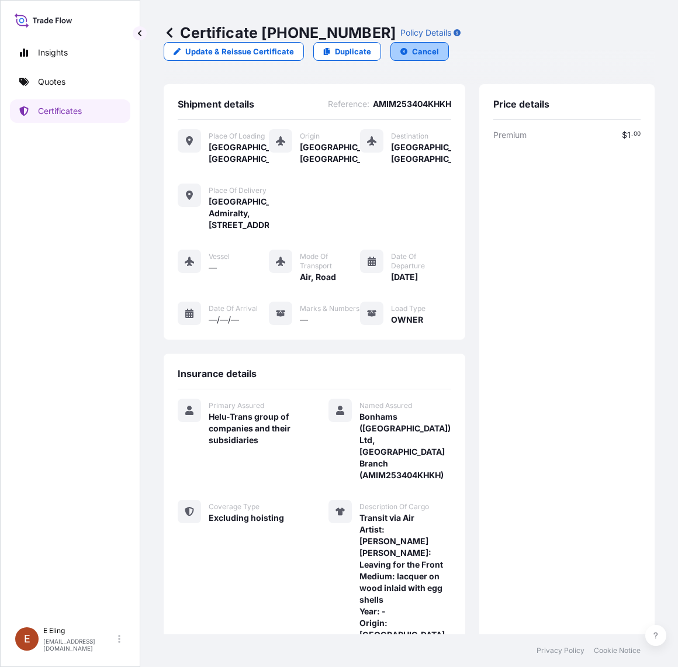
click at [427, 51] on p "Cancel" at bounding box center [425, 52] width 27 height 12
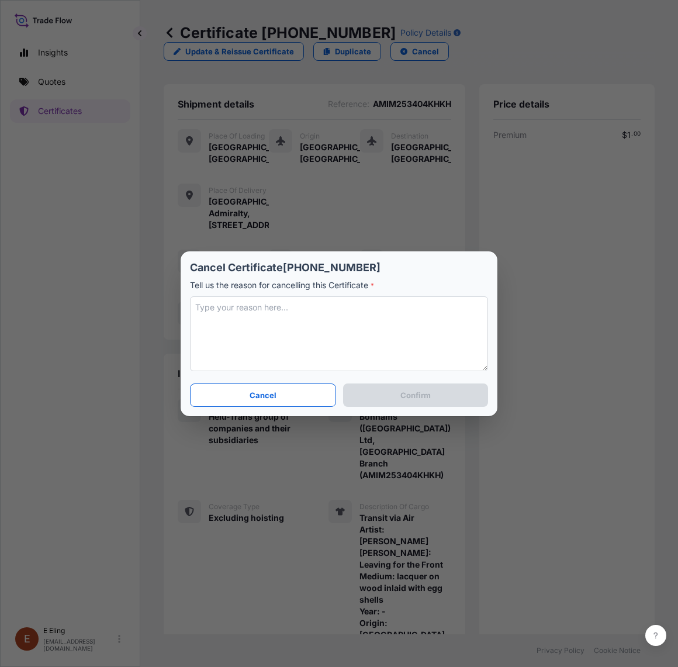
click at [291, 288] on p "Tell us the reason for cancelling this Certificate *" at bounding box center [339, 285] width 298 height 12
click at [294, 298] on textarea "To enrich screen reader interactions, please activate Accessibility in Grammarl…" at bounding box center [339, 333] width 298 height 75
paste textarea "change to Fragile artwork"
type textarea "change to Fragile artwork"
click at [392, 393] on button "Confirm" at bounding box center [415, 395] width 145 height 23
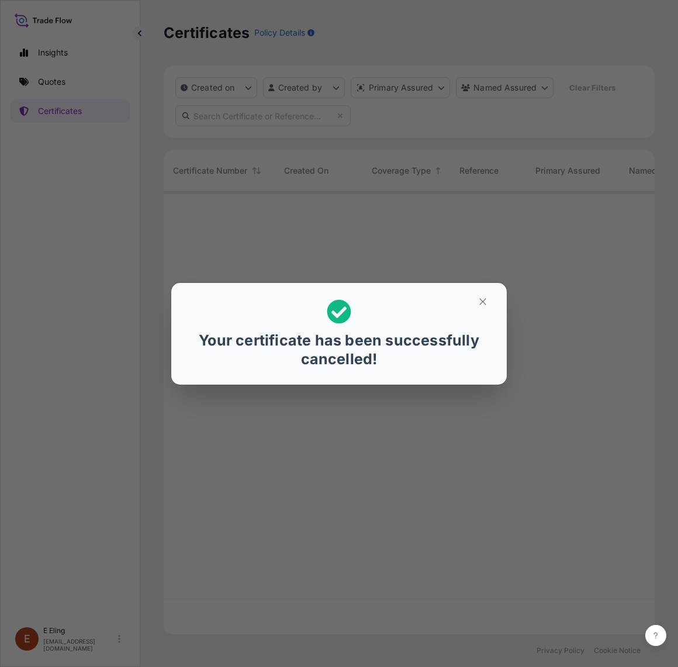
scroll to position [439, 480]
click at [484, 299] on icon "button" at bounding box center [482, 301] width 6 height 6
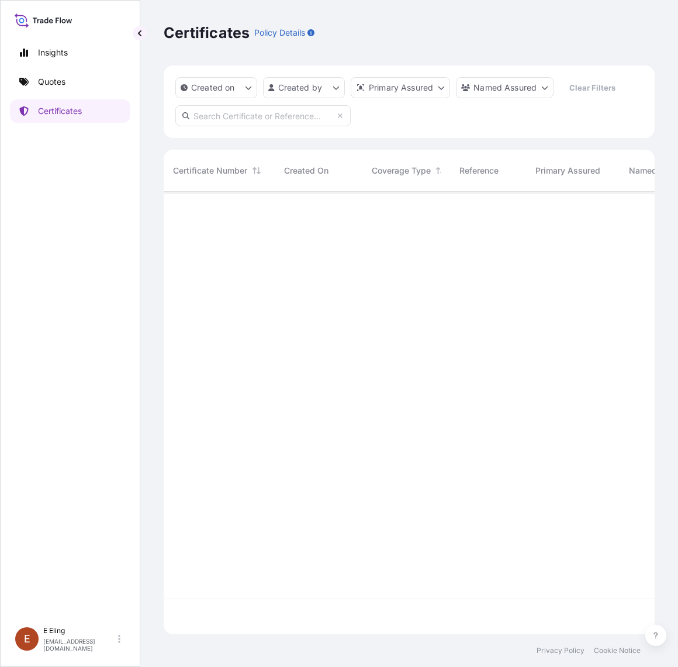
click at [220, 112] on input "text" at bounding box center [262, 115] width 175 height 21
paste input "change to Fragile artwork"
type input "change to Fragile artwork"
click at [341, 116] on icon at bounding box center [340, 115] width 5 height 5
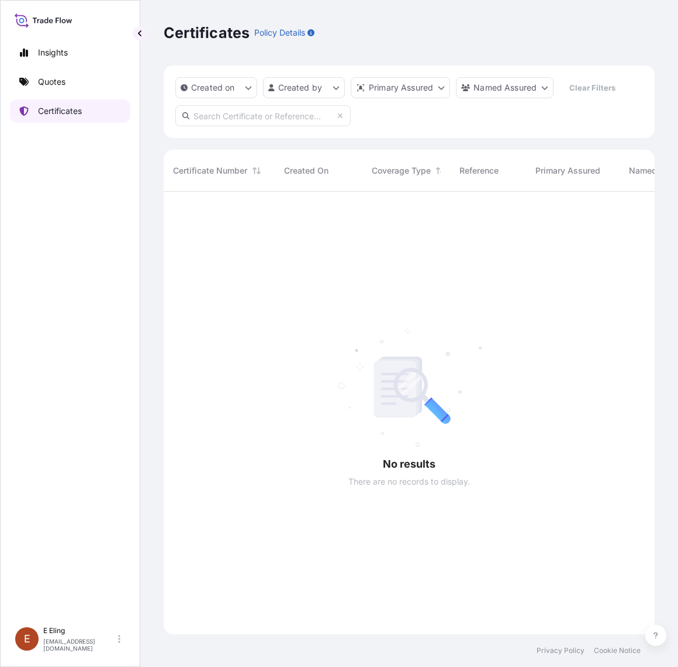
click at [76, 106] on p "Certificates" at bounding box center [60, 111] width 44 height 12
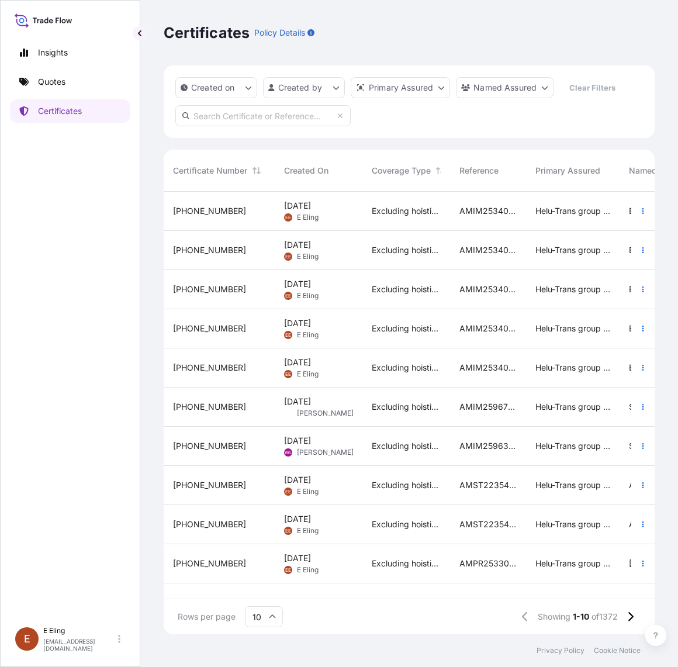
scroll to position [439, 480]
click at [311, 361] on span "[DATE]" at bounding box center [297, 363] width 27 height 12
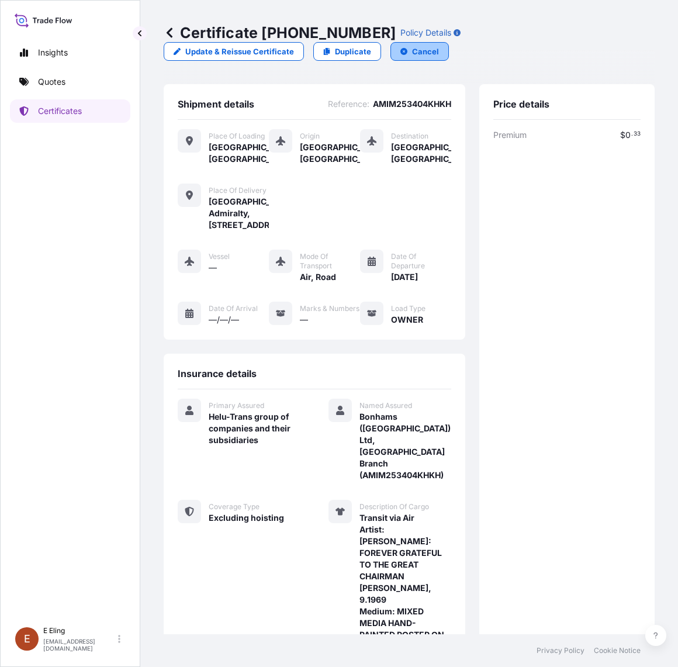
click at [402, 51] on icon "button" at bounding box center [404, 51] width 7 height 7
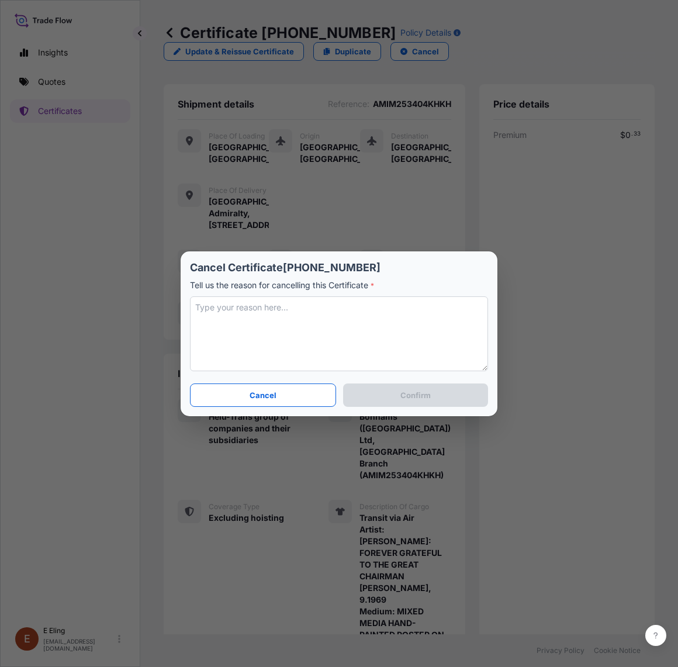
click at [299, 325] on textarea at bounding box center [339, 333] width 298 height 75
paste textarea "change to Fragile artwork"
type textarea "change to Fragile artwork"
click at [379, 392] on button "Confirm" at bounding box center [415, 395] width 145 height 23
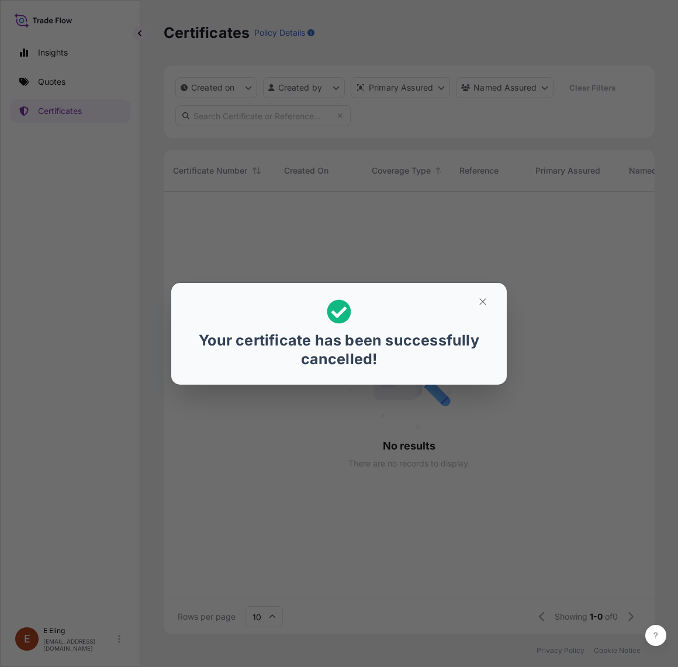
scroll to position [12, 12]
click at [477, 302] on button "button" at bounding box center [482, 301] width 29 height 19
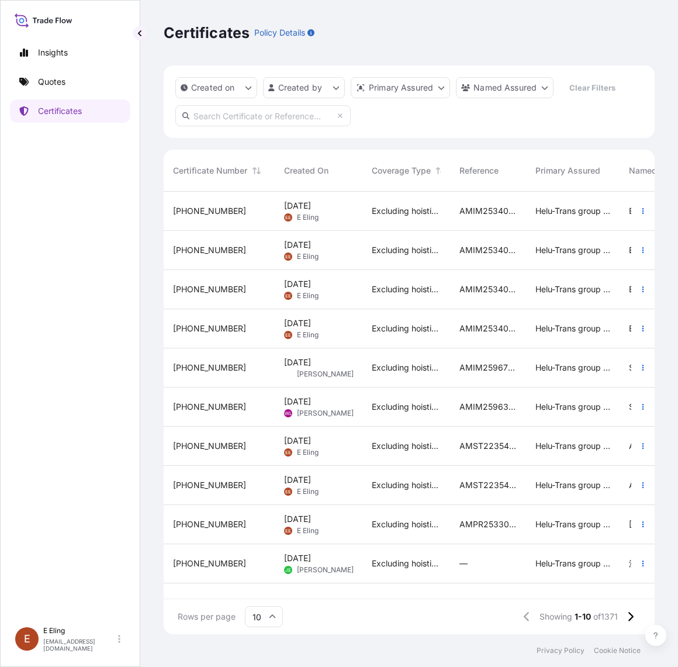
click at [337, 334] on div "[DATE] [PERSON_NAME]" at bounding box center [318, 328] width 69 height 22
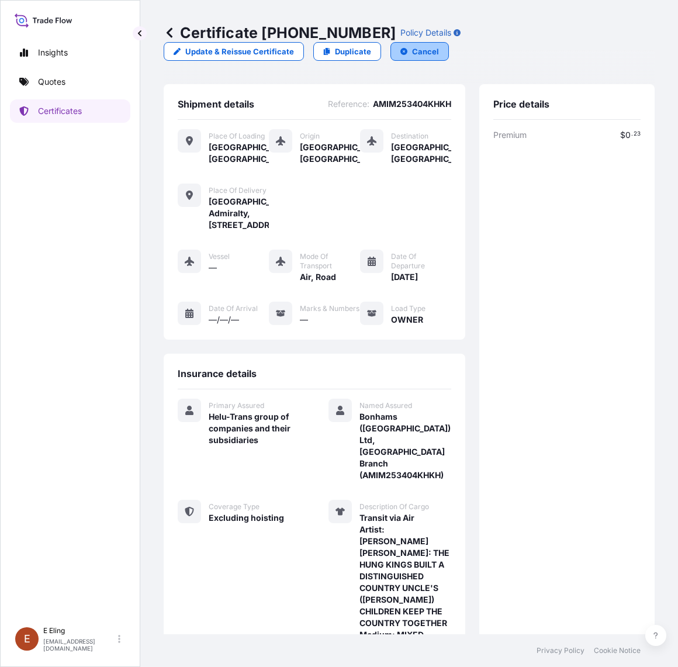
click at [436, 51] on button "Cancel" at bounding box center [420, 51] width 58 height 19
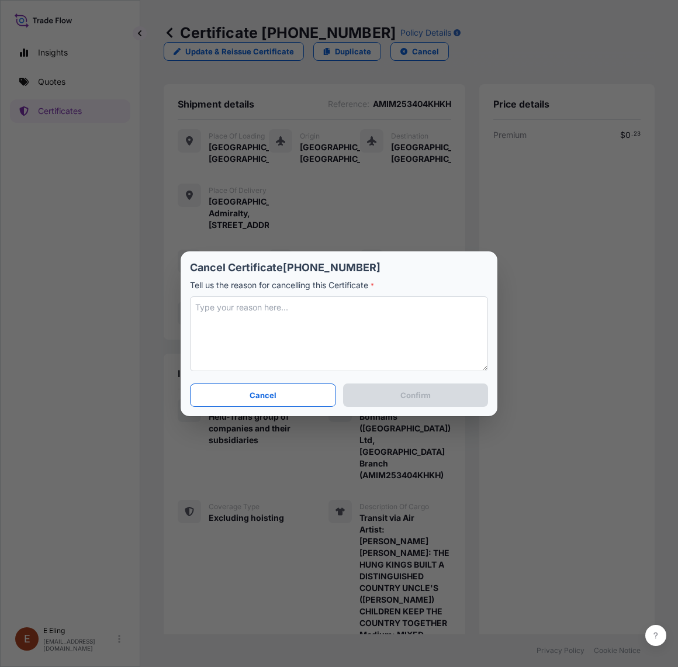
click at [295, 292] on div "Cancel Certificate 31504-1381-1 Tell us the reason for cancelling this Certific…" at bounding box center [339, 317] width 298 height 113
click at [322, 326] on textarea "To enrich screen reader interactions, please activate Accessibility in Grammarl…" at bounding box center [339, 333] width 298 height 75
paste textarea "change to Fragile artwork"
type textarea "change to Fragile artwork"
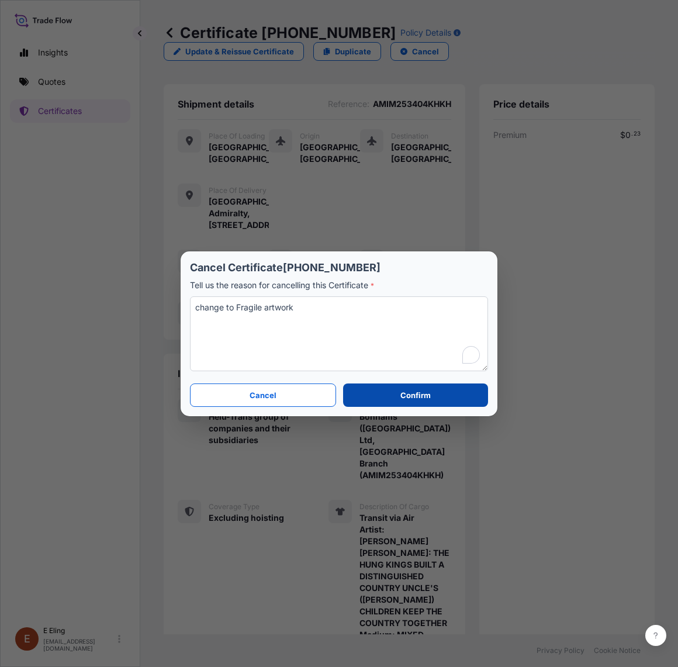
click at [396, 386] on button "Confirm" at bounding box center [415, 395] width 145 height 23
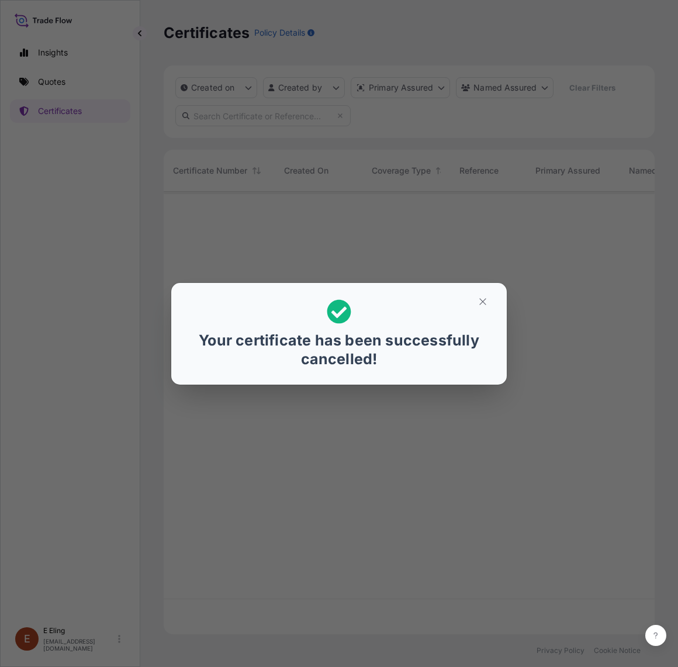
scroll to position [439, 480]
click at [492, 305] on button "button" at bounding box center [482, 301] width 29 height 19
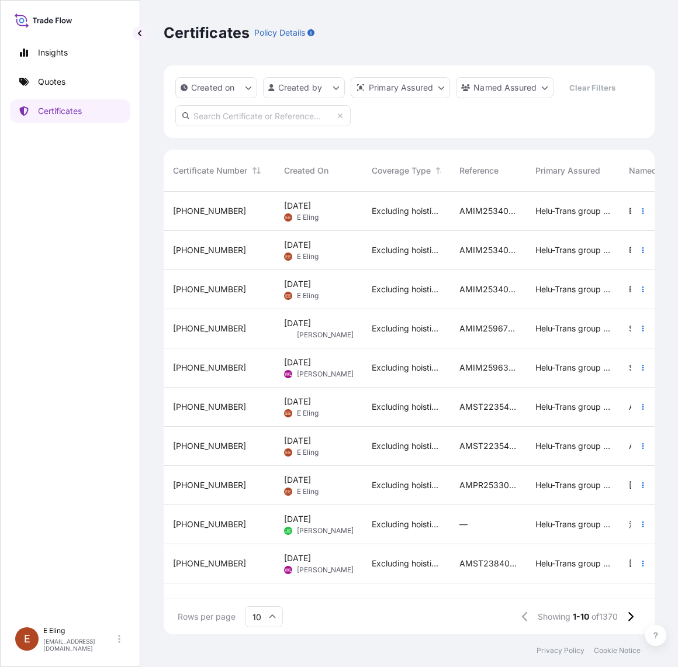
click at [355, 282] on div "[DATE] [PERSON_NAME]" at bounding box center [319, 289] width 88 height 39
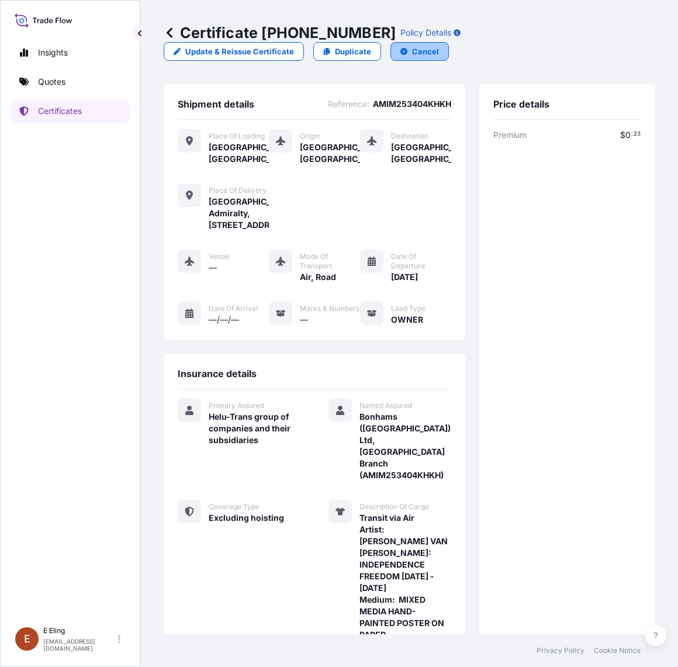
click at [405, 48] on icon "button" at bounding box center [404, 51] width 7 height 7
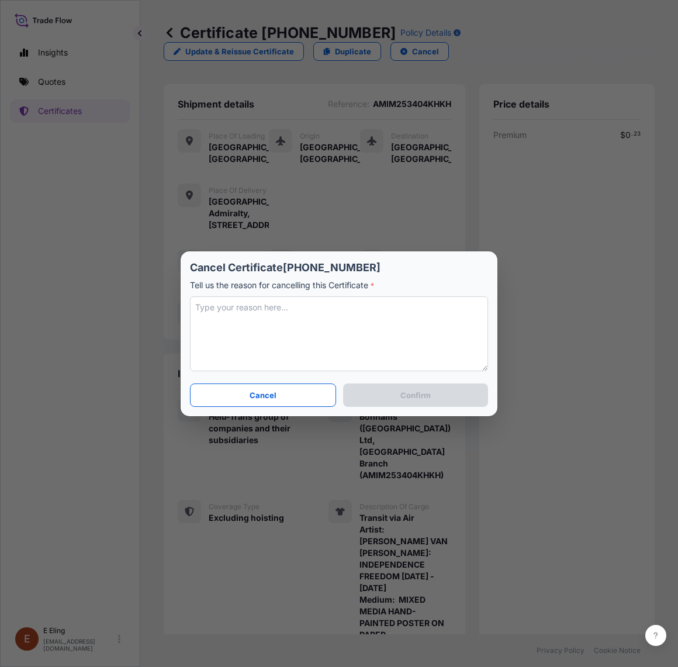
click at [390, 326] on textarea at bounding box center [339, 333] width 298 height 75
paste textarea "change to Fragile artwork"
type textarea "change to Fragile artwork"
click at [409, 396] on p "Confirm" at bounding box center [416, 395] width 30 height 12
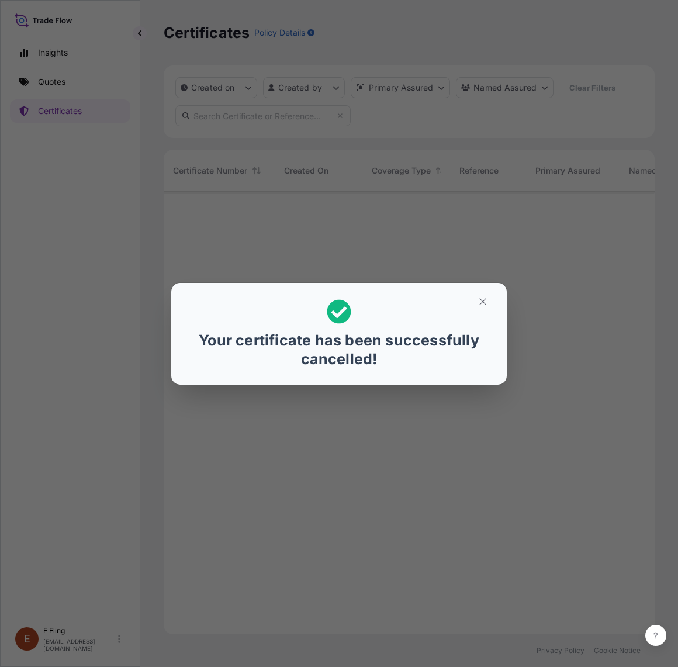
scroll to position [439, 480]
click at [481, 299] on icon "button" at bounding box center [483, 301] width 11 height 11
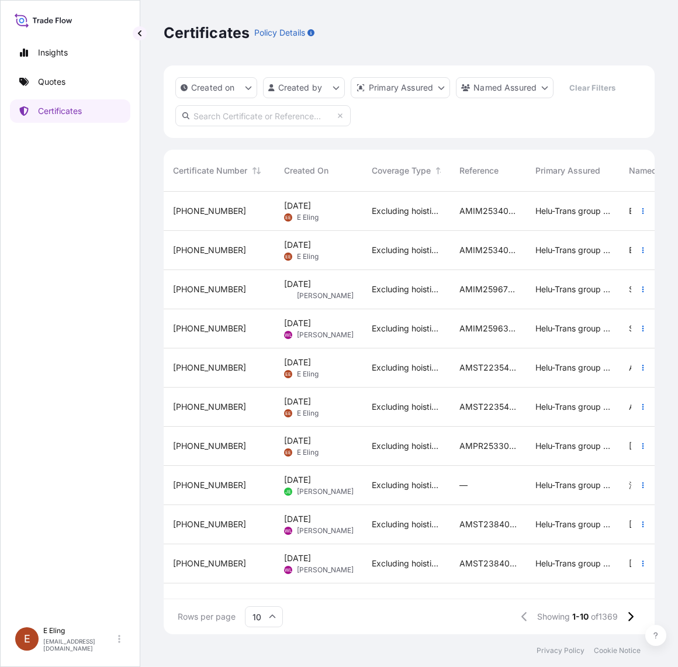
click at [367, 253] on div "Excluding hoisting" at bounding box center [407, 250] width 88 height 39
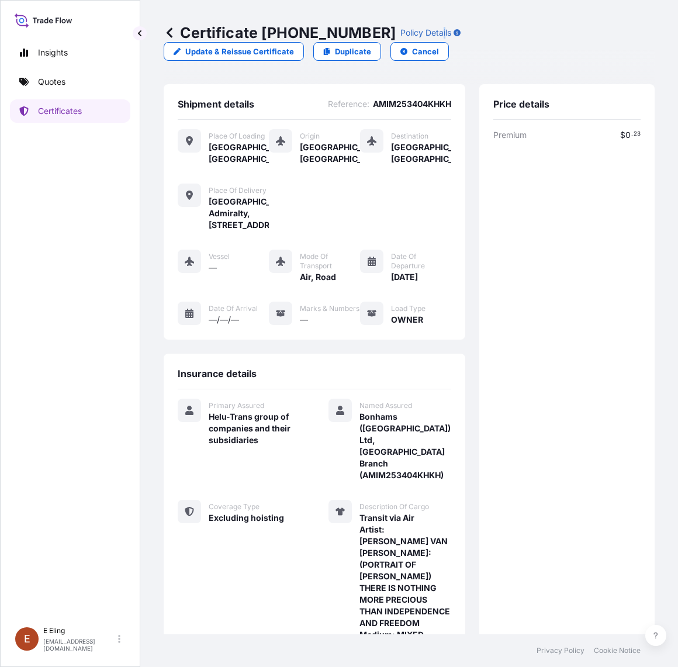
click at [416, 39] on div "Policy Details" at bounding box center [431, 32] width 60 height 19
click at [415, 50] on p "Cancel" at bounding box center [425, 52] width 27 height 12
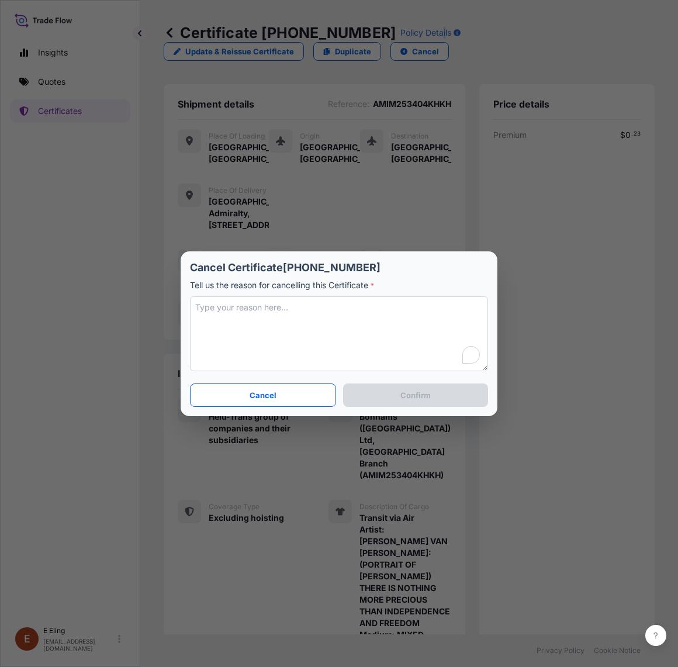
click at [354, 329] on textarea "To enrich screen reader interactions, please activate Accessibility in Grammarl…" at bounding box center [339, 333] width 298 height 75
paste textarea "change to Fragile artwork"
type textarea "change to Fragile artwork"
click at [396, 381] on section "Cancel Certificate 31504-1383-1 Tell us the reason for cancelling this Certific…" at bounding box center [339, 333] width 317 height 165
click at [401, 395] on p "Confirm" at bounding box center [416, 395] width 30 height 12
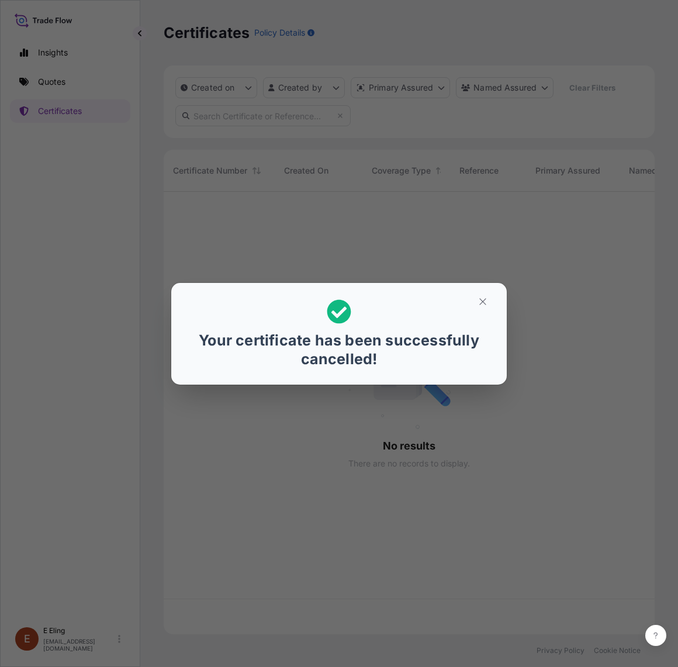
scroll to position [439, 480]
click at [479, 303] on icon "button" at bounding box center [483, 301] width 11 height 11
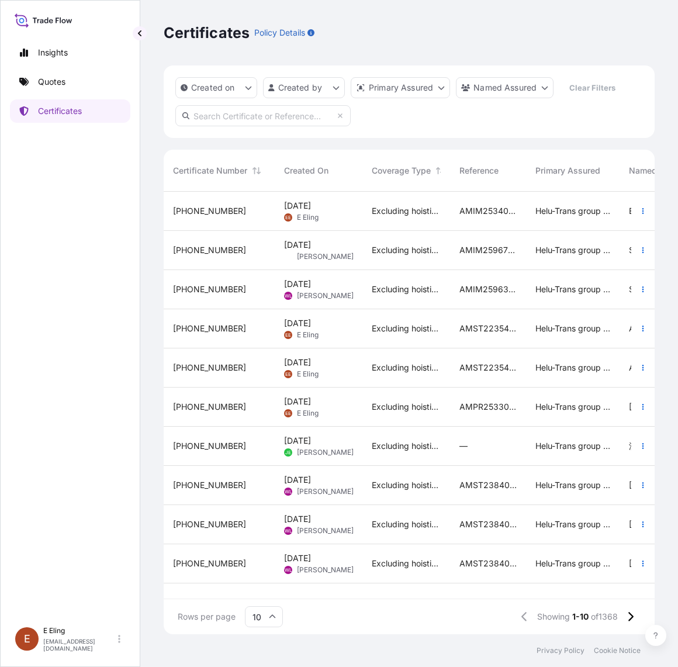
click at [339, 218] on div "[DATE] [PERSON_NAME]" at bounding box center [318, 211] width 69 height 22
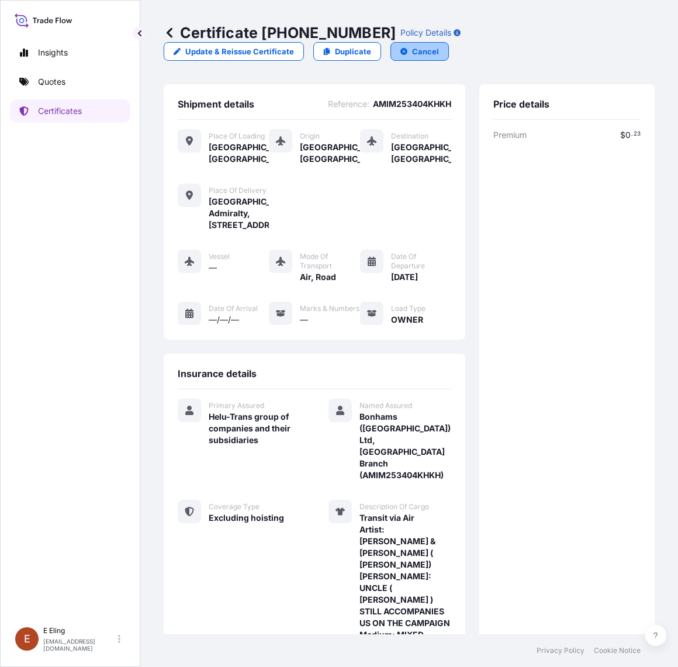
click at [405, 56] on button "Cancel" at bounding box center [420, 51] width 58 height 19
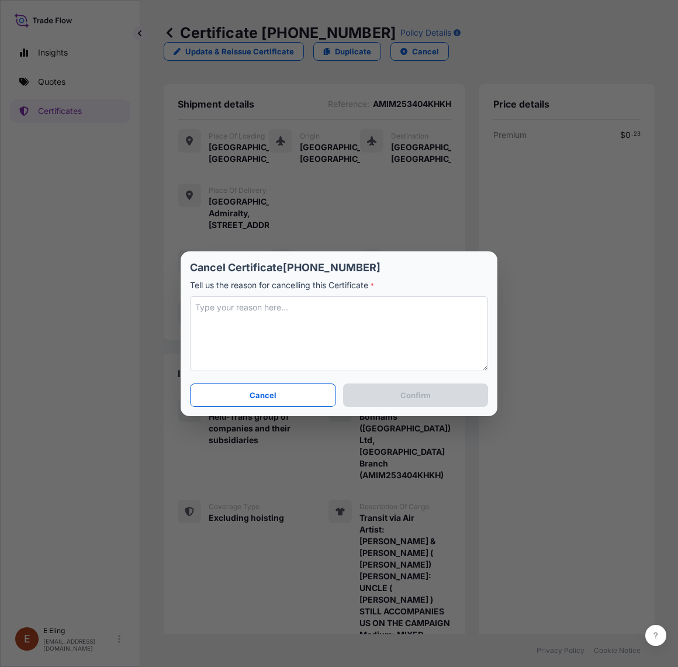
click at [378, 341] on textarea at bounding box center [339, 333] width 298 height 75
paste textarea "change to Fragile artwork"
type textarea "change to Fragile artwork"
click at [405, 396] on p "Confirm" at bounding box center [416, 395] width 30 height 12
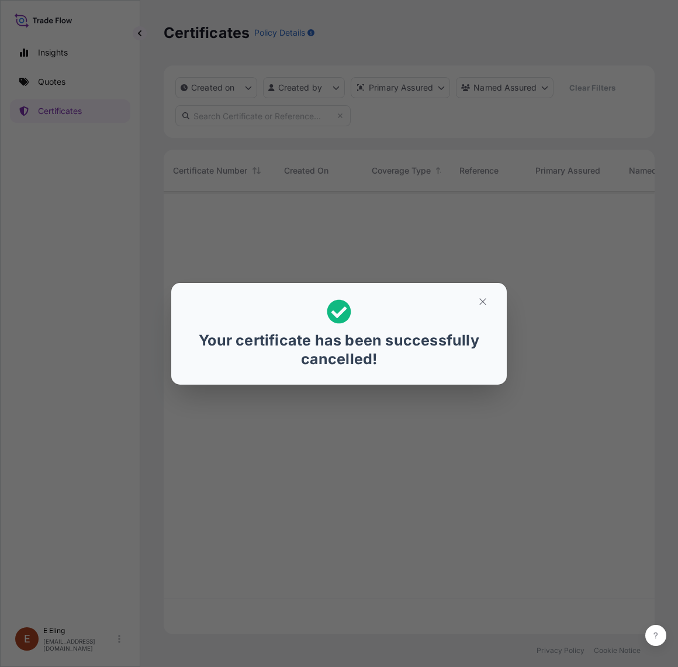
scroll to position [439, 480]
click at [479, 299] on icon "button" at bounding box center [483, 301] width 11 height 11
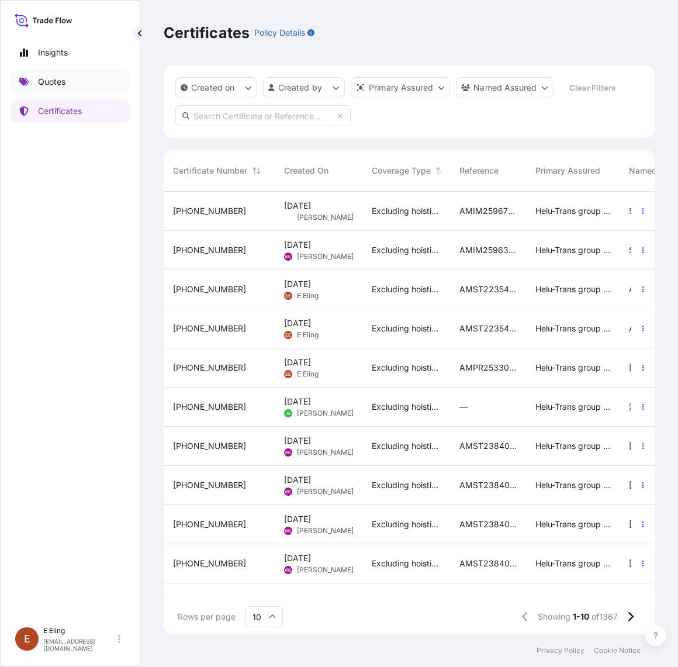
click at [44, 70] on link "Quotes" at bounding box center [70, 81] width 120 height 23
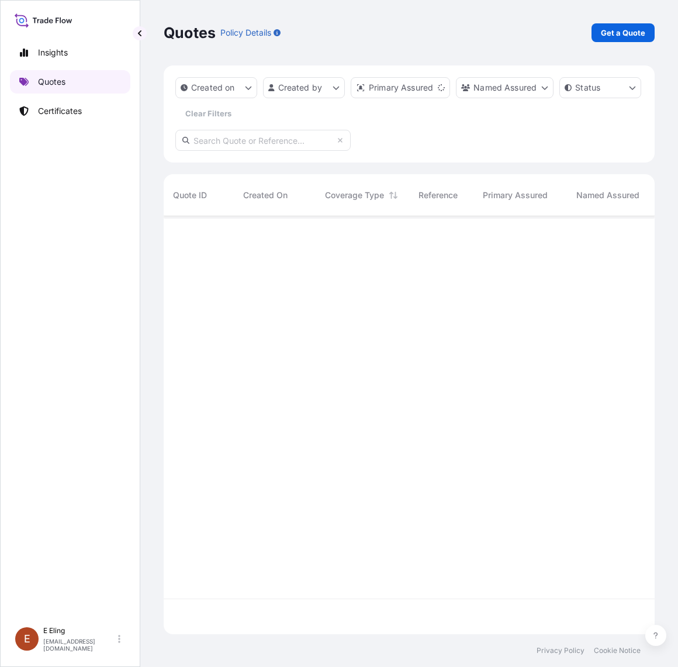
scroll to position [413, 480]
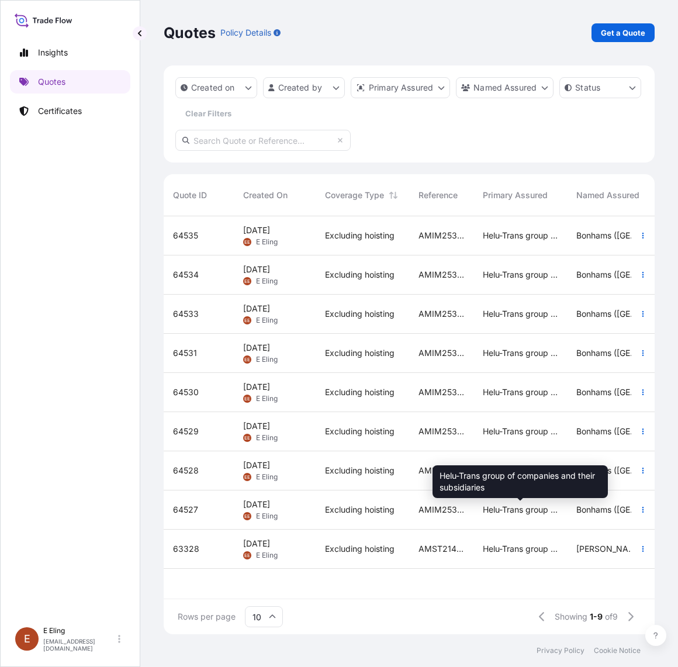
click at [531, 506] on span "Helu-Trans group of companies and their subsidiaries" at bounding box center [520, 510] width 75 height 12
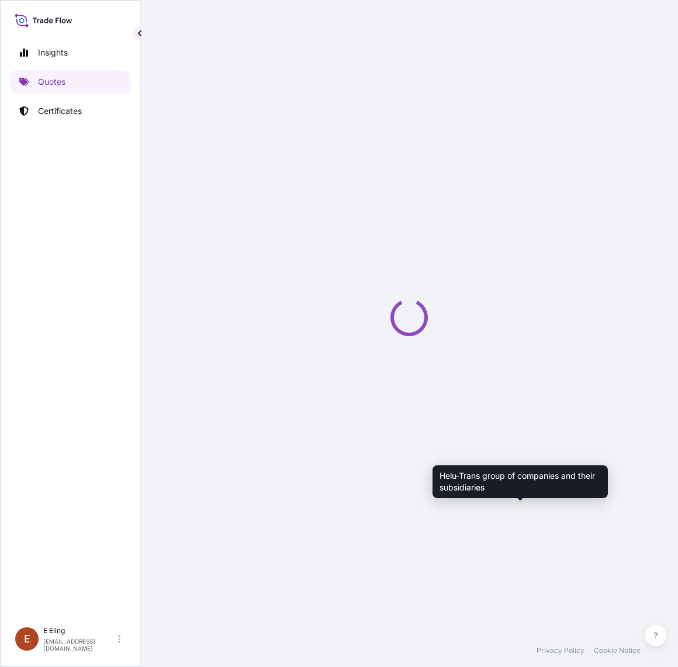
select select "Road / [GEOGRAPHIC_DATA]"
select select "AIR"
select select "Road / [GEOGRAPHIC_DATA]"
select select "Transit"
select select "[GEOGRAPHIC_DATA]"
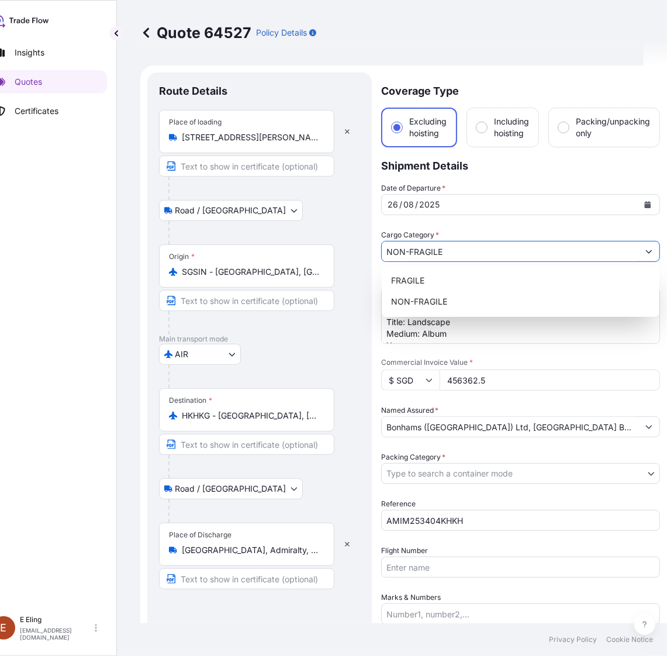
click at [657, 249] on button "Show suggestions" at bounding box center [648, 251] width 21 height 21
click at [443, 299] on div "NON-FRAGILE" at bounding box center [520, 301] width 268 height 21
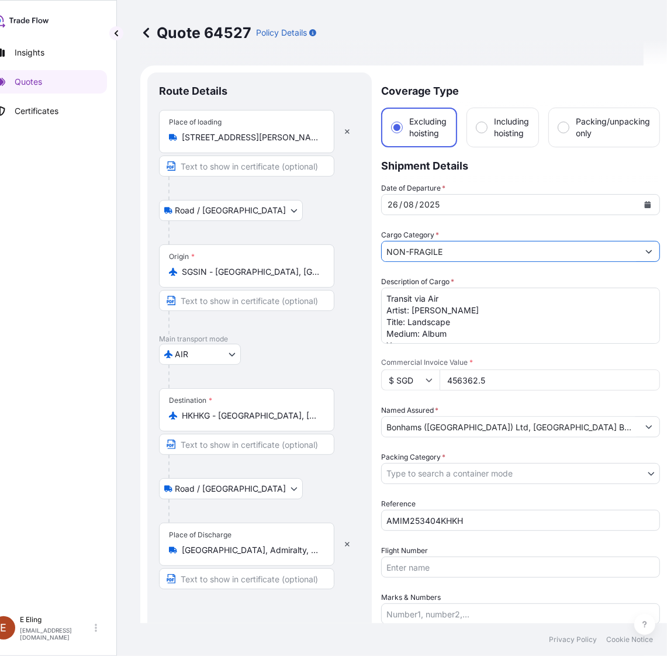
click at [522, 253] on input "NON-FRAGILE" at bounding box center [510, 251] width 257 height 21
click at [646, 253] on icon "Show suggestions" at bounding box center [649, 251] width 7 height 7
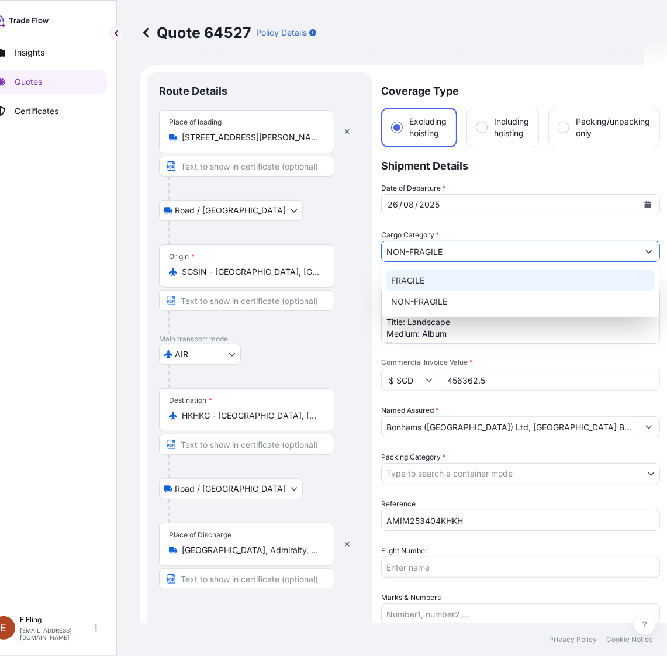
click at [481, 285] on div "FRAGILE" at bounding box center [520, 280] width 268 height 21
type input "FRAGILE"
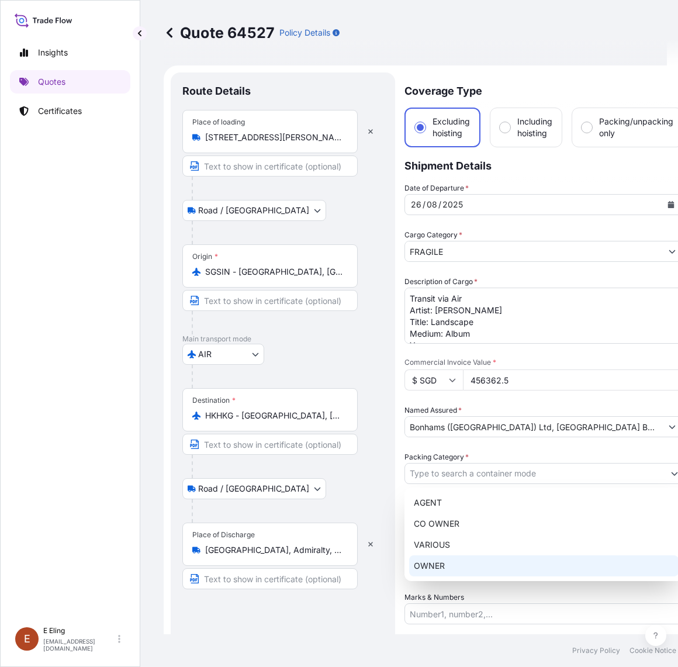
select select "Road / [GEOGRAPHIC_DATA]"
select select "AIR"
select select "Road / Inland"
select select "Transit"
select select "Singapore"
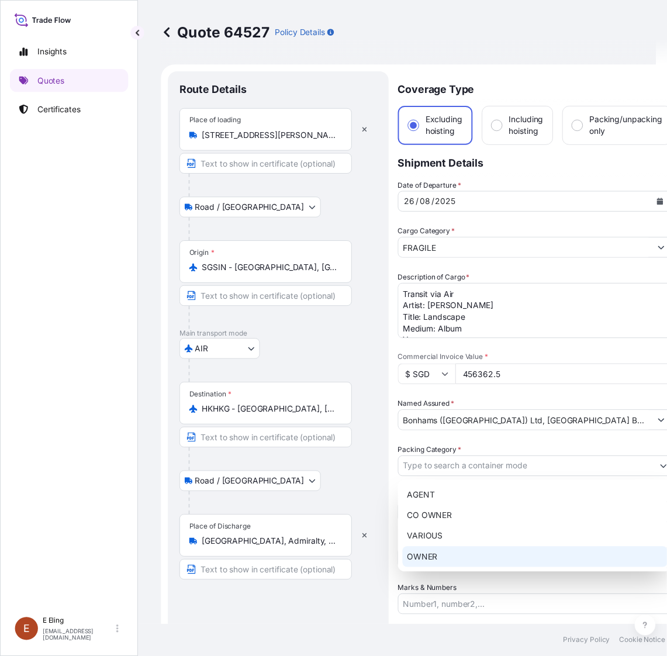
scroll to position [0, 23]
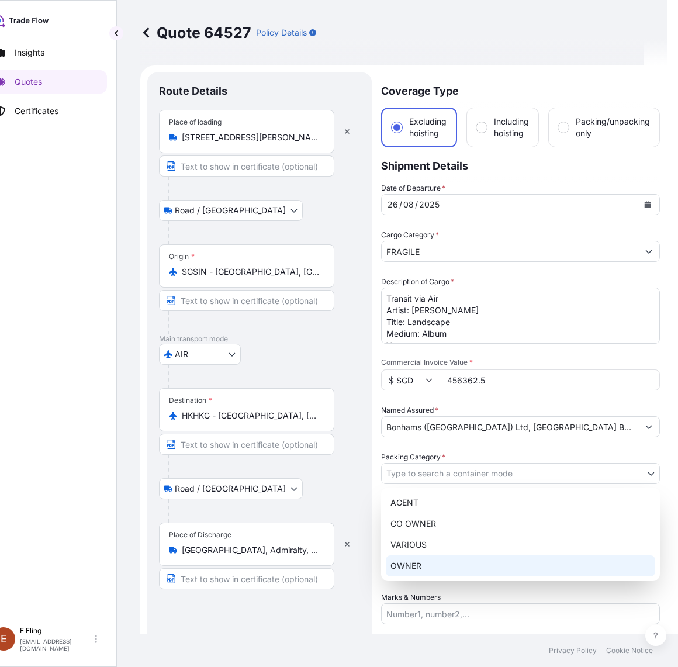
click at [434, 569] on div "OWNER" at bounding box center [521, 565] width 270 height 21
select select "27"
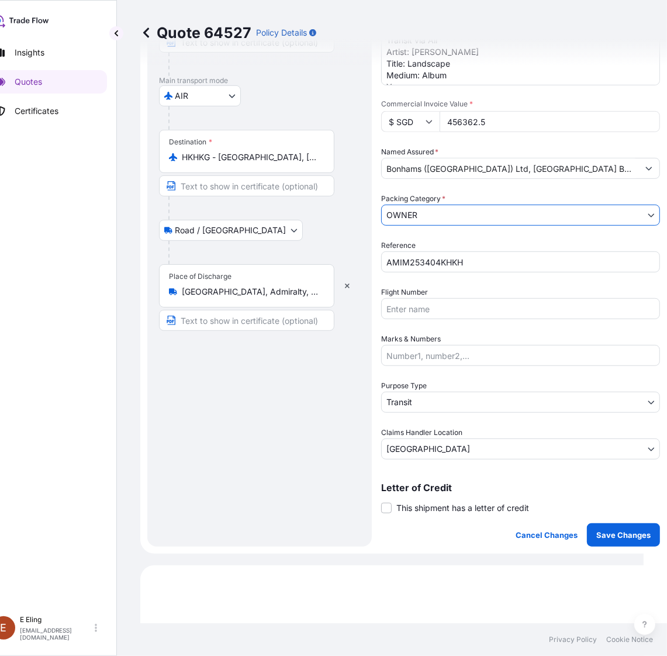
scroll to position [292, 0]
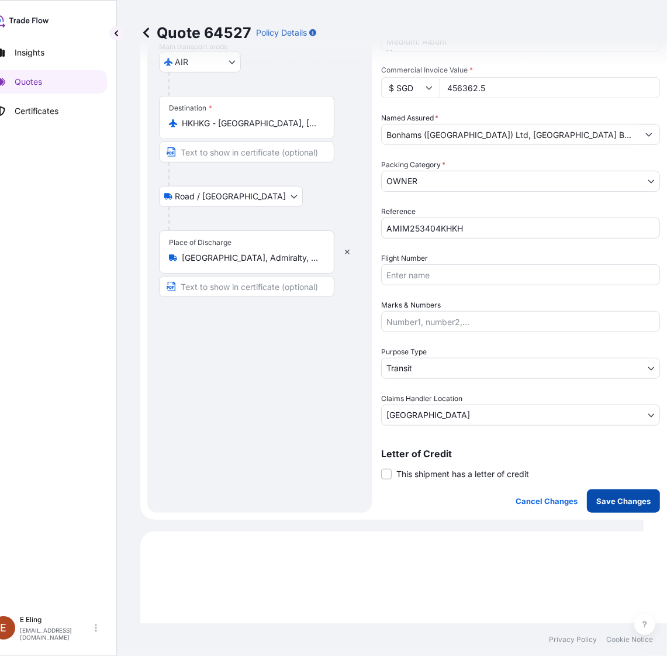
click at [624, 498] on p "Save Changes" at bounding box center [623, 501] width 54 height 12
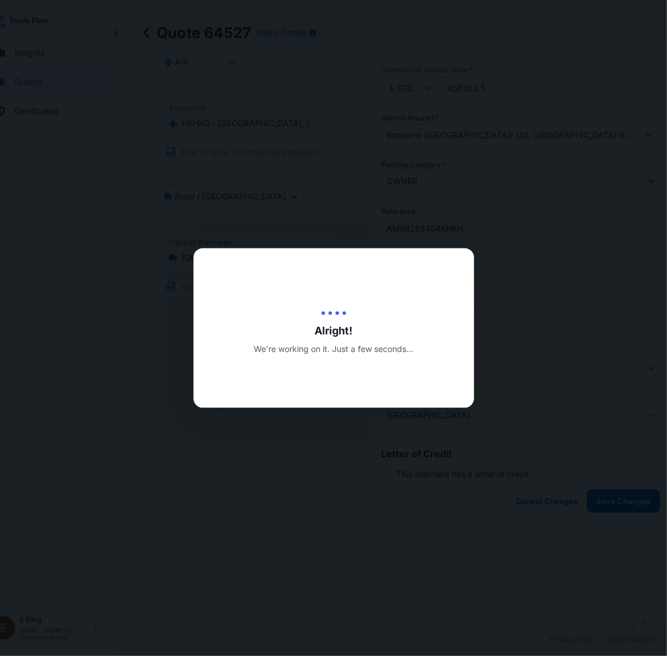
type input "25/08/2025"
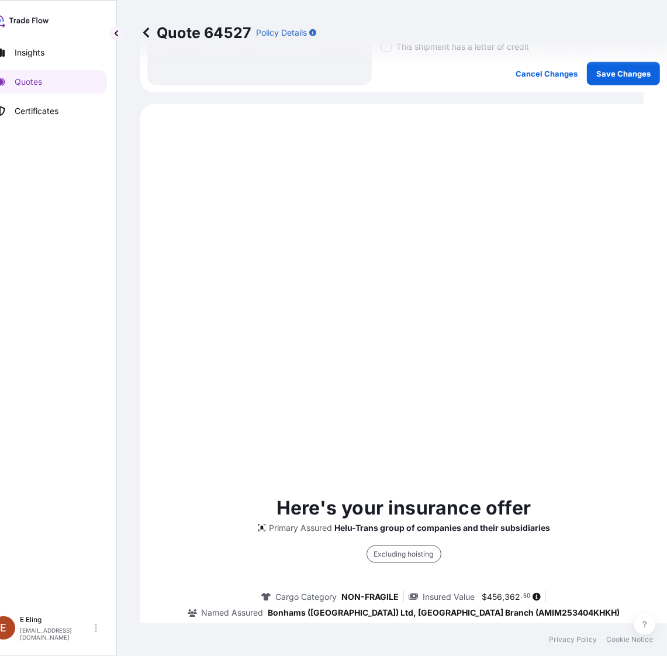
scroll to position [764, 0]
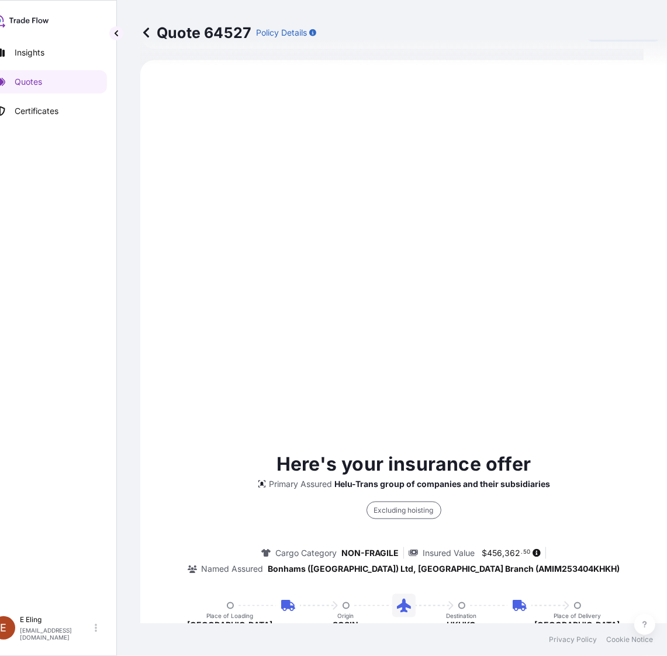
select select "Road / Inland"
select select "AIR"
select select "Road / Inland"
select select "Transit"
select select "Singapore"
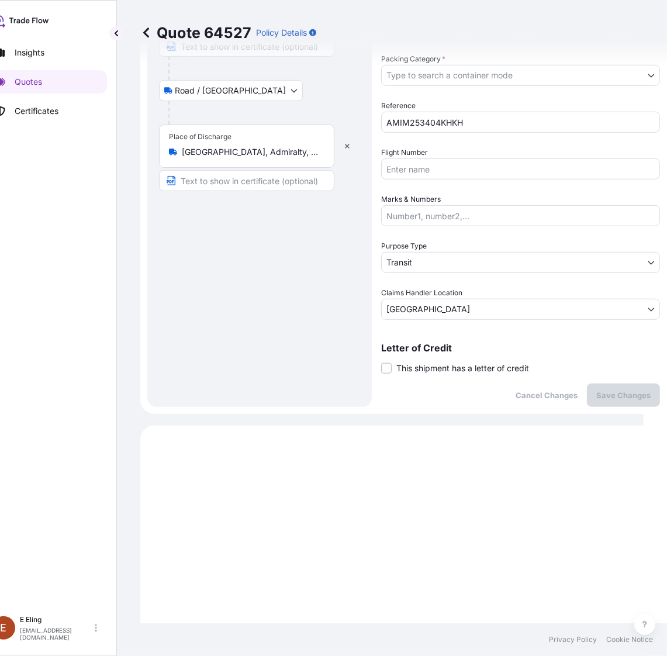
scroll to position [179, 0]
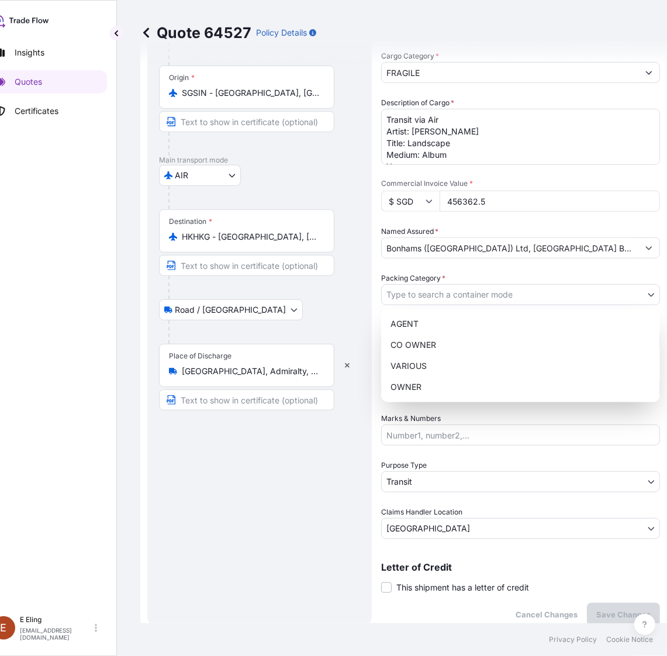
click at [454, 292] on body "Insights Quotes Certificates E E Eling eeling@helutrans.com Quote 64527 Policy …" at bounding box center [305, 328] width 656 height 656
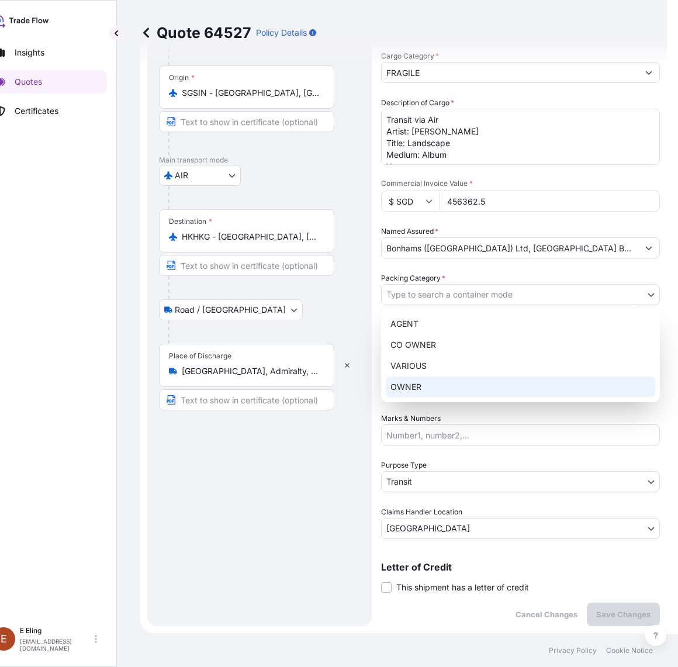
click at [433, 385] on div "OWNER" at bounding box center [521, 387] width 270 height 21
select select "27"
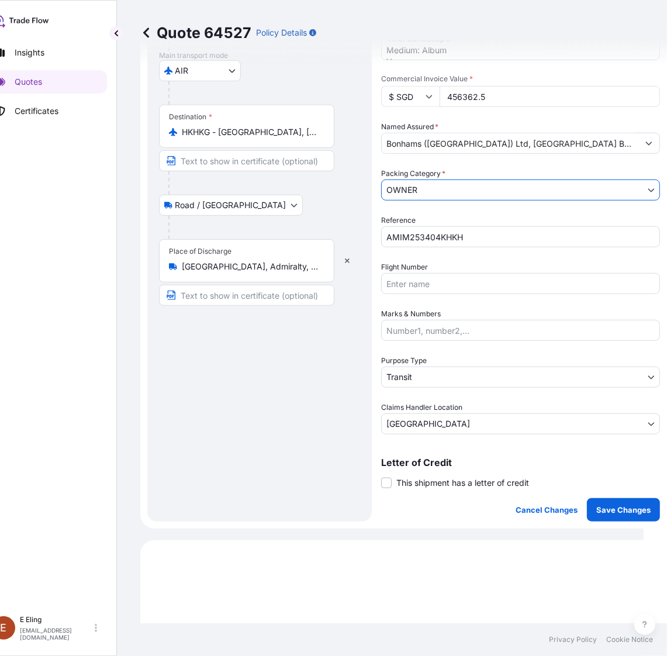
scroll to position [292, 0]
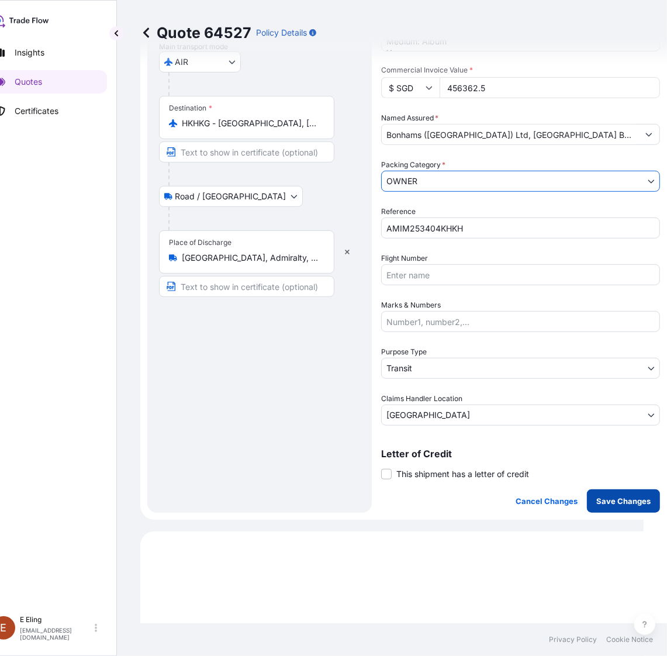
click at [622, 495] on p "Save Changes" at bounding box center [623, 501] width 54 height 12
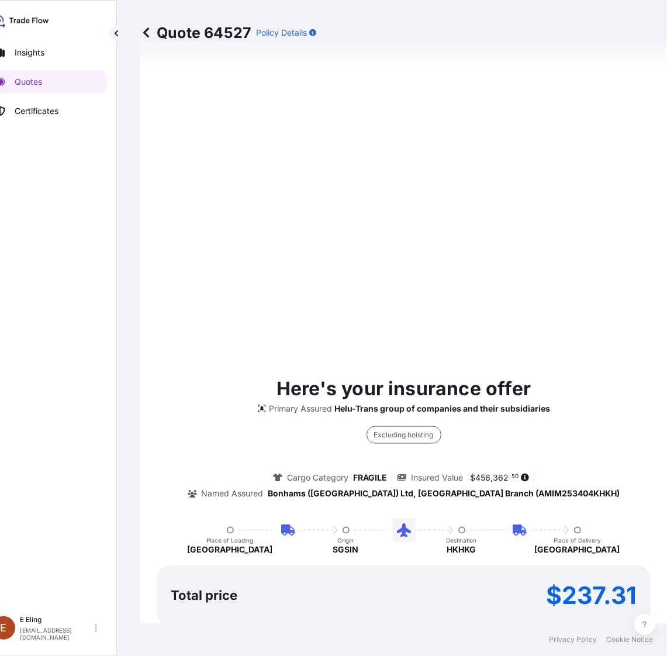
scroll to position [910, 0]
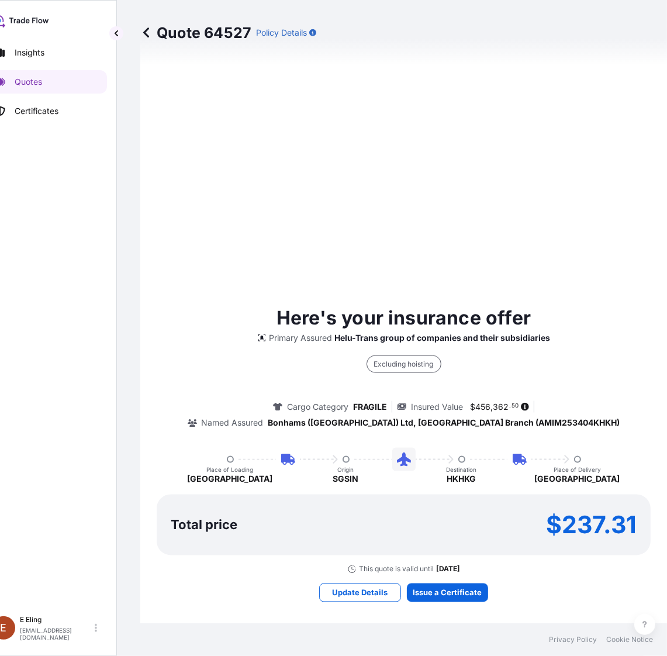
select select "Road / [GEOGRAPHIC_DATA]"
select select "AIR"
select select "Road / [GEOGRAPHIC_DATA]"
select select "Transit"
select select "[GEOGRAPHIC_DATA]"
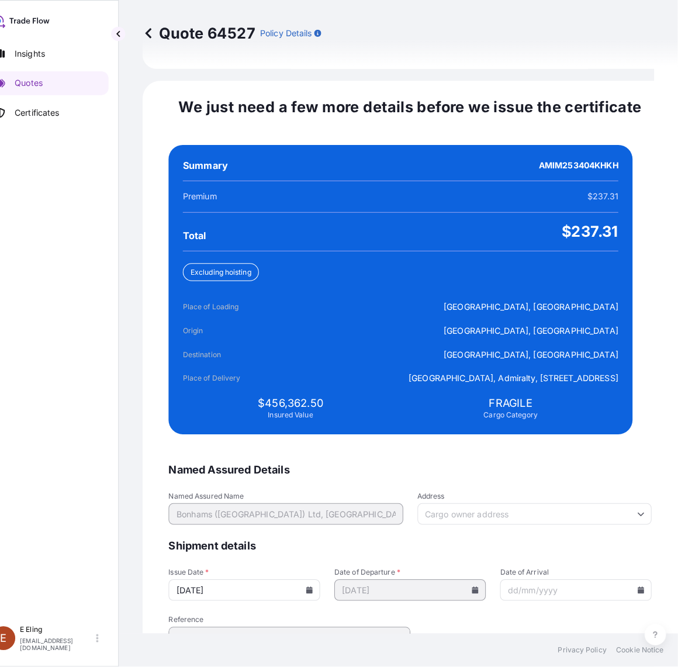
scroll to position [2483, 0]
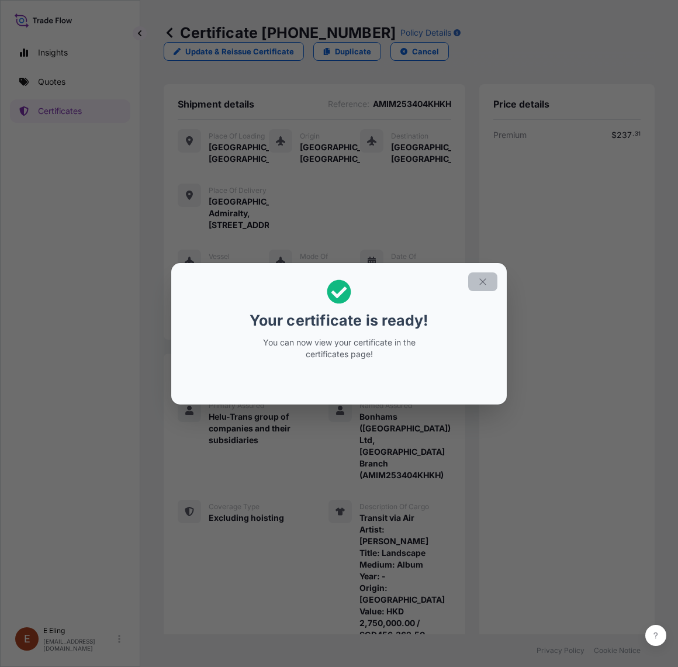
click at [478, 275] on button "button" at bounding box center [482, 281] width 29 height 19
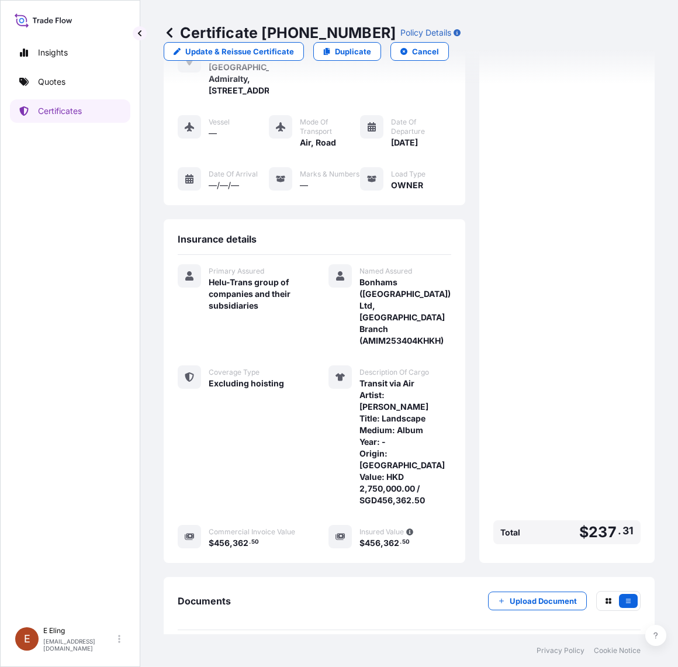
scroll to position [210, 0]
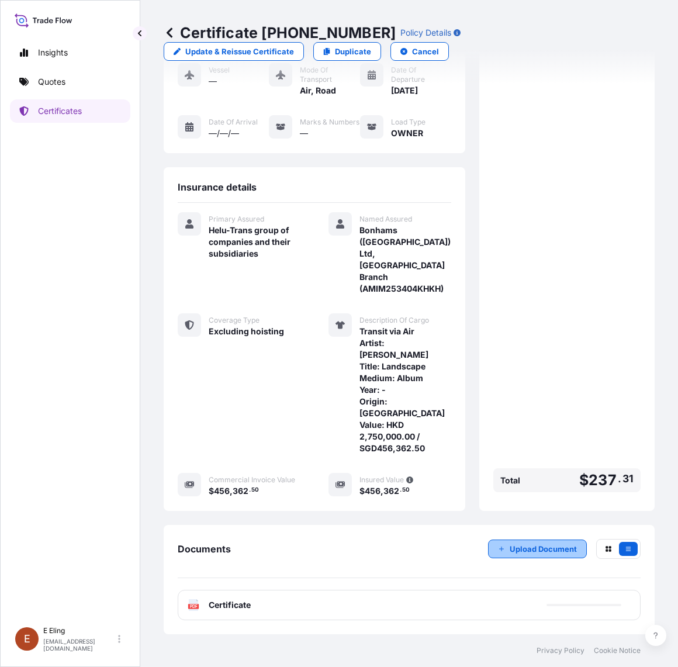
click at [529, 550] on p "Upload Document" at bounding box center [543, 549] width 67 height 12
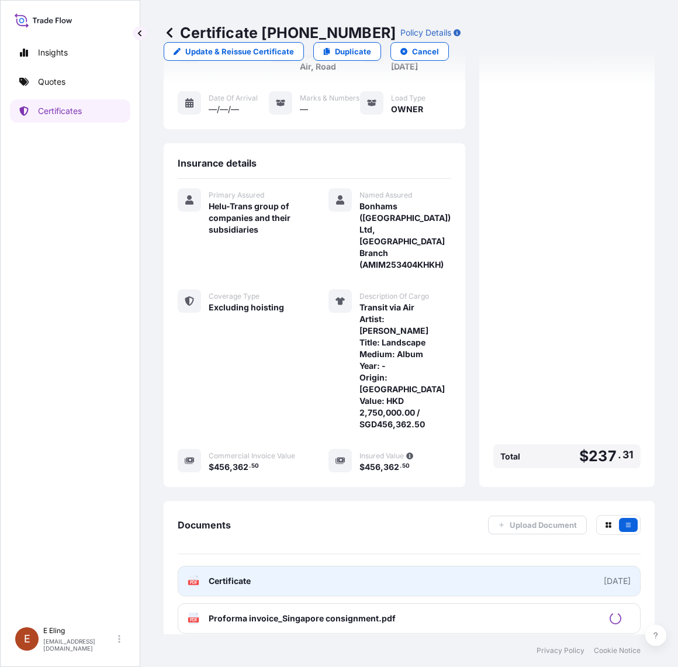
click at [447, 596] on link "PDF Certificate [DATE]" at bounding box center [409, 581] width 463 height 30
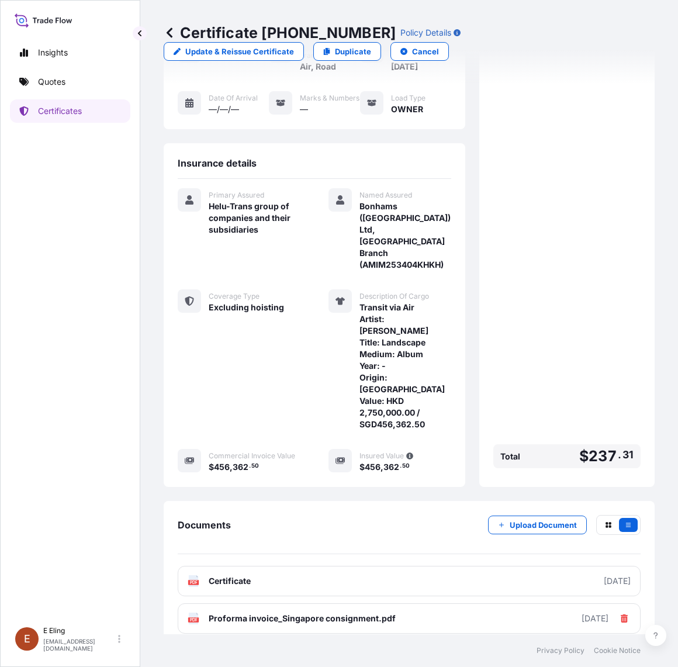
click at [167, 32] on icon at bounding box center [170, 32] width 6 height 10
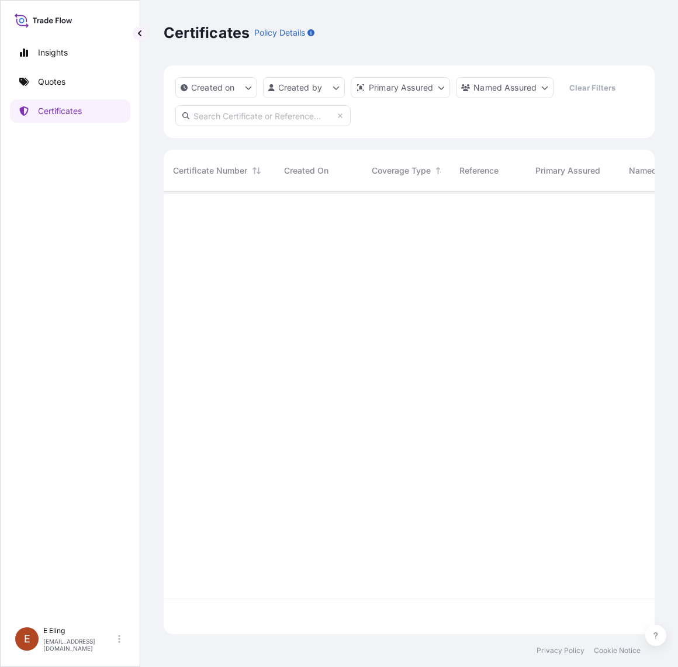
scroll to position [439, 480]
click at [53, 80] on p "Quotes" at bounding box center [51, 82] width 27 height 12
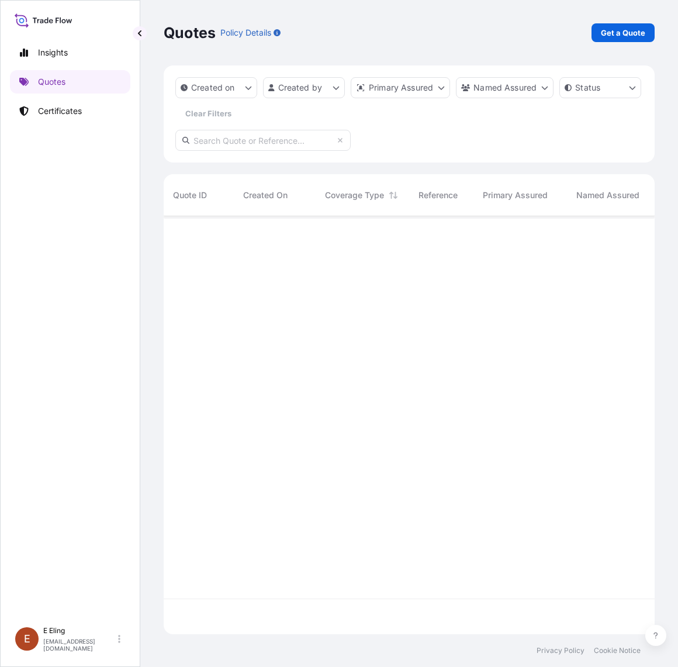
scroll to position [413, 480]
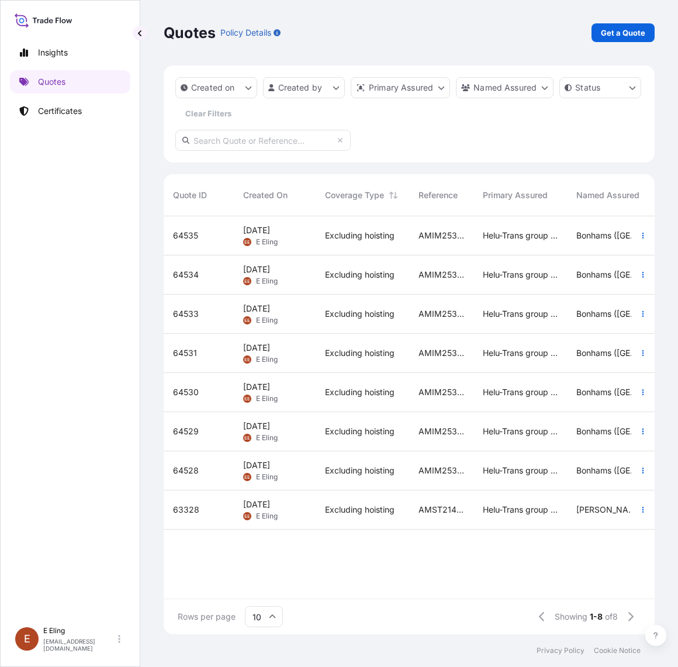
click at [346, 468] on span "Excluding hoisting" at bounding box center [360, 471] width 70 height 12
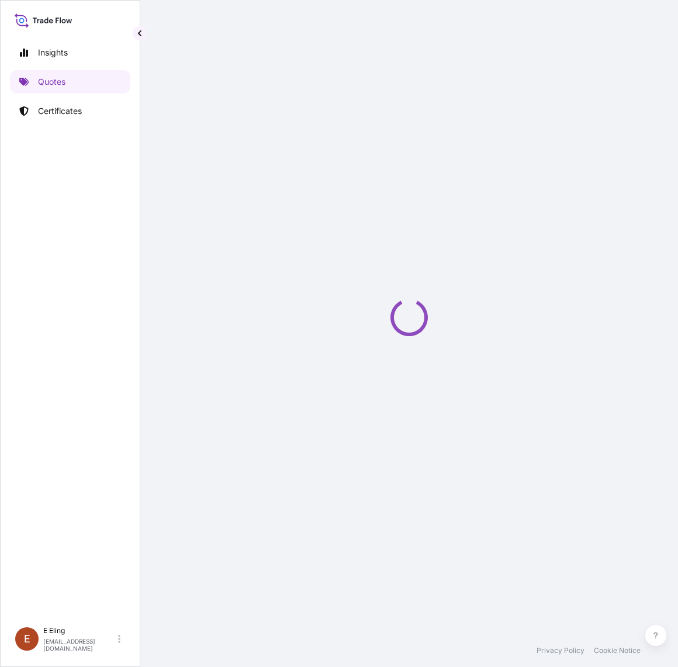
select select "Road / [GEOGRAPHIC_DATA]"
select select "AIR"
select select "Road / [GEOGRAPHIC_DATA]"
select select "Transit"
select select "[GEOGRAPHIC_DATA]"
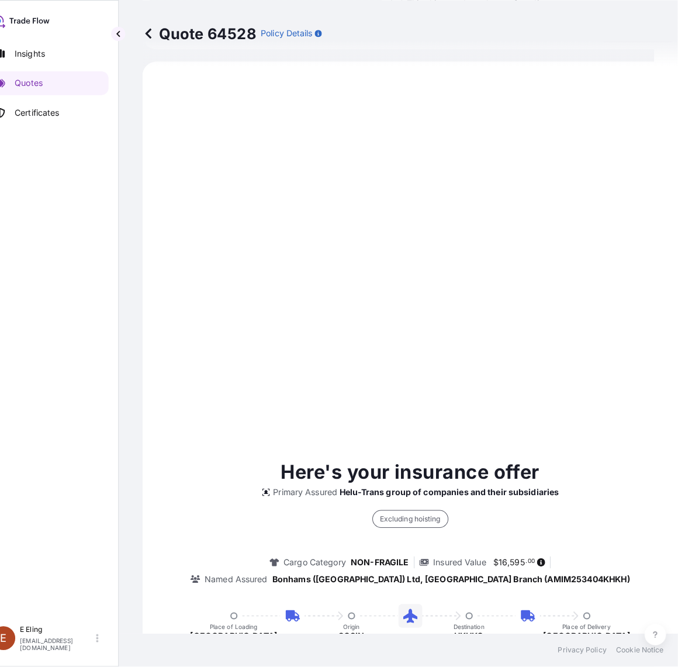
scroll to position [179, 0]
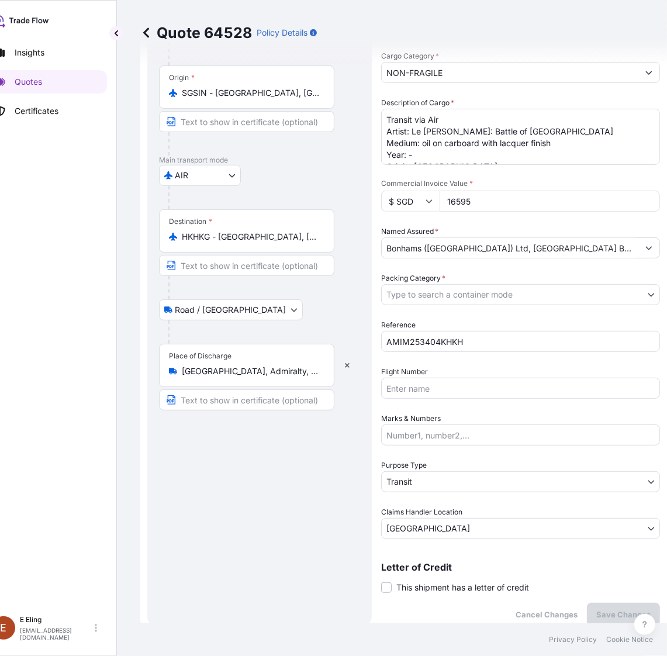
click at [653, 71] on button "Show suggestions" at bounding box center [648, 72] width 21 height 21
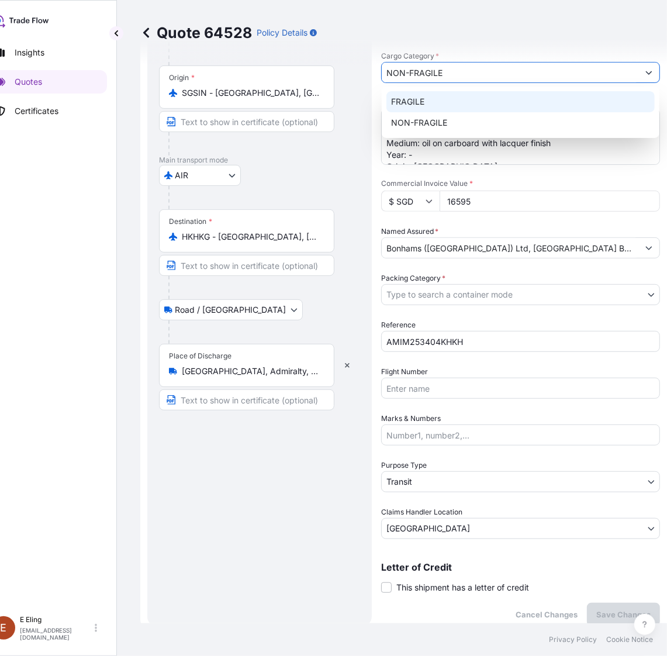
click at [442, 104] on div "FRAGILE" at bounding box center [520, 101] width 268 height 21
type input "FRAGILE"
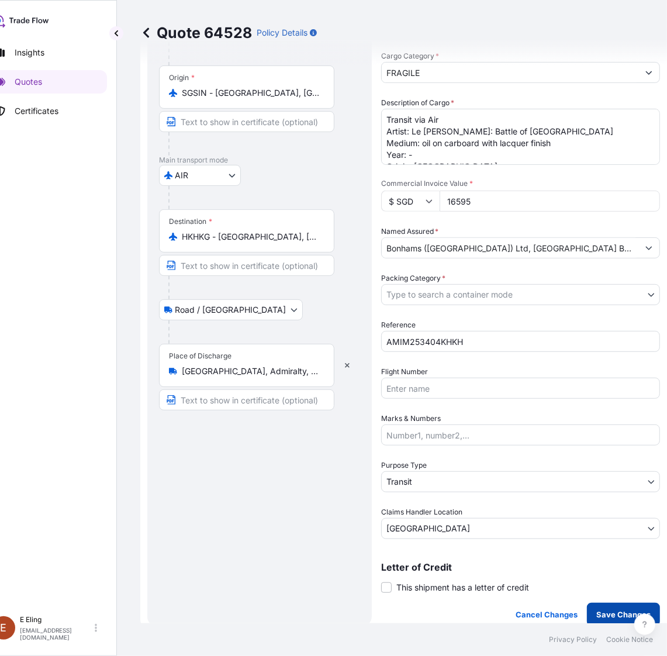
click at [626, 623] on button "Save Changes" at bounding box center [623, 614] width 73 height 23
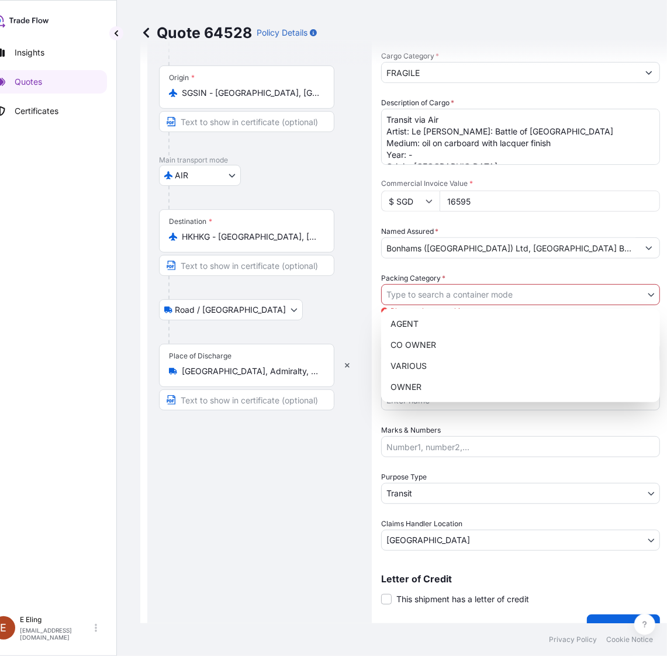
click at [420, 294] on body "2 options available. Insights Quotes Certificates [PERSON_NAME] [EMAIL_ADDRESS]…" at bounding box center [305, 328] width 656 height 656
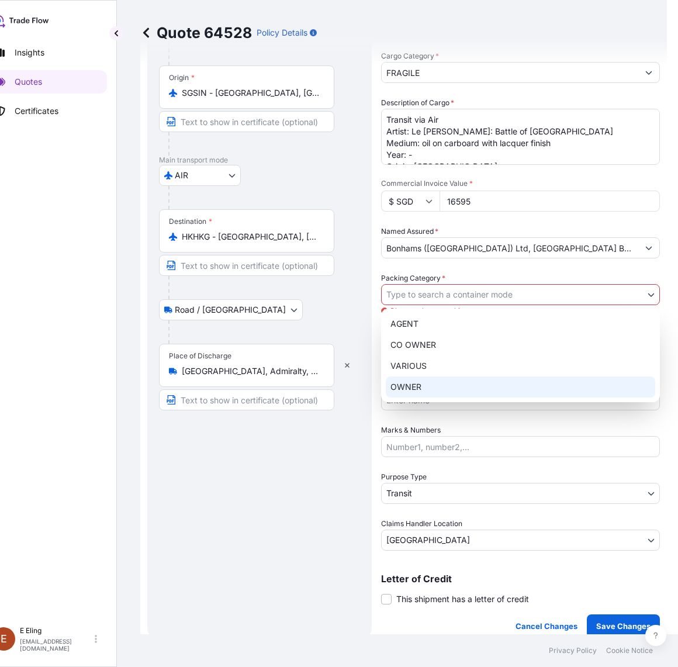
click at [419, 394] on div "OWNER" at bounding box center [521, 387] width 270 height 21
select select "27"
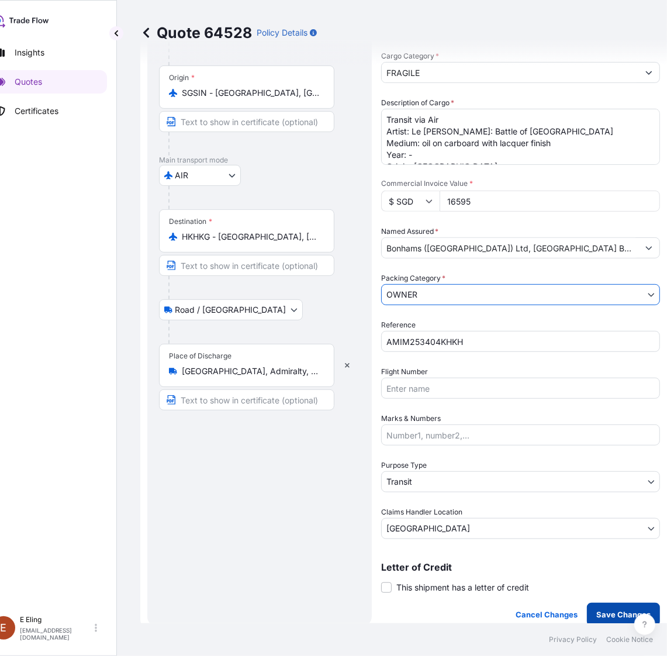
click at [611, 615] on p "Save Changes" at bounding box center [623, 615] width 54 height 12
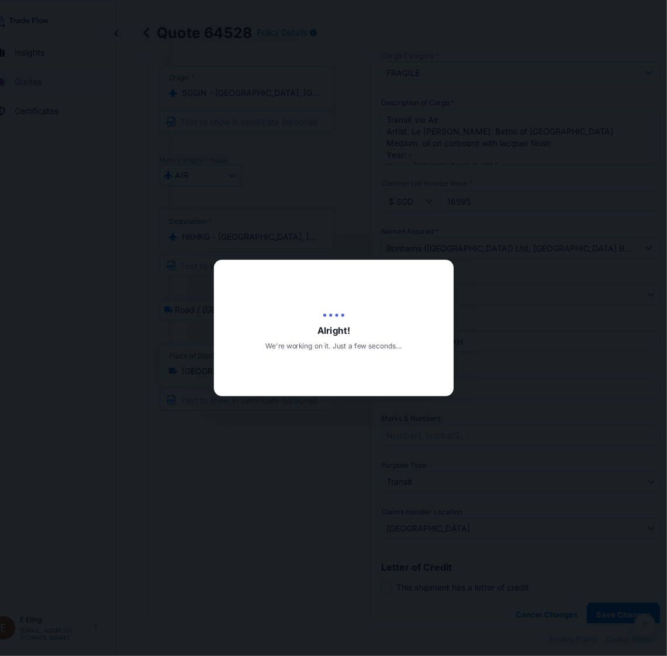
type input "[DATE]"
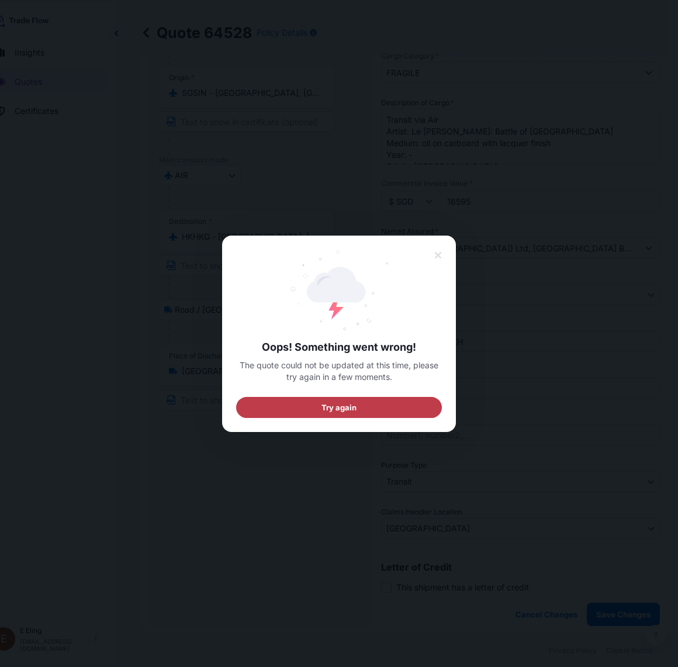
click at [378, 409] on button "Try again" at bounding box center [339, 406] width 206 height 21
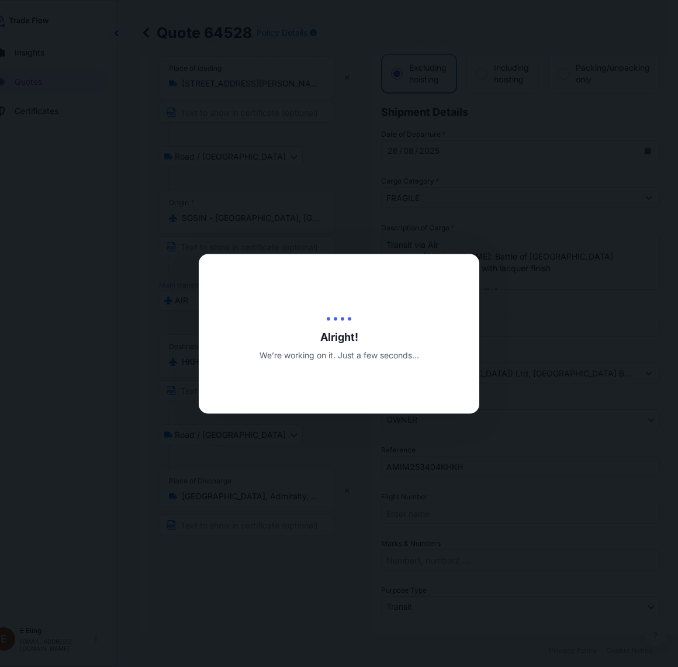
scroll to position [19, 0]
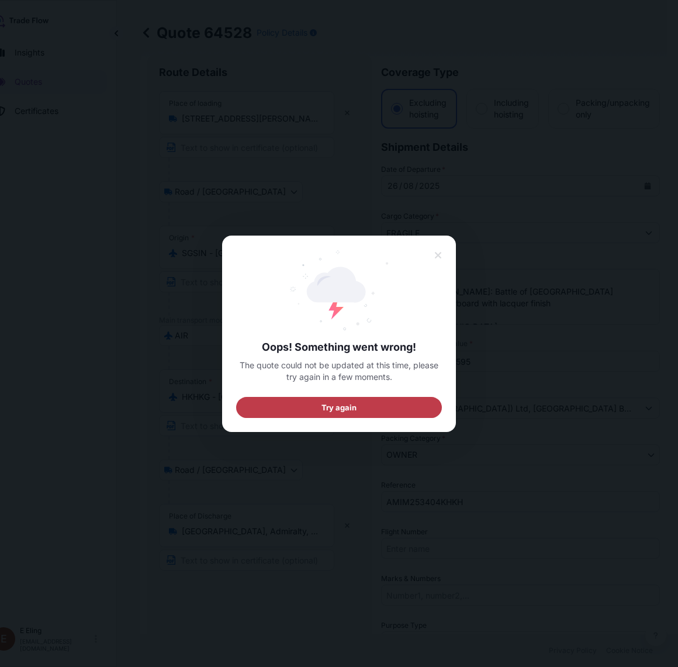
click at [374, 404] on button "Try again" at bounding box center [339, 406] width 206 height 21
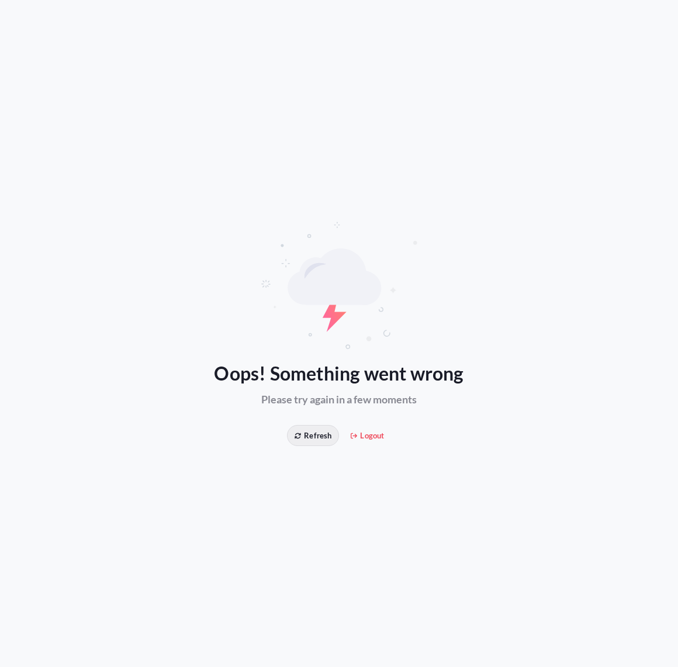
click at [314, 436] on span "Refresh" at bounding box center [313, 436] width 37 height 12
click at [309, 436] on span "Refresh" at bounding box center [313, 436] width 37 height 12
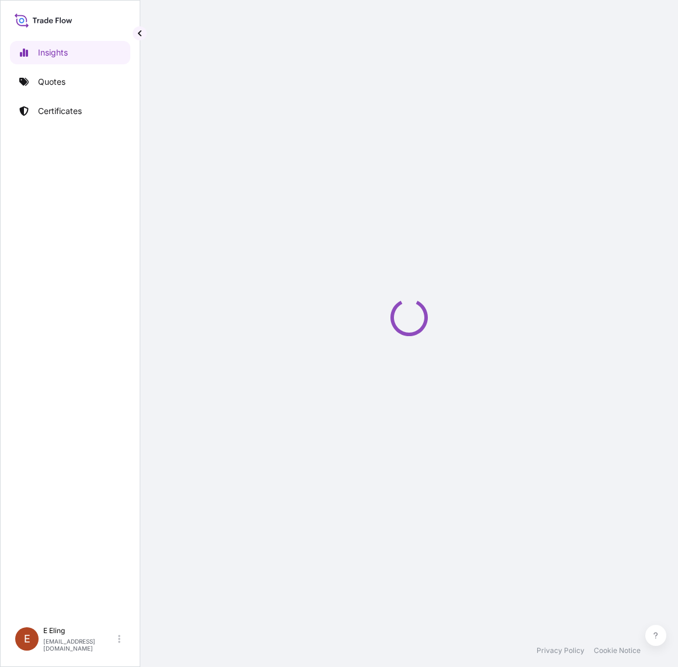
select select "2025"
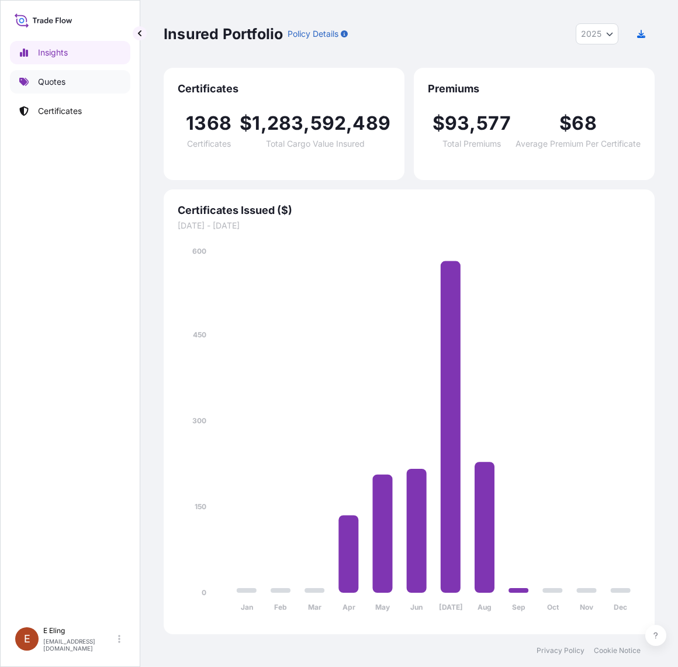
click at [59, 81] on p "Quotes" at bounding box center [51, 82] width 27 height 12
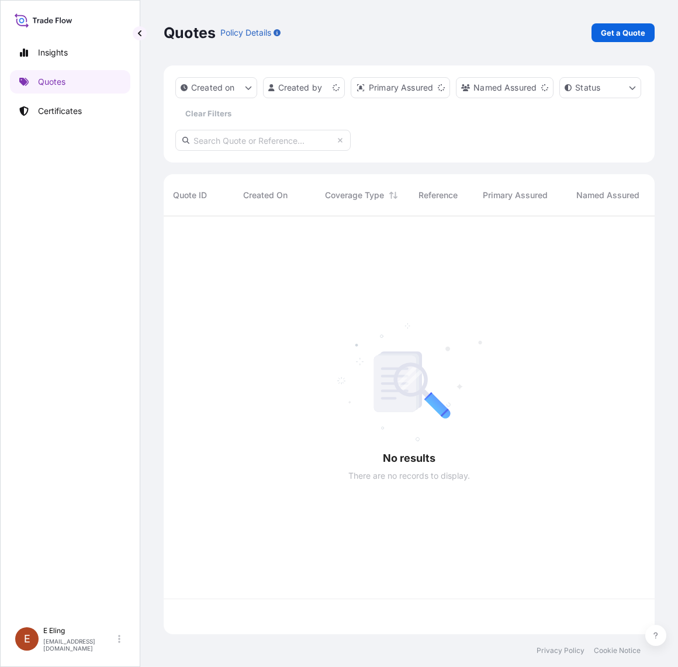
scroll to position [413, 480]
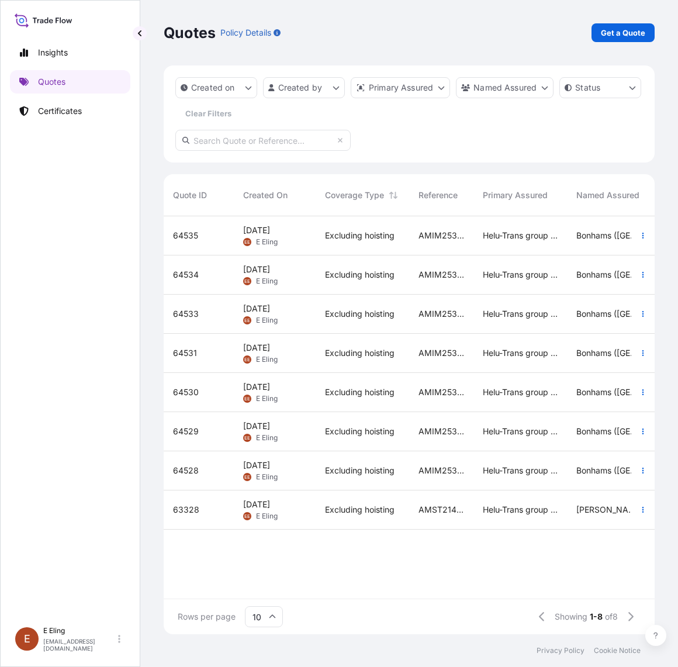
click at [308, 466] on div "[DATE] [PERSON_NAME]" at bounding box center [275, 470] width 82 height 39
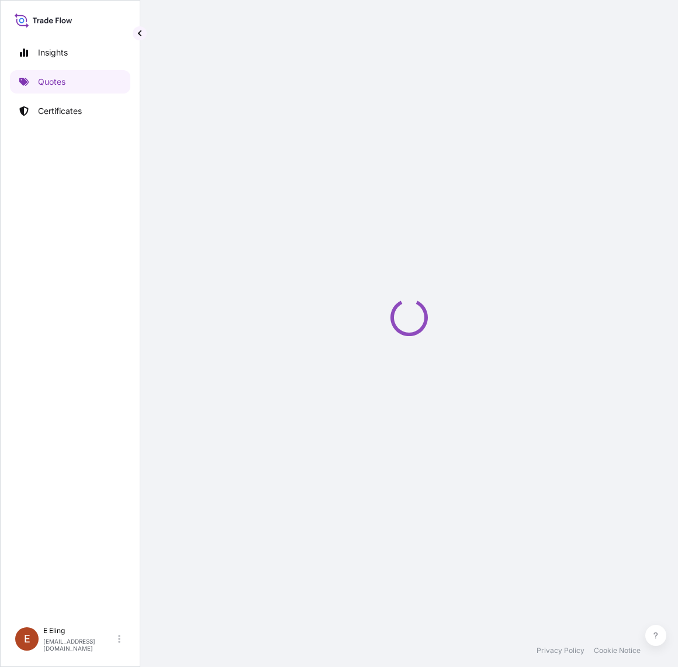
select select "Road / [GEOGRAPHIC_DATA]"
select select "AIR"
select select "Road / [GEOGRAPHIC_DATA]"
select select "Transit"
select select "[GEOGRAPHIC_DATA]"
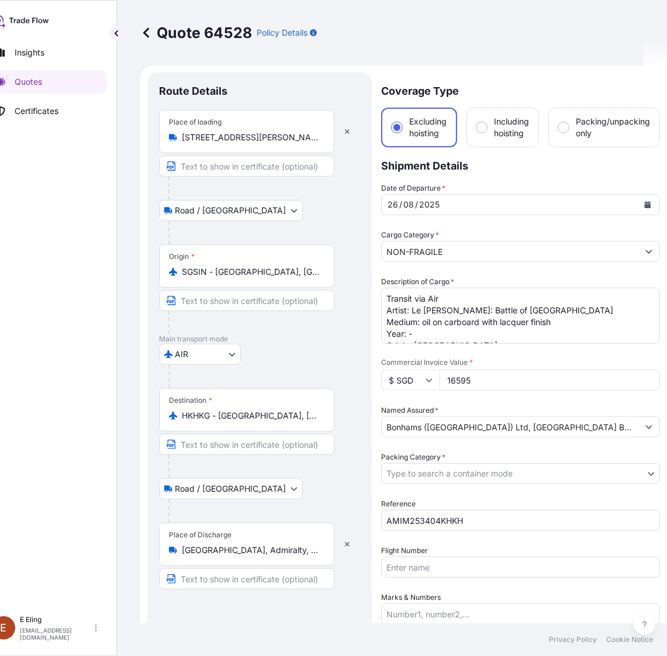
click at [647, 253] on icon "Show suggestions" at bounding box center [649, 251] width 7 height 7
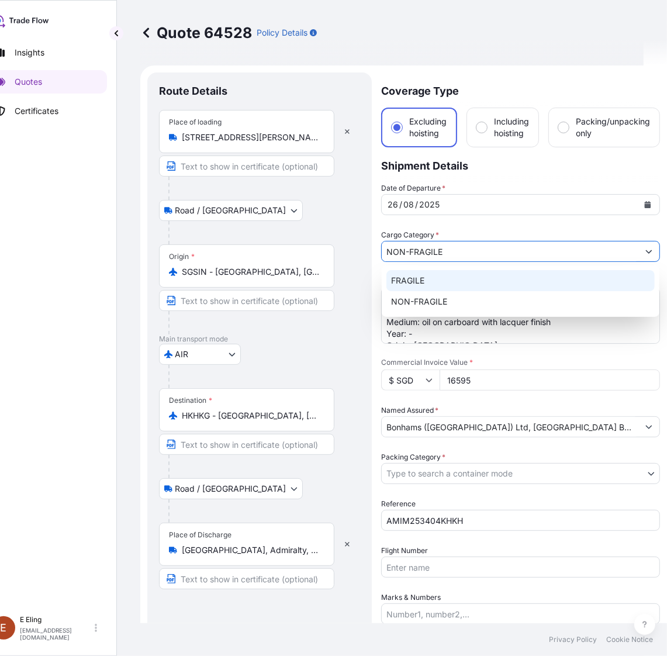
click at [451, 278] on div "FRAGILE" at bounding box center [520, 280] width 268 height 21
type input "FRAGILE"
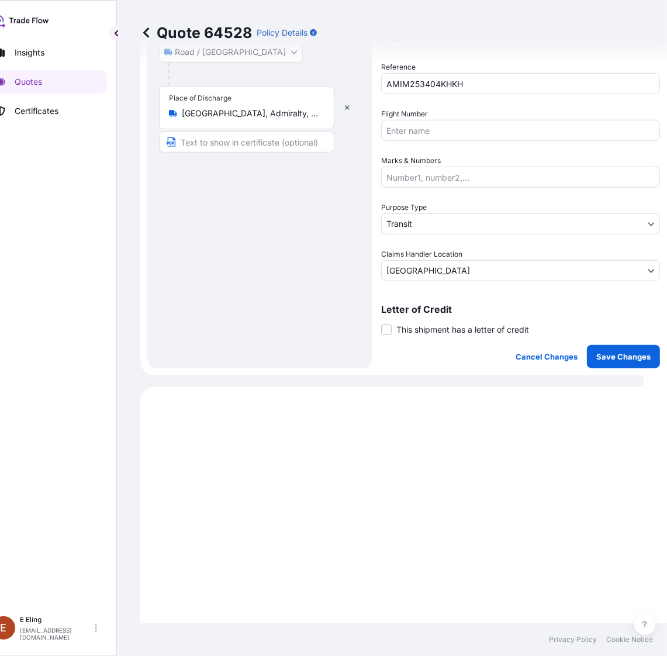
scroll to position [439, 0]
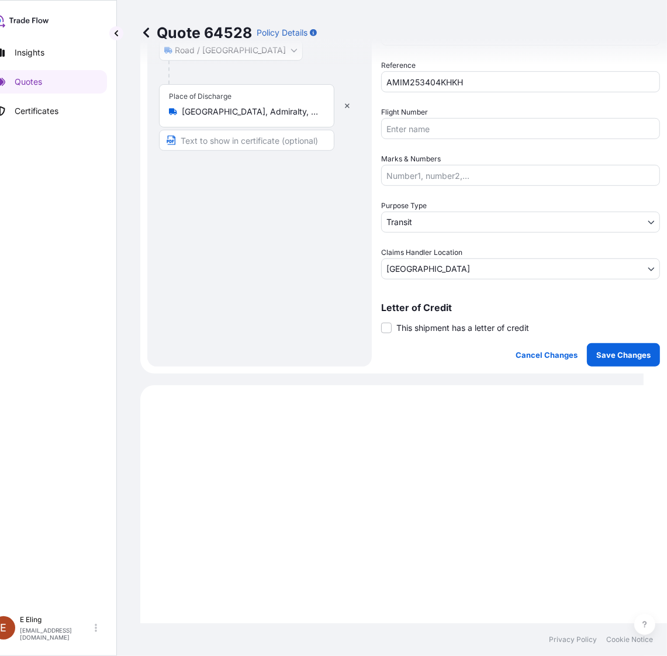
click at [461, 176] on div "Coverage Type Excluding hoisting Including hoisting Packing/unpacking only Ship…" at bounding box center [520, 0] width 279 height 733
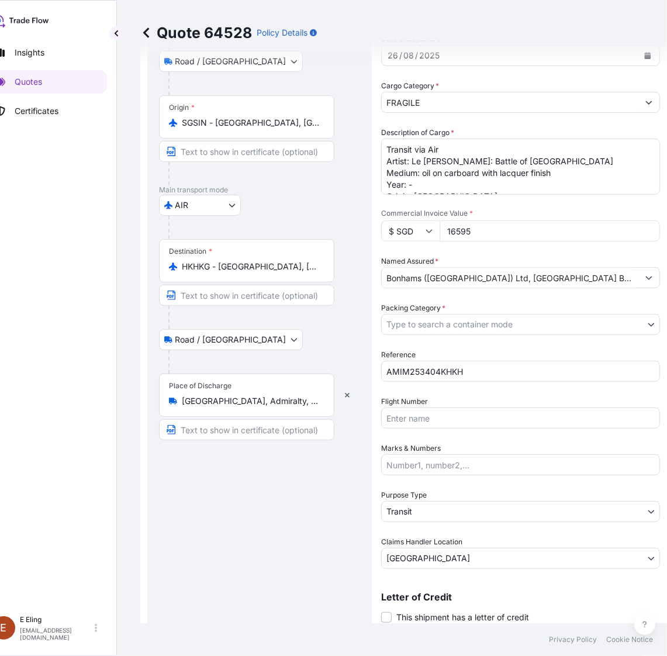
scroll to position [146, 0]
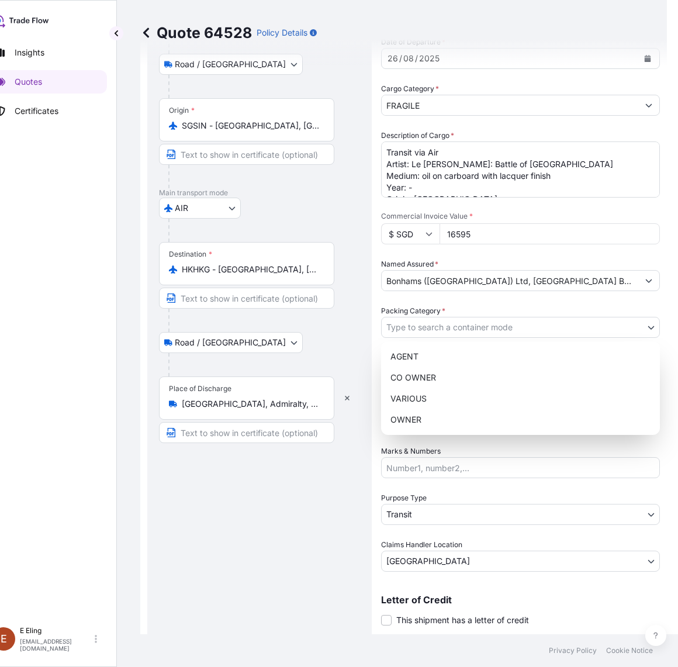
click at [439, 326] on body "2 options available. Insights Quotes Certificates [PERSON_NAME] [EMAIL_ADDRESS]…" at bounding box center [310, 333] width 667 height 667
click at [422, 428] on div "OWNER" at bounding box center [521, 419] width 270 height 21
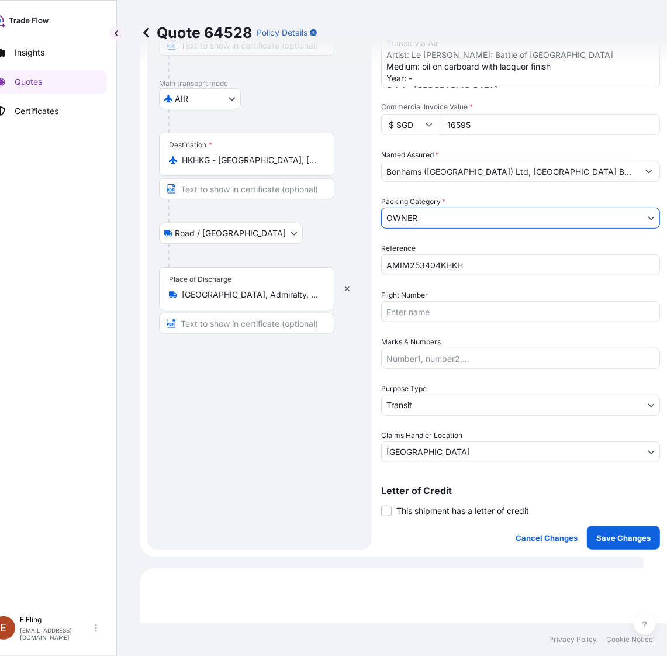
scroll to position [365, 0]
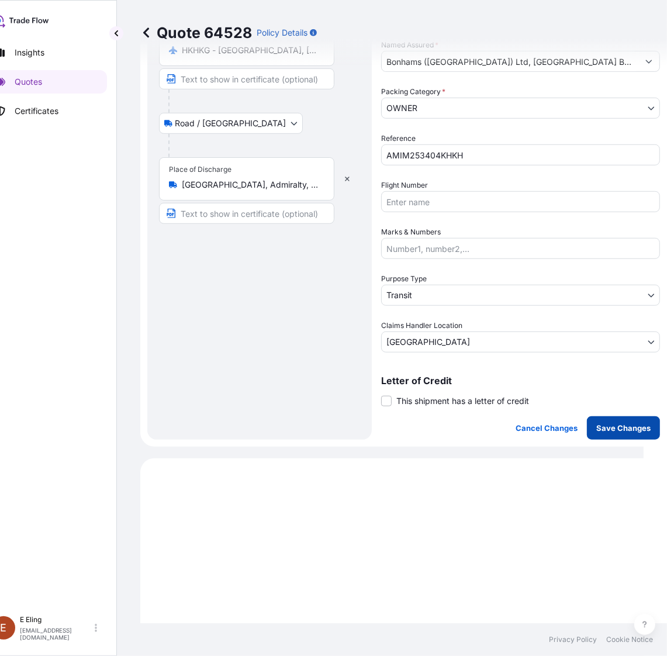
click at [612, 422] on p "Save Changes" at bounding box center [623, 428] width 54 height 12
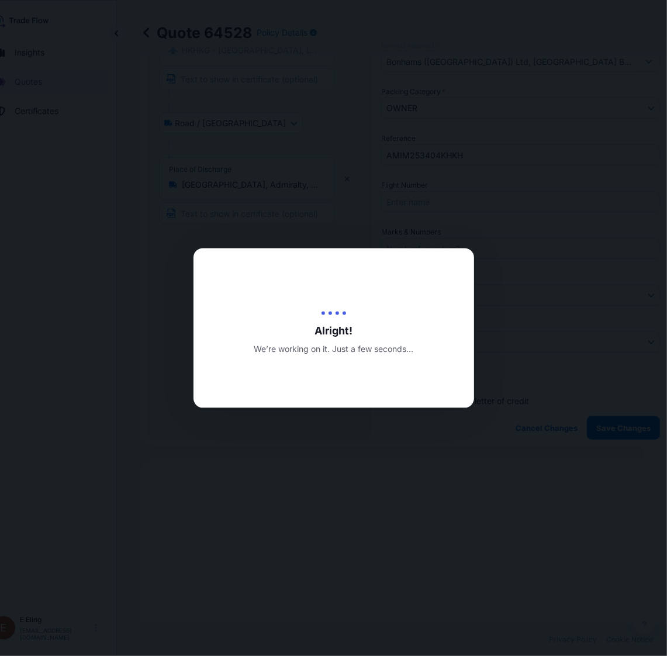
type input "[DATE]"
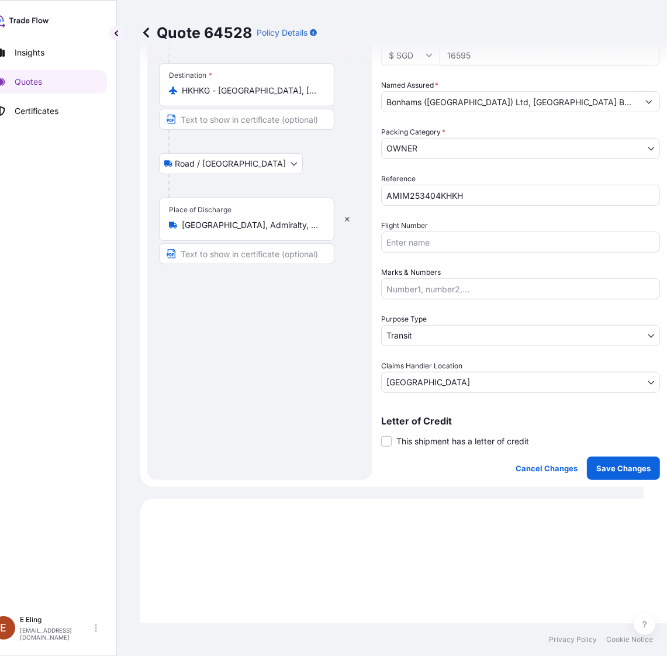
select select "Road / [GEOGRAPHIC_DATA]"
select select "AIR"
select select "Road / [GEOGRAPHIC_DATA]"
select select "Transit"
select select "[GEOGRAPHIC_DATA]"
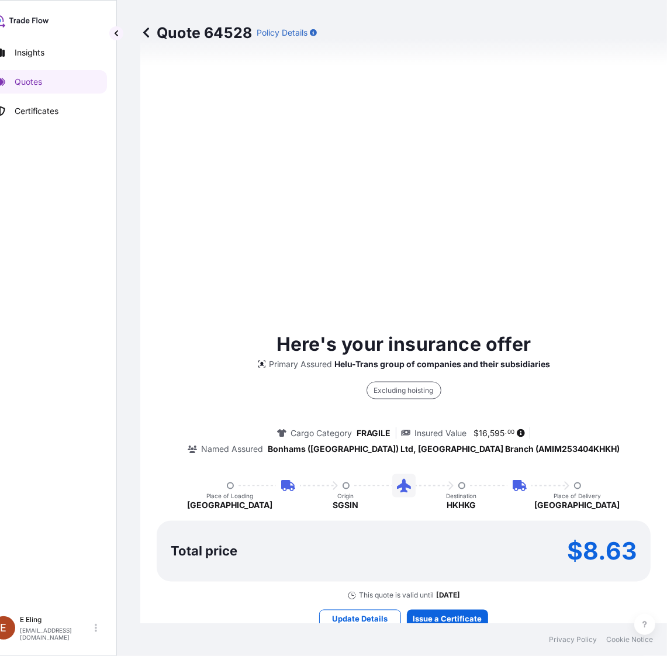
scroll to position [910, 0]
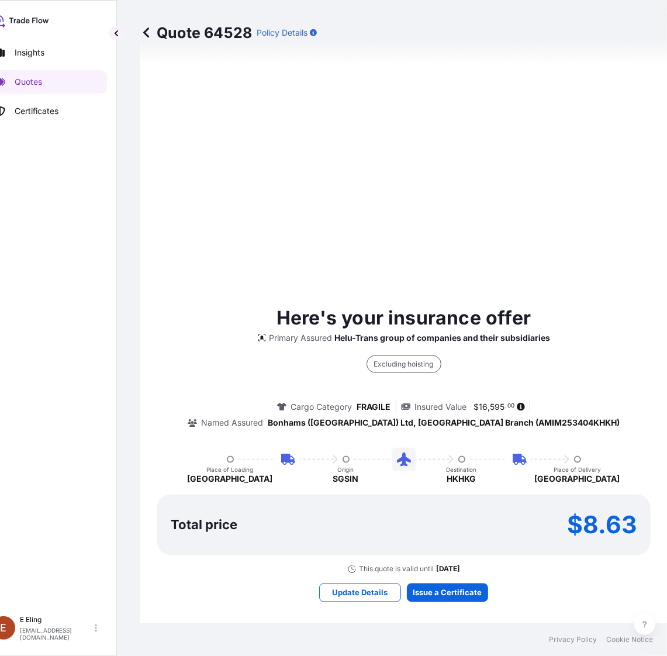
click at [644, 540] on html "Insights Quotes Certificates [PERSON_NAME] [EMAIL_ADDRESS][DOMAIN_NAME] Quote 6…" at bounding box center [310, 328] width 667 height 656
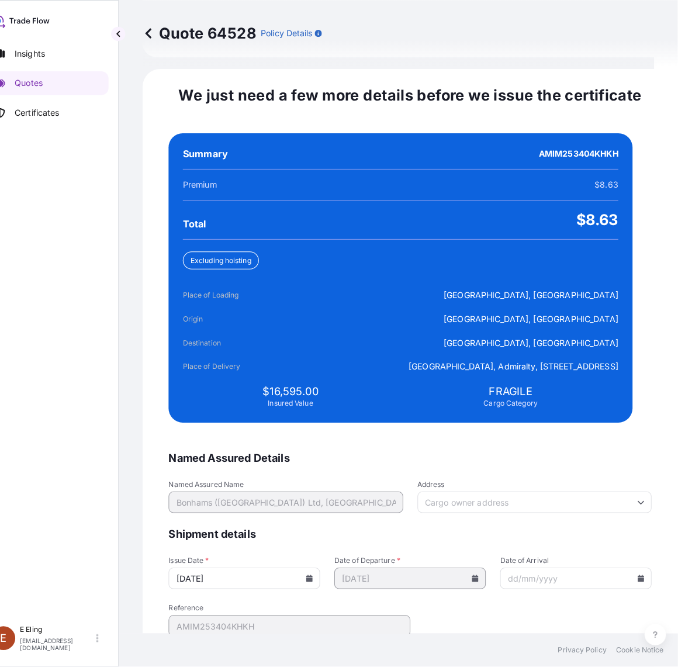
scroll to position [2483, 0]
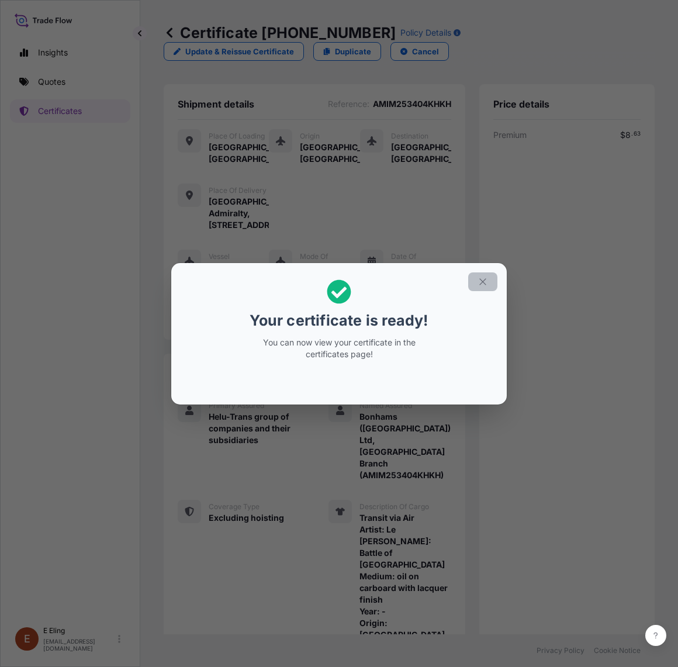
click at [478, 279] on icon "button" at bounding box center [483, 282] width 11 height 11
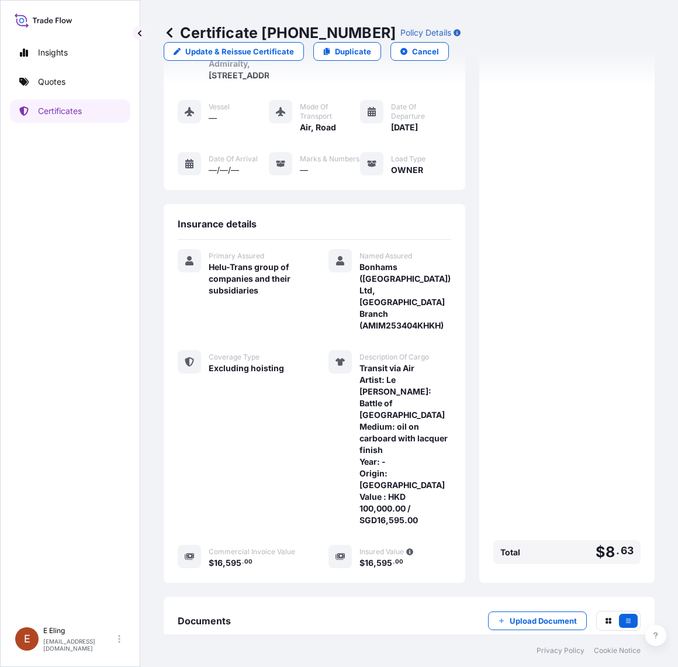
scroll to position [234, 0]
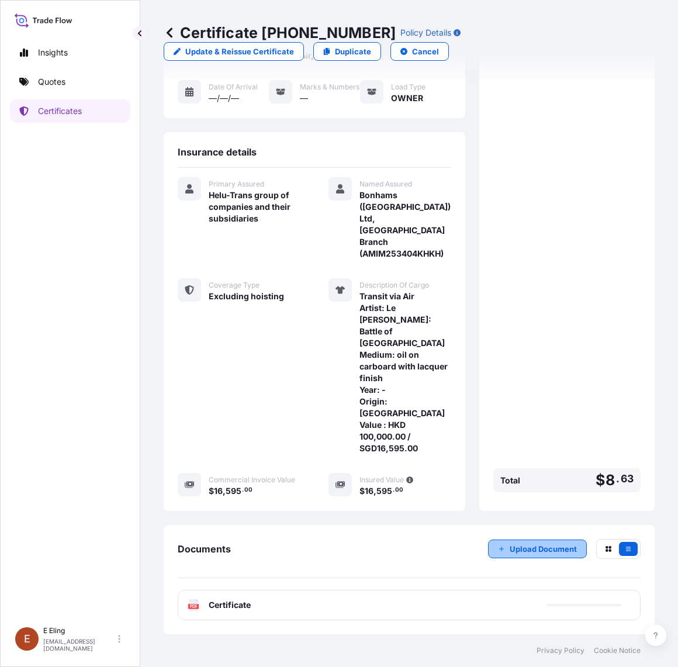
click at [510, 548] on p "Upload Document" at bounding box center [543, 549] width 67 height 12
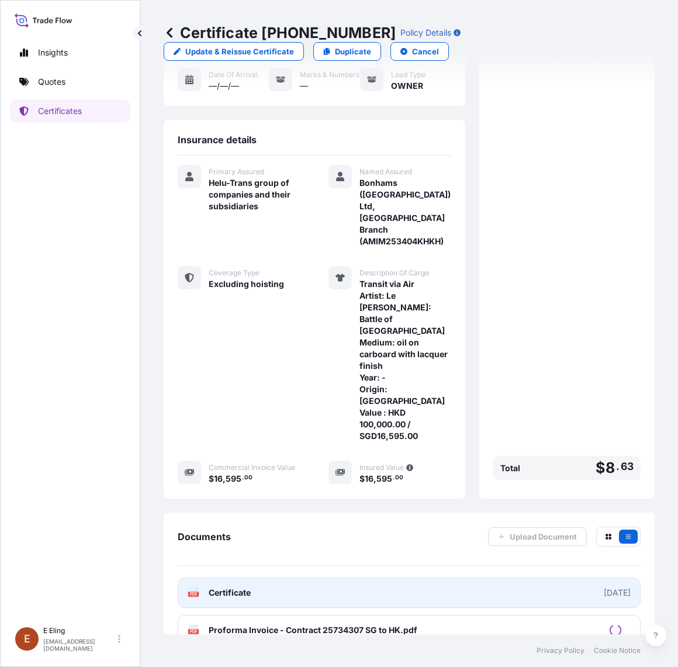
click at [433, 605] on link "PDF Certificate [DATE]" at bounding box center [409, 593] width 463 height 30
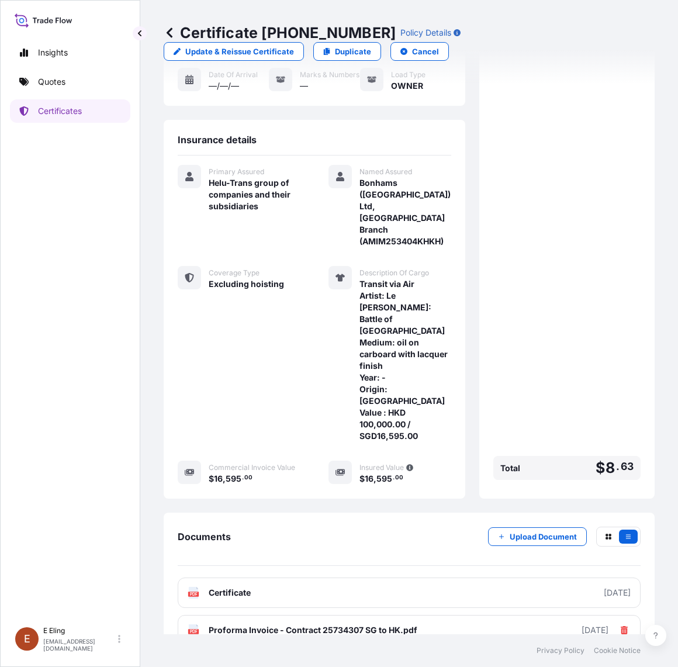
click at [170, 31] on icon at bounding box center [170, 32] width 6 height 10
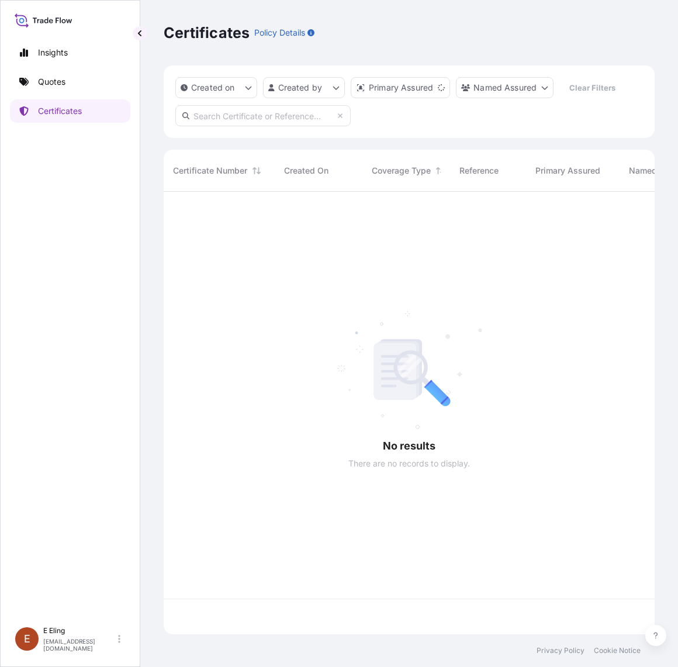
scroll to position [439, 480]
click at [77, 88] on link "Quotes" at bounding box center [70, 81] width 120 height 23
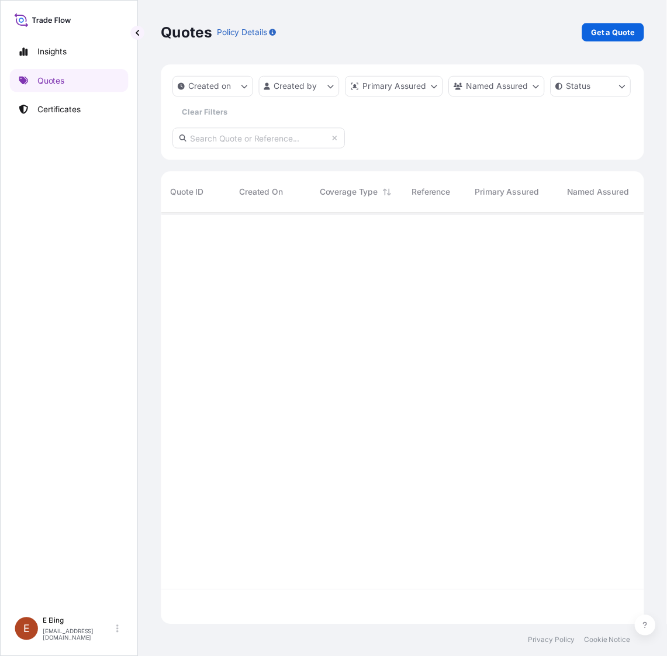
scroll to position [413, 480]
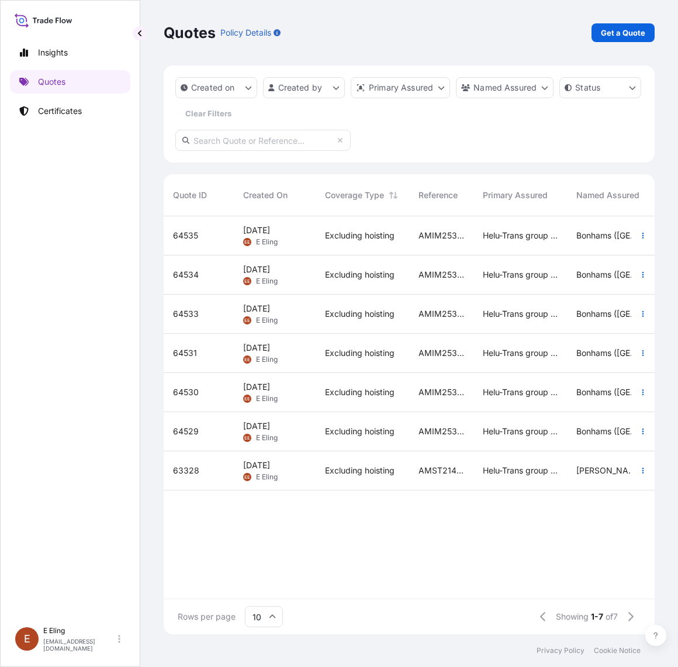
click at [270, 425] on span "[DATE]" at bounding box center [256, 426] width 27 height 12
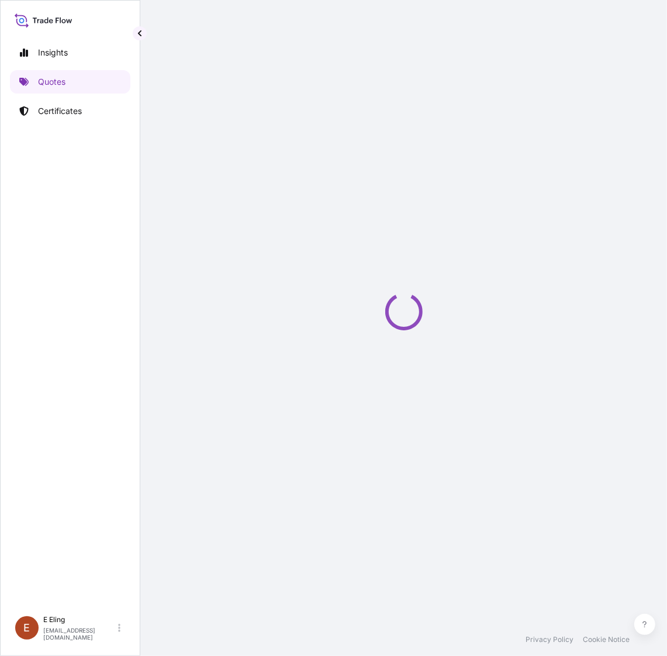
select select "Road / [GEOGRAPHIC_DATA]"
select select "AIR"
select select "Road / [GEOGRAPHIC_DATA]"
select select "Transit"
select select "[GEOGRAPHIC_DATA]"
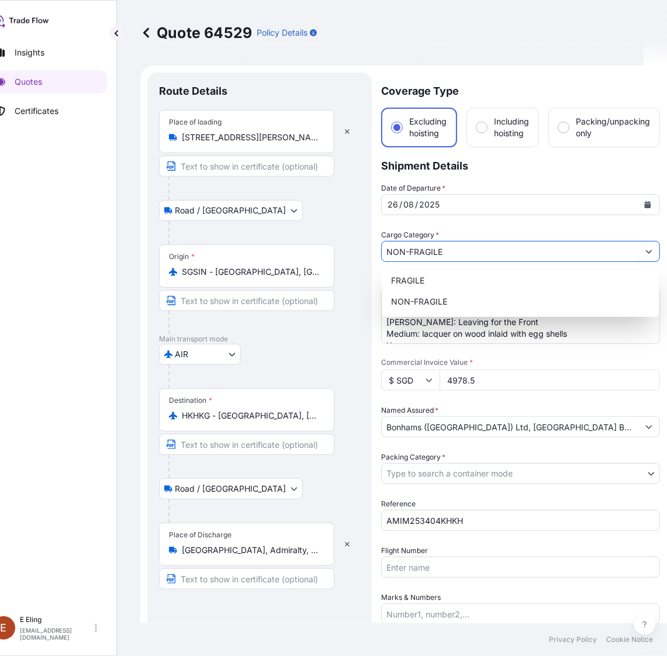
click at [641, 251] on button "Show suggestions" at bounding box center [648, 251] width 21 height 21
click at [451, 281] on div "FRAGILE" at bounding box center [520, 280] width 268 height 21
type input "FRAGILE"
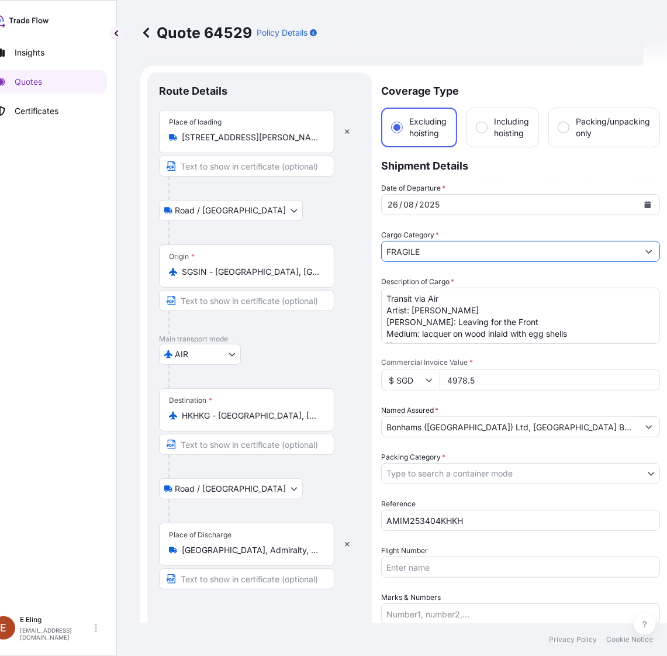
click at [437, 474] on body "2 options available. Insights Quotes Certificates [PERSON_NAME] [EMAIL_ADDRESS]…" at bounding box center [310, 328] width 667 height 656
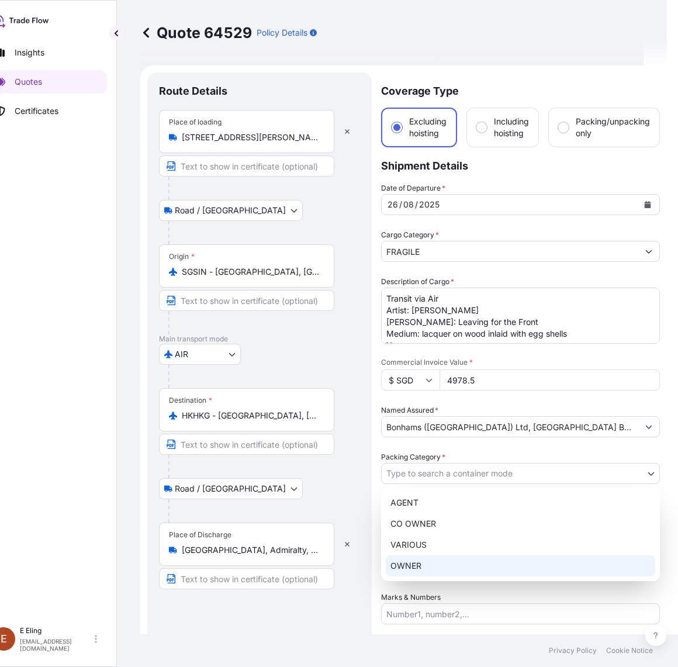
click at [425, 567] on div "OWNER" at bounding box center [521, 565] width 270 height 21
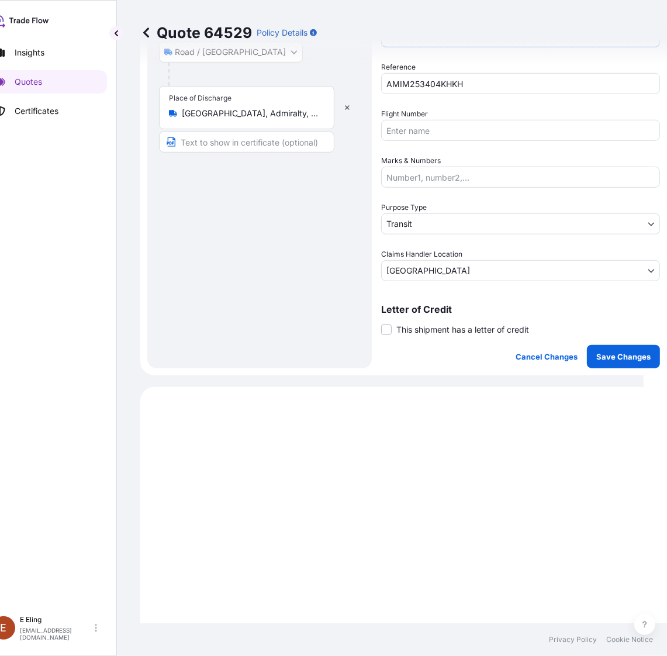
scroll to position [439, 0]
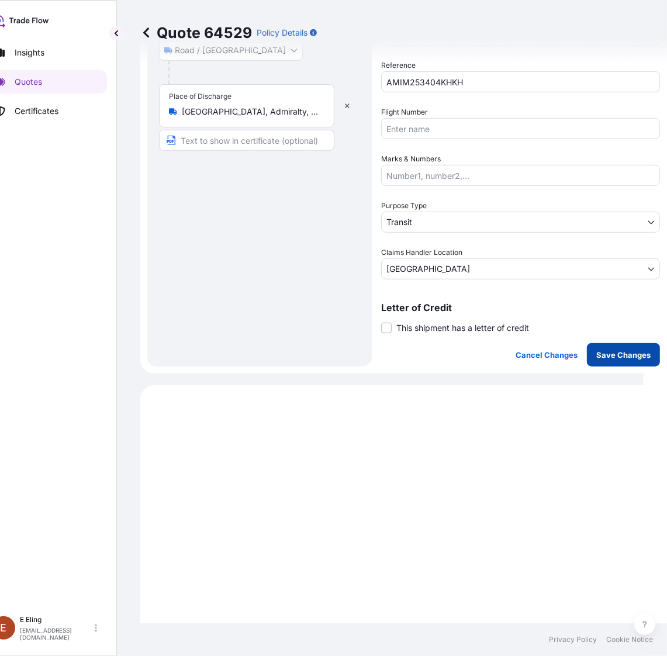
click at [621, 351] on p "Save Changes" at bounding box center [623, 355] width 54 height 12
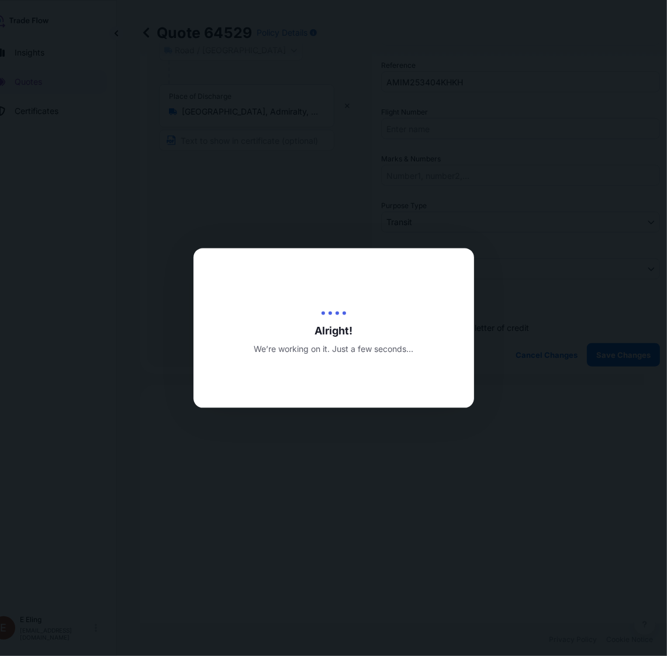
type input "[DATE]"
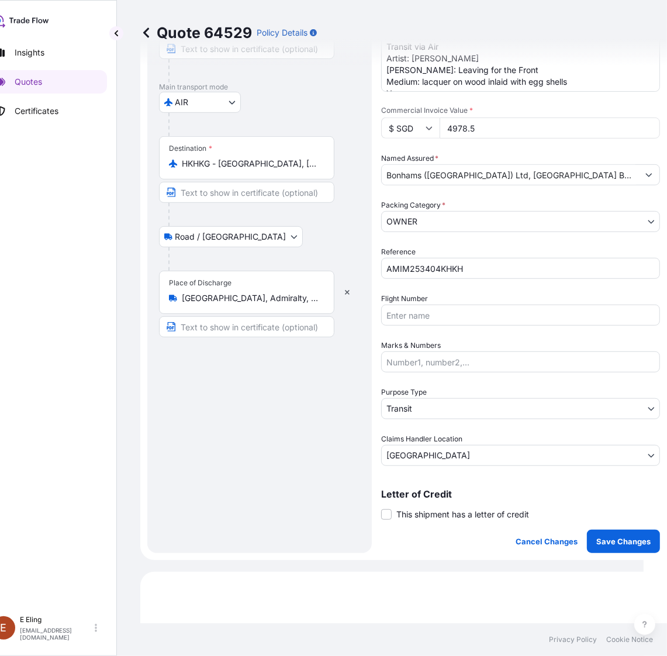
select select "Road / [GEOGRAPHIC_DATA]"
select select "AIR"
select select "Road / [GEOGRAPHIC_DATA]"
select select "Transit"
select select "[GEOGRAPHIC_DATA]"
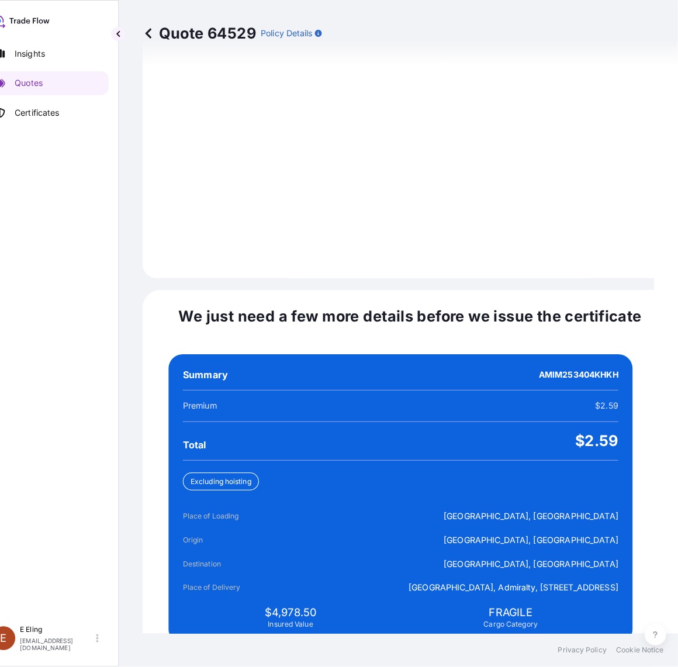
scroll to position [2483, 0]
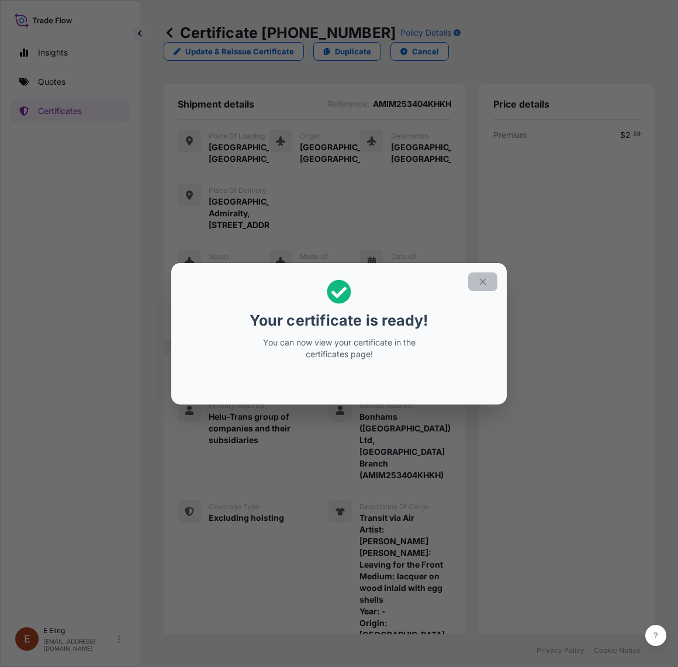
click at [478, 285] on button "button" at bounding box center [482, 281] width 29 height 19
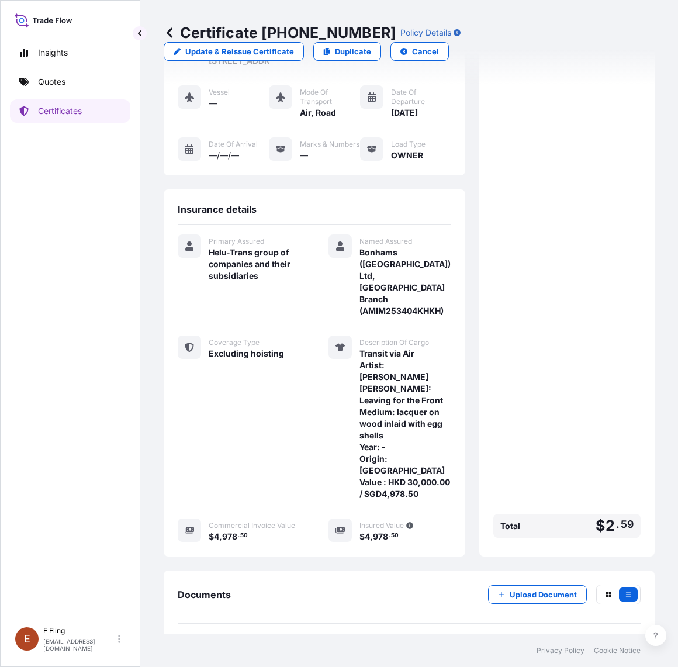
scroll to position [234, 0]
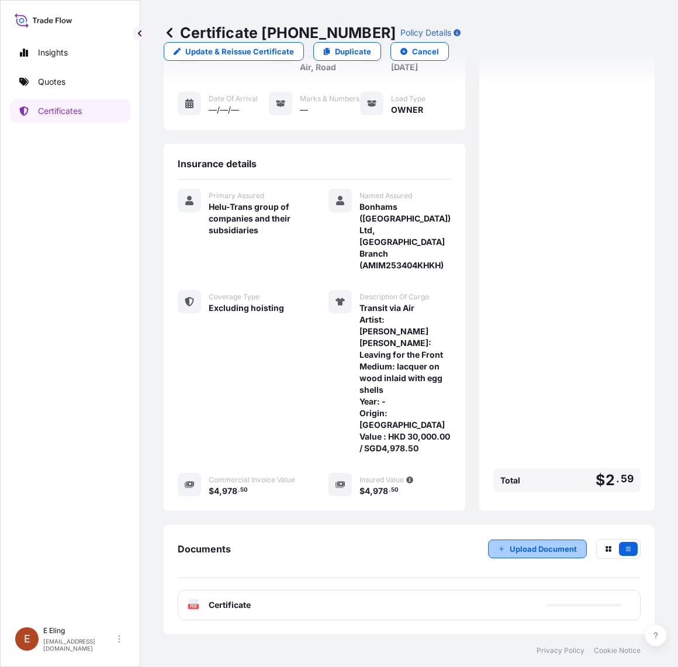
click at [529, 548] on p "Upload Document" at bounding box center [543, 549] width 67 height 12
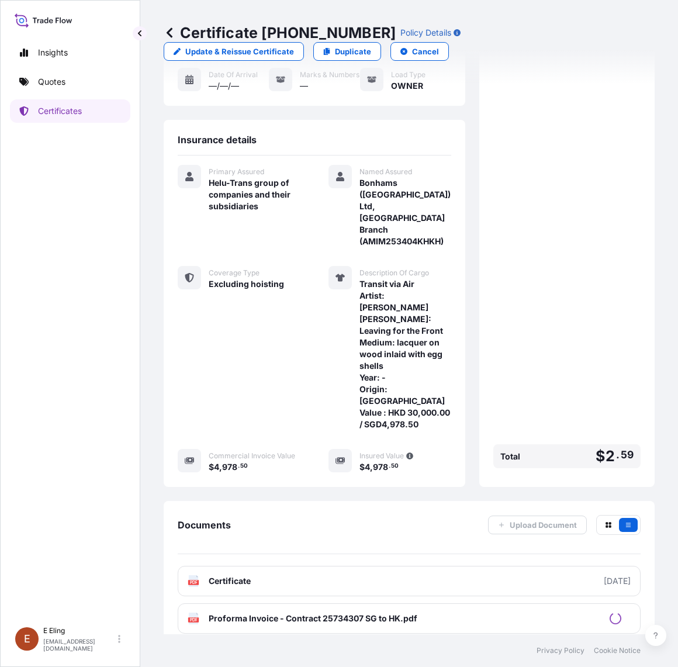
click at [375, 596] on link "PDF Certificate [DATE]" at bounding box center [409, 581] width 463 height 30
click at [63, 82] on p "Quotes" at bounding box center [51, 82] width 27 height 12
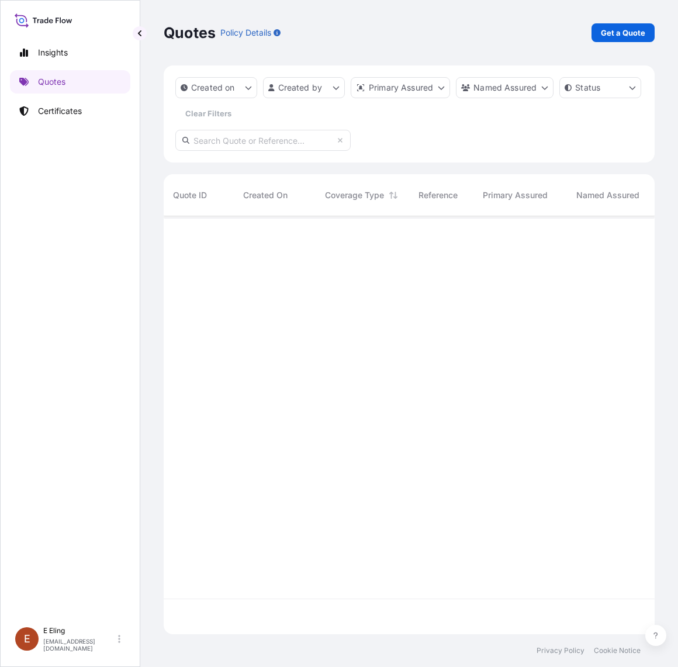
scroll to position [413, 480]
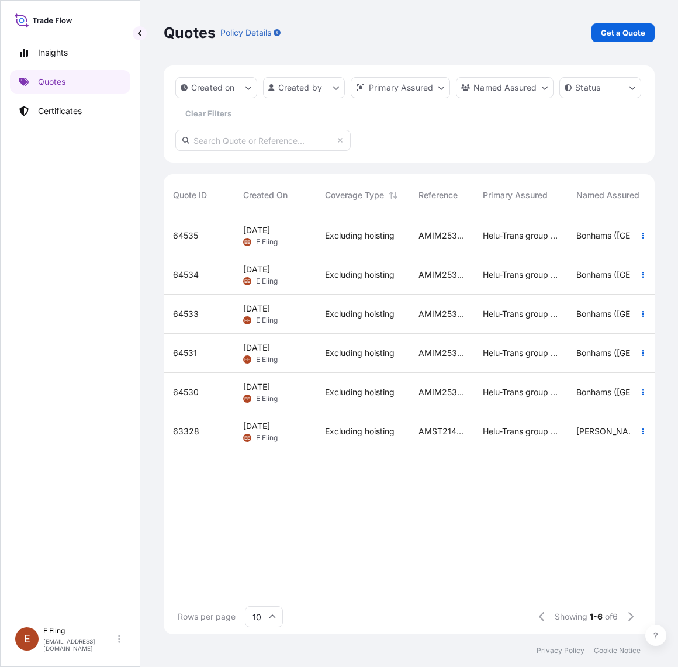
click at [326, 396] on span "Excluding hoisting" at bounding box center [360, 392] width 70 height 12
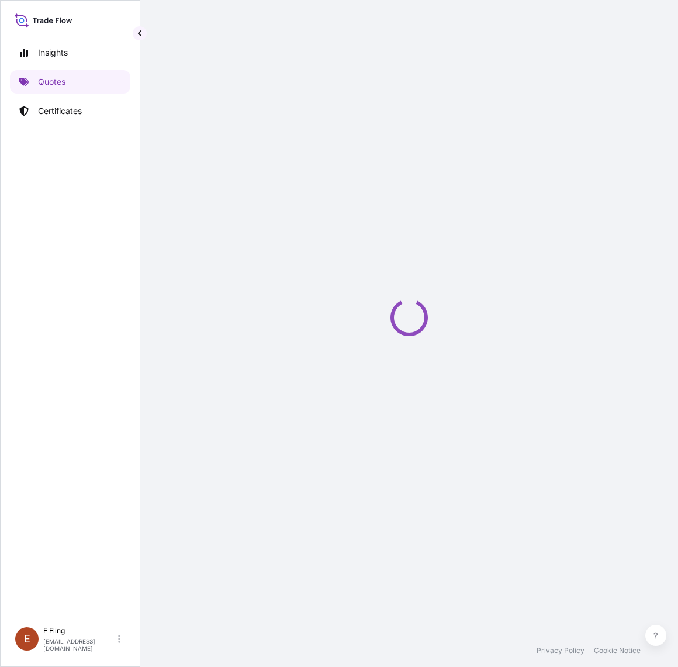
select select "Road / [GEOGRAPHIC_DATA]"
select select "AIR"
select select "Road / [GEOGRAPHIC_DATA]"
select select "Transit"
select select "[GEOGRAPHIC_DATA]"
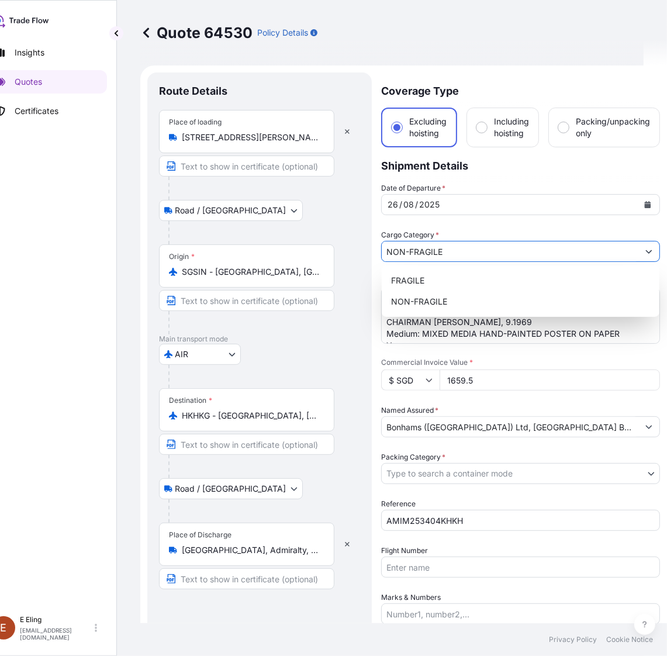
click at [646, 255] on button "Show suggestions" at bounding box center [648, 251] width 21 height 21
click at [466, 285] on div "FRAGILE" at bounding box center [520, 280] width 268 height 21
type input "FRAGILE"
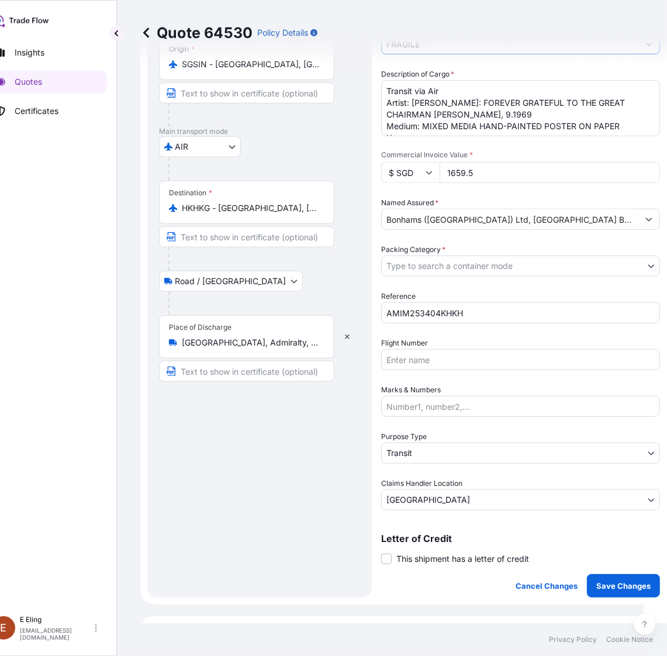
scroll to position [292, 0]
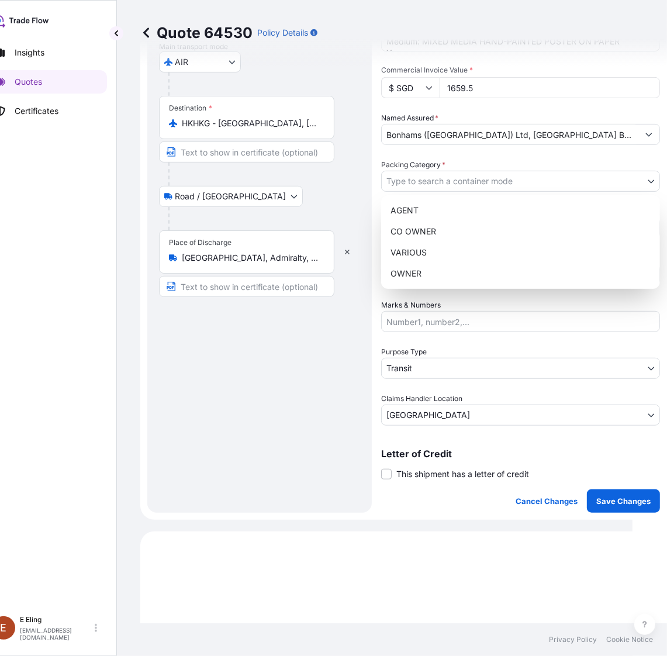
click at [456, 189] on body "2 options available. Insights Quotes Certificates [PERSON_NAME] [EMAIL_ADDRESS]…" at bounding box center [305, 328] width 656 height 656
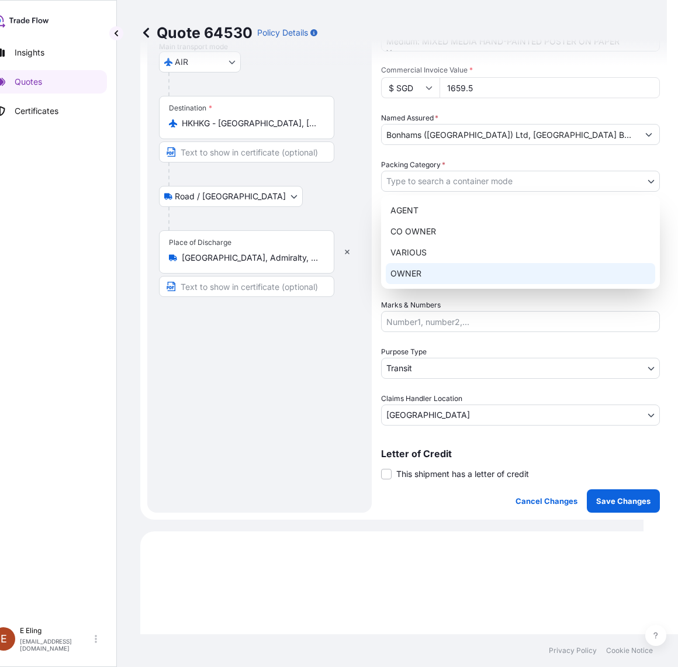
click at [436, 270] on div "OWNER" at bounding box center [521, 273] width 270 height 21
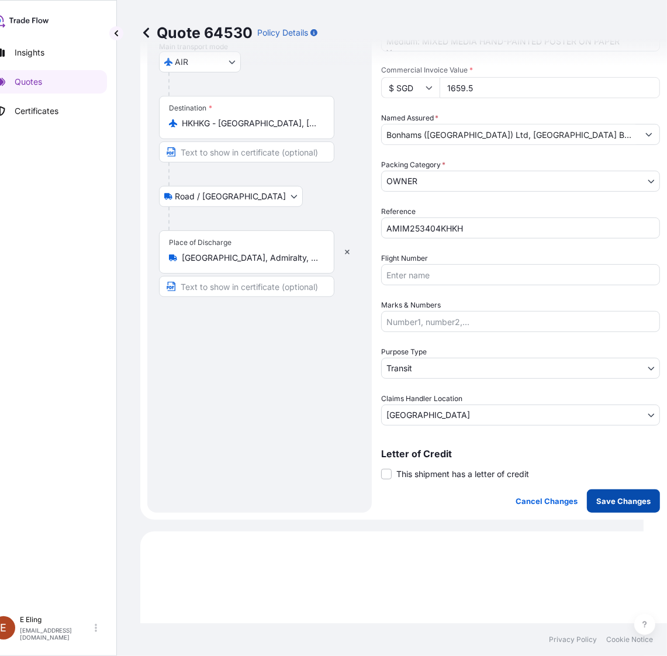
click at [629, 504] on p "Save Changes" at bounding box center [623, 501] width 54 height 12
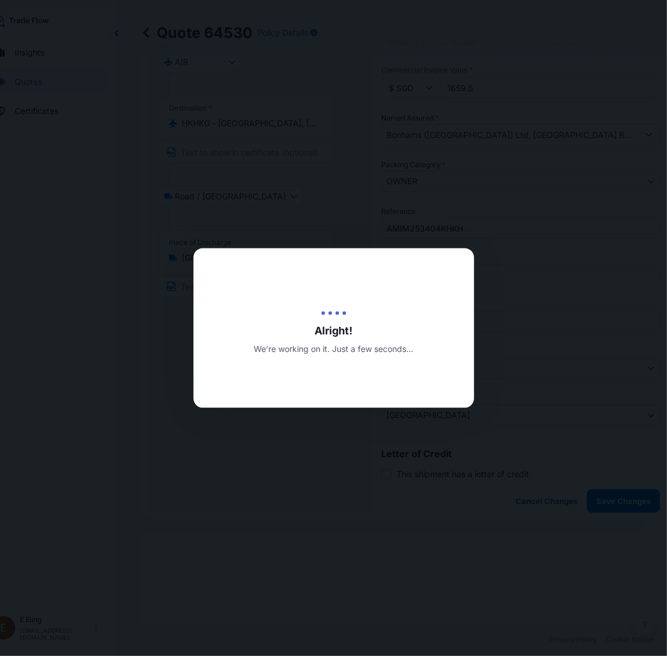
type input "[DATE]"
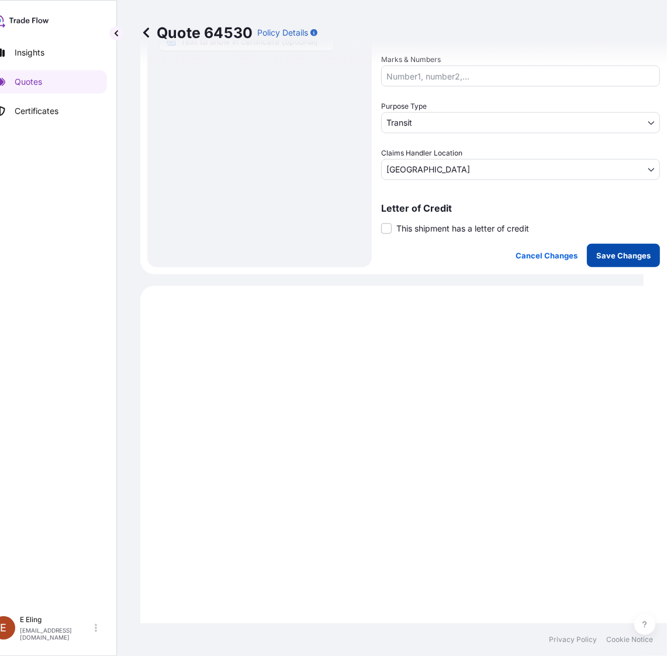
scroll to position [764, 0]
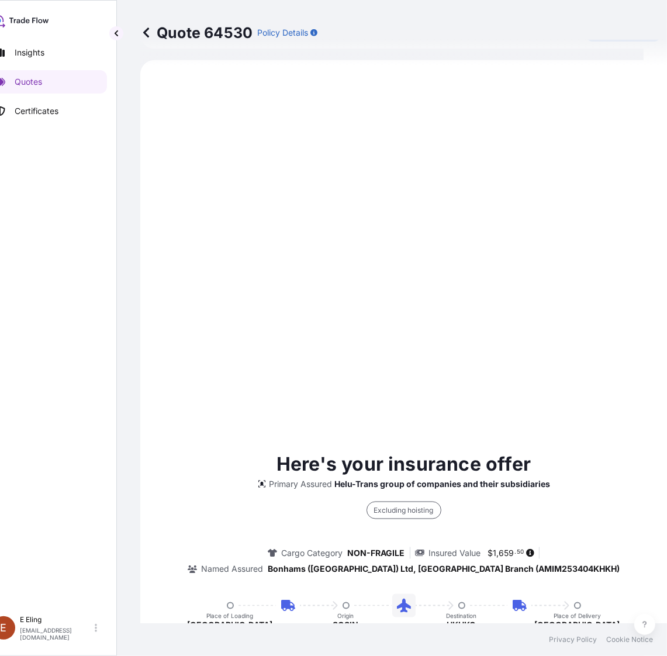
select select "Road / [GEOGRAPHIC_DATA]"
select select "AIR"
select select "Road / [GEOGRAPHIC_DATA]"
select select "Transit"
select select "[GEOGRAPHIC_DATA]"
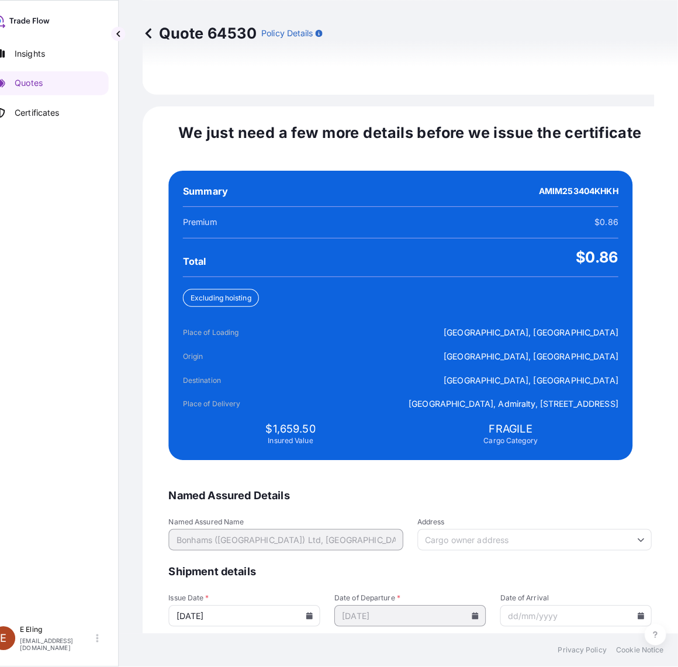
scroll to position [2483, 0]
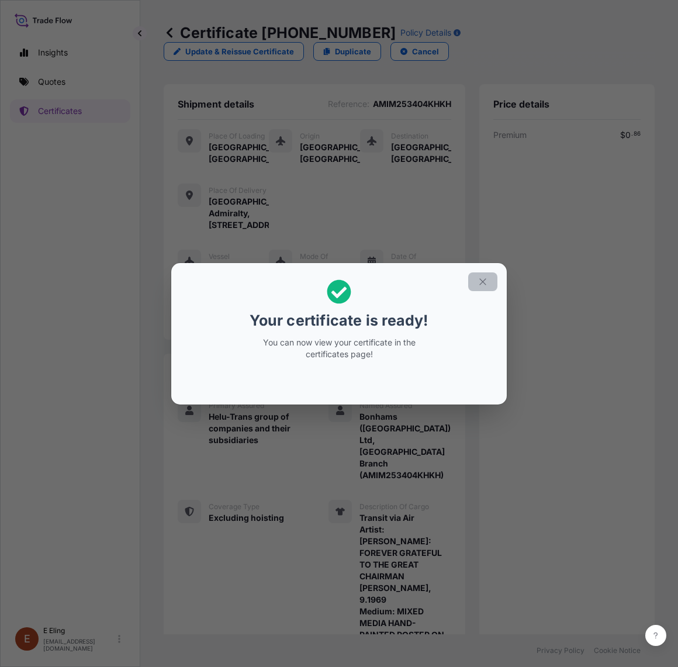
click at [486, 278] on icon "button" at bounding box center [483, 282] width 11 height 11
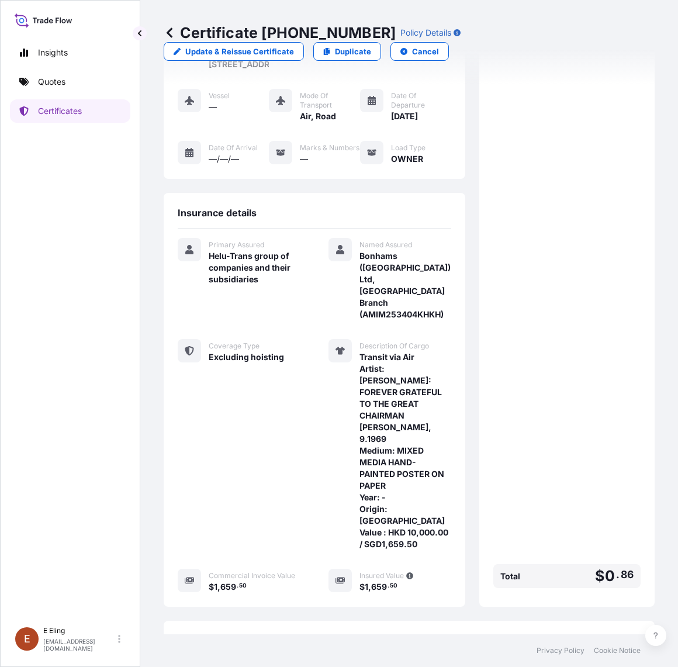
scroll to position [269, 0]
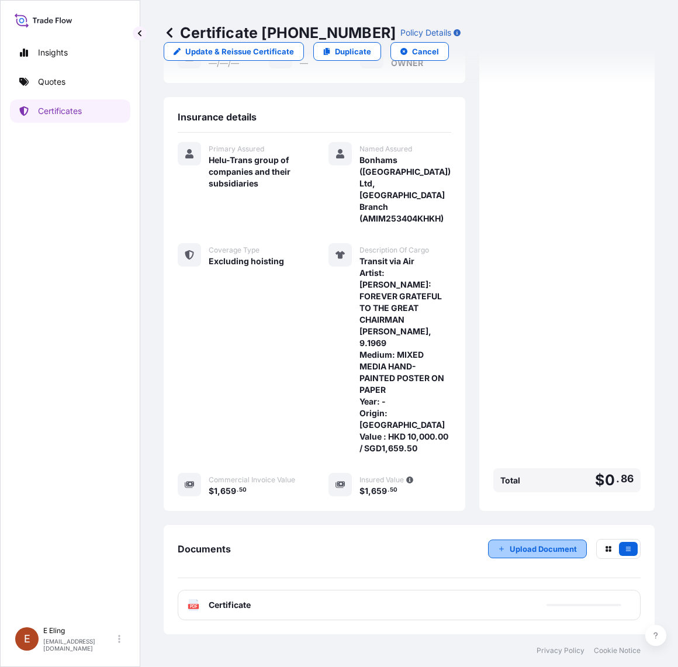
click at [510, 553] on p "Upload Document" at bounding box center [543, 549] width 67 height 12
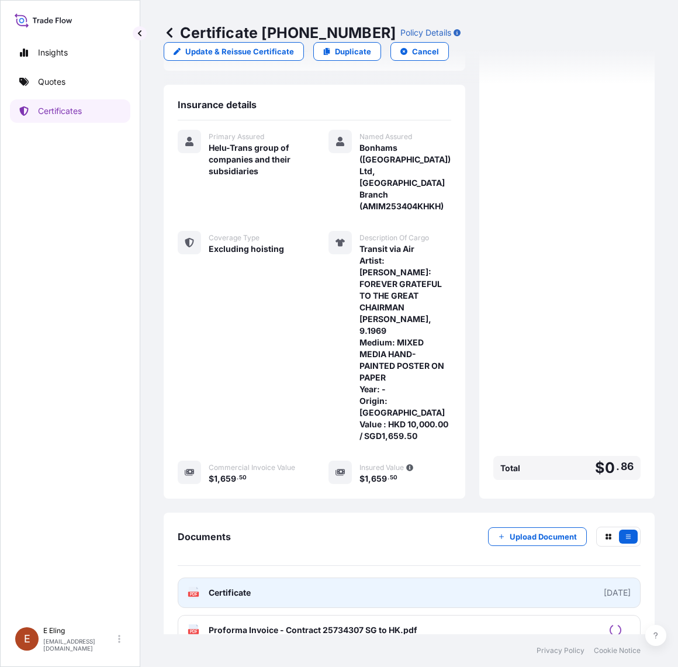
click at [405, 606] on link "PDF Certificate [DATE]" at bounding box center [409, 593] width 463 height 30
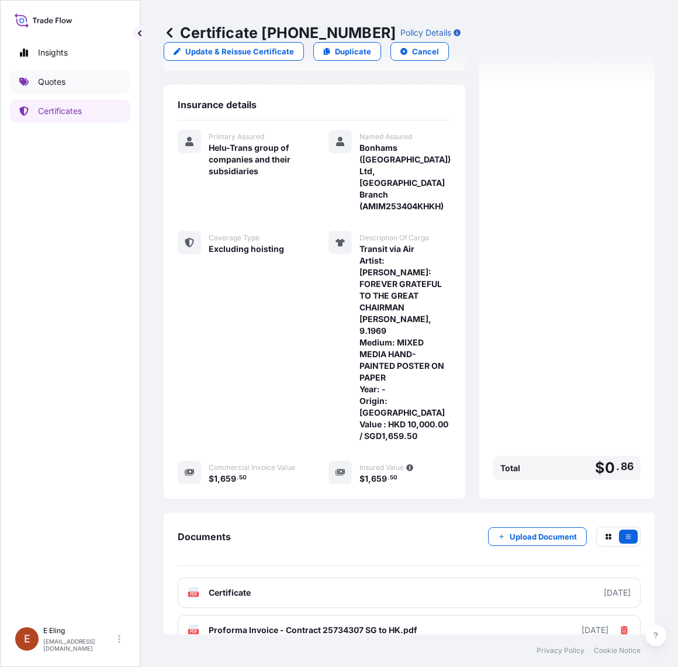
click at [30, 82] on link "Quotes" at bounding box center [70, 81] width 120 height 23
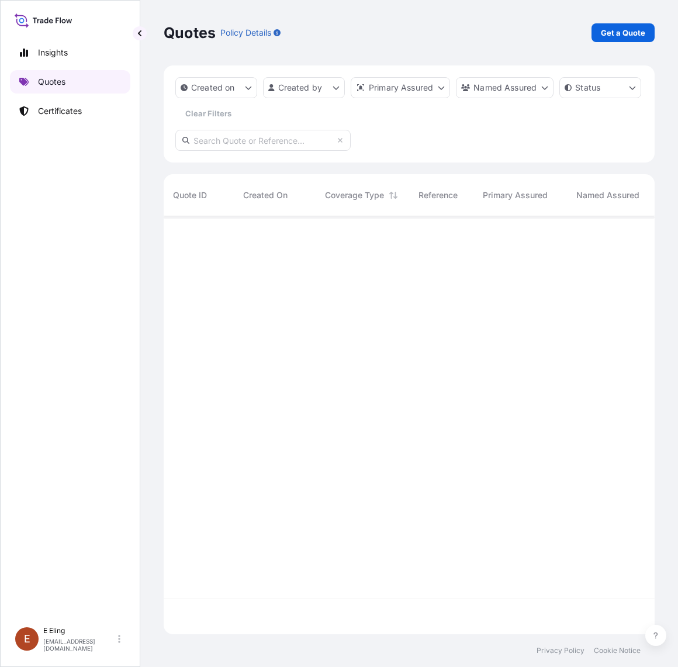
scroll to position [413, 480]
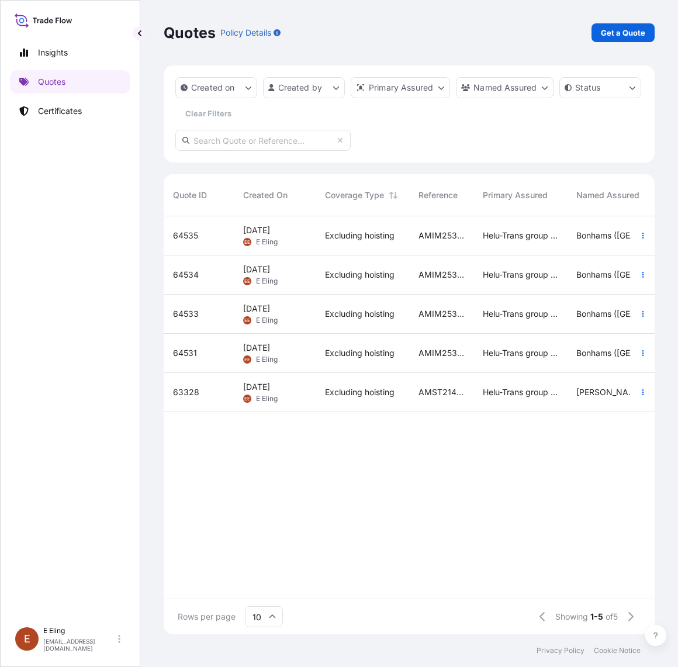
click at [270, 353] on span "[DATE]" at bounding box center [256, 348] width 27 height 12
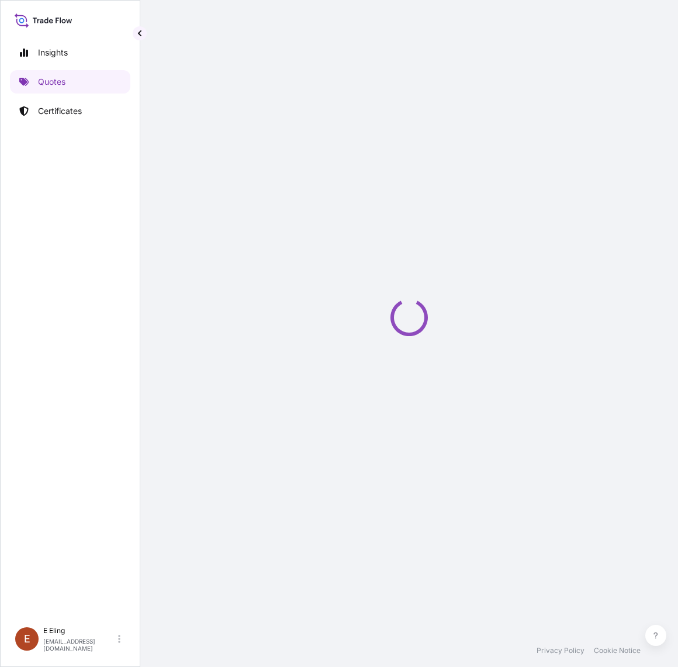
select select "Road / [GEOGRAPHIC_DATA]"
select select "AIR"
select select "Road / [GEOGRAPHIC_DATA]"
select select "Transit"
select select "[GEOGRAPHIC_DATA]"
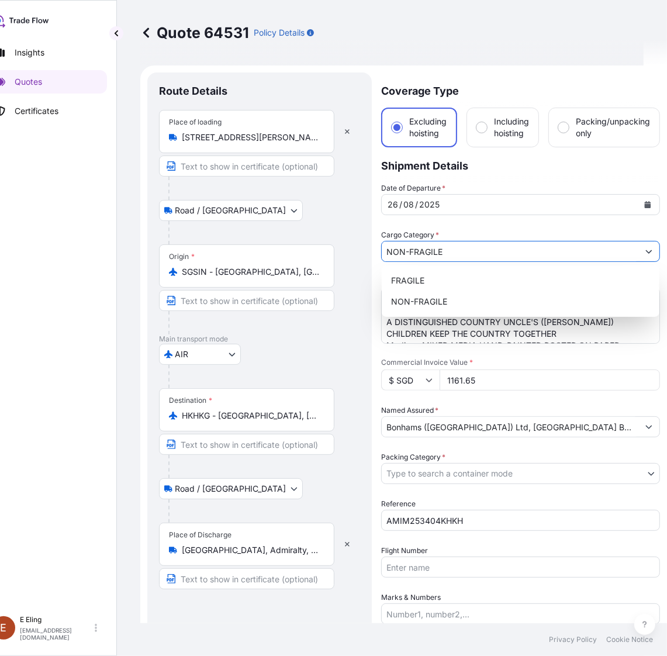
click at [650, 248] on icon "Show suggestions" at bounding box center [649, 251] width 7 height 7
click at [530, 281] on div "FRAGILE" at bounding box center [520, 280] width 268 height 21
type input "FRAGILE"
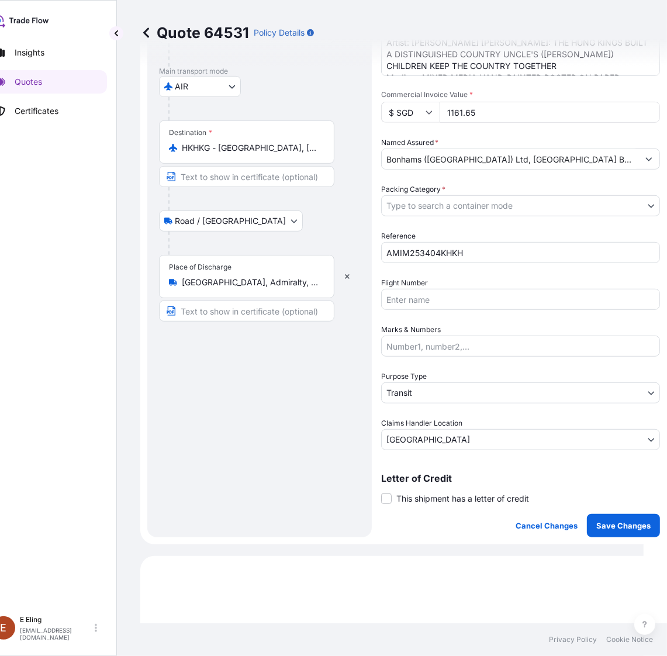
scroll to position [292, 0]
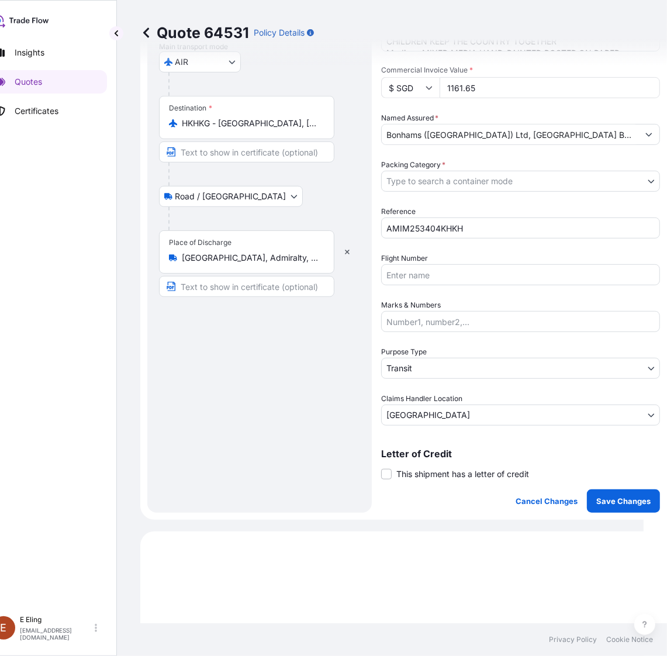
click at [440, 180] on body "Insights Quotes Certificates [PERSON_NAME] [EMAIL_ADDRESS][DOMAIN_NAME] Quote 6…" at bounding box center [310, 328] width 667 height 656
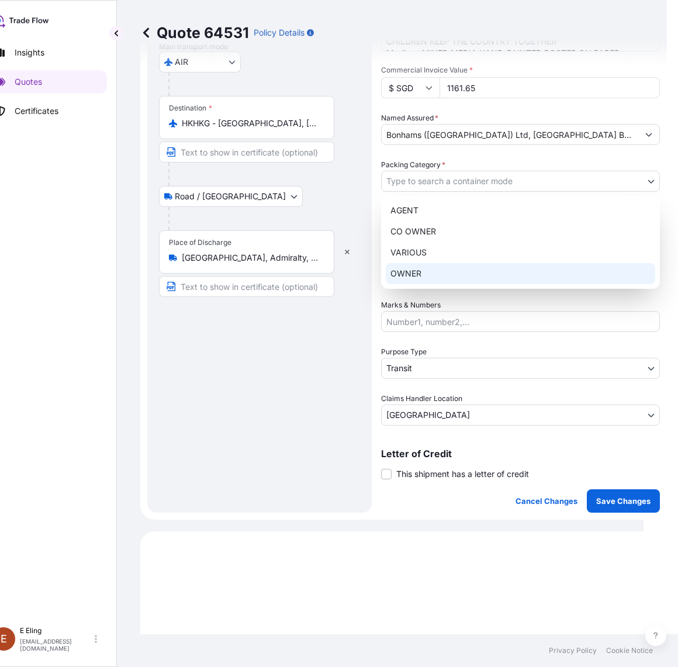
click at [416, 271] on div "OWNER" at bounding box center [521, 273] width 270 height 21
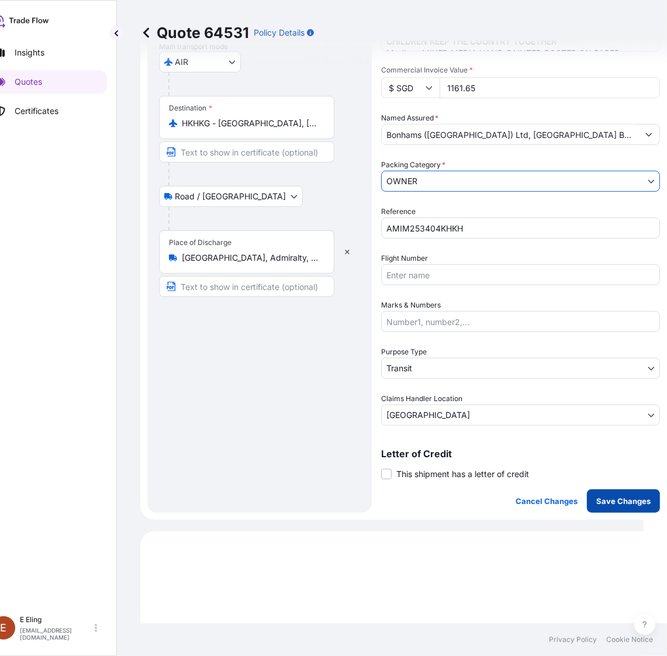
click at [621, 498] on p "Save Changes" at bounding box center [623, 501] width 54 height 12
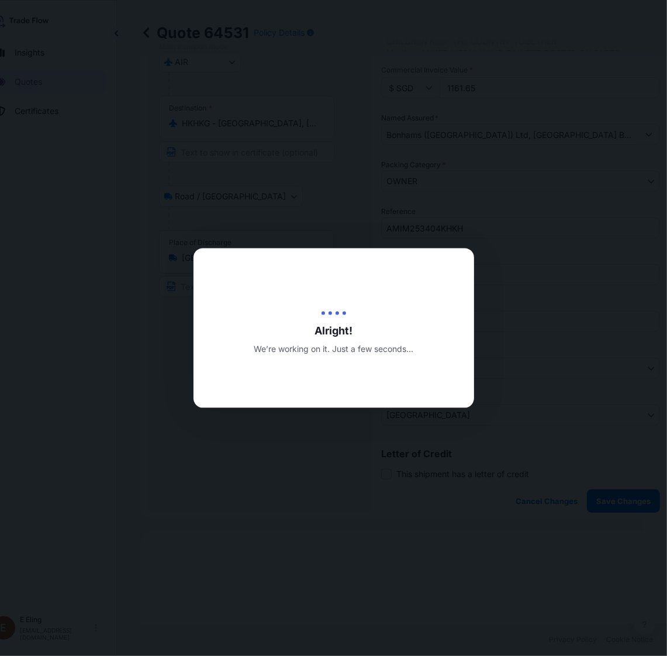
type input "[DATE]"
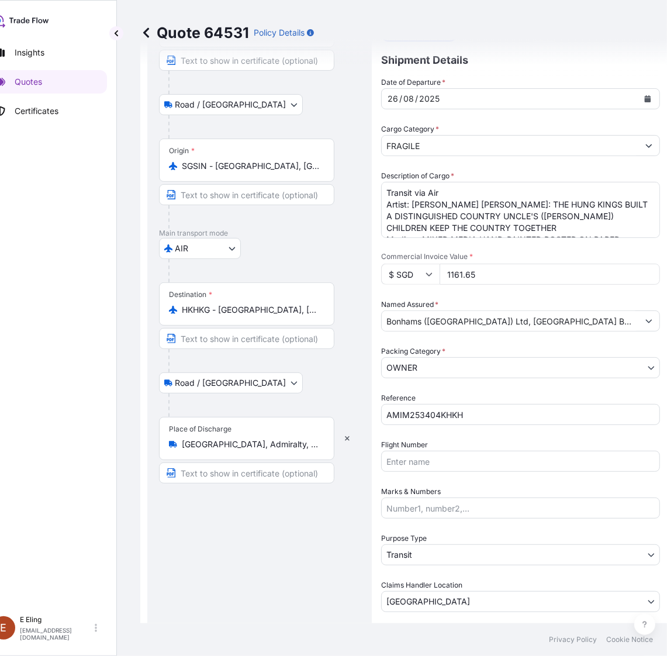
select select "Road / [GEOGRAPHIC_DATA]"
select select "AIR"
select select "Road / [GEOGRAPHIC_DATA]"
select select "Transit"
select select "[GEOGRAPHIC_DATA]"
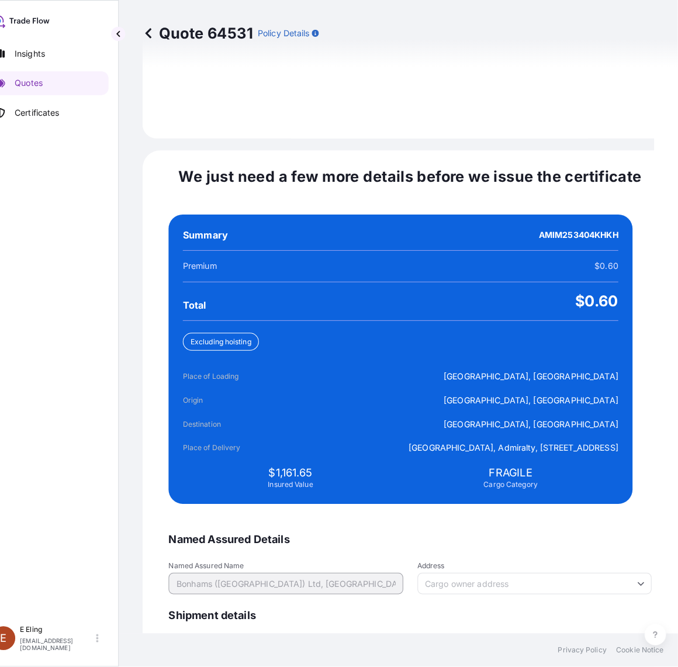
scroll to position [2483, 0]
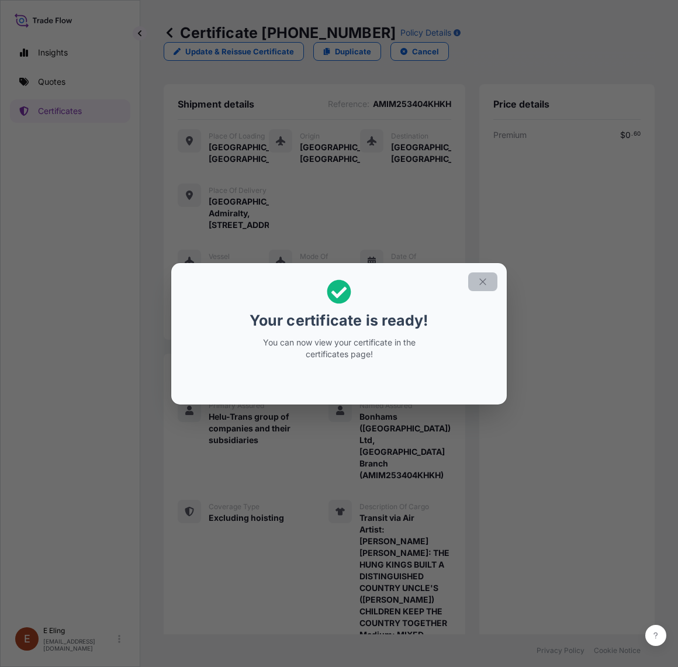
click at [475, 279] on button "button" at bounding box center [482, 281] width 29 height 19
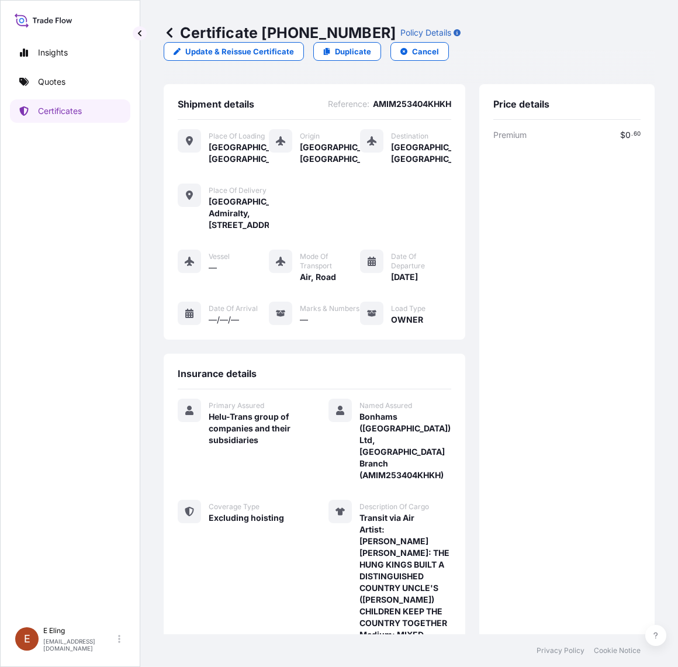
scroll to position [316, 0]
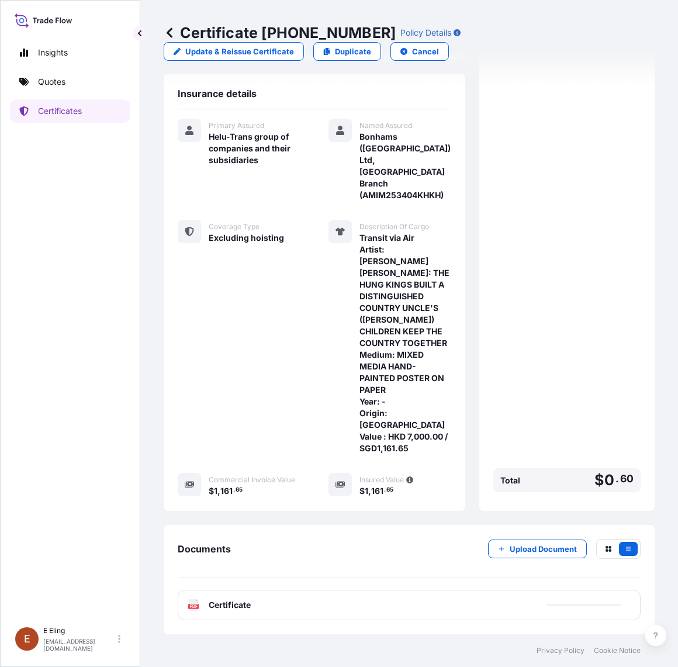
click at [519, 554] on p "Upload Document" at bounding box center [543, 549] width 67 height 12
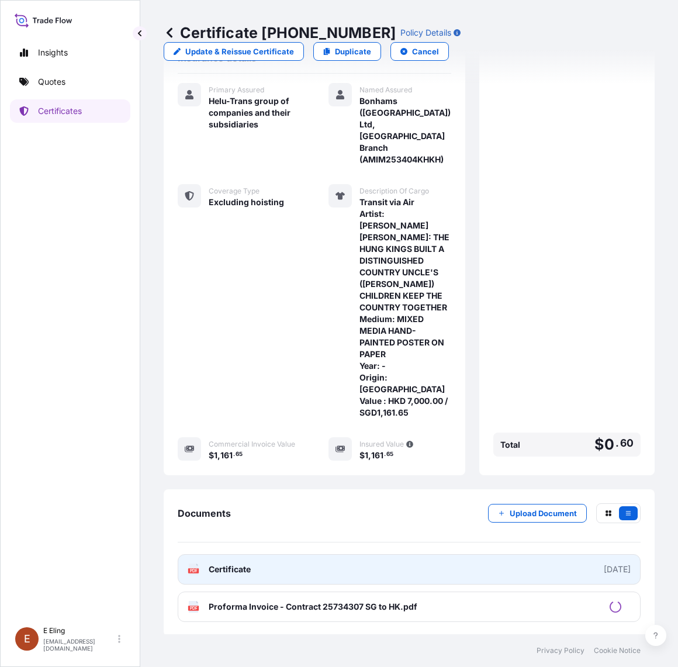
click at [411, 585] on link "PDF Certificate [DATE]" at bounding box center [409, 569] width 463 height 30
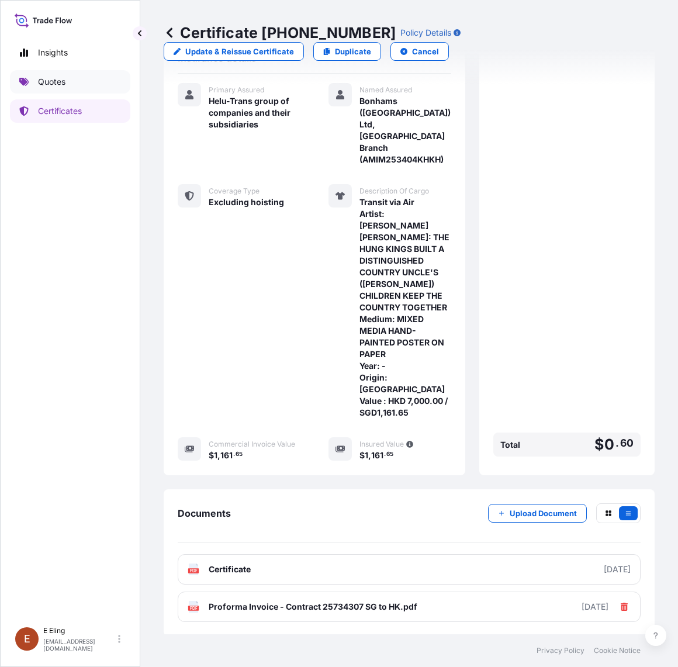
click at [80, 85] on link "Quotes" at bounding box center [70, 81] width 120 height 23
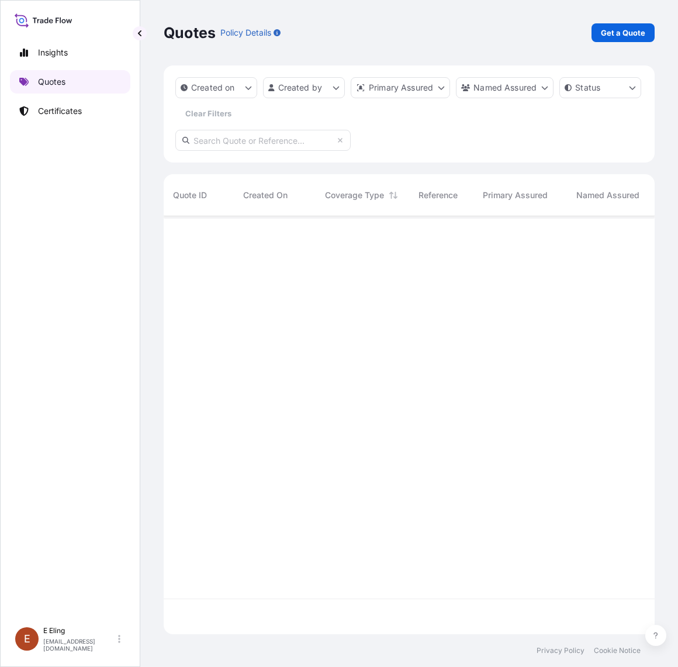
scroll to position [413, 480]
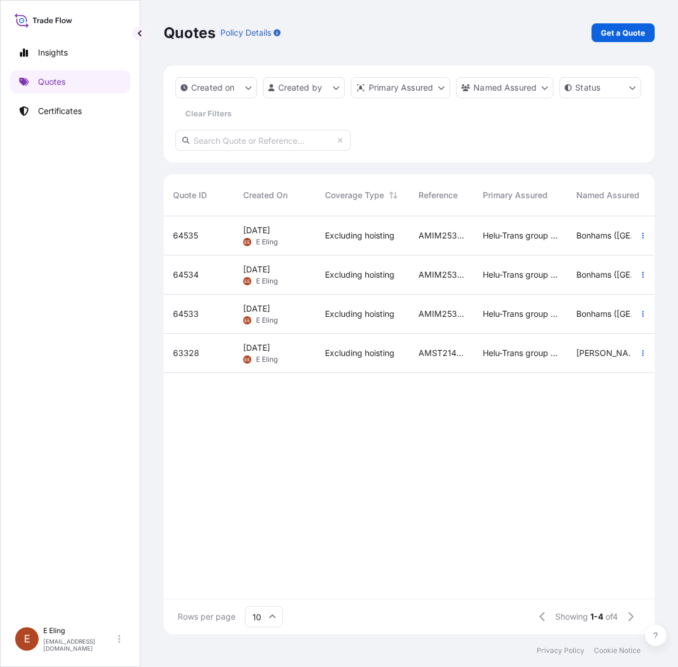
click at [317, 317] on div "Excluding hoisting" at bounding box center [363, 314] width 94 height 39
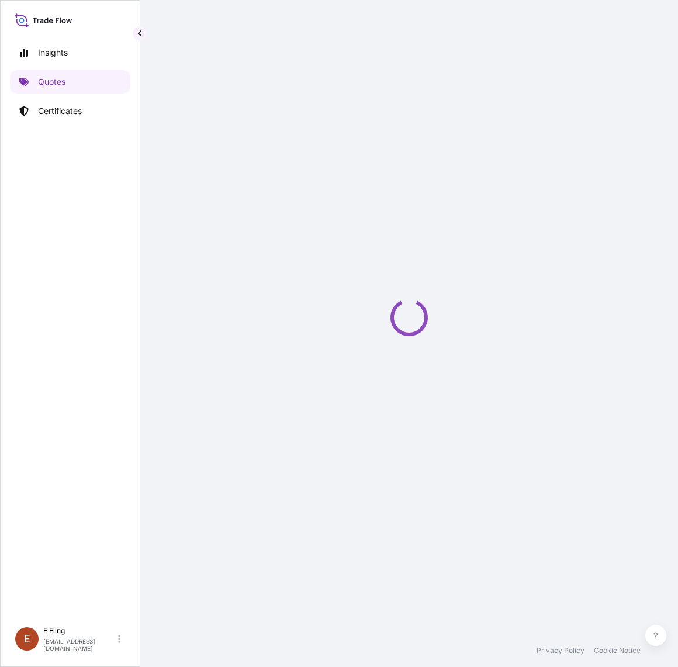
select select "Road / [GEOGRAPHIC_DATA]"
select select "AIR"
select select "Road / [GEOGRAPHIC_DATA]"
select select "Transit"
select select "[GEOGRAPHIC_DATA]"
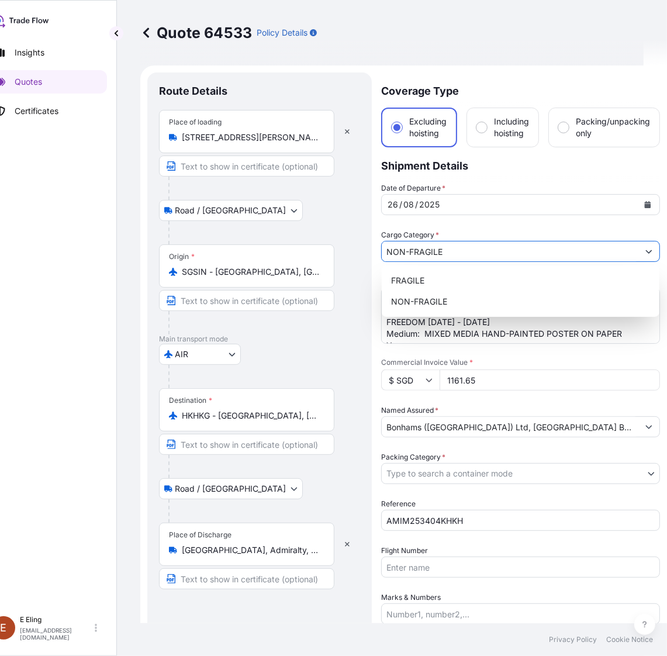
click at [647, 248] on icon "Show suggestions" at bounding box center [649, 251] width 7 height 7
click at [454, 288] on div "FRAGILE" at bounding box center [520, 280] width 268 height 21
type input "FRAGILE"
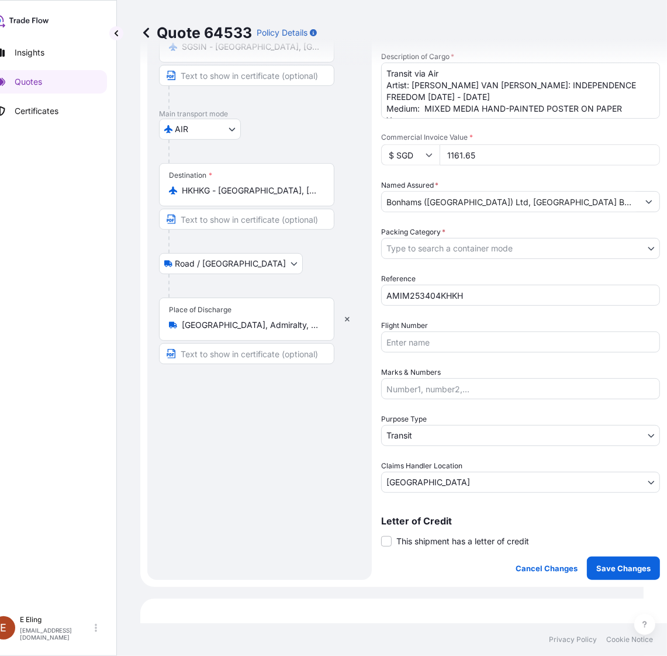
scroll to position [219, 0]
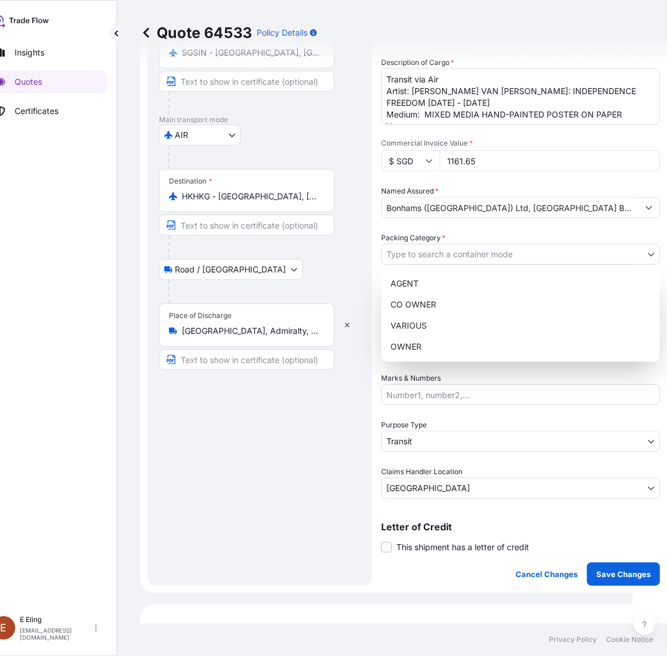
click at [427, 258] on body "2 options available. Insights Quotes Certificates [PERSON_NAME] [EMAIL_ADDRESS]…" at bounding box center [305, 328] width 656 height 656
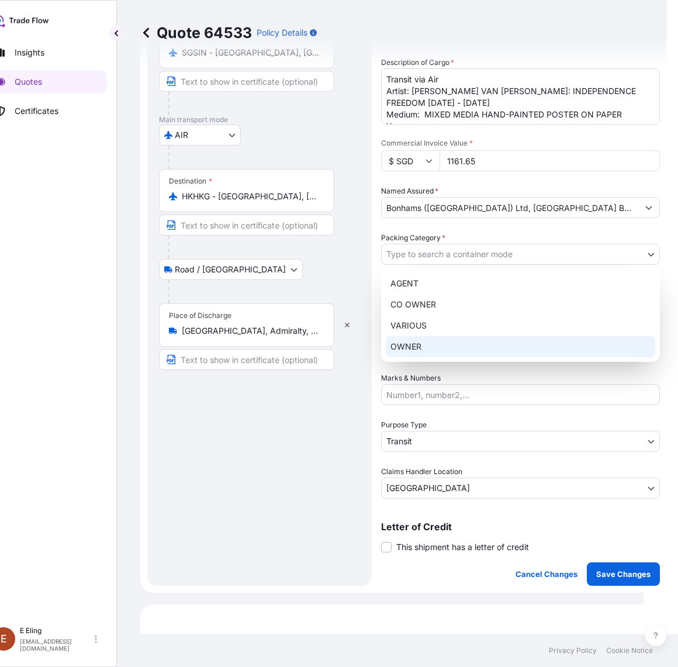
click at [421, 351] on div "OWNER" at bounding box center [521, 346] width 270 height 21
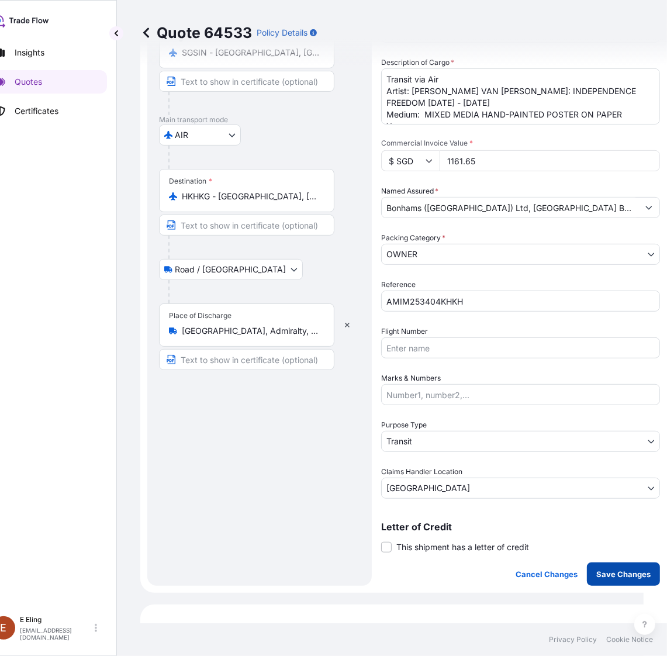
click at [614, 568] on p "Save Changes" at bounding box center [623, 574] width 54 height 12
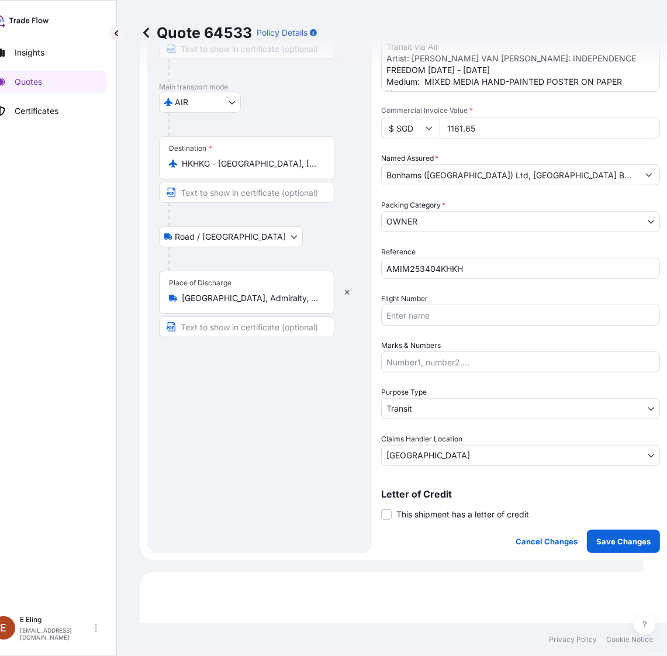
select select "Road / [GEOGRAPHIC_DATA]"
select select "AIR"
select select "Road / [GEOGRAPHIC_DATA]"
select select "Transit"
select select "[GEOGRAPHIC_DATA]"
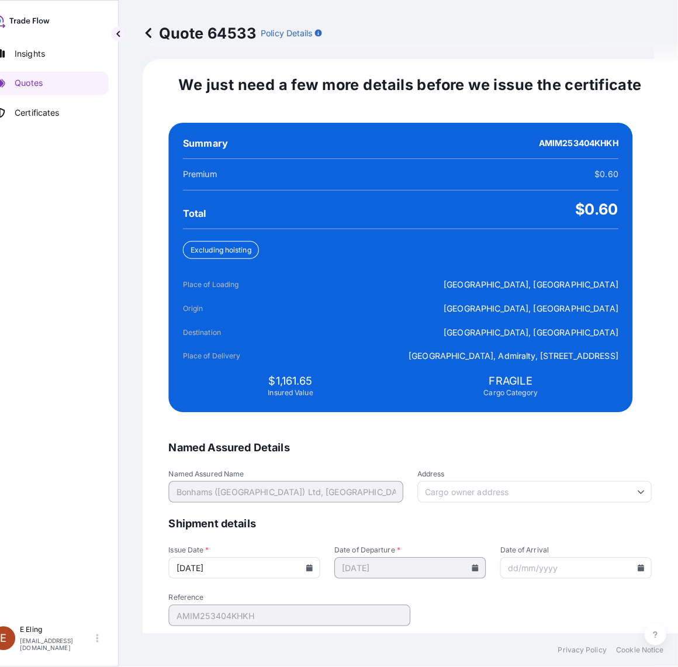
scroll to position [2483, 0]
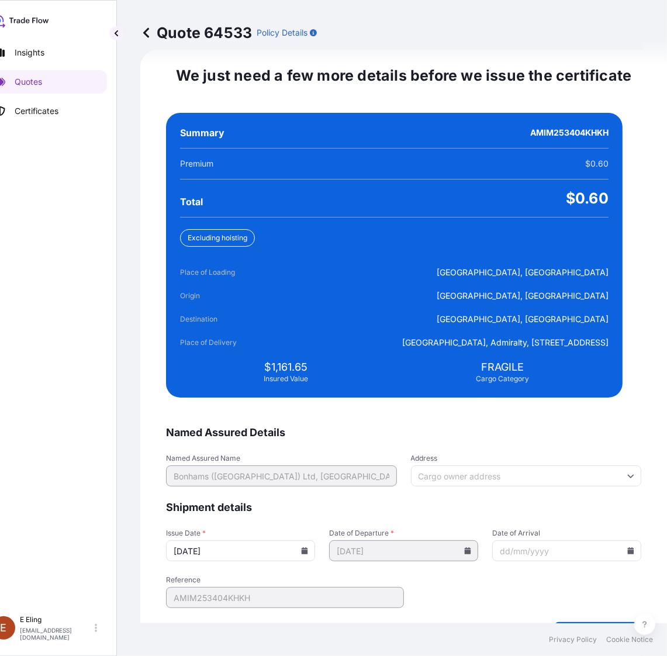
drag, startPoint x: 548, startPoint y: 615, endPoint x: 548, endPoint y: 626, distance: 11.7
click at [548, 619] on form "Named Assured Details Named Assured Name [PERSON_NAME] ([GEOGRAPHIC_DATA]) Ltd,…" at bounding box center [403, 533] width 475 height 215
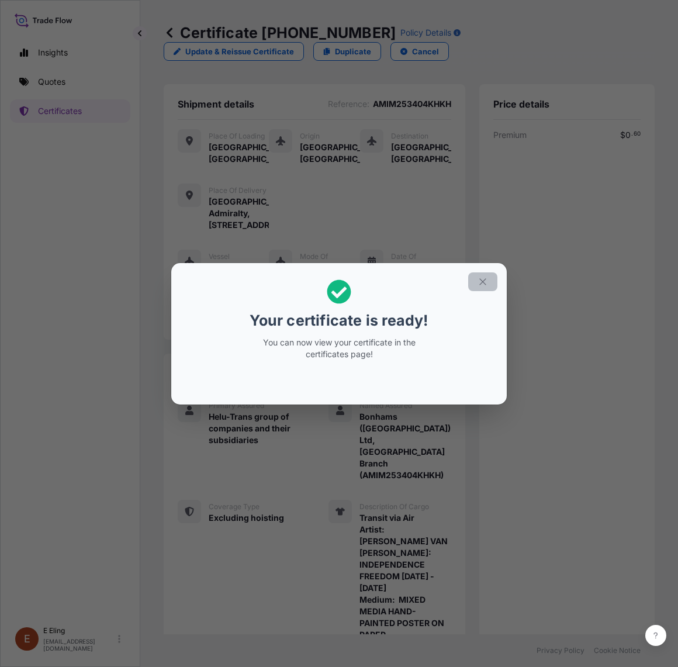
click at [483, 285] on icon "button" at bounding box center [483, 282] width 11 height 11
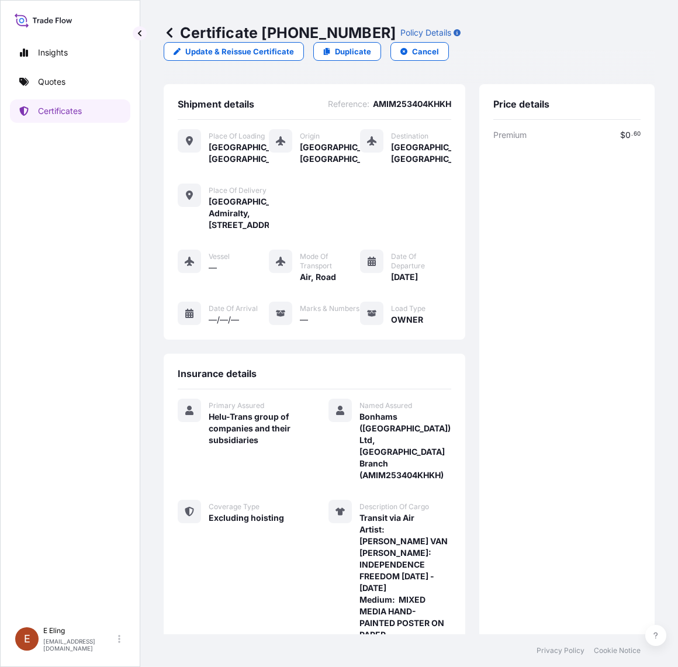
scroll to position [269, 0]
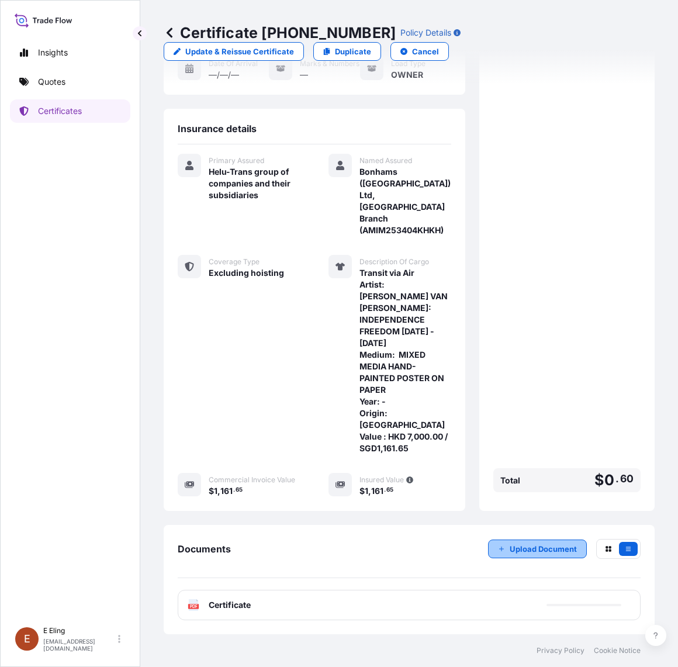
click at [526, 554] on button "Upload Document" at bounding box center [537, 549] width 99 height 19
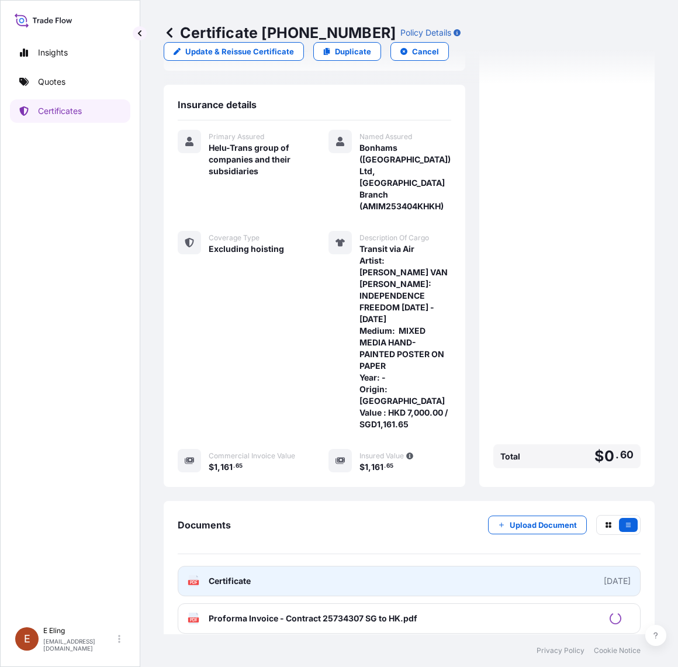
click at [323, 596] on link "PDF Certificate [DATE]" at bounding box center [409, 581] width 463 height 30
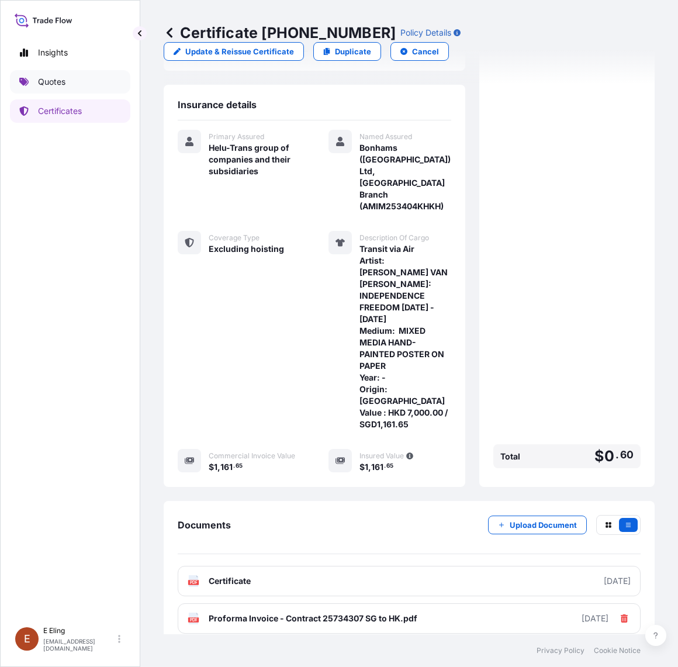
click at [66, 81] on link "Quotes" at bounding box center [70, 81] width 120 height 23
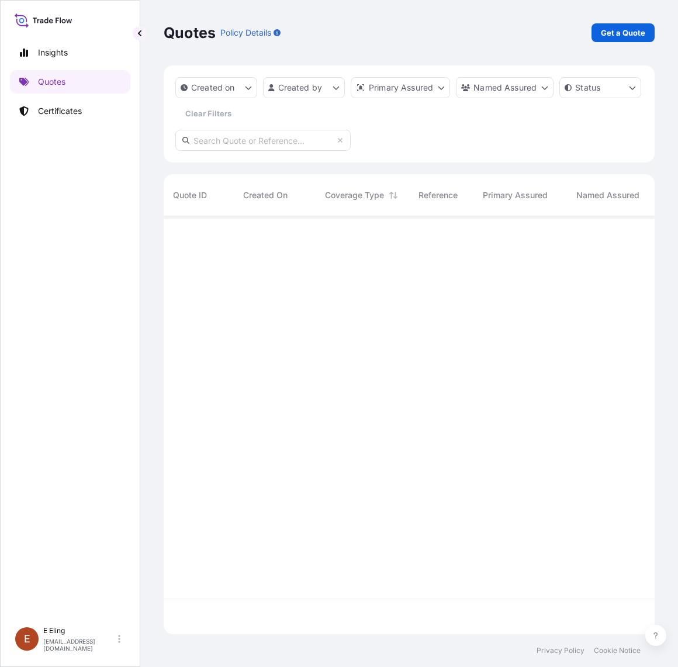
scroll to position [413, 480]
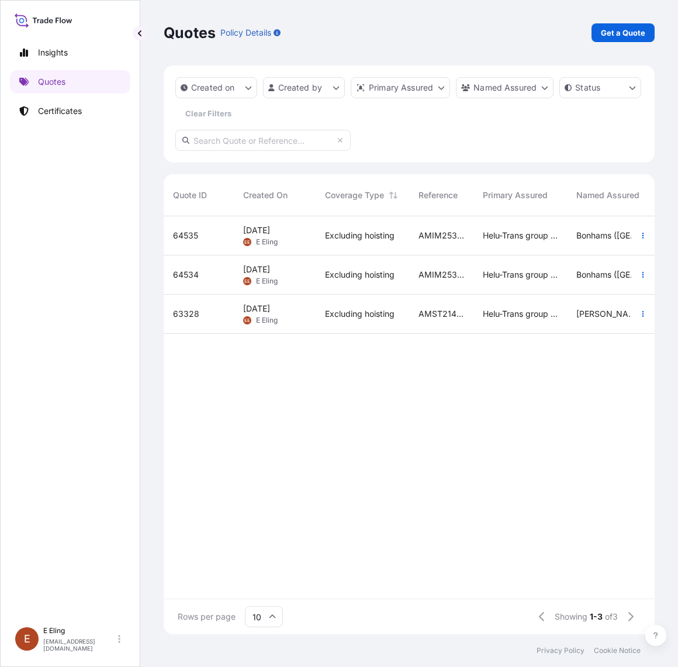
click at [310, 281] on div "[DATE] [PERSON_NAME]" at bounding box center [275, 275] width 82 height 39
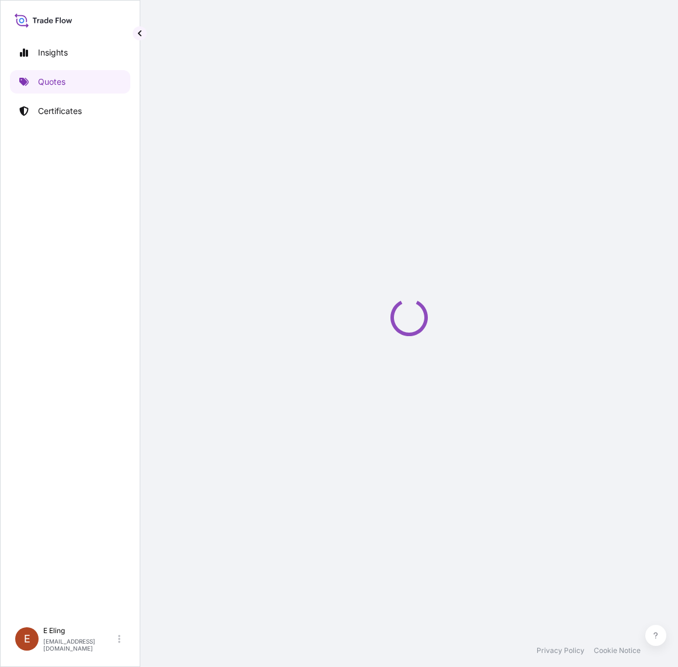
select select "Road / [GEOGRAPHIC_DATA]"
select select "AIR"
select select "Road / [GEOGRAPHIC_DATA]"
select select "Transit"
select select "[GEOGRAPHIC_DATA]"
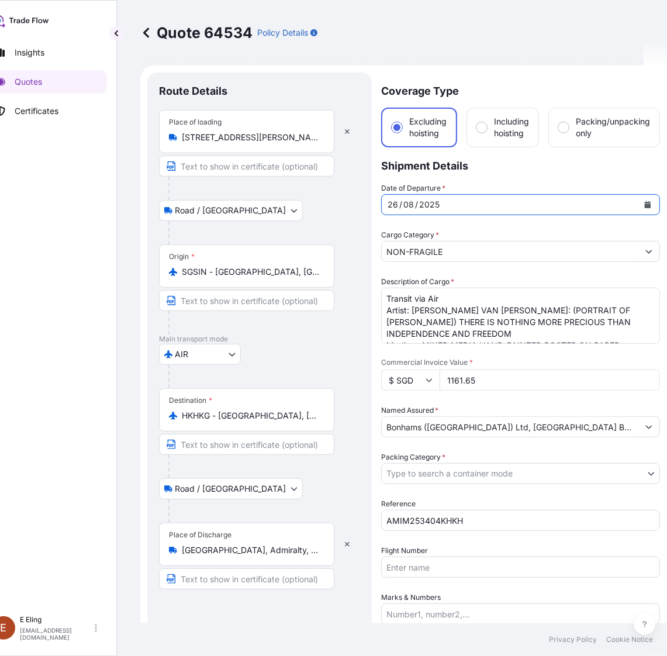
click at [645, 203] on icon "Calendar" at bounding box center [648, 204] width 6 height 7
click at [655, 247] on button "Show suggestions" at bounding box center [648, 251] width 21 height 21
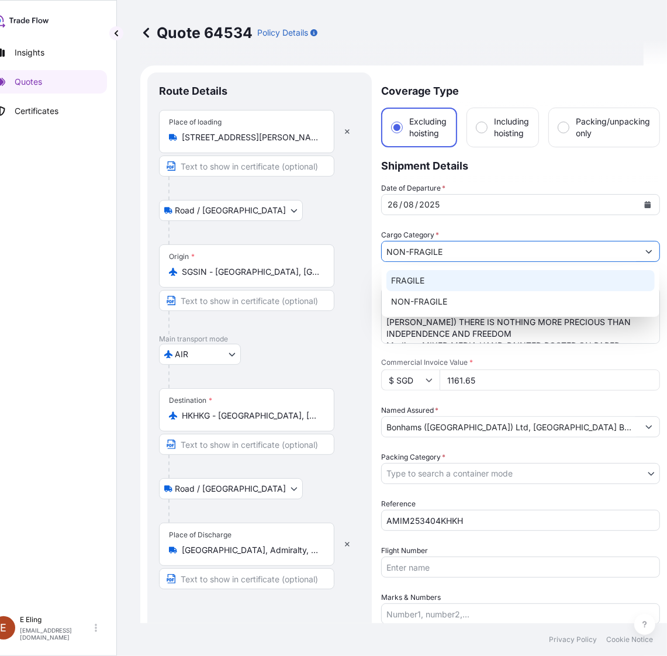
click at [493, 281] on div "FRAGILE" at bounding box center [520, 280] width 268 height 21
type input "FRAGILE"
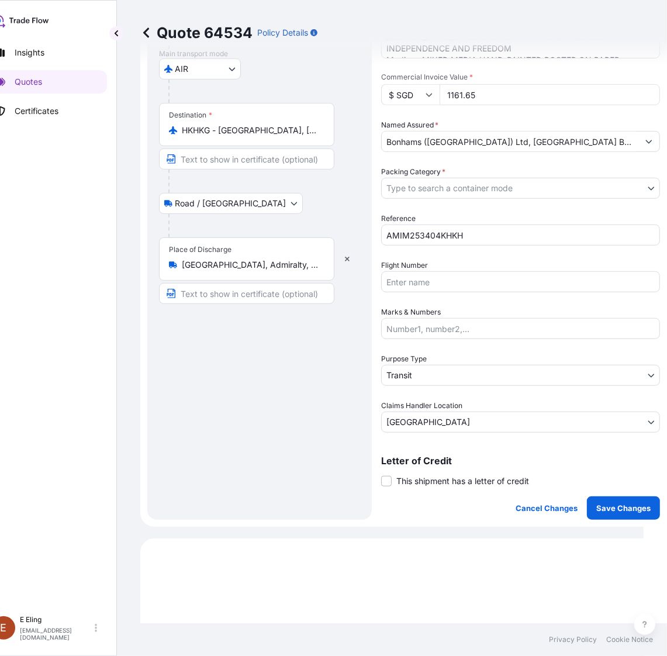
scroll to position [292, 0]
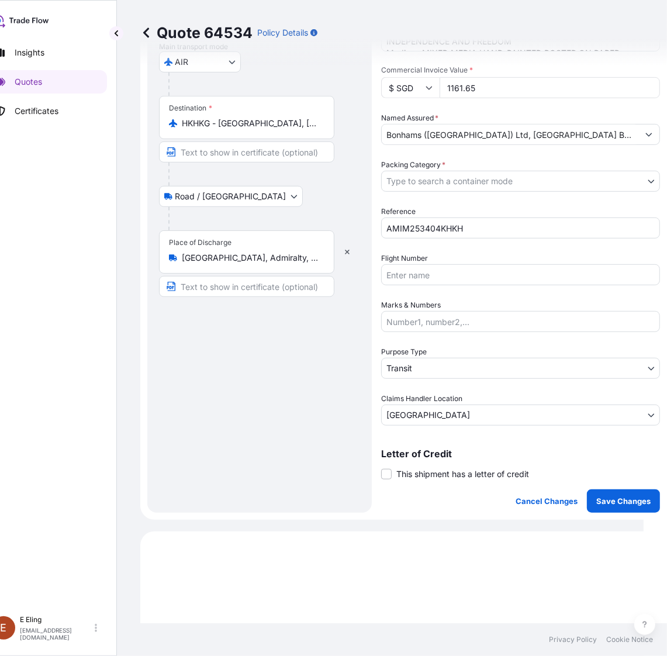
click at [481, 182] on body "2 options available. Insights Quotes Certificates [PERSON_NAME] [EMAIL_ADDRESS]…" at bounding box center [310, 328] width 667 height 656
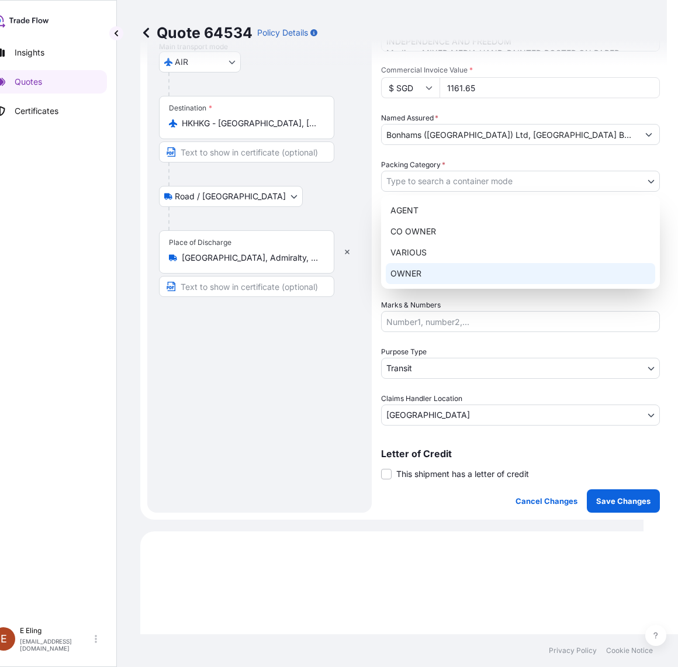
click at [433, 274] on div "OWNER" at bounding box center [521, 273] width 270 height 21
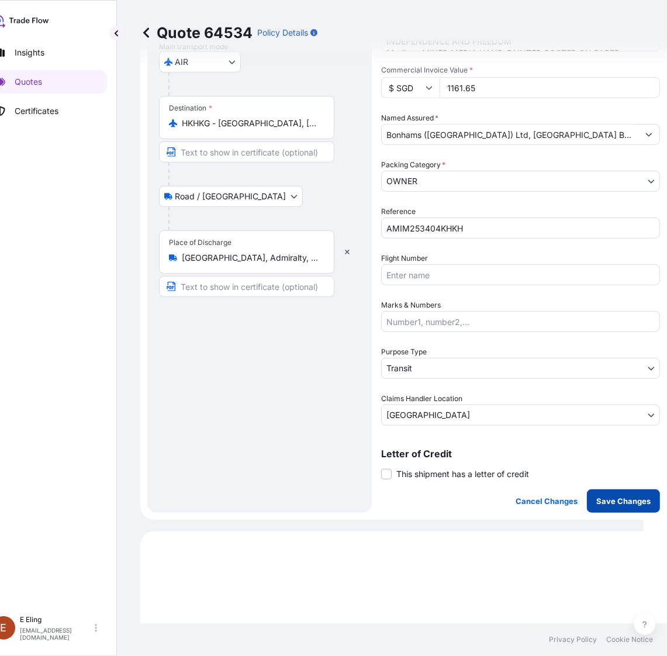
click at [603, 500] on p "Save Changes" at bounding box center [623, 501] width 54 height 12
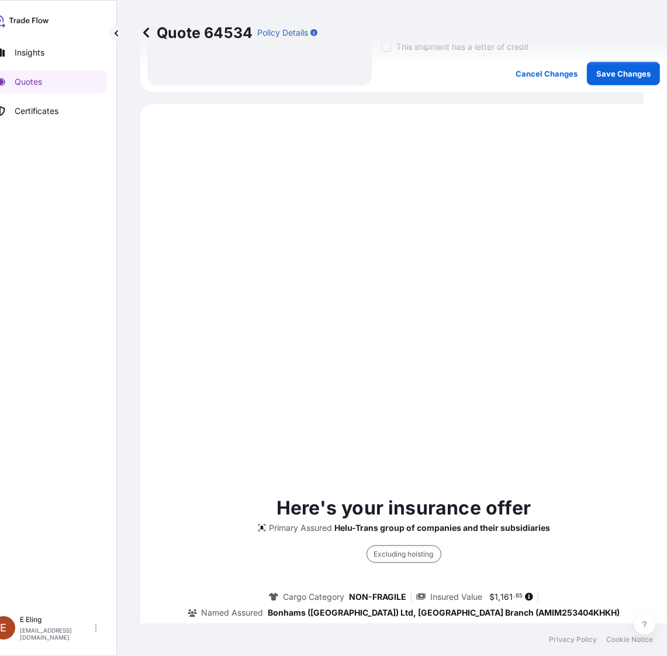
click at [462, 272] on div "Here's your insurance offer Primary Assured Helu-Trans group of companies and t…" at bounding box center [404, 642] width 494 height 1045
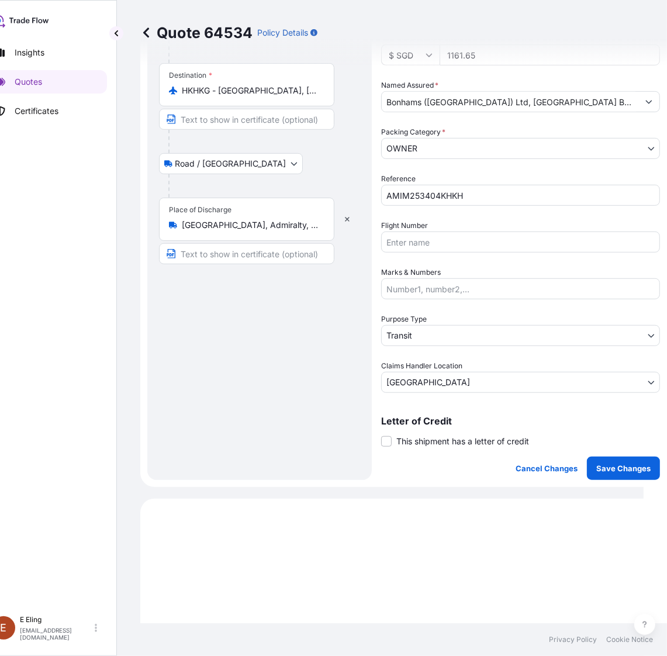
select select "Road / [GEOGRAPHIC_DATA]"
select select "AIR"
select select "Road / [GEOGRAPHIC_DATA]"
select select "Transit"
select select "[GEOGRAPHIC_DATA]"
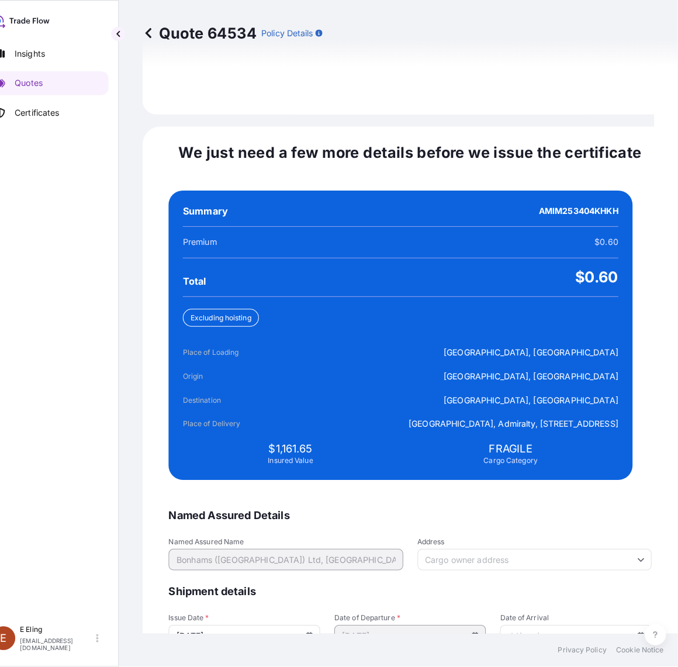
scroll to position [2483, 0]
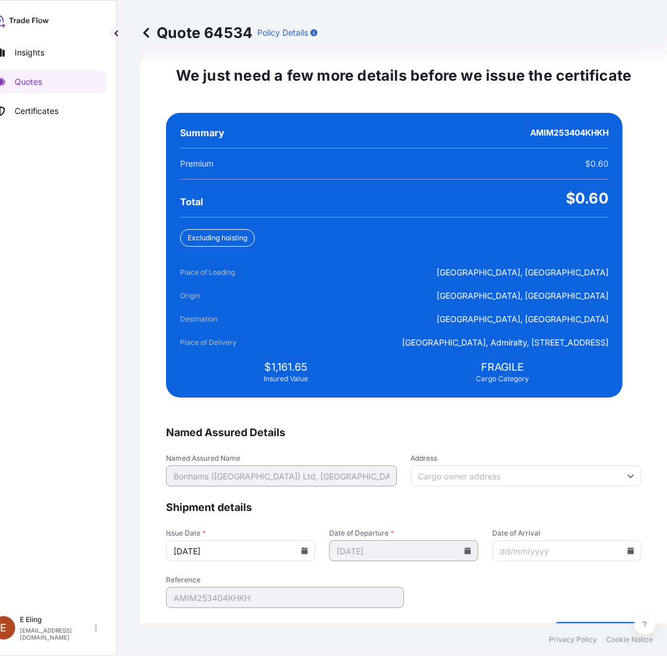
click at [566, 619] on form "Named Assured Details Named Assured Name [PERSON_NAME] ([GEOGRAPHIC_DATA]) Ltd,…" at bounding box center [403, 533] width 475 height 215
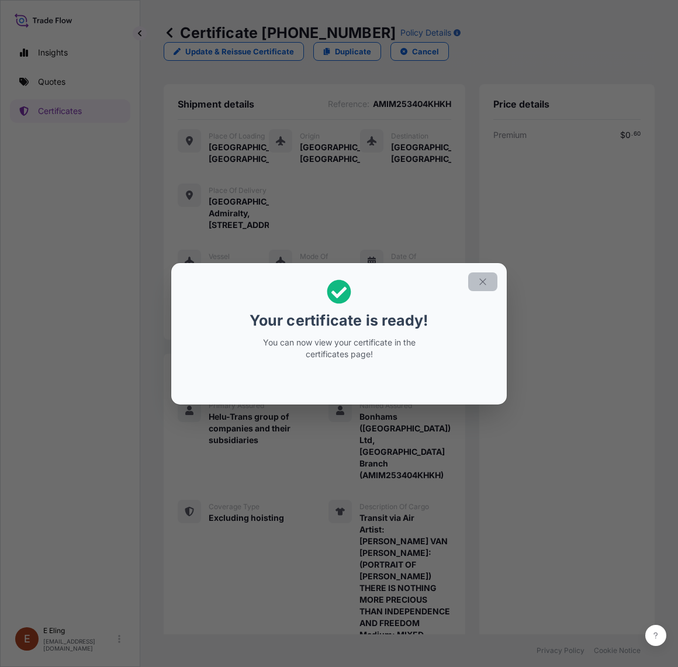
click at [471, 275] on button "button" at bounding box center [482, 281] width 29 height 19
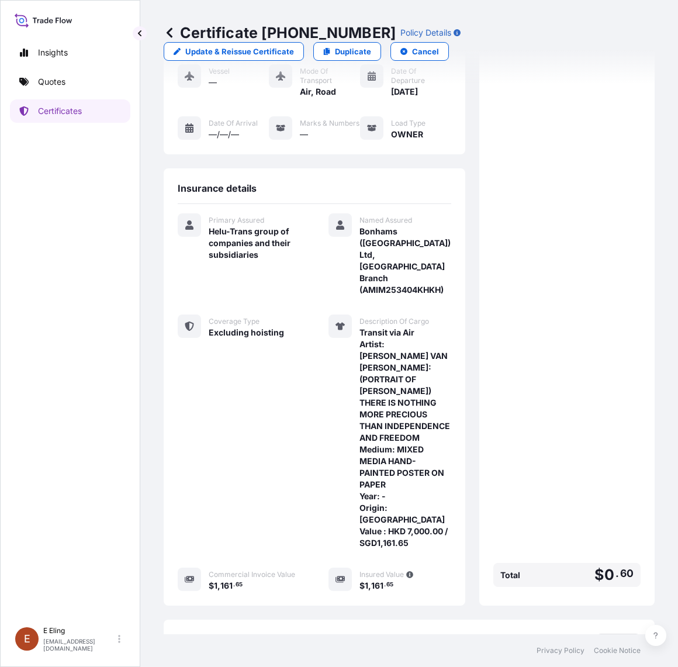
scroll to position [292, 0]
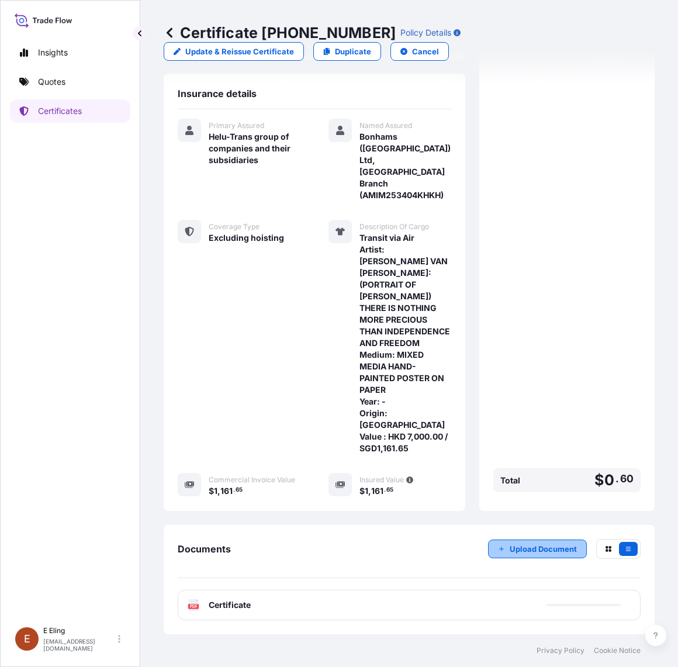
click at [519, 547] on p "Upload Document" at bounding box center [543, 549] width 67 height 12
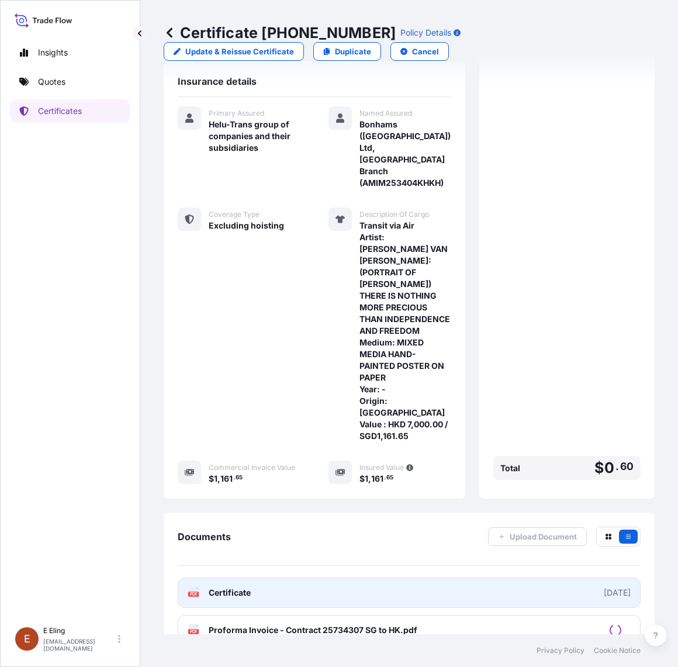
click at [472, 604] on link "PDF Certificate [DATE]" at bounding box center [409, 593] width 463 height 30
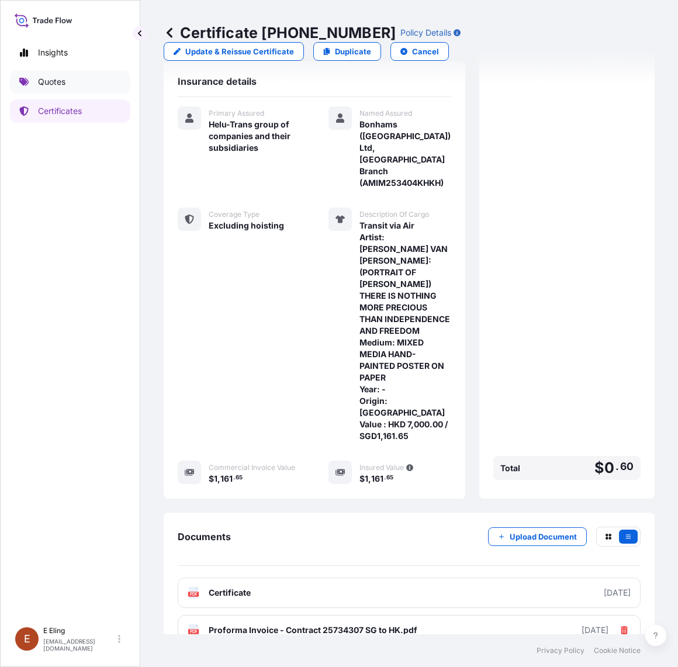
click at [68, 76] on link "Quotes" at bounding box center [70, 81] width 120 height 23
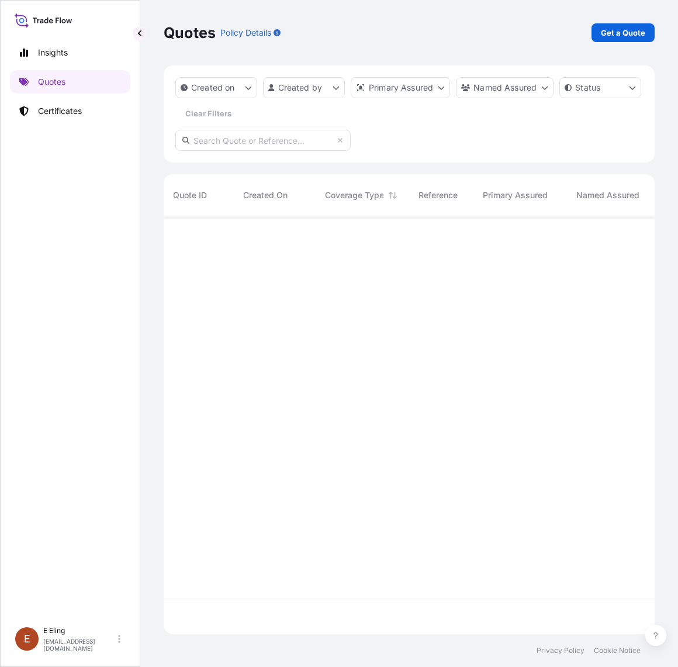
scroll to position [413, 480]
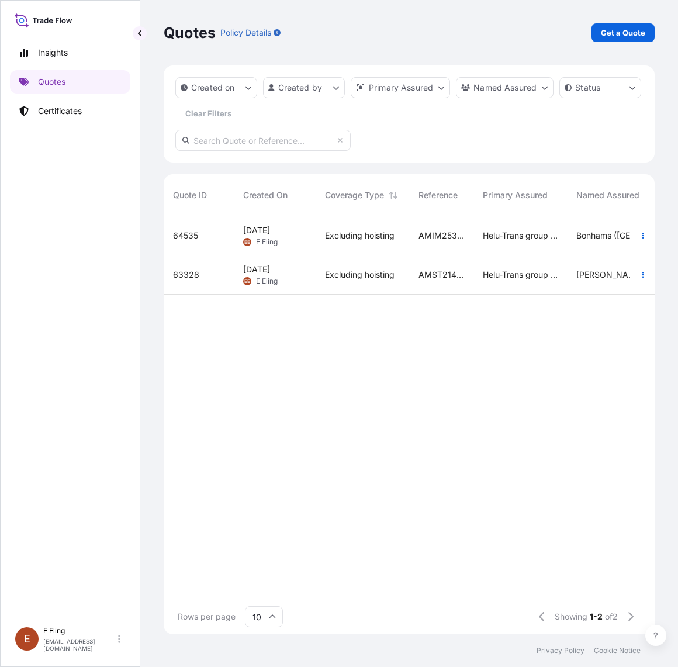
click at [313, 236] on div "[DATE] [PERSON_NAME]" at bounding box center [275, 235] width 82 height 39
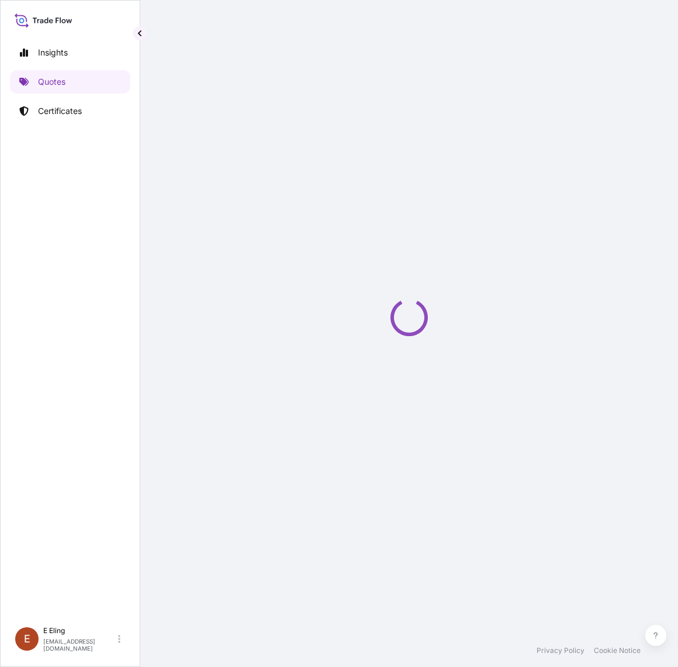
select select "Road / [GEOGRAPHIC_DATA]"
select select "AIR"
select select "Road / [GEOGRAPHIC_DATA]"
select select "Transit"
select select "[GEOGRAPHIC_DATA]"
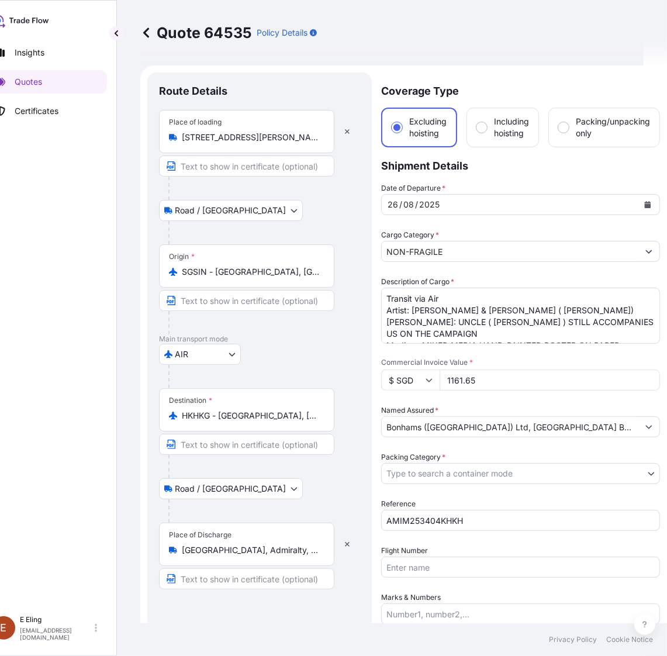
click at [644, 256] on button "Show suggestions" at bounding box center [648, 251] width 21 height 21
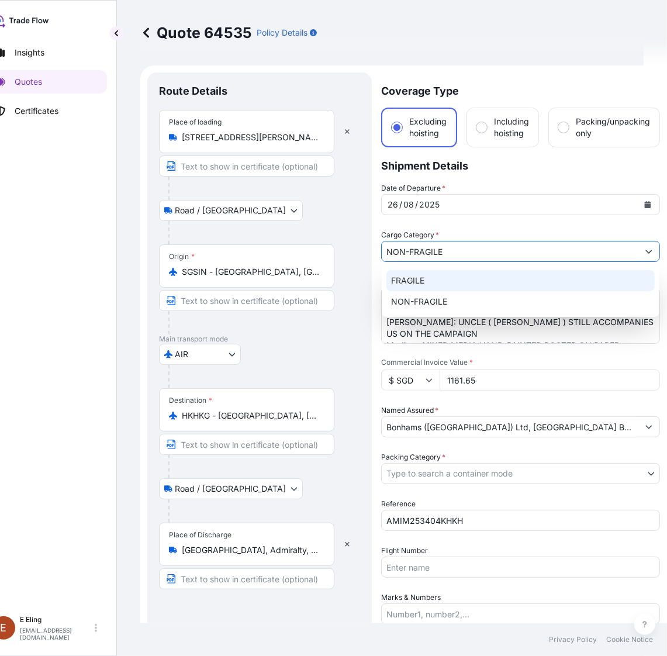
click at [543, 275] on div "FRAGILE" at bounding box center [520, 280] width 268 height 21
type input "FRAGILE"
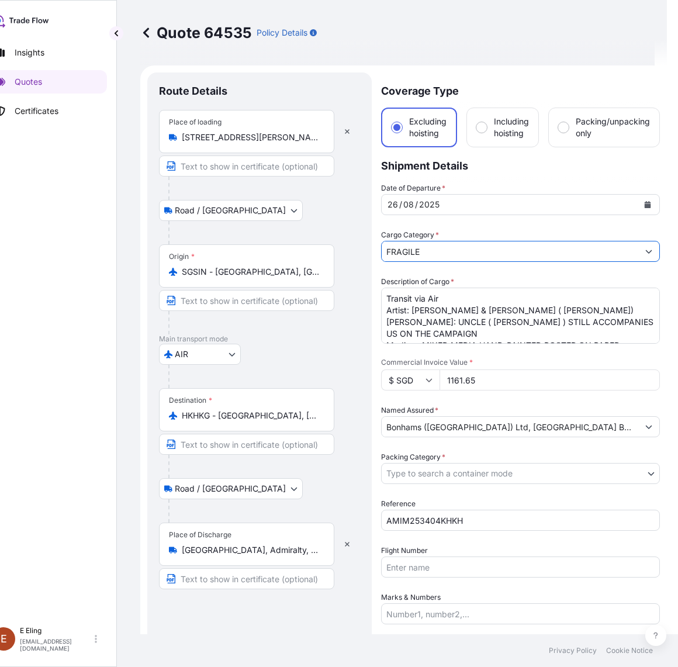
click at [468, 475] on body "2 options available. Insights Quotes Certificates [PERSON_NAME] [EMAIL_ADDRESS]…" at bounding box center [316, 333] width 678 height 667
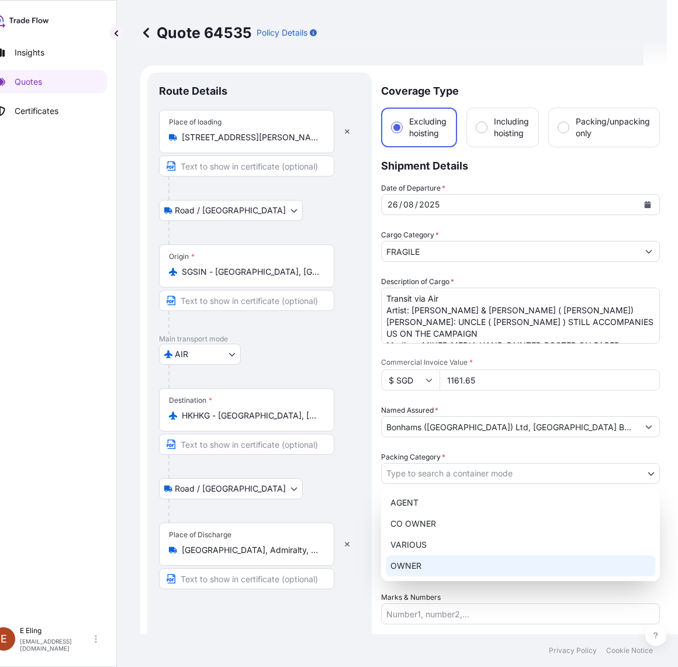
click at [425, 565] on div "OWNER" at bounding box center [521, 565] width 270 height 21
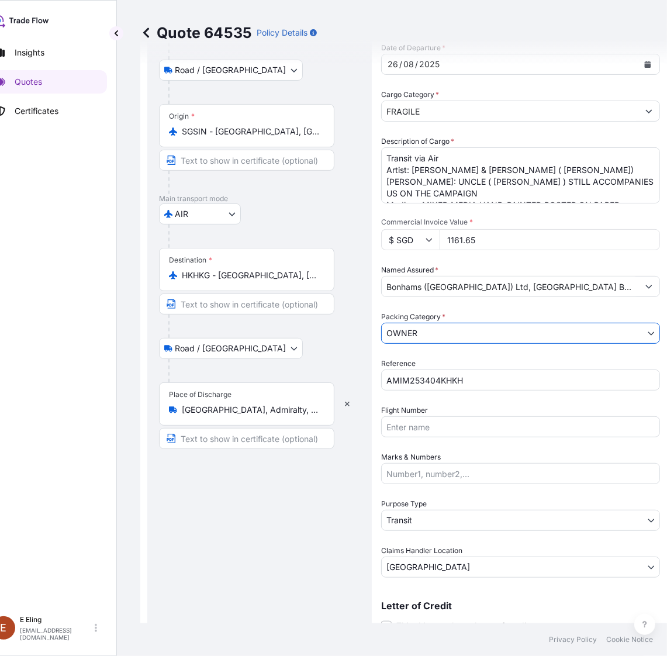
scroll to position [439, 0]
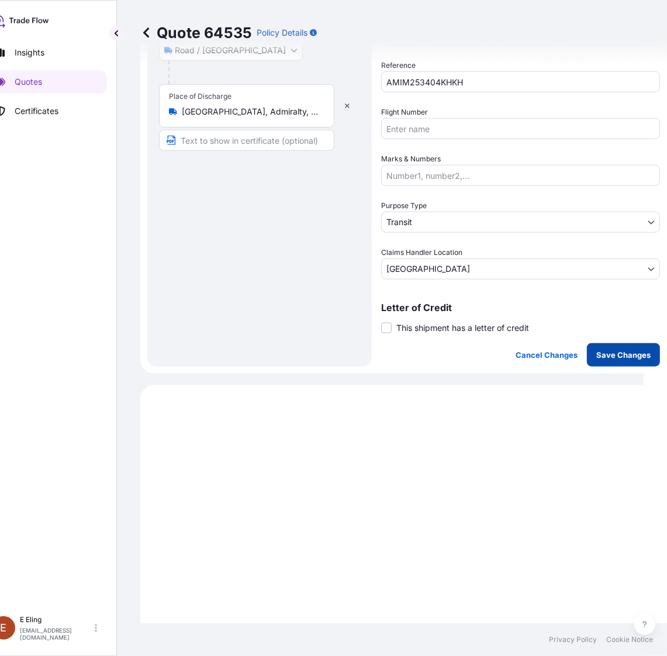
click at [598, 353] on p "Save Changes" at bounding box center [623, 355] width 54 height 12
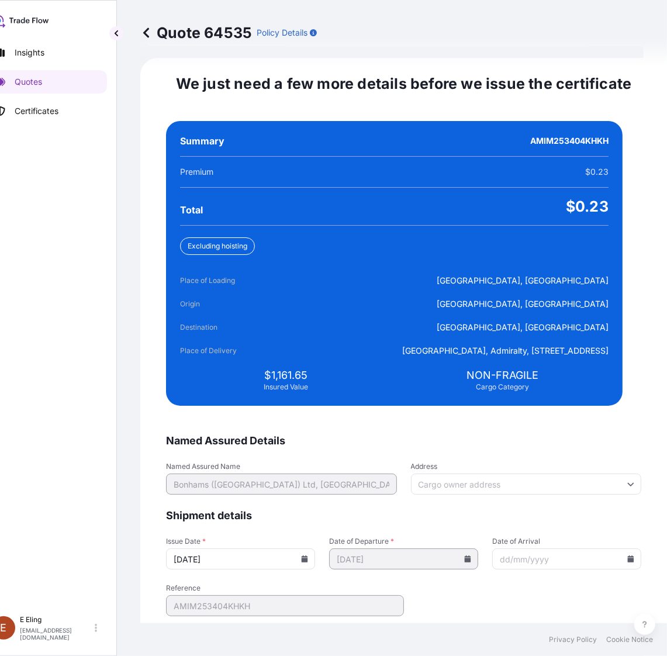
scroll to position [2483, 0]
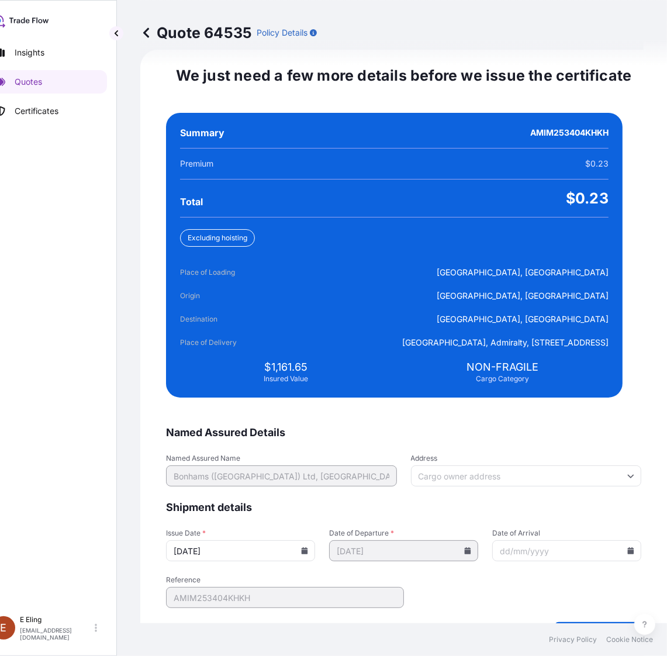
select select "Road / [GEOGRAPHIC_DATA]"
select select "AIR"
select select "Road / [GEOGRAPHIC_DATA]"
select select "Transit"
select select "[GEOGRAPHIC_DATA]"
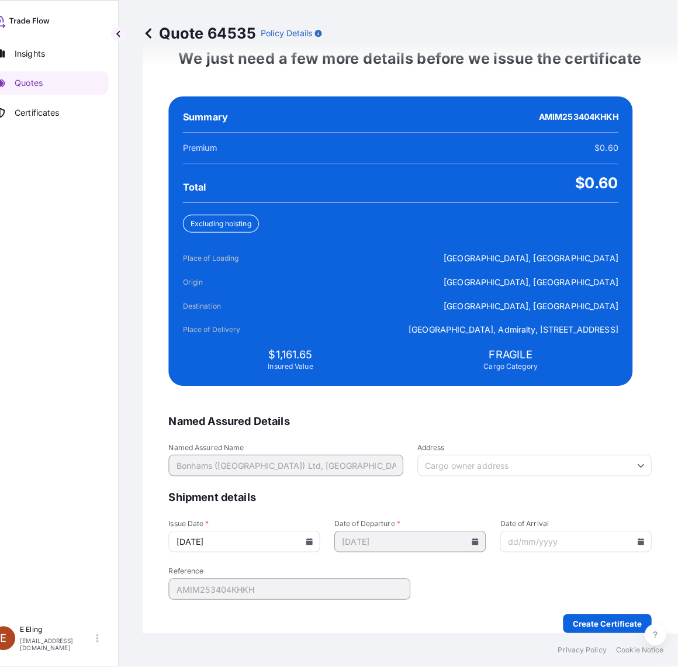
scroll to position [2503, 0]
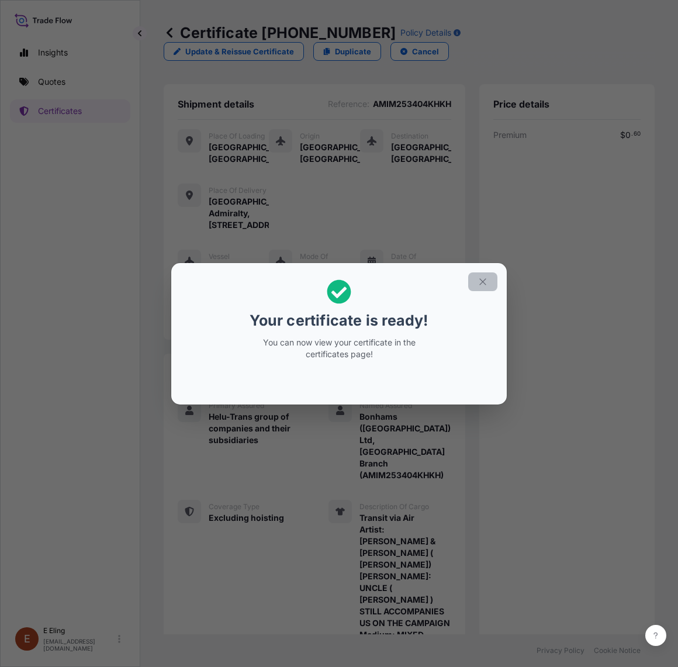
click at [492, 281] on button "button" at bounding box center [482, 281] width 29 height 19
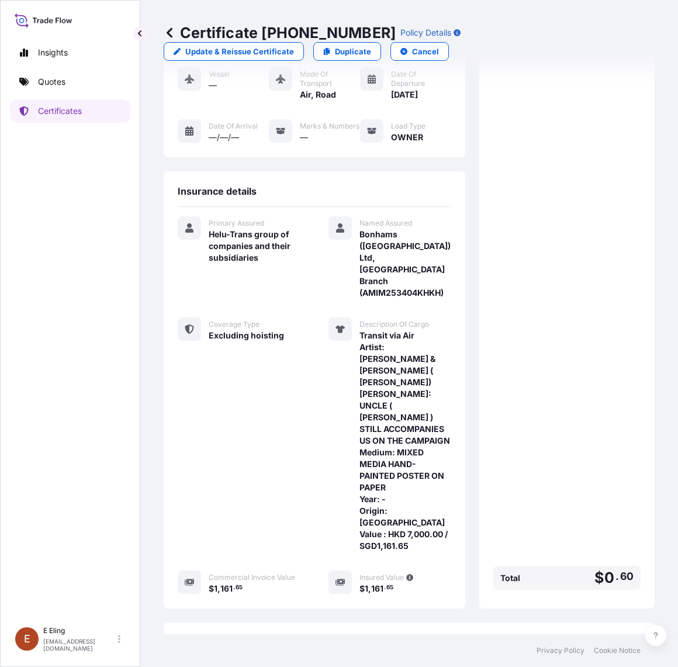
scroll to position [281, 0]
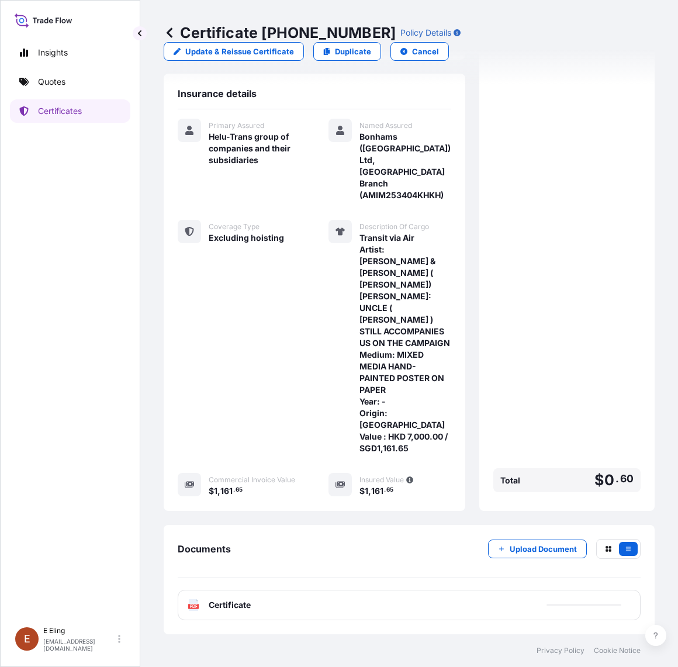
click at [515, 535] on div "Documents Upload Document PDF Certificate" at bounding box center [409, 579] width 491 height 109
click at [516, 543] on p "Upload Document" at bounding box center [543, 549] width 67 height 12
click at [457, 598] on link "PDF Certificate [DATE]" at bounding box center [409, 604] width 463 height 30
click at [76, 114] on p "Certificates" at bounding box center [60, 111] width 44 height 12
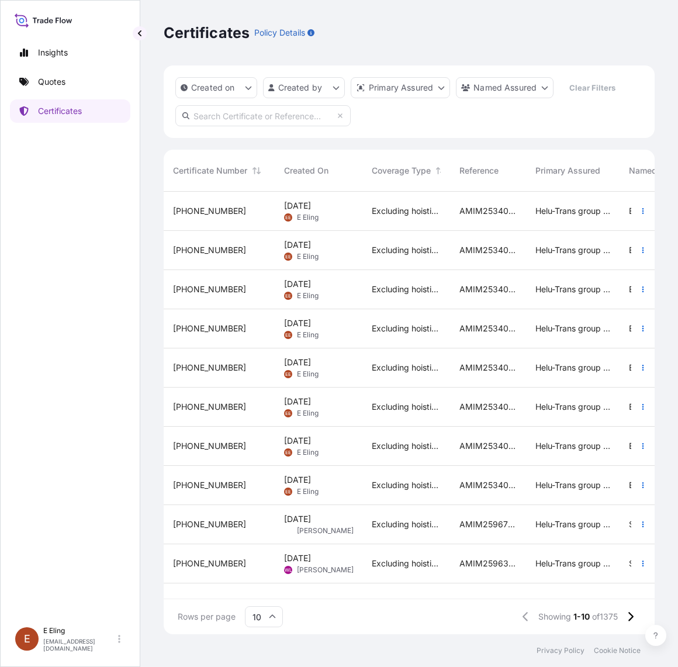
click at [417, 133] on div "Created on Created by Primary Assured Named Assured Clear Filters" at bounding box center [409, 101] width 491 height 73
drag, startPoint x: 94, startPoint y: 496, endPoint x: 305, endPoint y: 45, distance: 498.0
click at [108, 467] on div "Insights Quotes Certificates" at bounding box center [70, 325] width 120 height 591
